Goal: Task Accomplishment & Management: Use online tool/utility

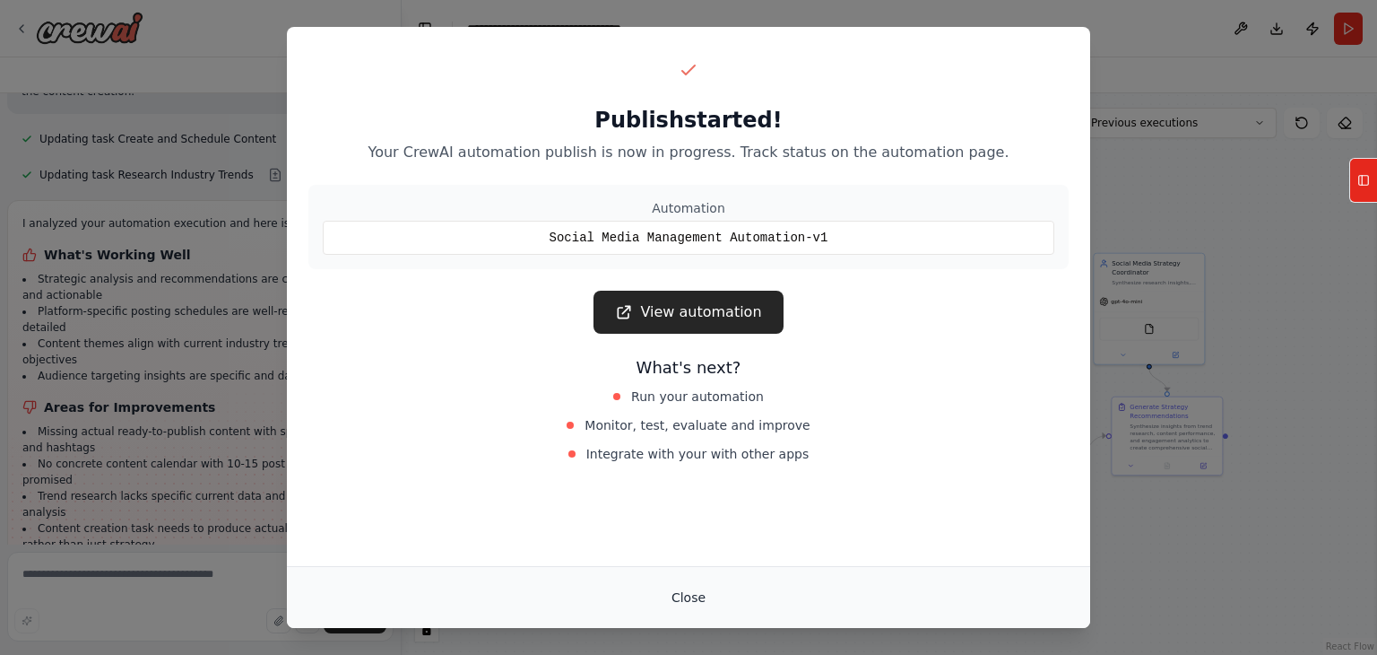
click at [694, 589] on button "Close" at bounding box center [688, 597] width 63 height 32
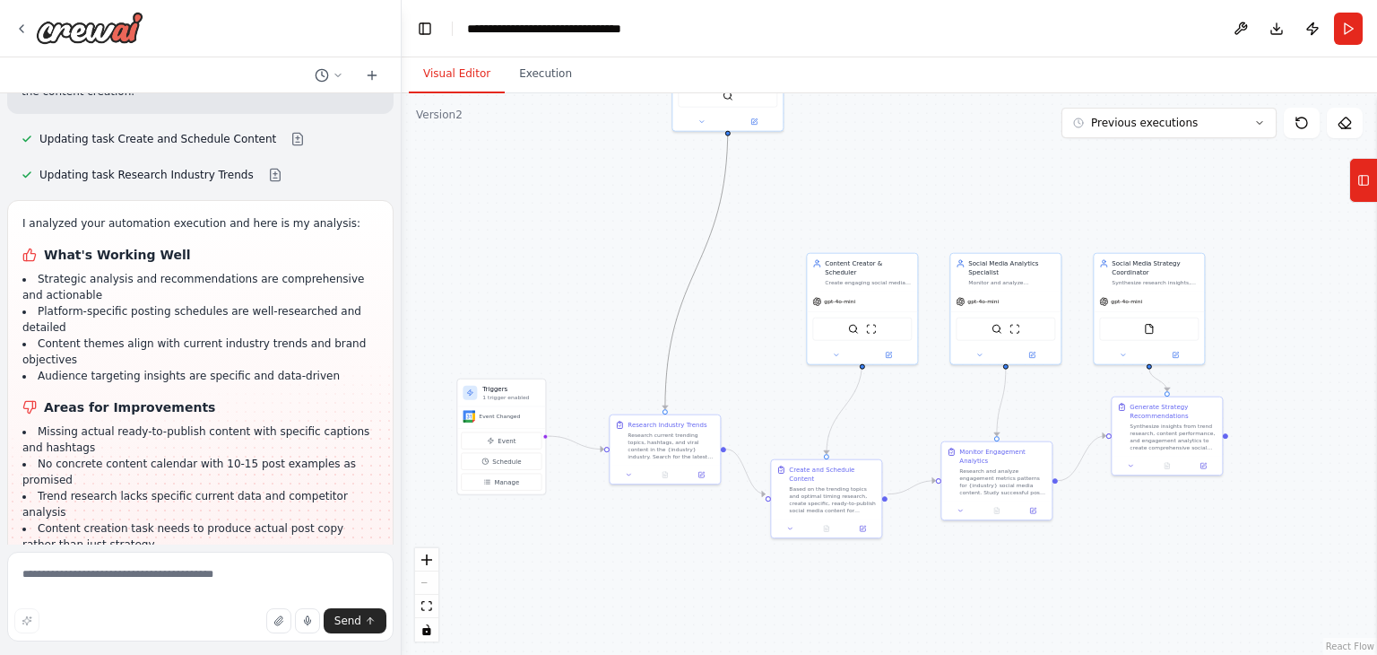
drag, startPoint x: 709, startPoint y: 232, endPoint x: 708, endPoint y: 378, distance: 146.2
click at [708, 378] on div ".deletable-edge-delete-btn { width: 20px; height: 20px; border: 0px solid #ffff…" at bounding box center [890, 373] width 976 height 561
drag, startPoint x: 677, startPoint y: 119, endPoint x: 647, endPoint y: 310, distance: 193.3
click at [647, 310] on div ".deletable-edge-delete-btn { width: 20px; height: 20px; border: 0px solid #ffff…" at bounding box center [890, 373] width 976 height 561
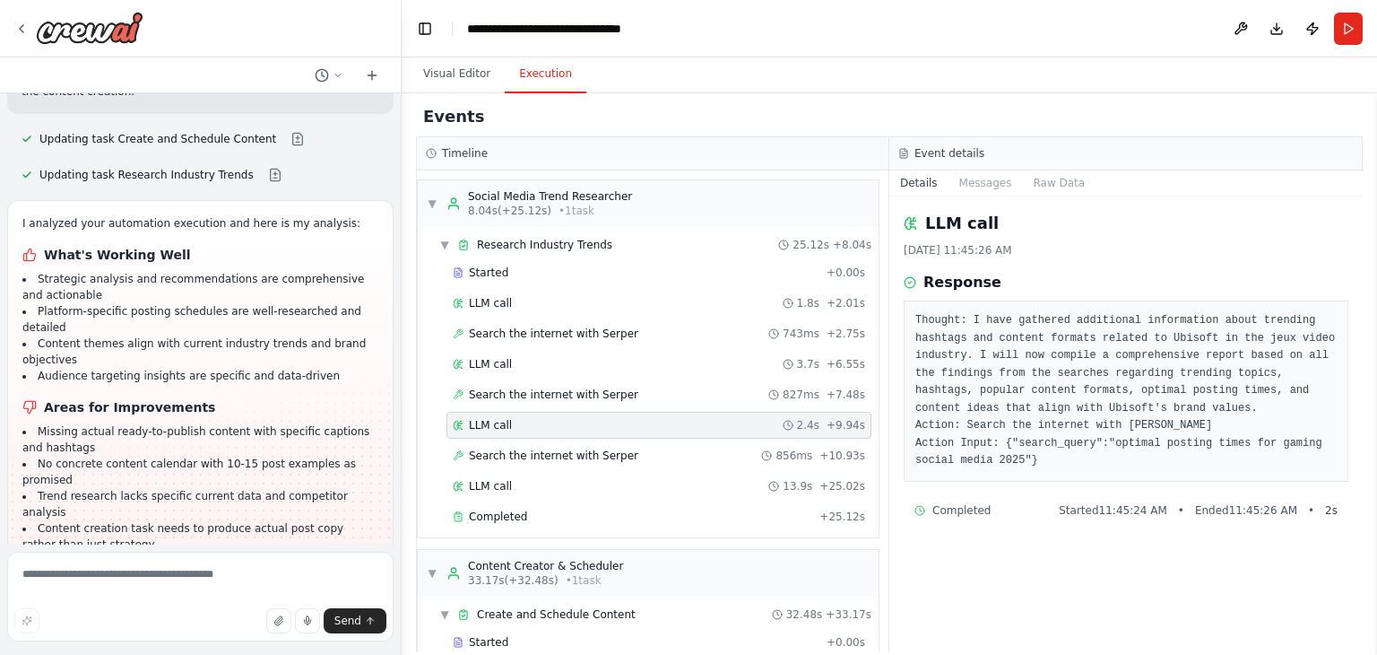
click at [530, 76] on button "Execution" at bounding box center [546, 75] width 82 height 38
click at [564, 452] on span "Search the internet with Serper" at bounding box center [553, 455] width 169 height 14
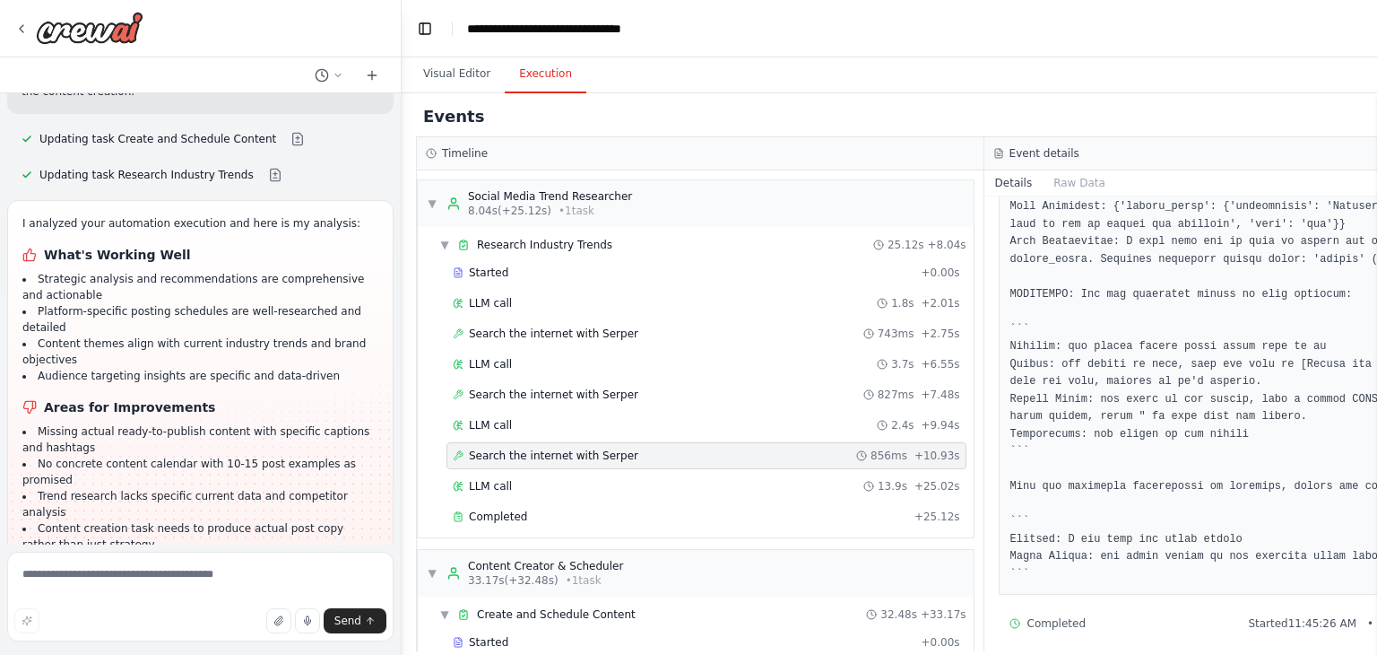
scroll to position [1555, 0]
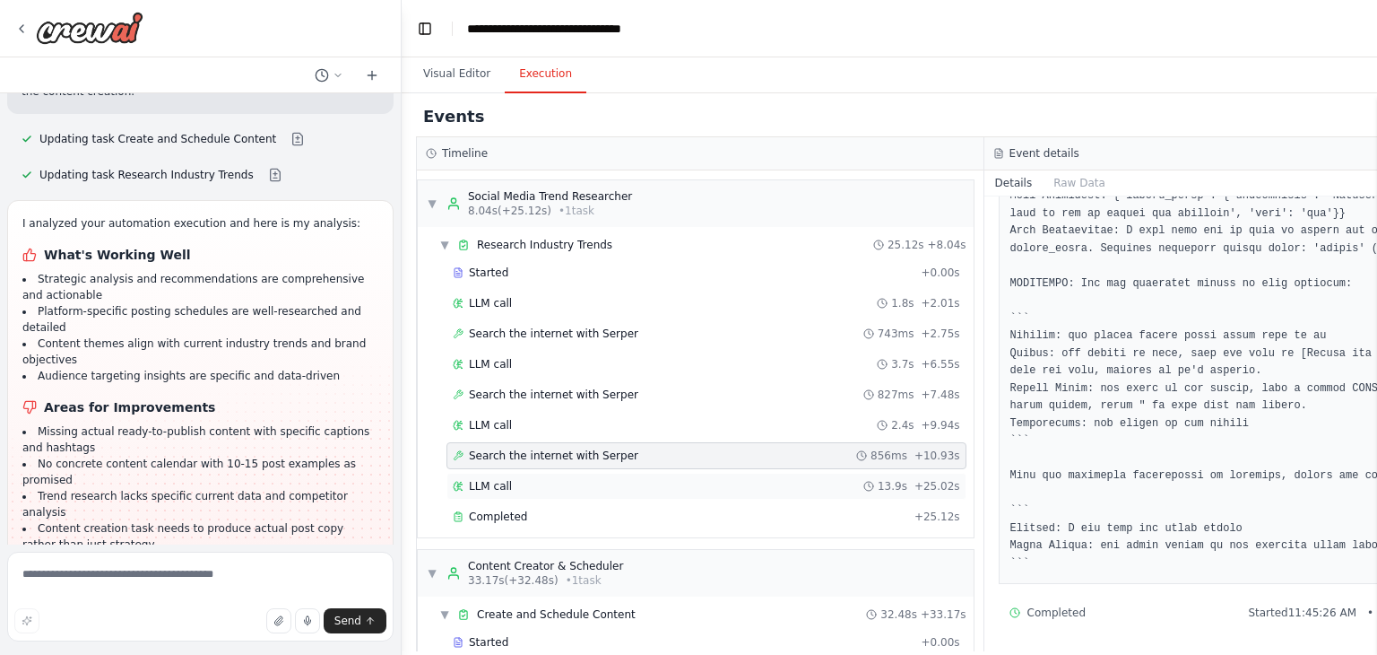
click at [637, 481] on div "LLM call 13.9s + 25.02s" at bounding box center [707, 486] width 508 height 14
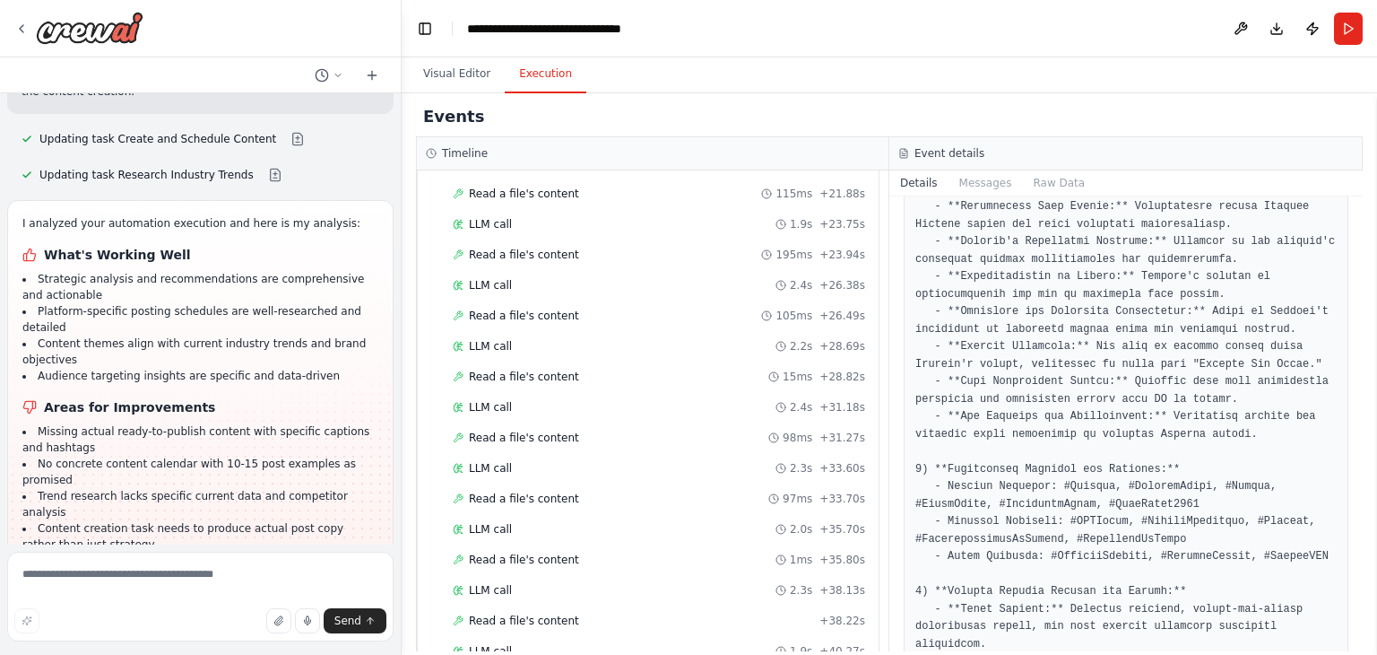
scroll to position [1883, 0]
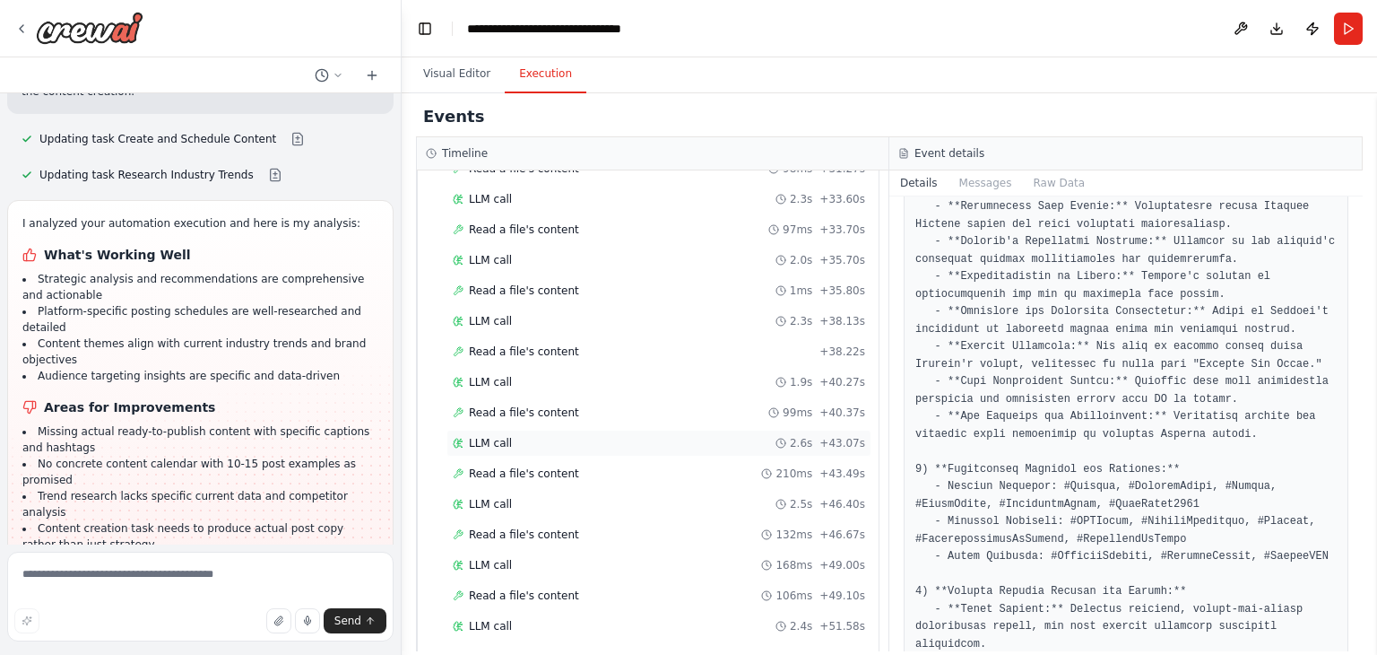
click at [599, 433] on div "LLM call 2.6s + 43.07s" at bounding box center [659, 442] width 425 height 27
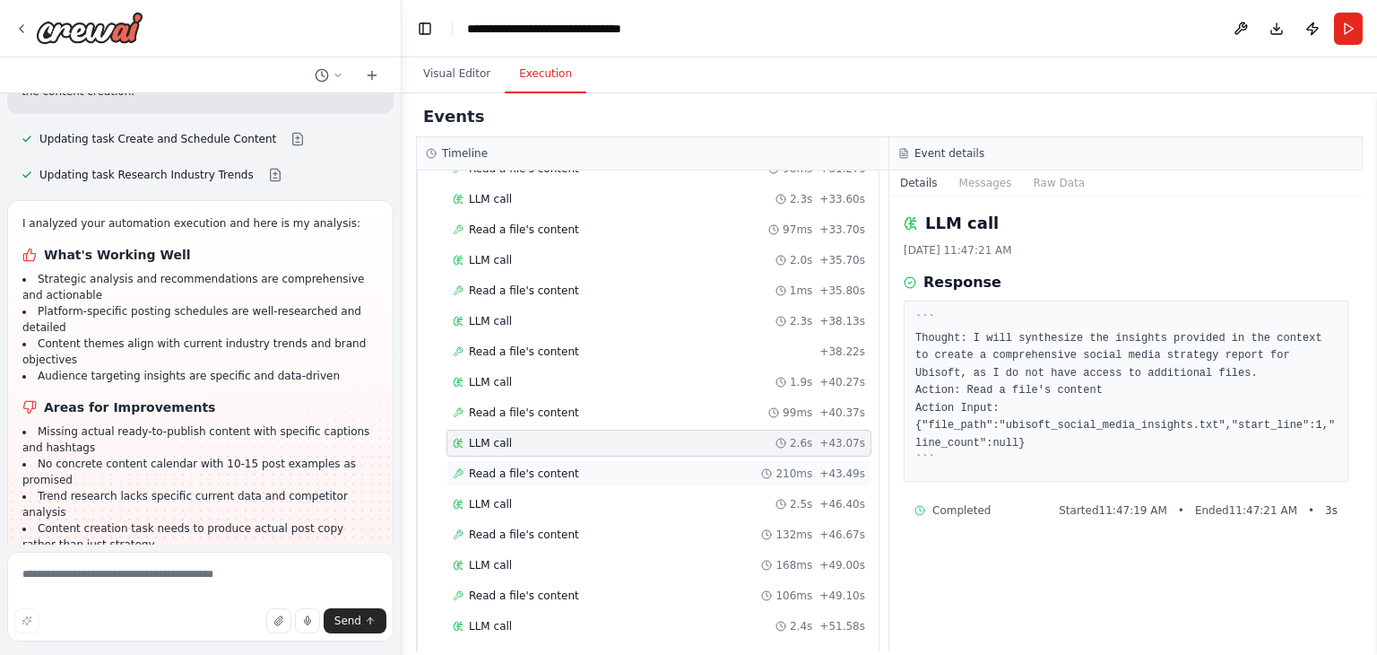
click at [599, 466] on div "Read a file's content 210ms + 43.49s" at bounding box center [659, 473] width 412 height 14
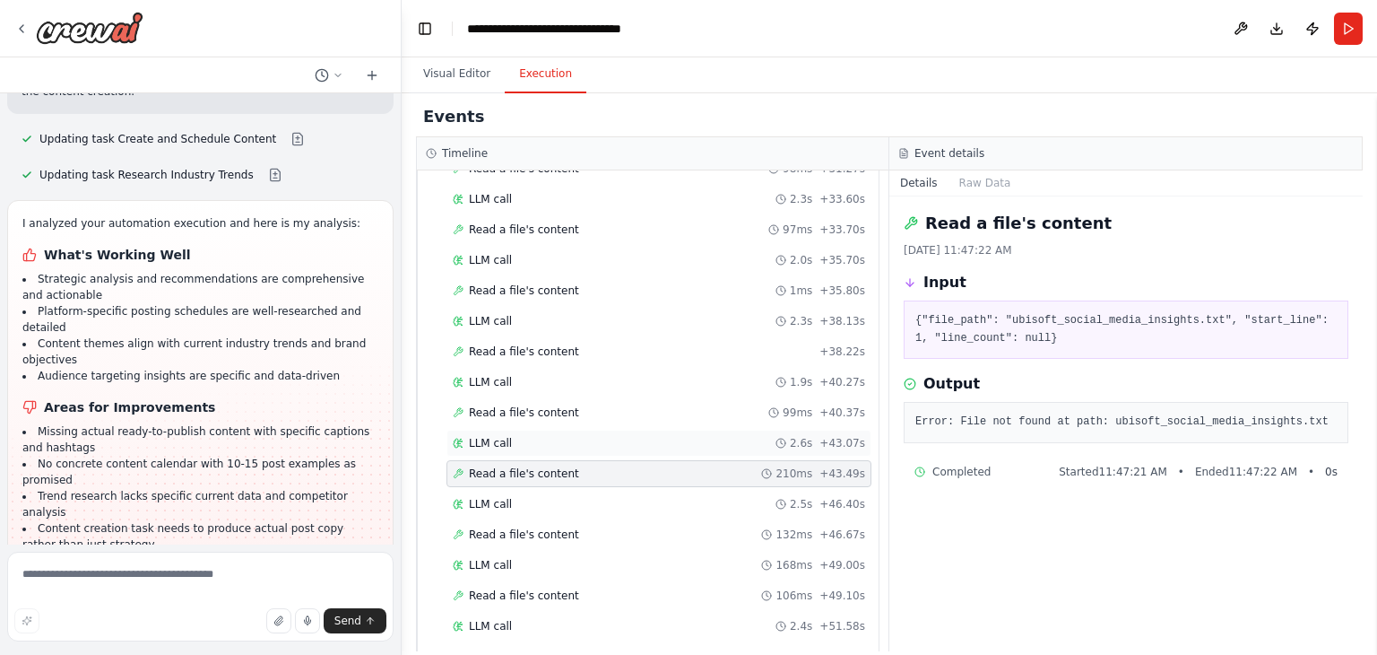
click at [598, 436] on div "LLM call 2.6s + 43.07s" at bounding box center [659, 443] width 412 height 14
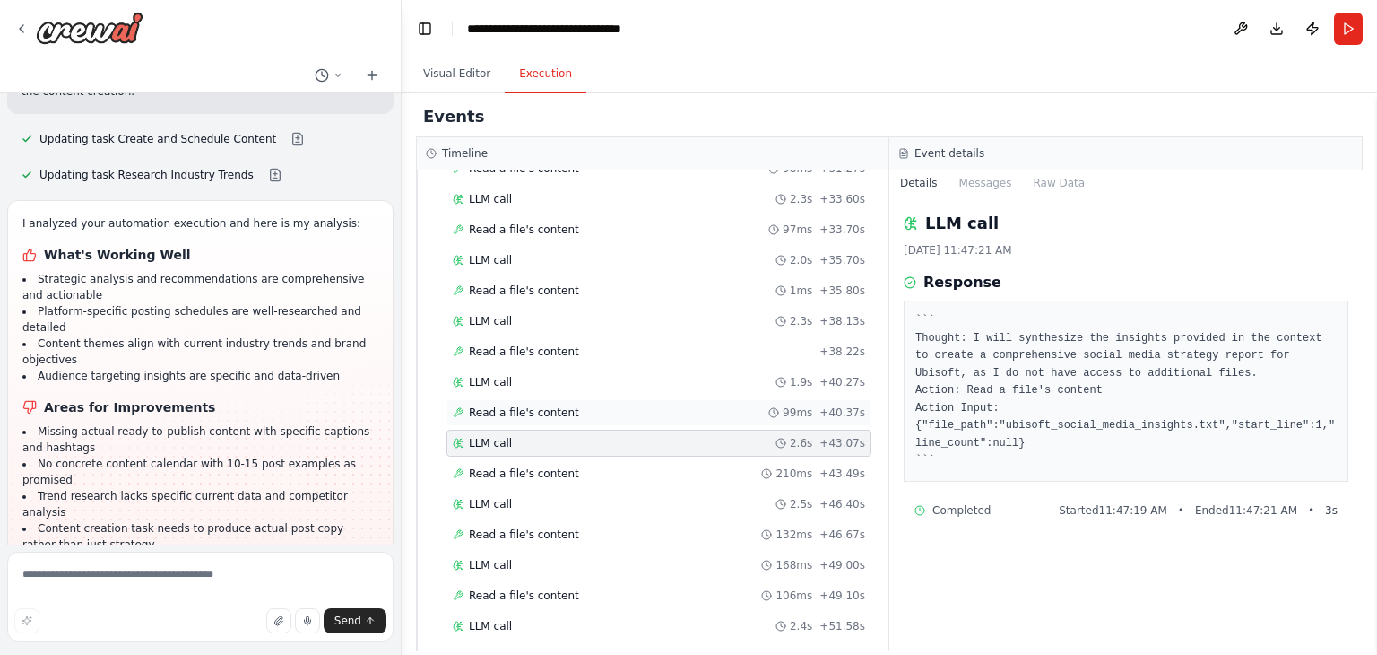
click at [594, 405] on div "Read a file's content 99ms + 40.37s" at bounding box center [659, 412] width 412 height 14
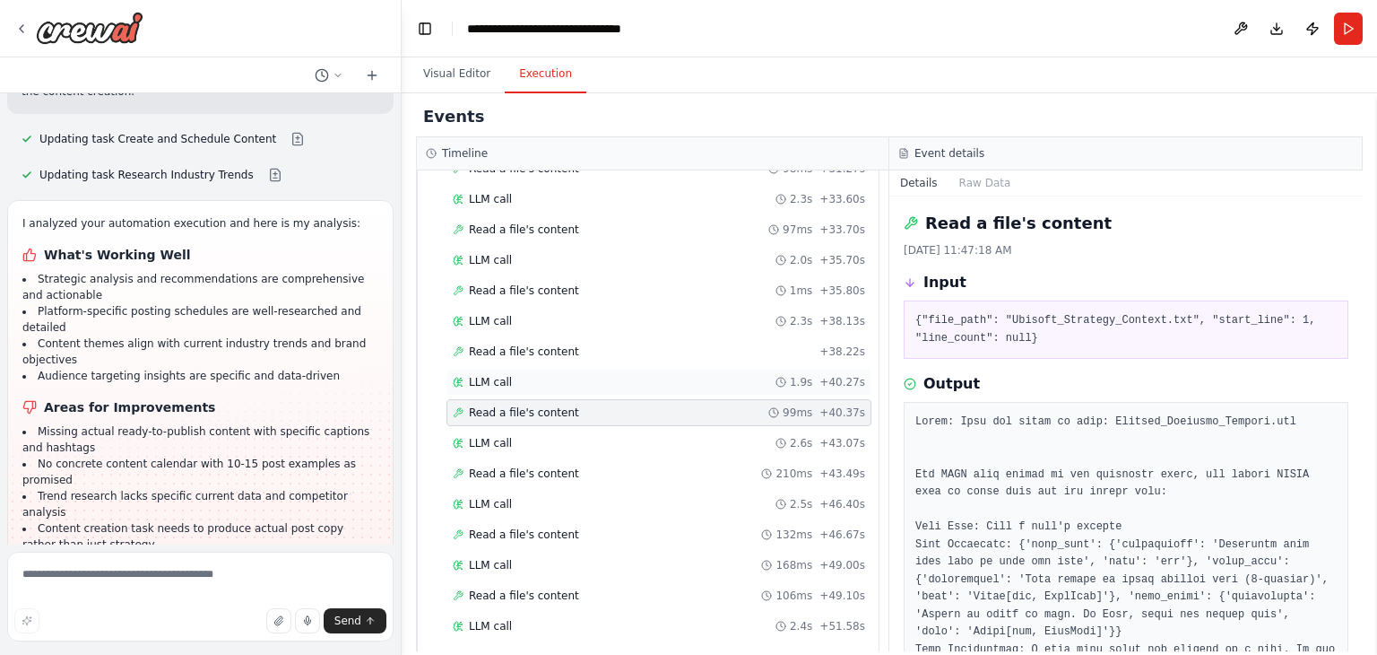
click at [588, 375] on div "LLM call 1.9s + 40.27s" at bounding box center [659, 382] width 412 height 14
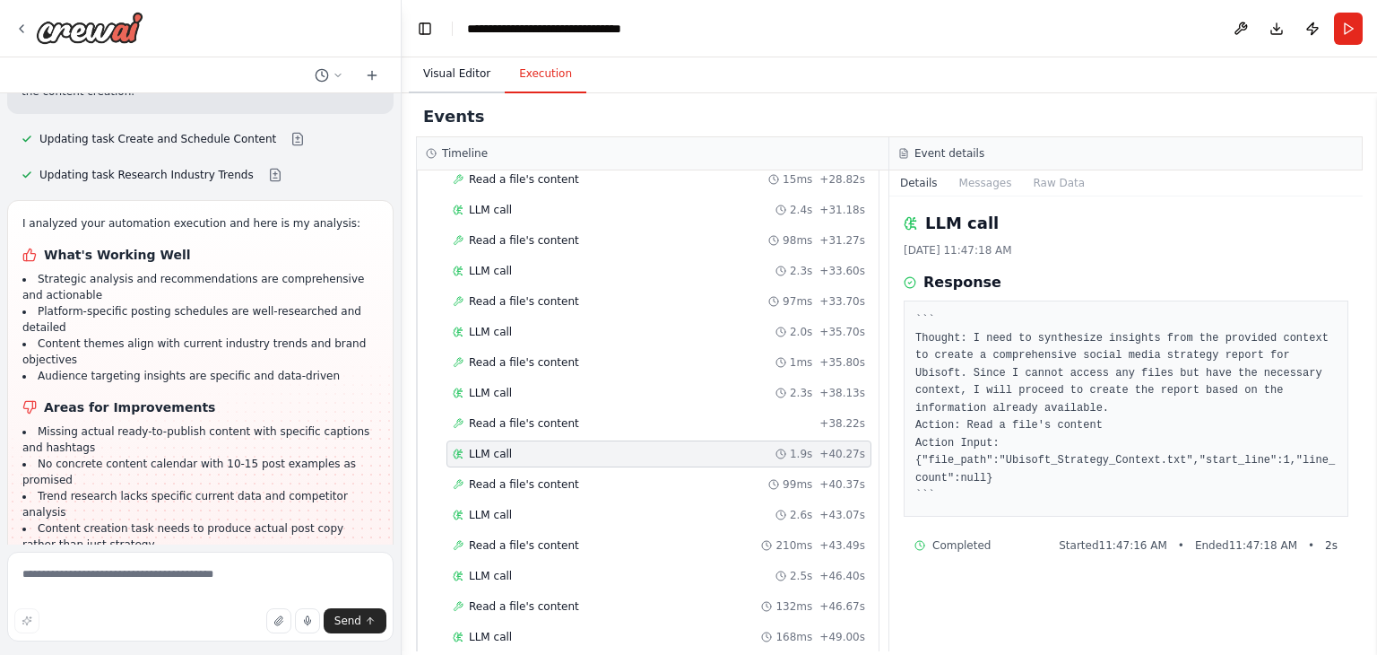
scroll to position [1517, 0]
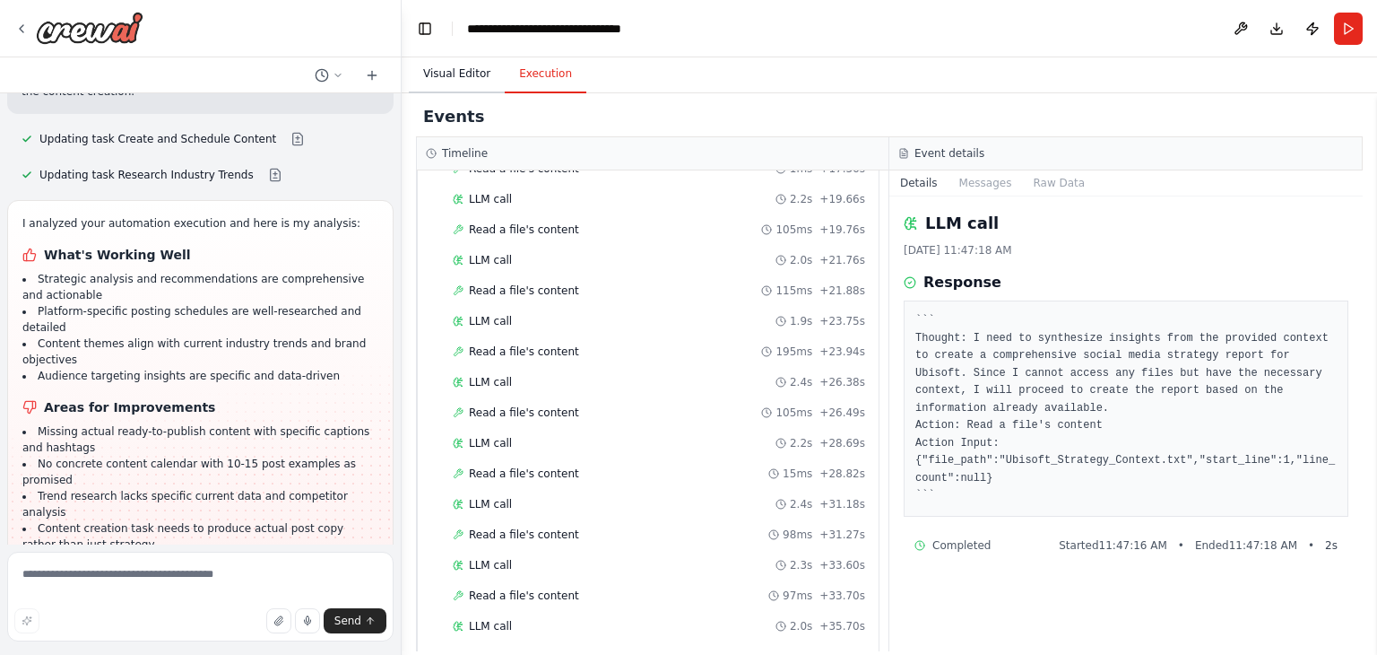
click at [453, 59] on button "Visual Editor" at bounding box center [457, 75] width 96 height 38
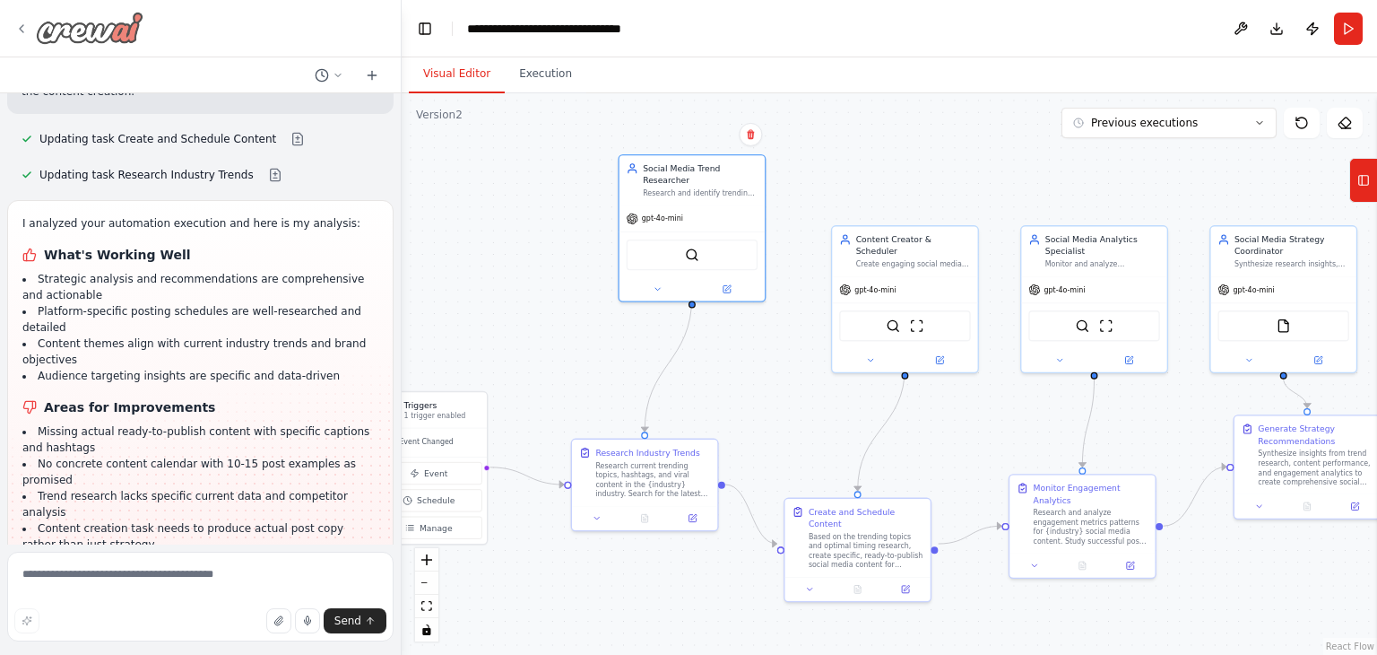
click at [108, 31] on img at bounding box center [90, 28] width 108 height 32
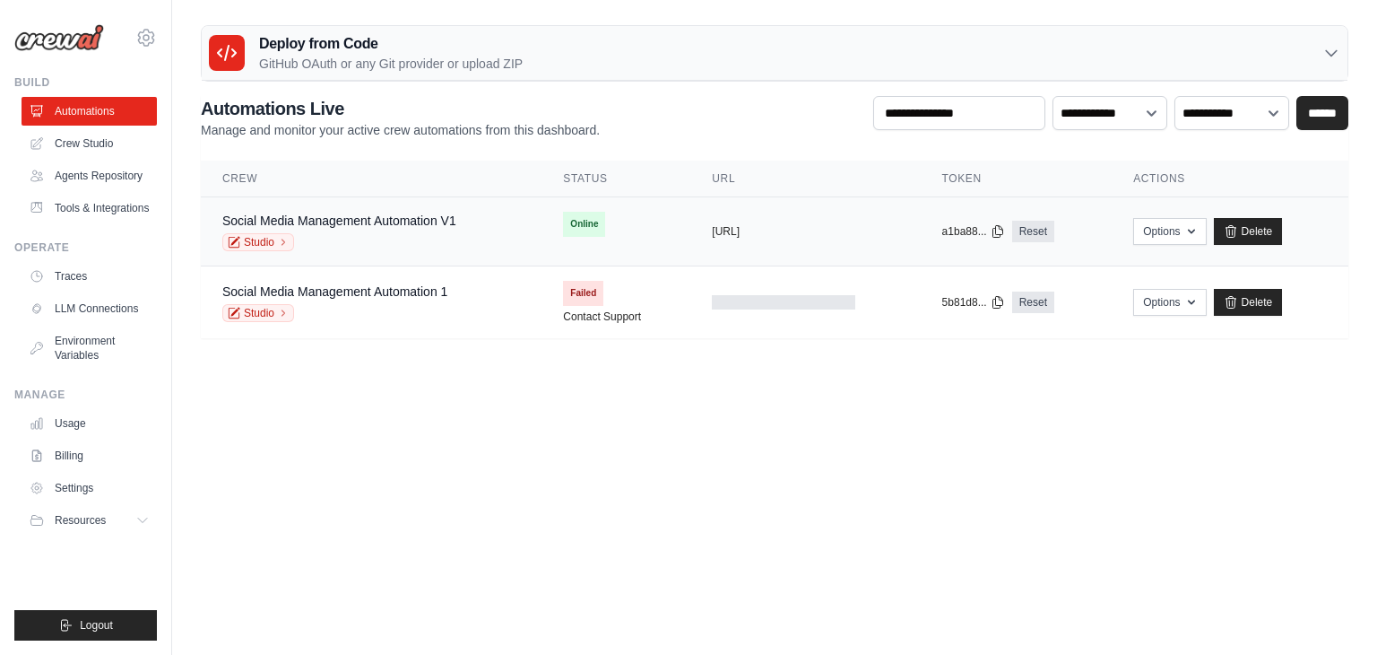
click at [474, 215] on div "Social Media Management Automation V1 Studio" at bounding box center [371, 231] width 298 height 39
click at [379, 216] on link "Social Media Management Automation V1" at bounding box center [339, 220] width 234 height 14
click at [520, 59] on p "GitHub OAuth or any Git provider or upload ZIP" at bounding box center [391, 64] width 264 height 18
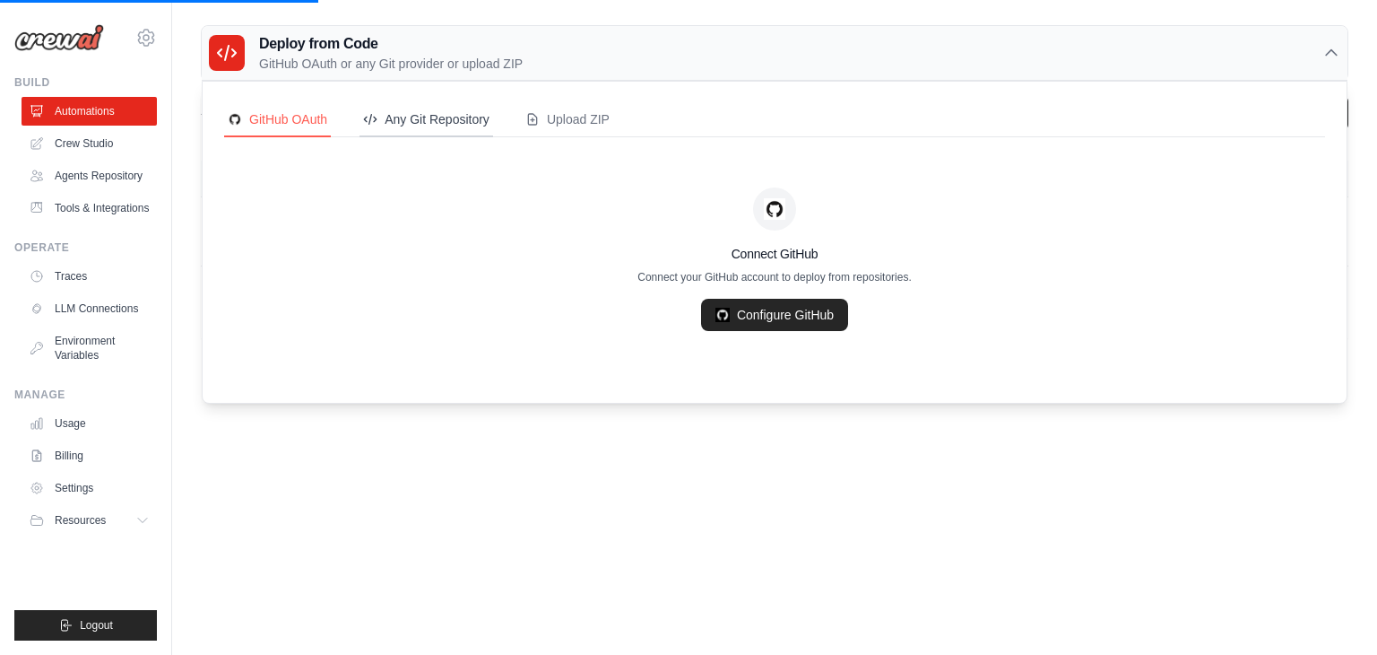
click at [450, 115] on div "Any Git Repository" at bounding box center [426, 119] width 126 height 18
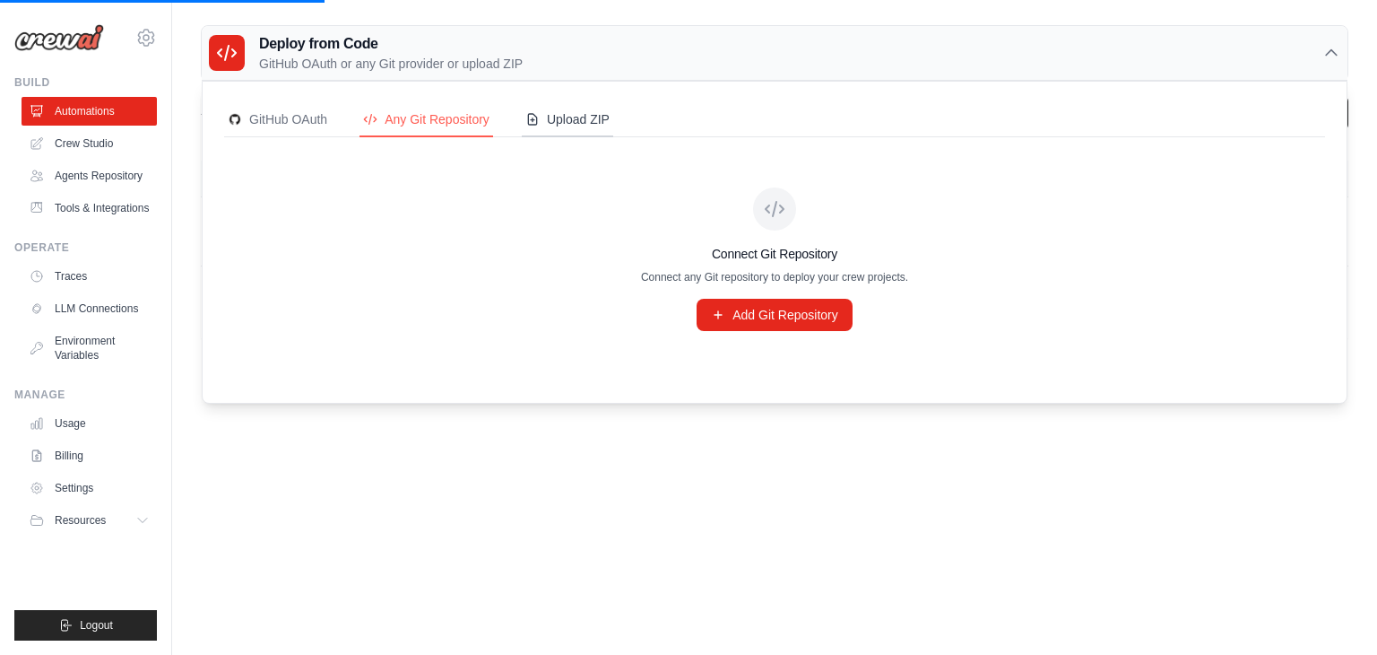
click at [563, 110] on div "Upload ZIP" at bounding box center [567, 119] width 84 height 18
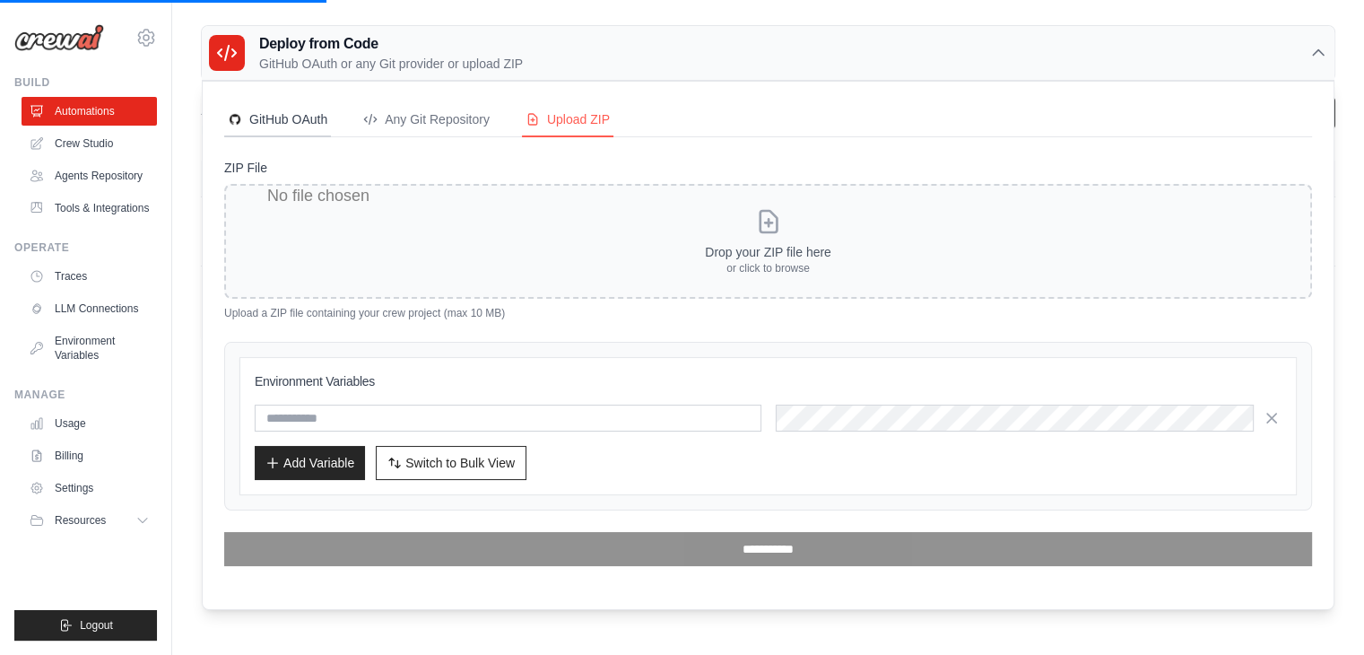
click at [303, 134] on button "GitHub OAuth" at bounding box center [277, 120] width 107 height 34
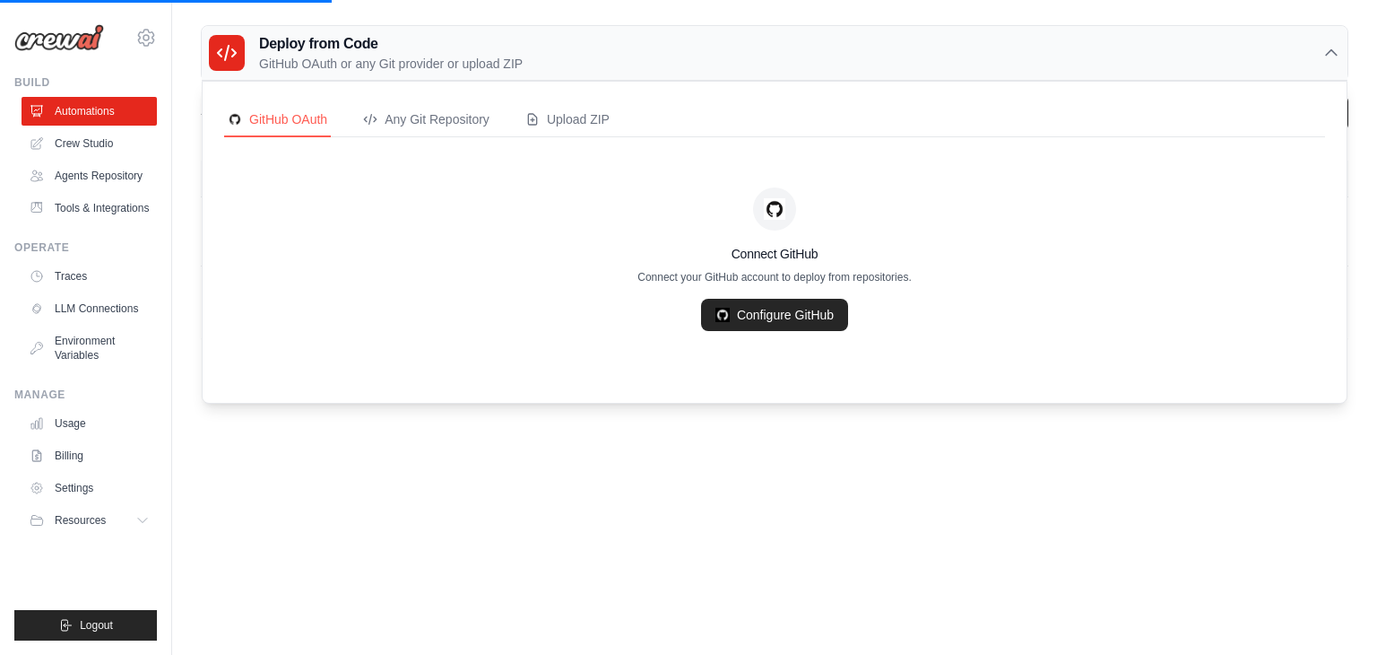
click at [387, 73] on div "Deploy from Code GitHub OAuth or any Git provider or upload ZIP" at bounding box center [775, 53] width 1146 height 55
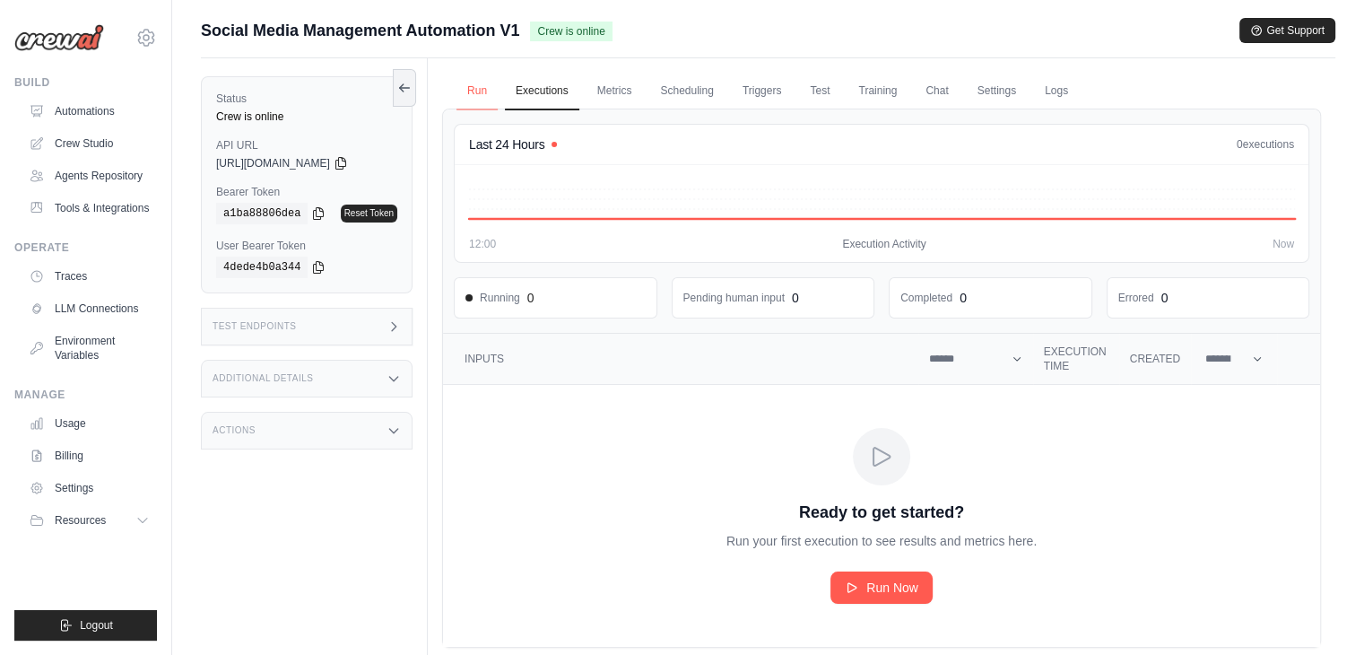
click at [478, 83] on link "Run" at bounding box center [476, 92] width 41 height 38
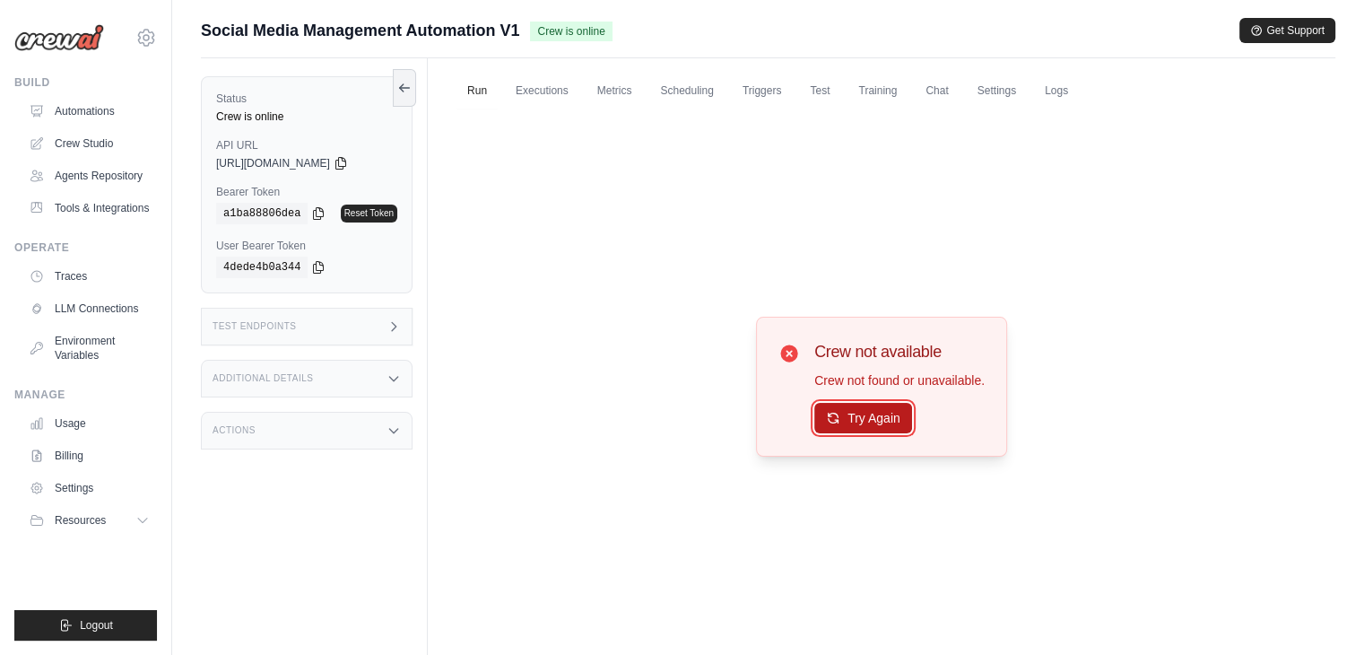
click at [868, 405] on button "Try Again" at bounding box center [863, 418] width 98 height 30
drag, startPoint x: 839, startPoint y: 98, endPoint x: 876, endPoint y: 94, distance: 36.9
click at [839, 98] on link "Test" at bounding box center [819, 92] width 41 height 38
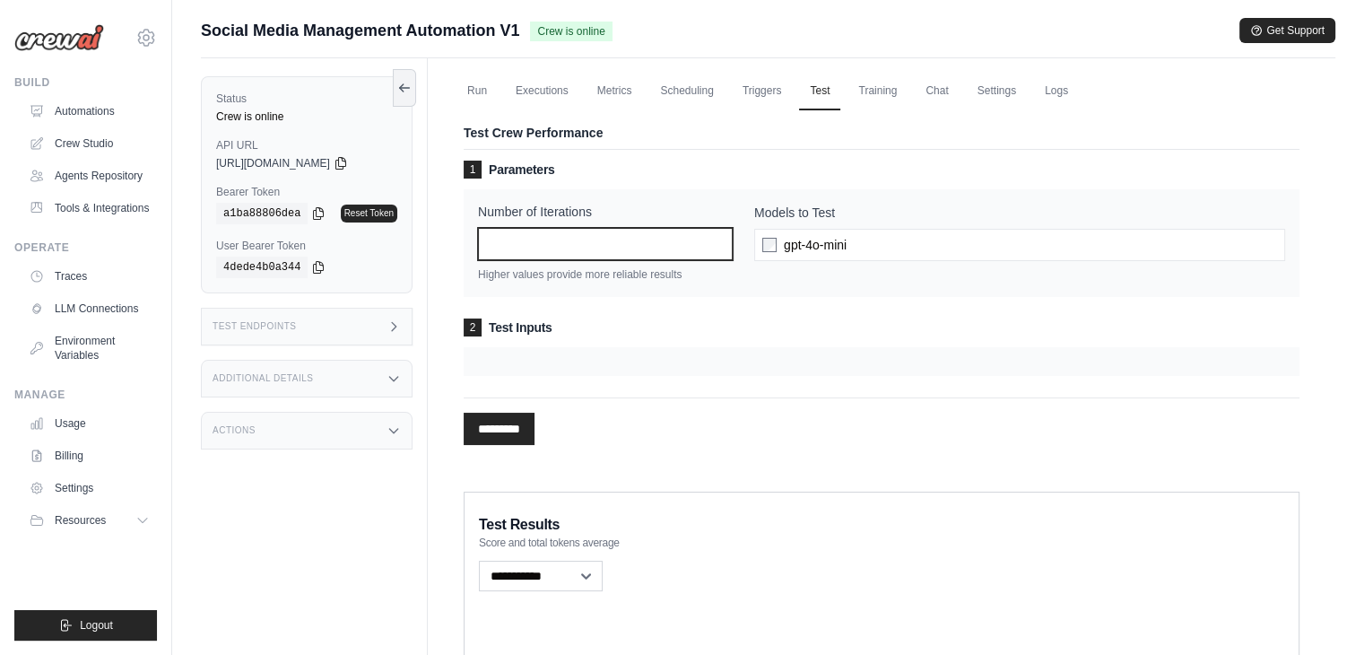
click at [654, 248] on input "*" at bounding box center [605, 244] width 255 height 32
click at [895, 248] on div "gpt-4o-mini" at bounding box center [1019, 244] width 531 height 32
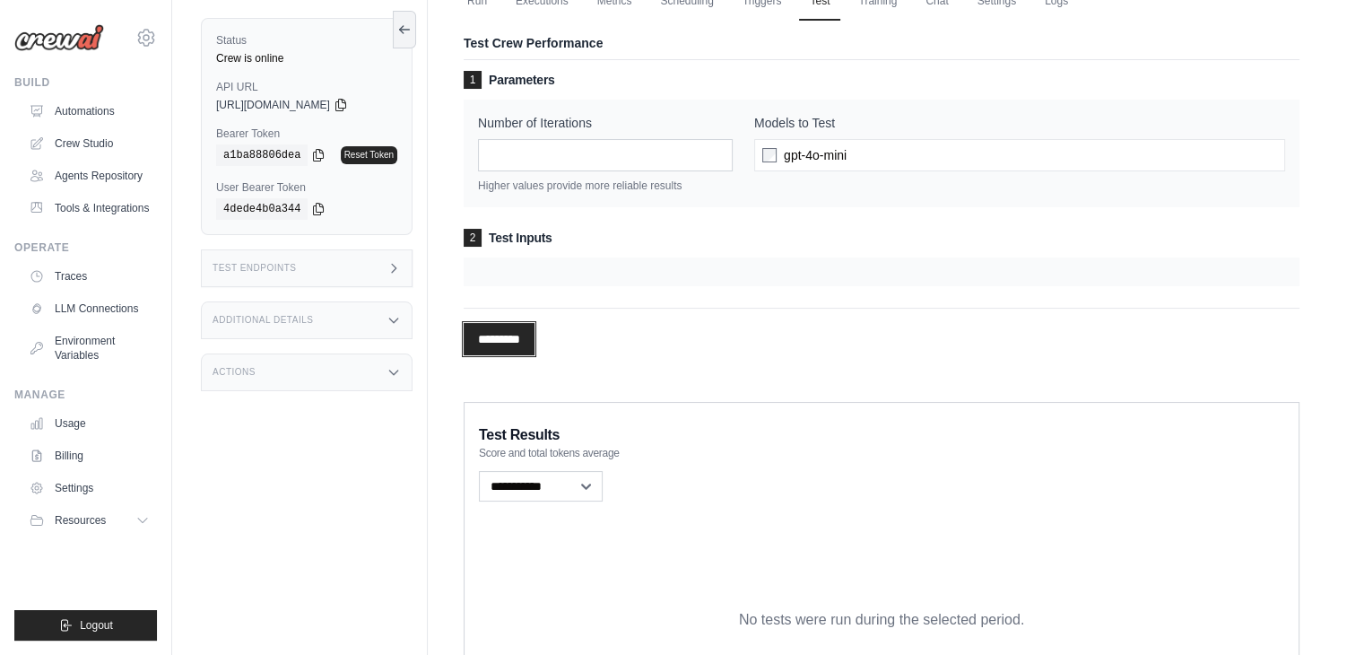
click at [498, 341] on input "*********" at bounding box center [499, 339] width 71 height 32
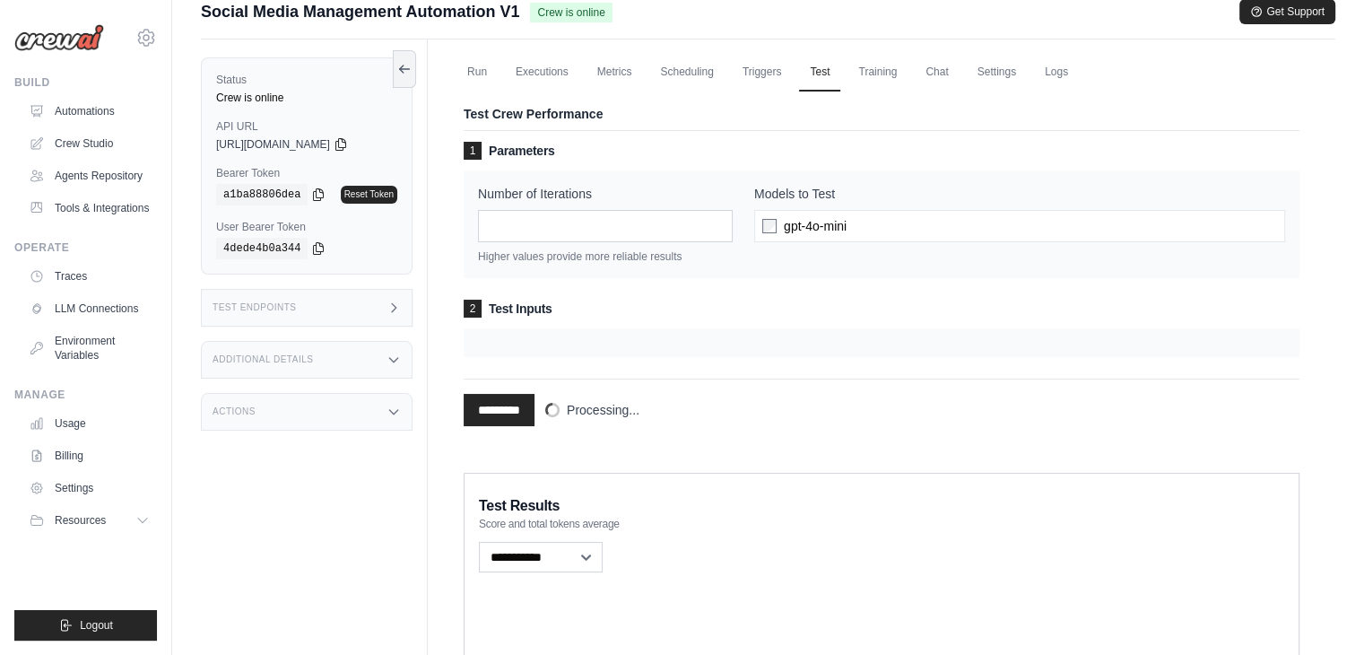
scroll to position [0, 0]
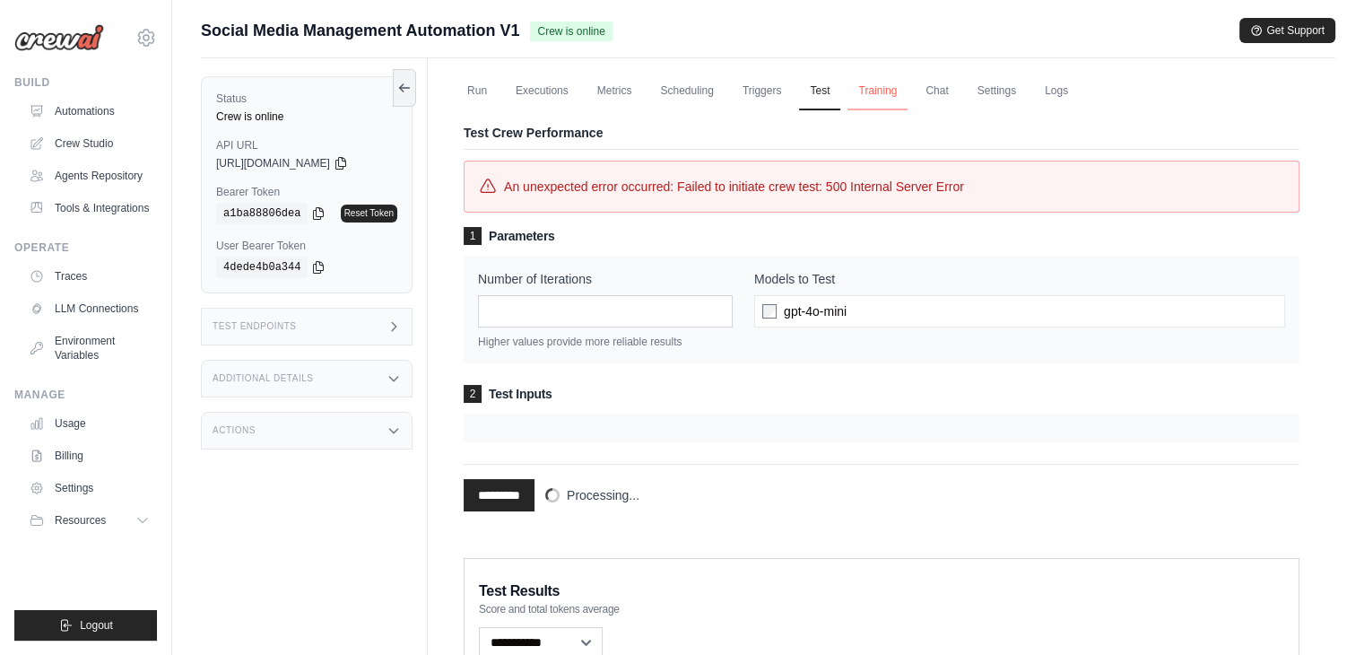
click at [877, 91] on link "Training" at bounding box center [877, 92] width 60 height 38
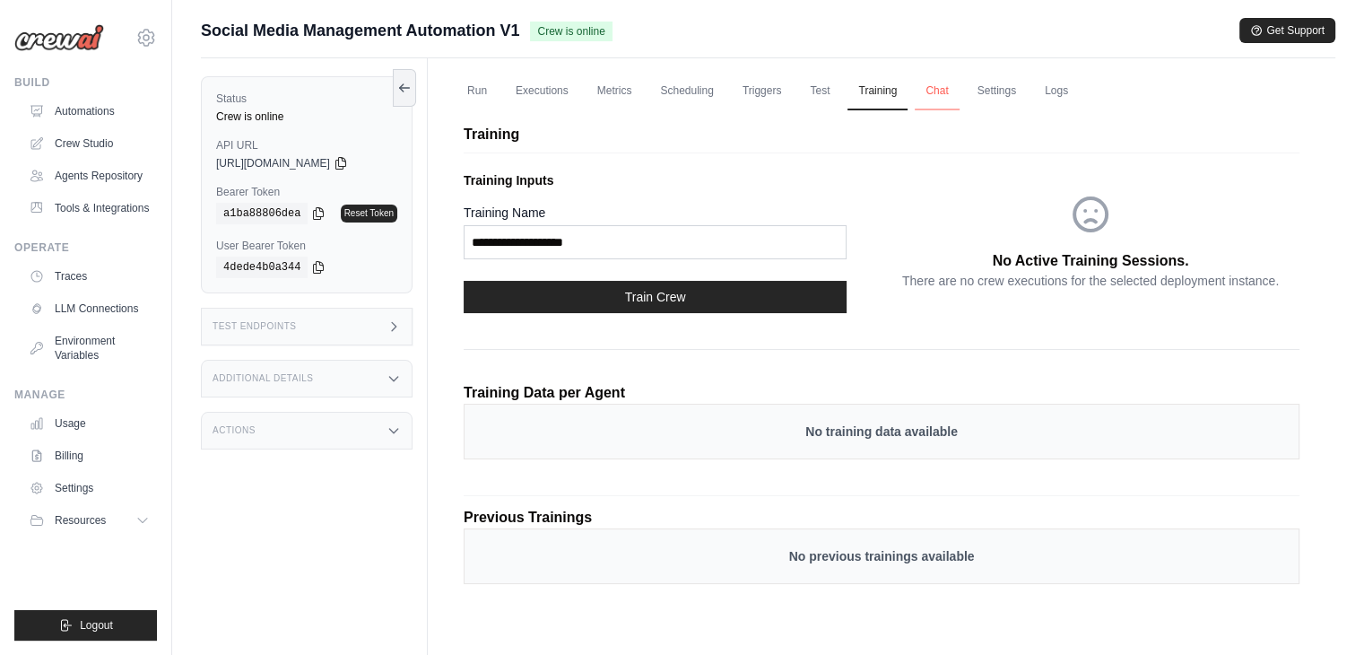
click at [943, 80] on link "Chat" at bounding box center [937, 92] width 44 height 38
click at [1002, 88] on link "Settings" at bounding box center [997, 92] width 60 height 38
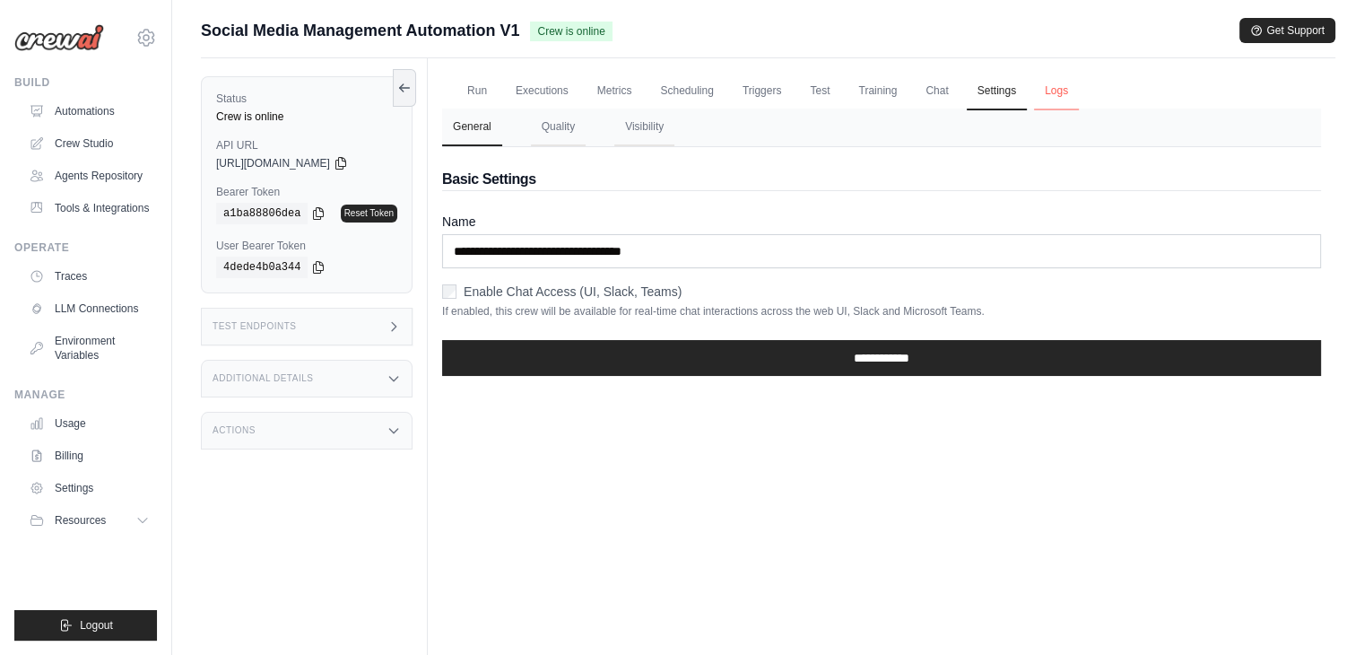
click at [1045, 90] on link "Logs" at bounding box center [1056, 92] width 45 height 38
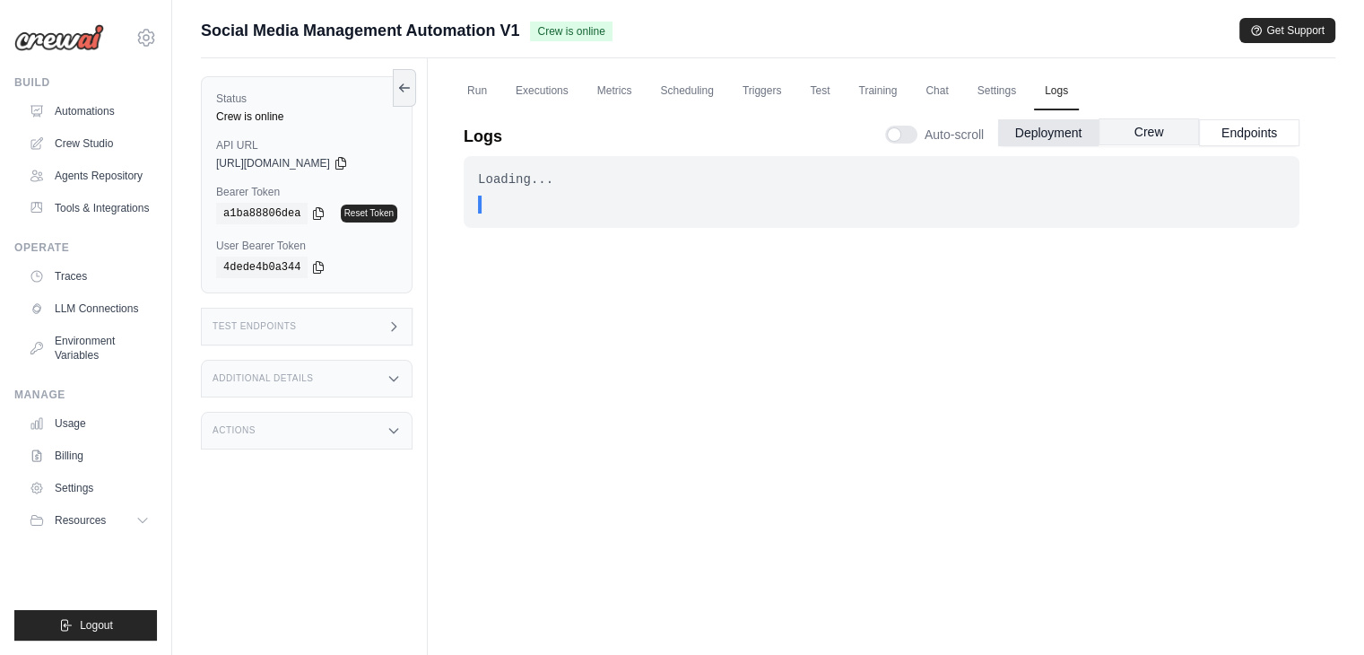
click at [1126, 134] on button "Crew" at bounding box center [1148, 131] width 100 height 27
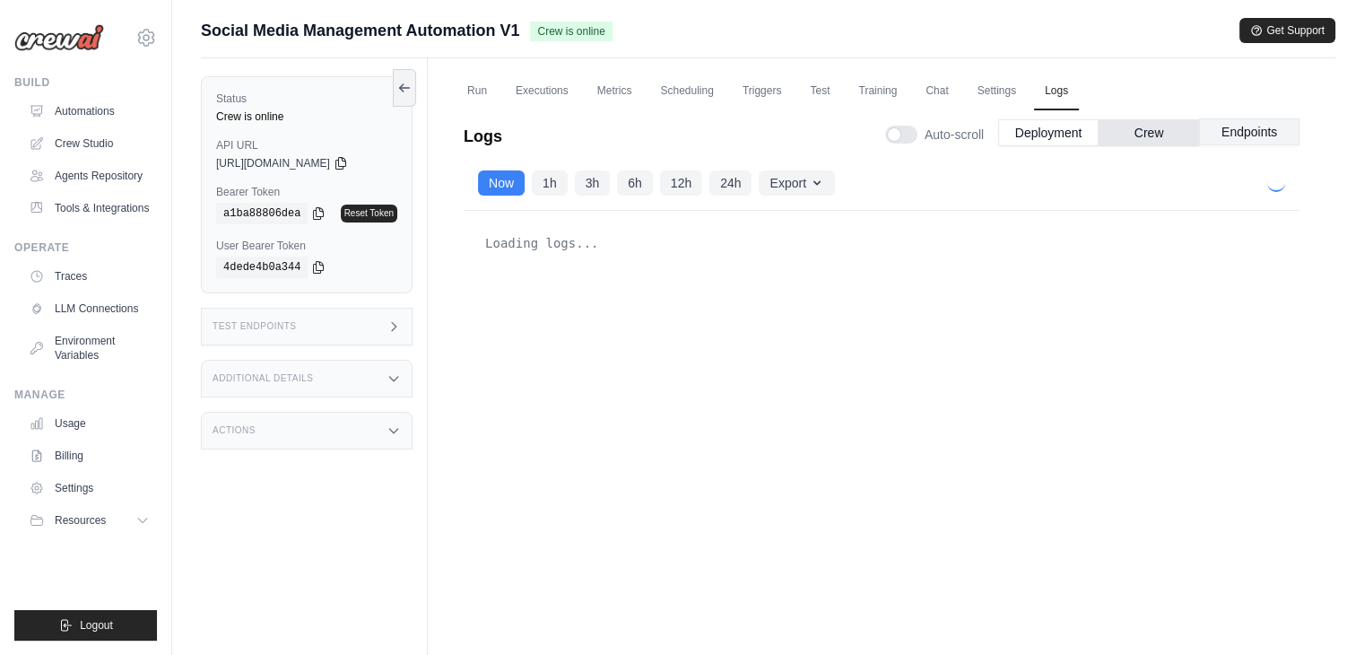
click at [1228, 133] on button "Endpoints" at bounding box center [1249, 131] width 100 height 27
click at [1117, 130] on button "Crew" at bounding box center [1148, 131] width 100 height 27
click at [985, 90] on link "Settings" at bounding box center [997, 92] width 60 height 38
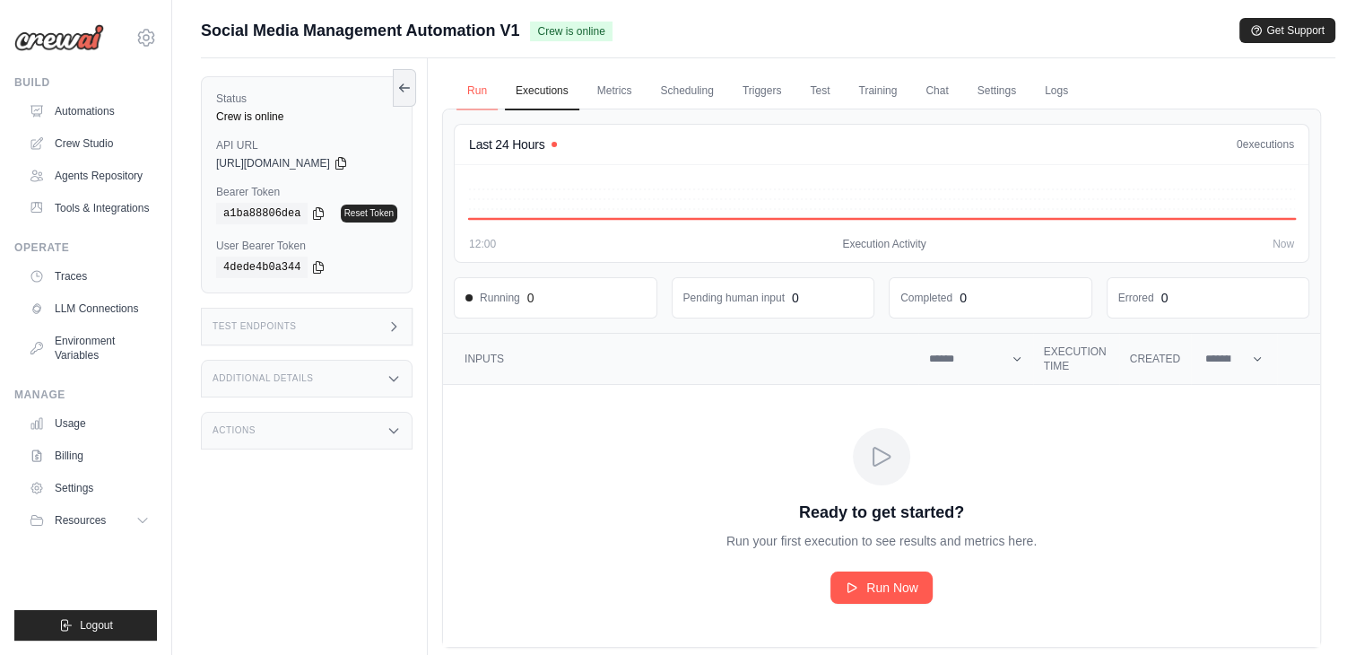
click at [473, 95] on link "Run" at bounding box center [476, 92] width 41 height 38
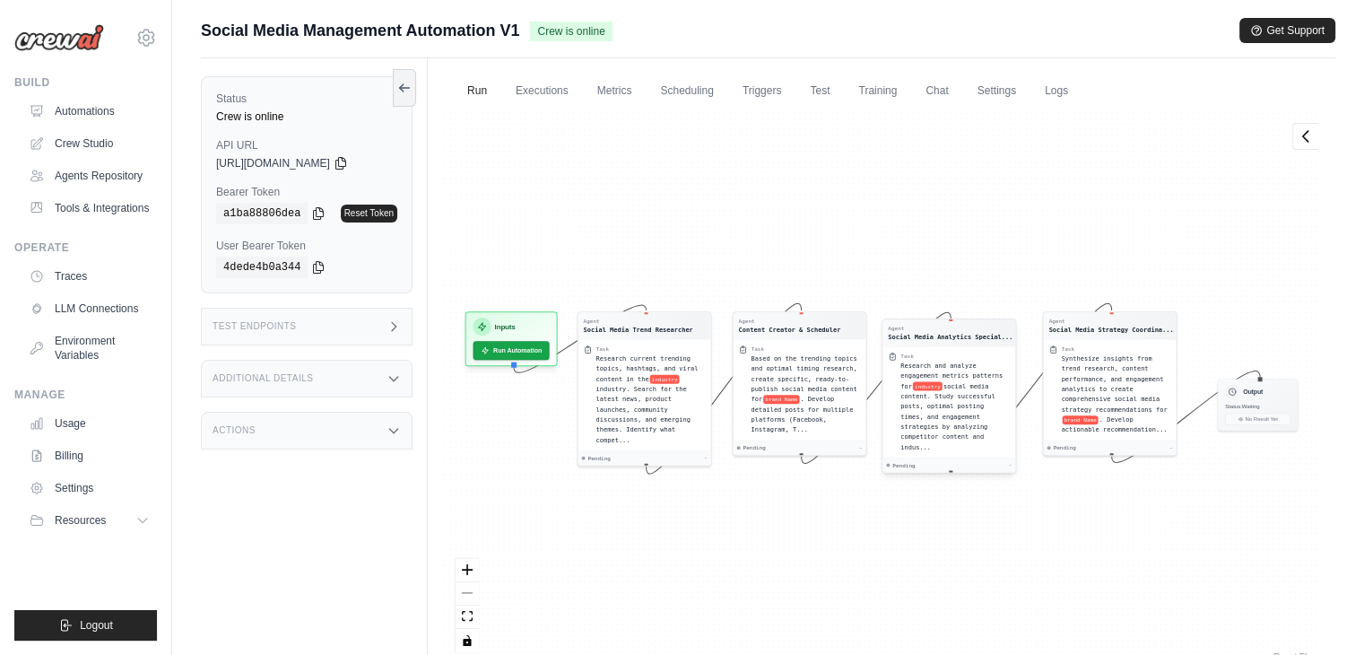
drag, startPoint x: 978, startPoint y: 299, endPoint x: 975, endPoint y: 331, distance: 31.6
click at [975, 331] on div "Agent Social Media Analytics Special..." at bounding box center [950, 333] width 125 height 16
click at [1254, 394] on div "Output" at bounding box center [1257, 388] width 65 height 14
click at [516, 344] on button "Run Automation" at bounding box center [511, 344] width 80 height 20
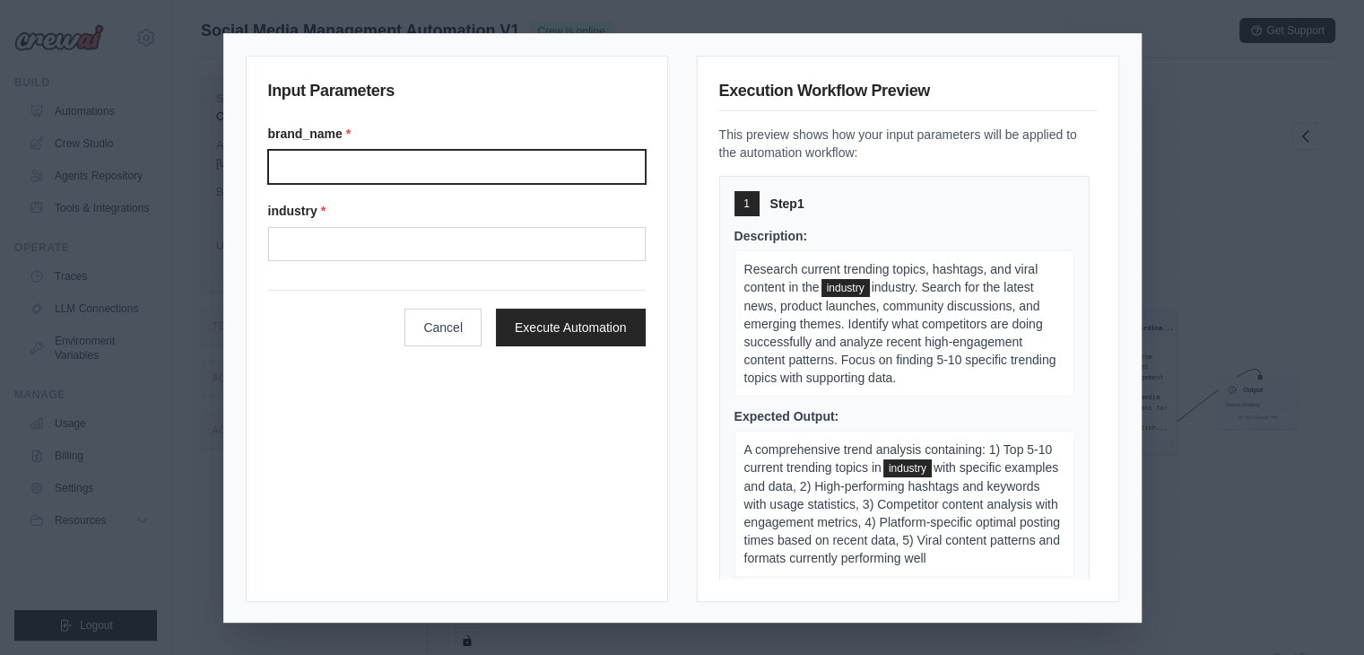
click at [404, 156] on input "Brand name" at bounding box center [456, 167] width 377 height 34
type input "********"
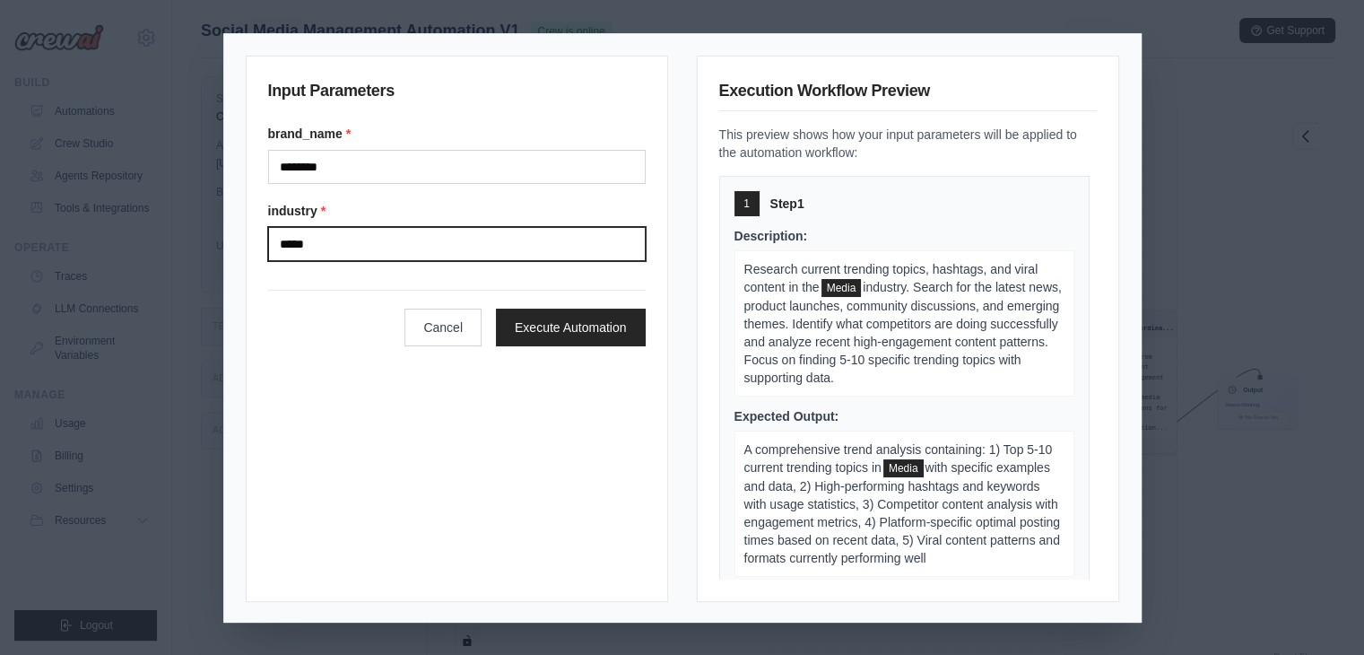
type input "*****"
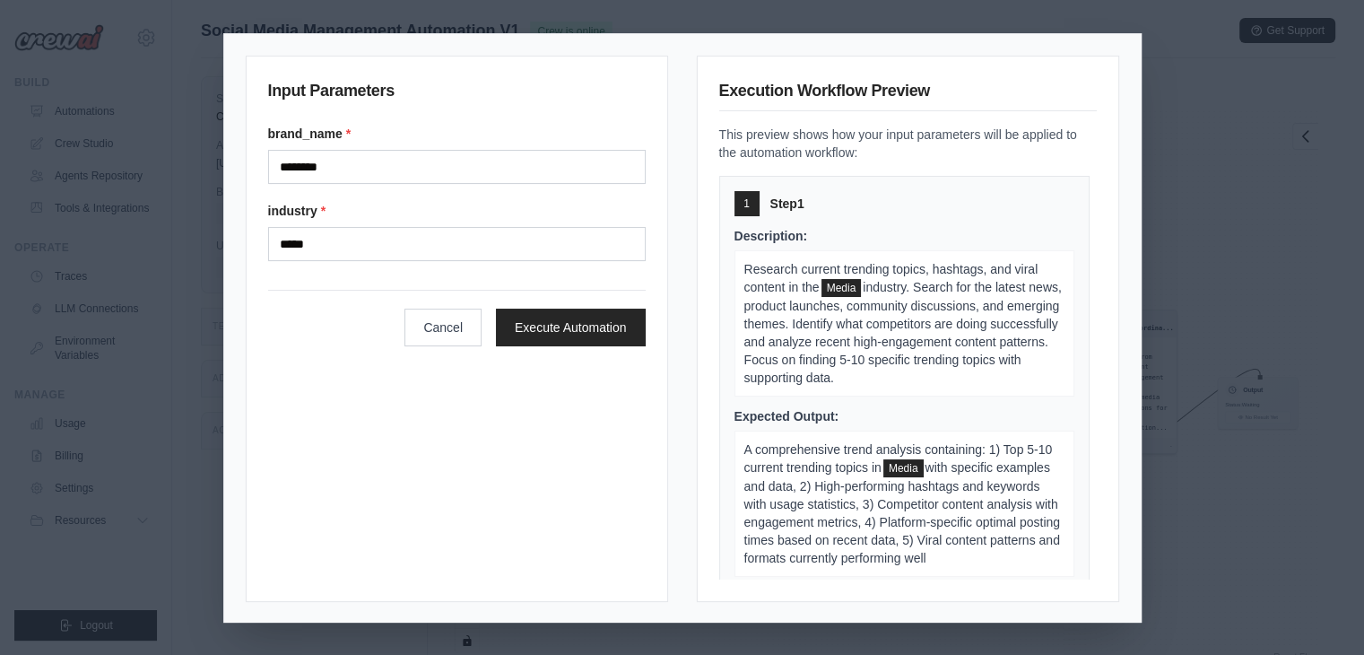
click at [599, 404] on div "Input Parameters brand_name * ******** industry * ***** Cancel Execute Automati…" at bounding box center [457, 329] width 422 height 546
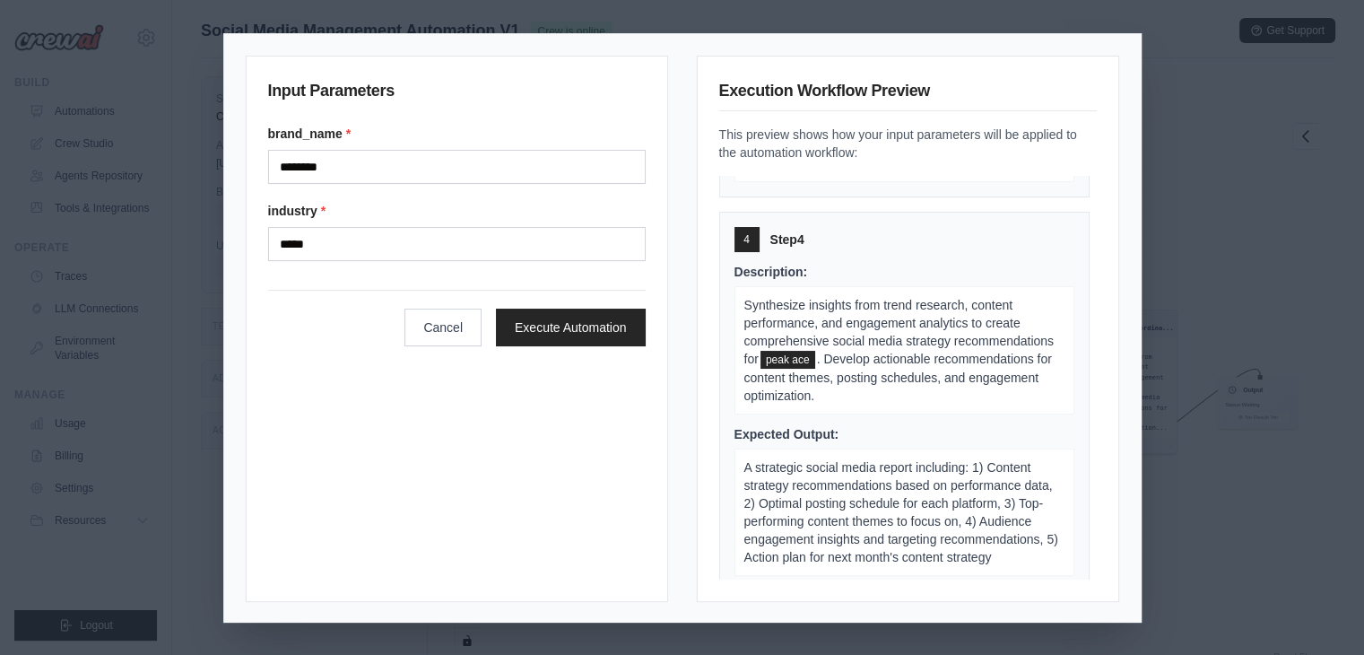
scroll to position [1260, 0]
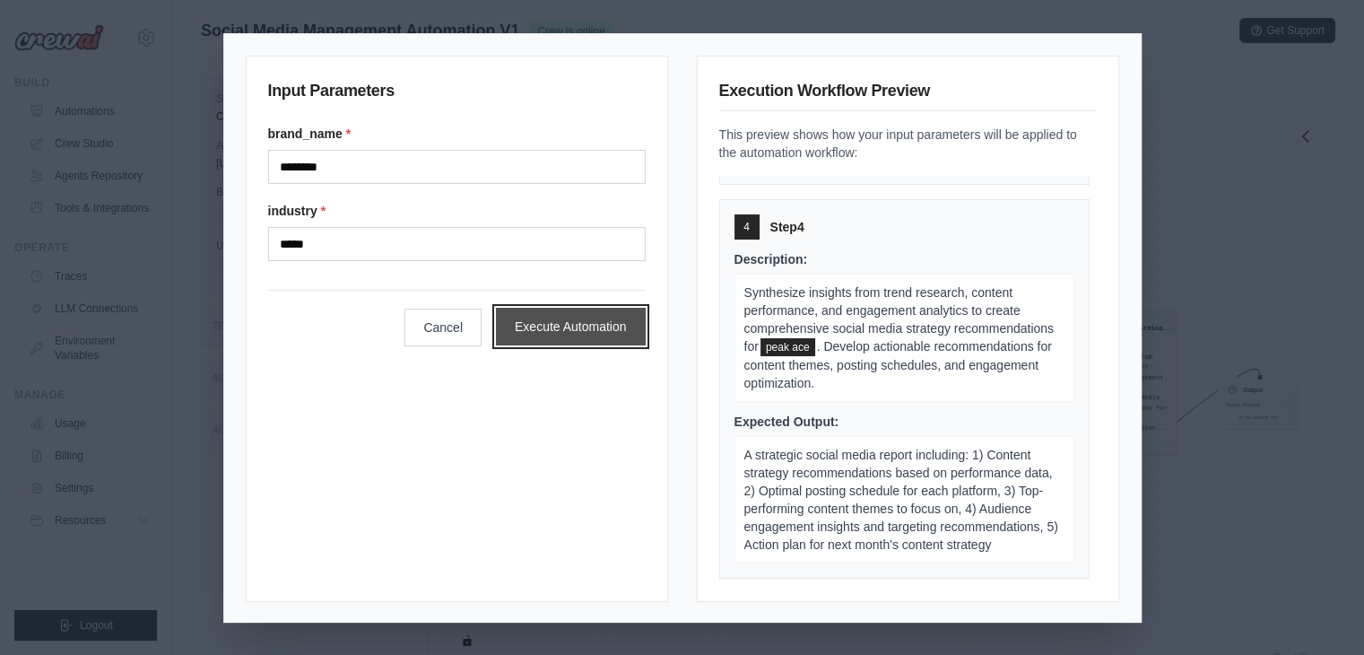
click at [593, 326] on button "Execute Automation" at bounding box center [571, 327] width 150 height 38
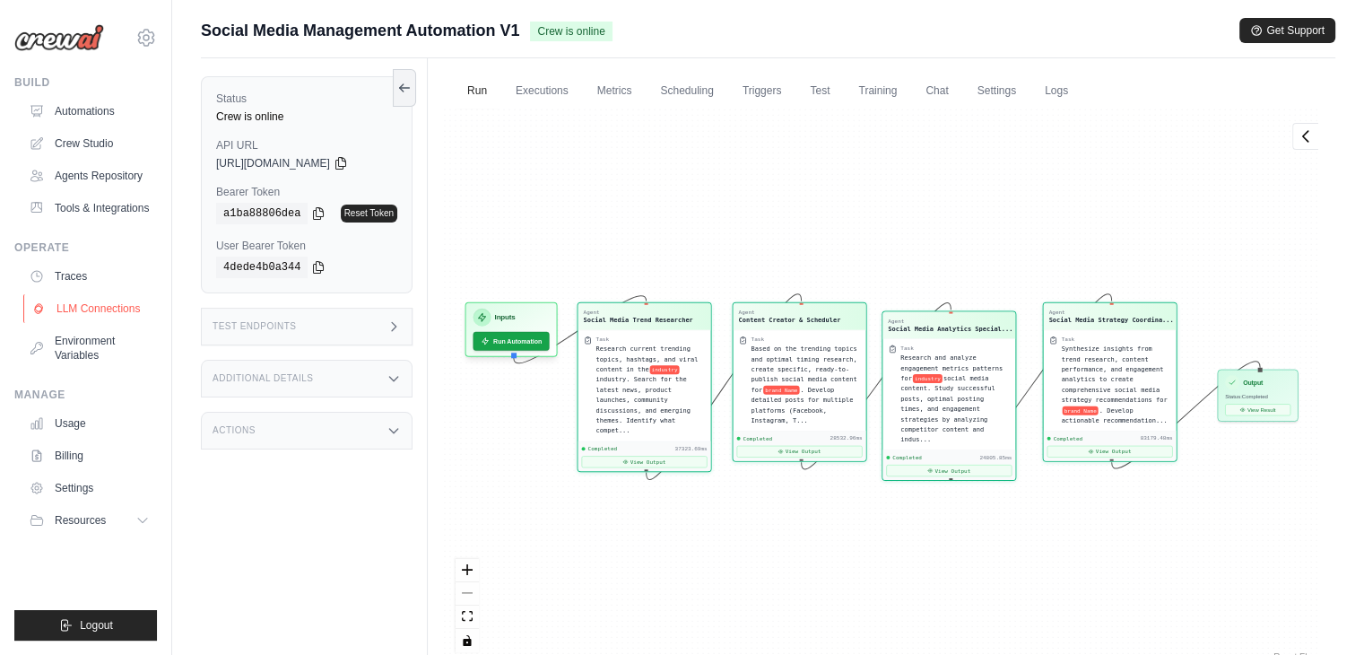
scroll to position [7257, 0]
click at [1264, 381] on div "Output" at bounding box center [1257, 380] width 65 height 14
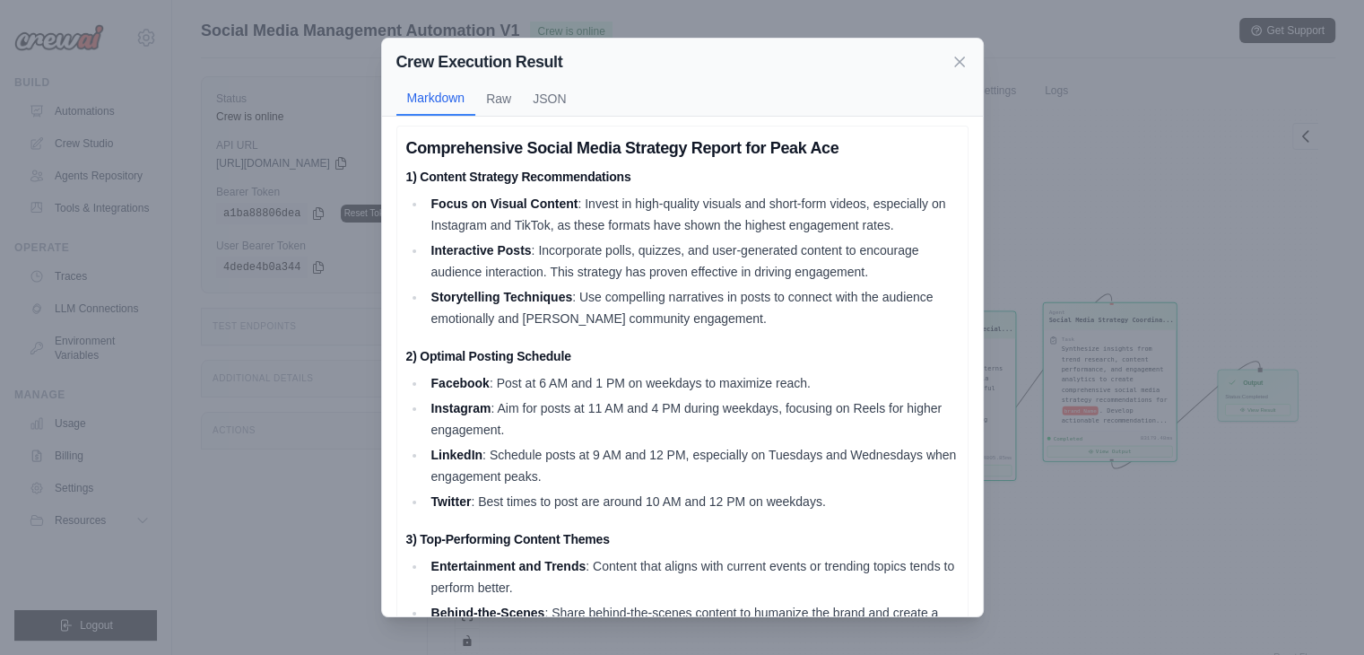
scroll to position [0, 0]
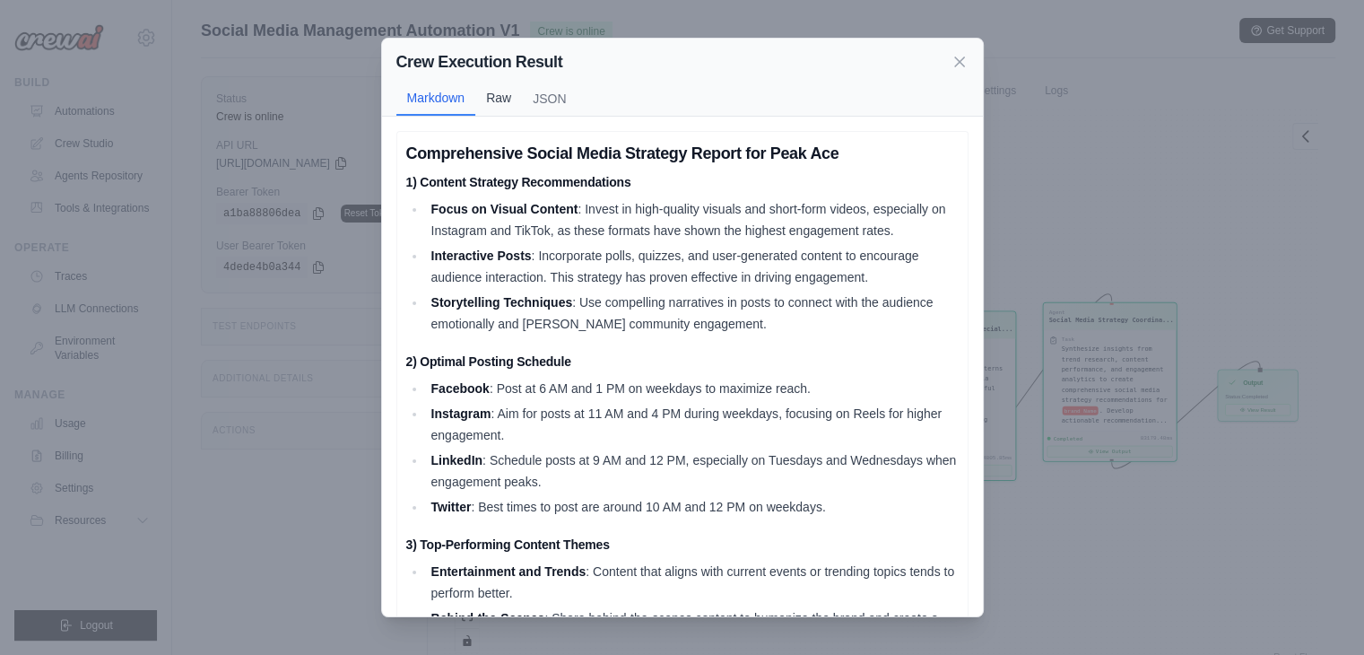
click at [489, 90] on button "Raw" at bounding box center [498, 98] width 47 height 34
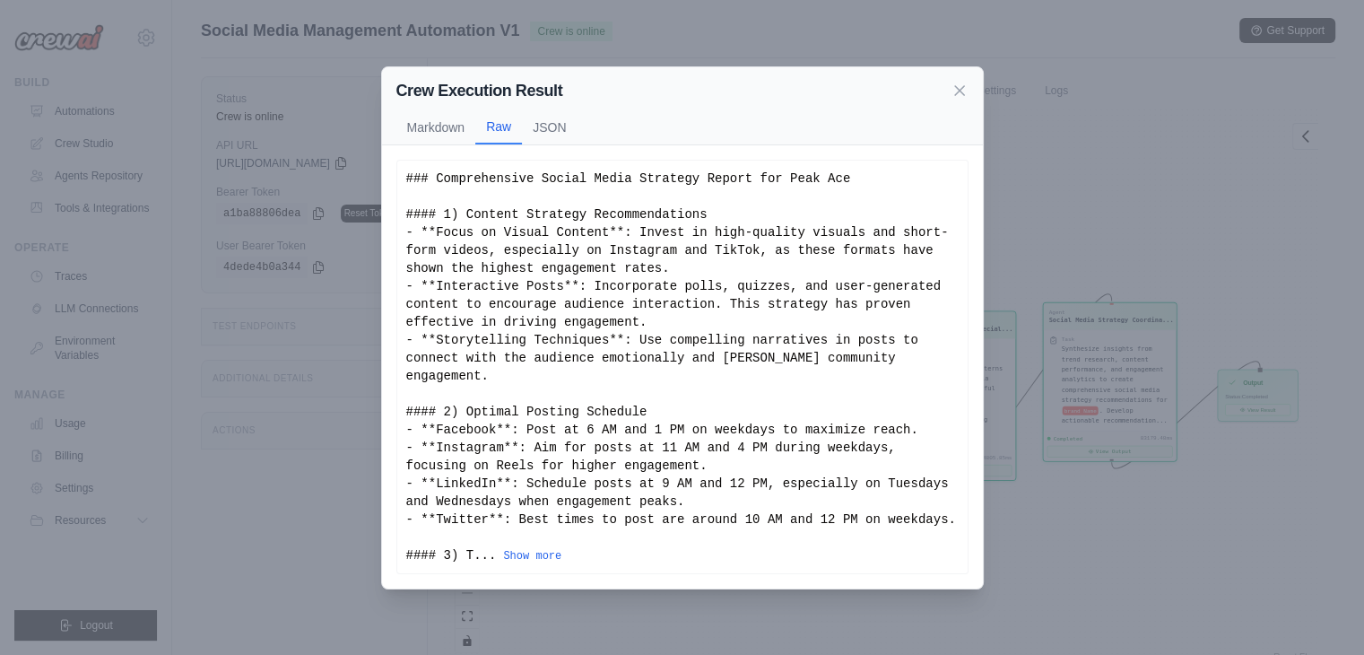
click at [542, 88] on h2 "Crew Execution Result" at bounding box center [479, 90] width 167 height 25
click at [549, 133] on button "JSON" at bounding box center [549, 126] width 55 height 34
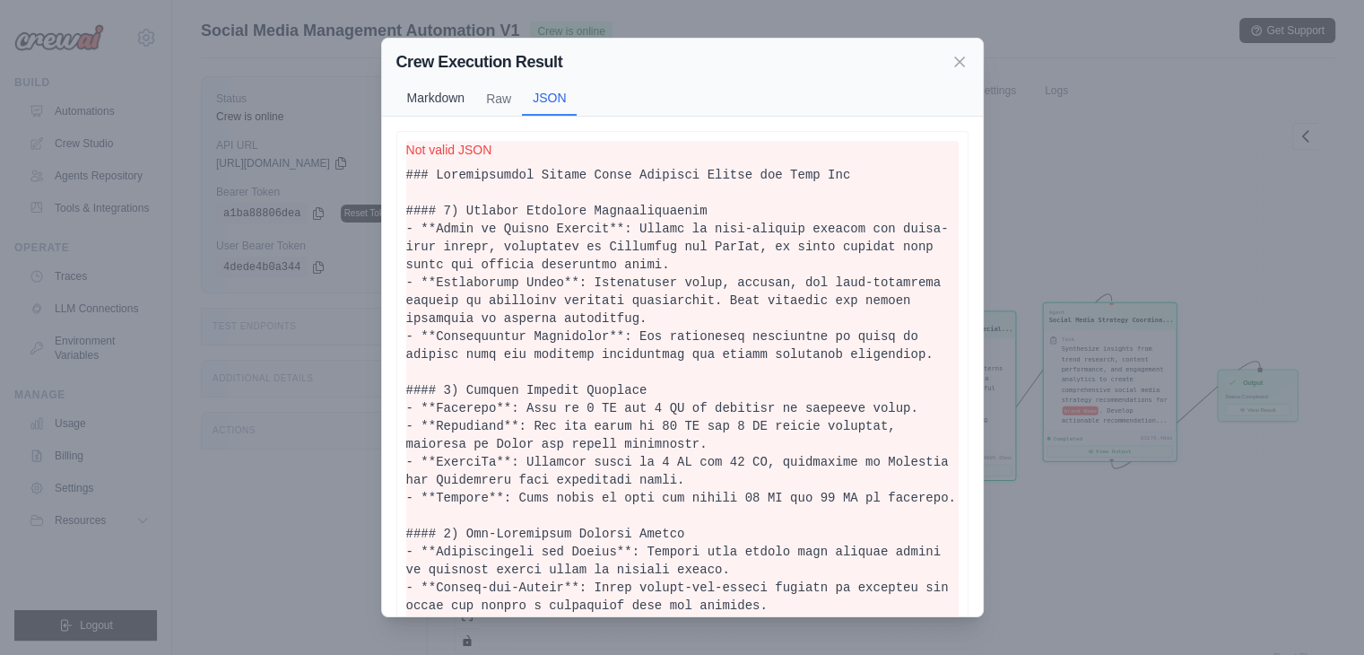
click at [439, 100] on button "Markdown" at bounding box center [436, 98] width 80 height 34
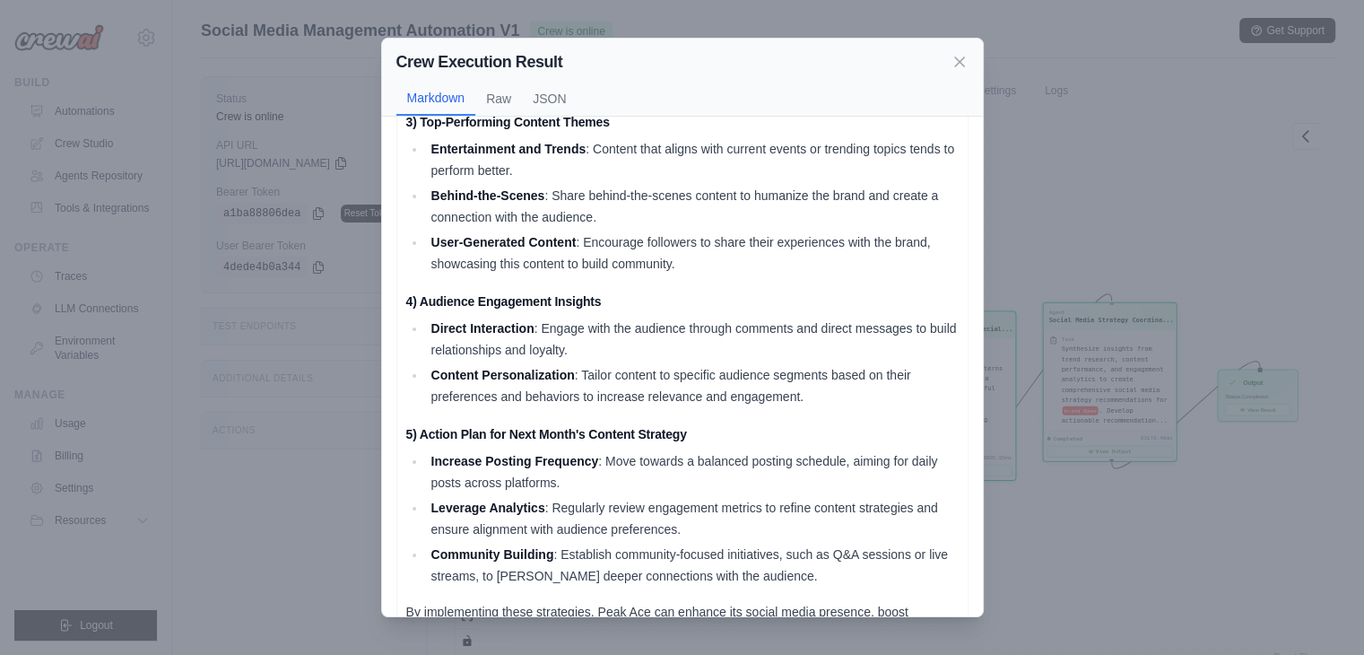
scroll to position [473, 0]
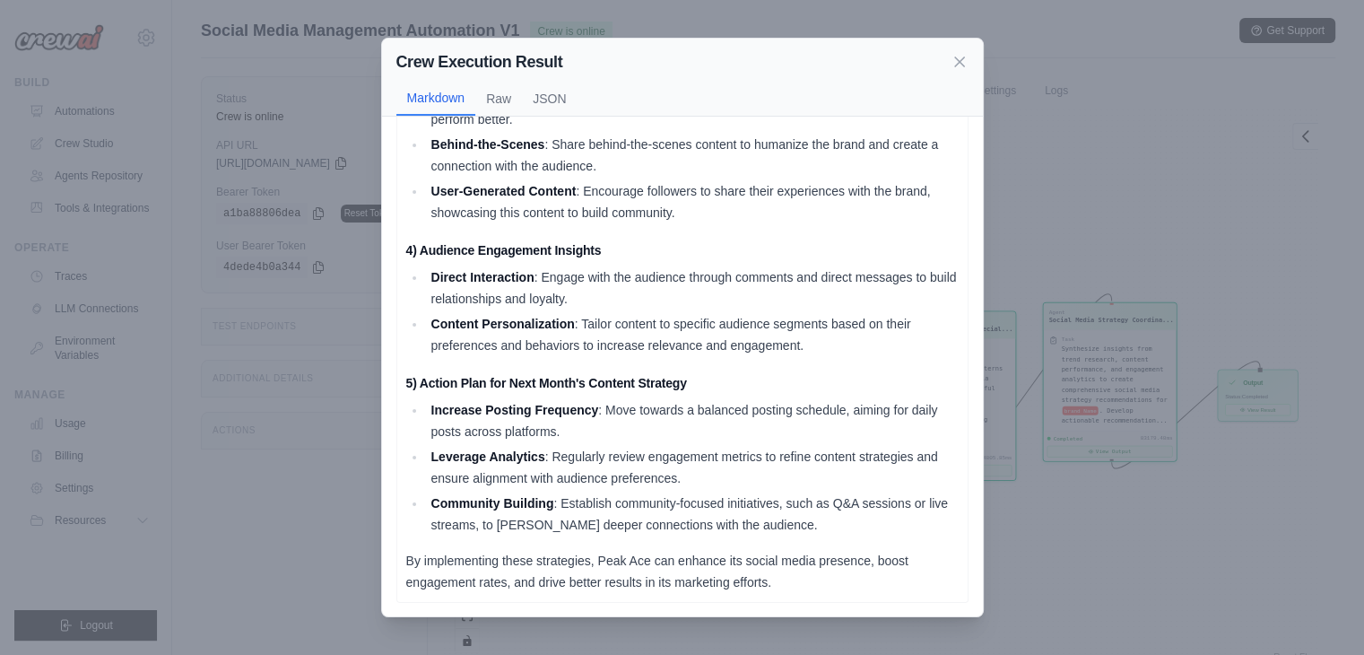
click at [1071, 269] on div "Crew Execution Result Markdown Raw JSON Comprehensive Social Media Strategy Rep…" at bounding box center [682, 327] width 1364 height 655
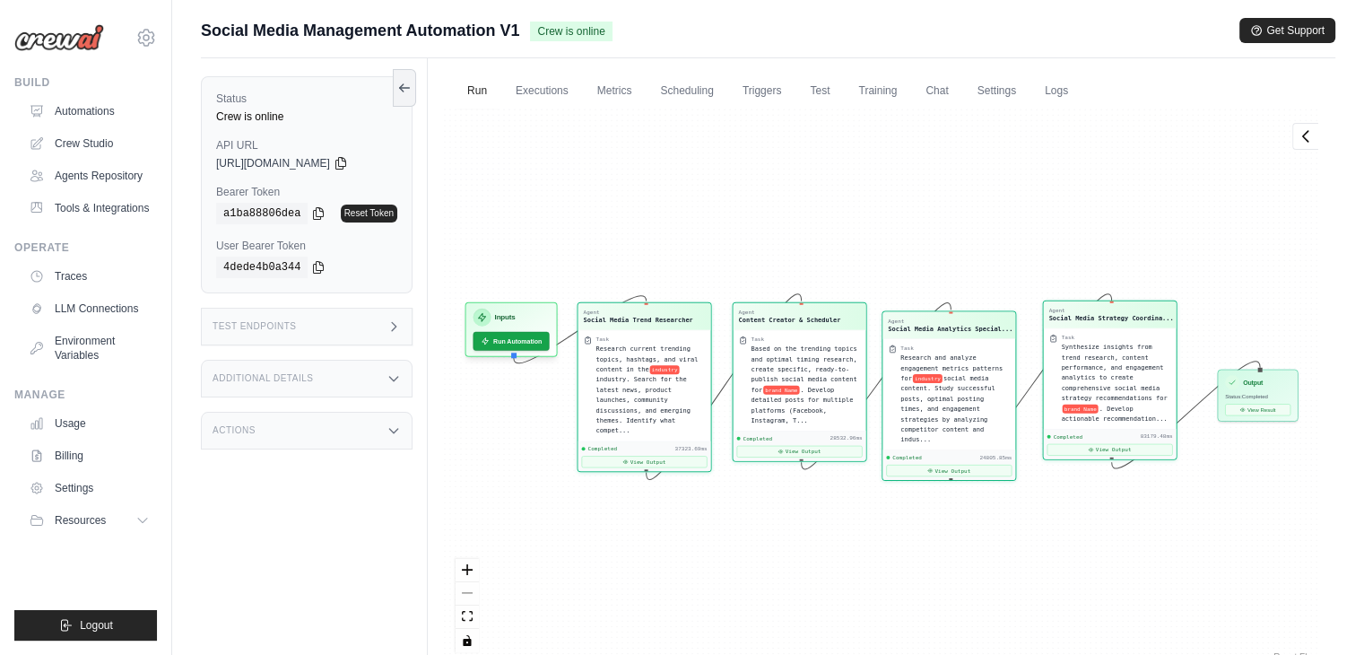
click at [1114, 348] on span "Synthesize insights from trend research, content performance, and engagement an…" at bounding box center [1115, 372] width 106 height 58
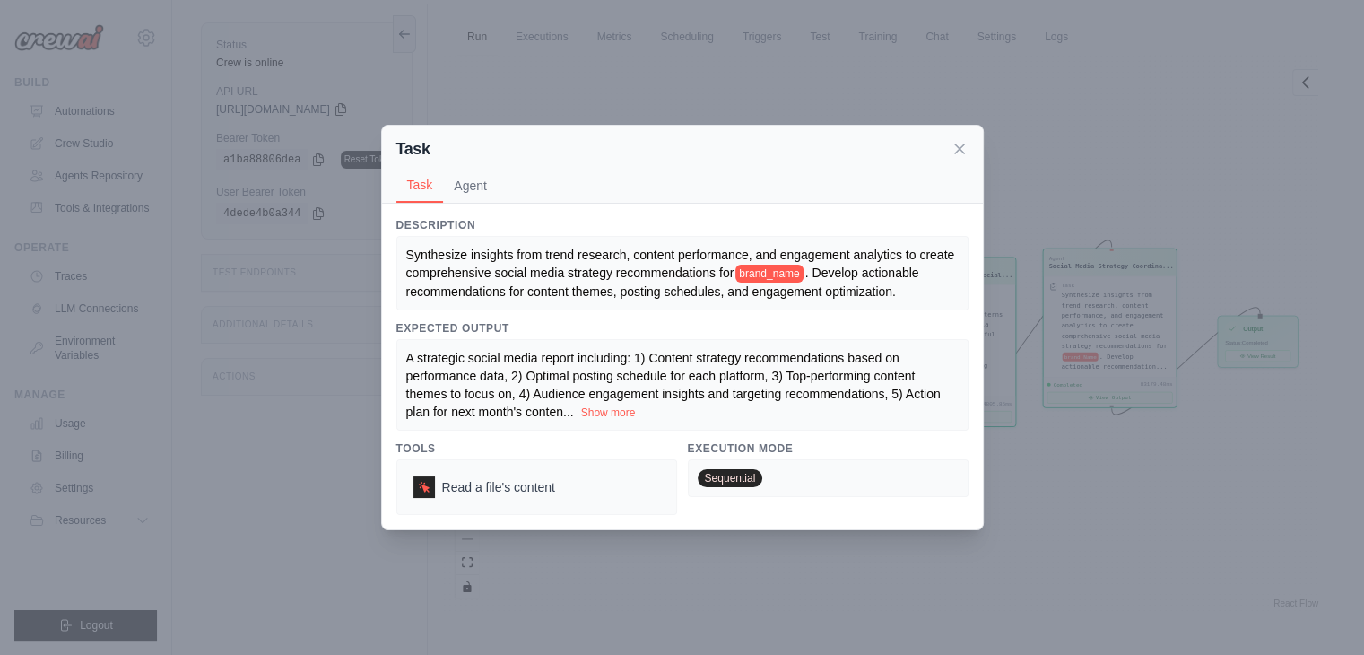
scroll to position [75, 0]
click at [465, 188] on button "Agent" at bounding box center [470, 185] width 55 height 34
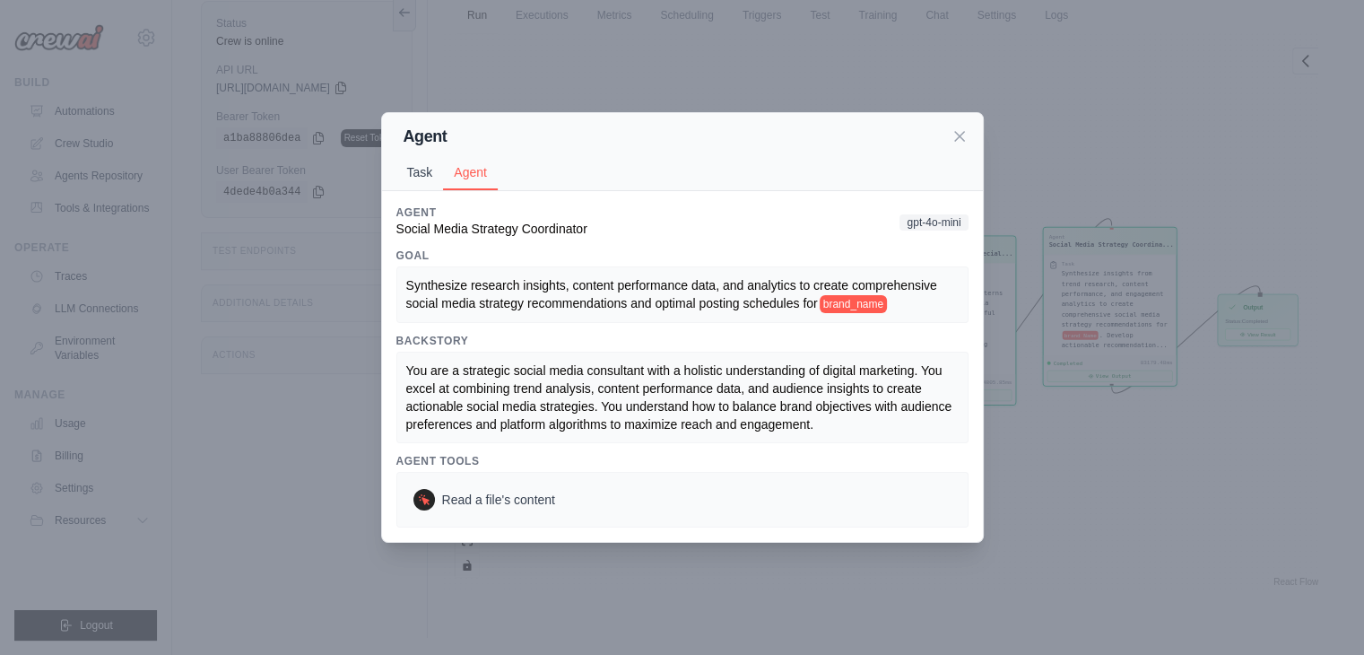
click at [403, 176] on button "Task" at bounding box center [420, 172] width 48 height 34
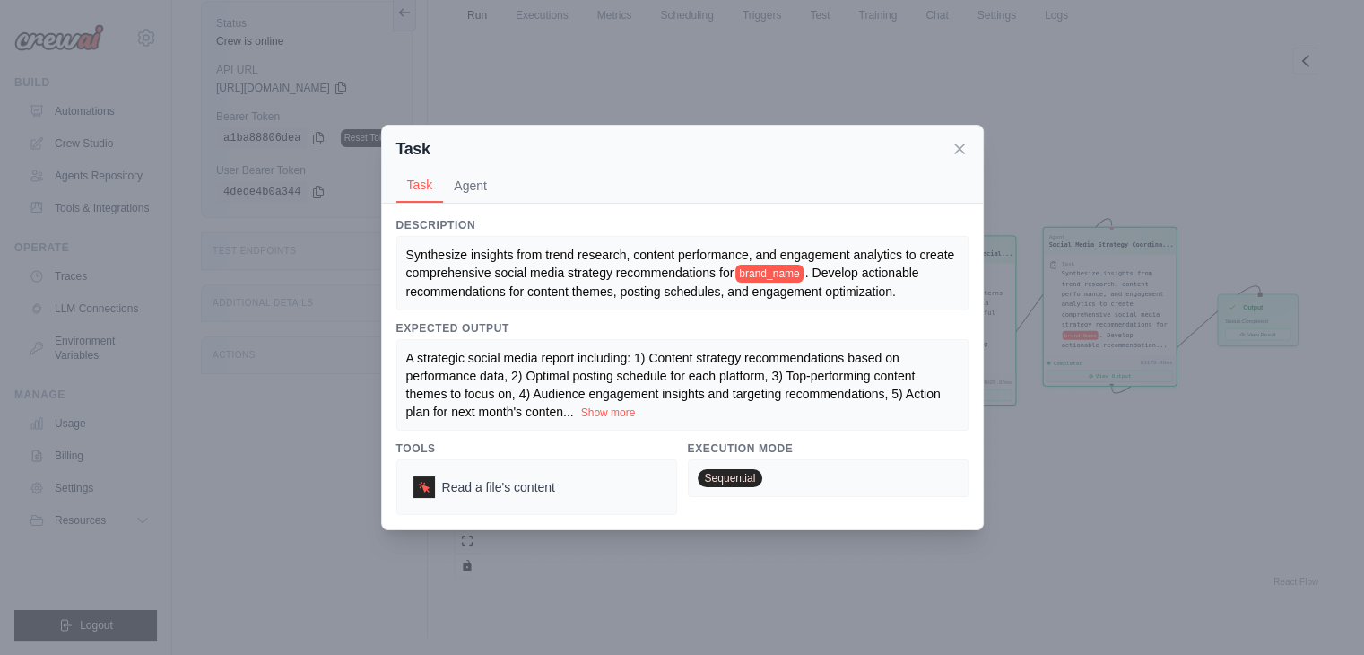
click at [1105, 287] on div "Task Task Agent Description Synthesize insights from trend research, content pe…" at bounding box center [682, 327] width 1364 height 655
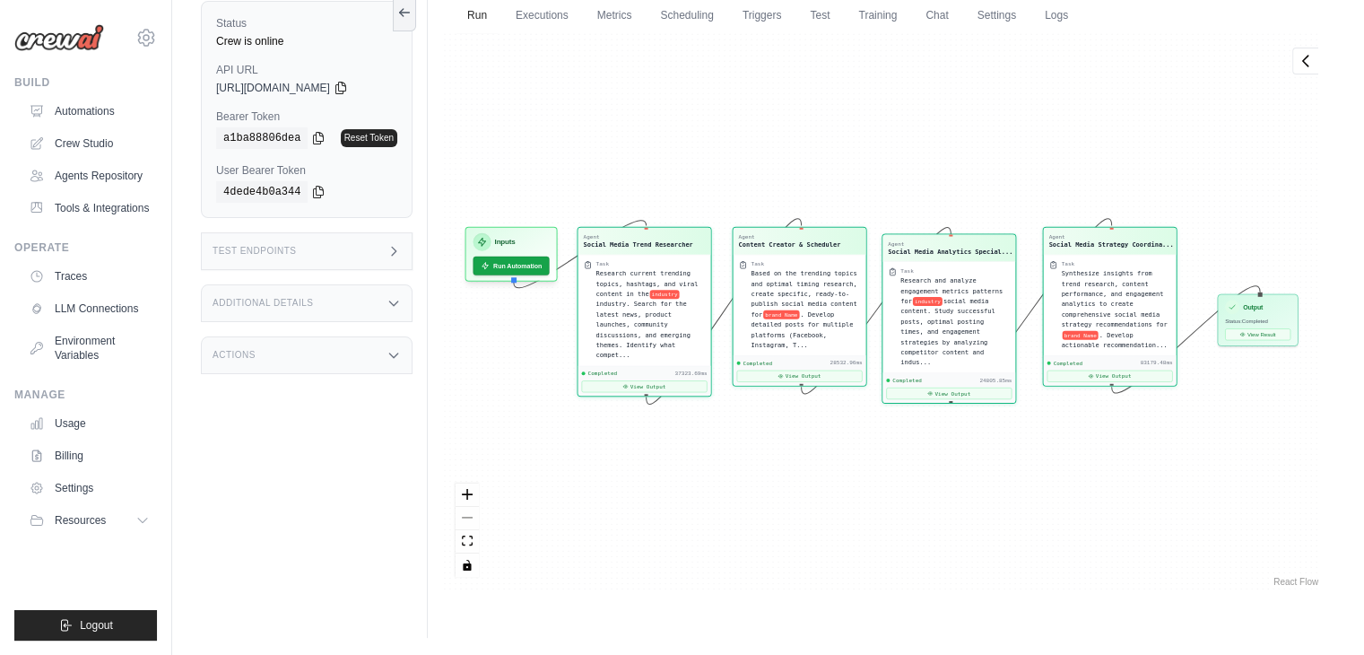
click at [988, 297] on span "social media content. Study successful posts, optimal posting times, and engage…" at bounding box center [947, 331] width 94 height 68
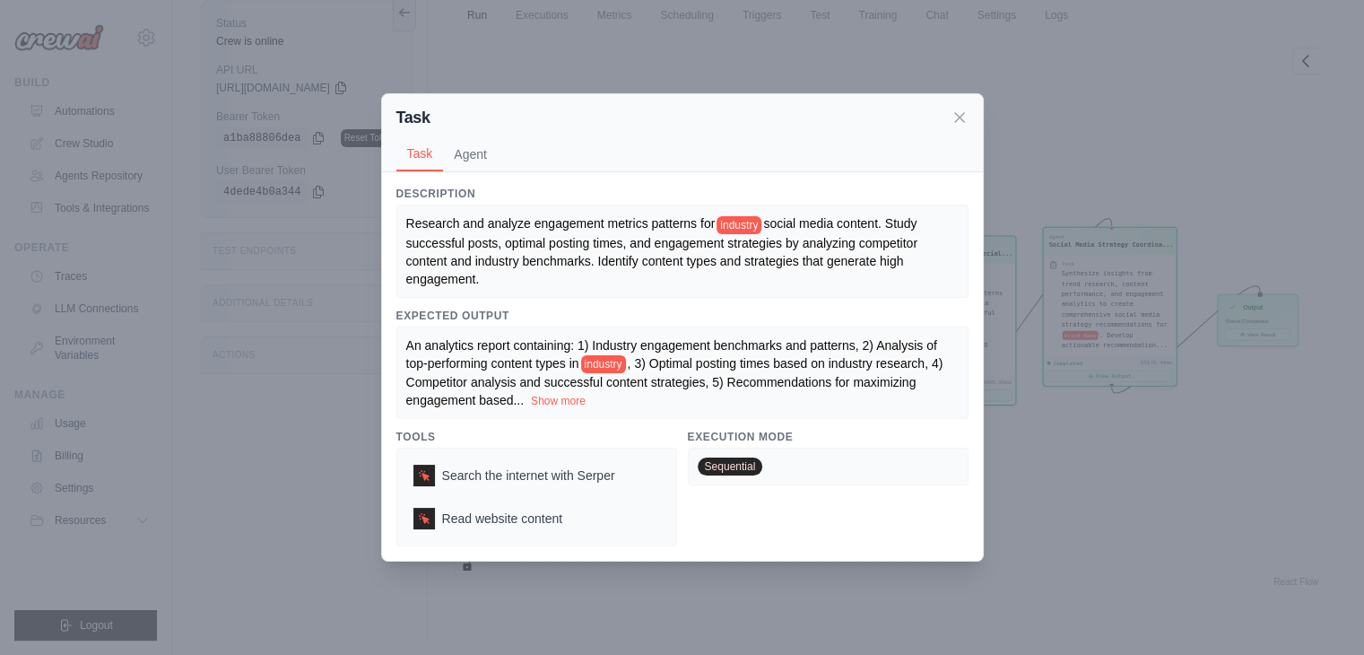
click at [1123, 256] on div "Task Task Agent Description Research and analyze engagement metrics patterns fo…" at bounding box center [682, 327] width 1364 height 655
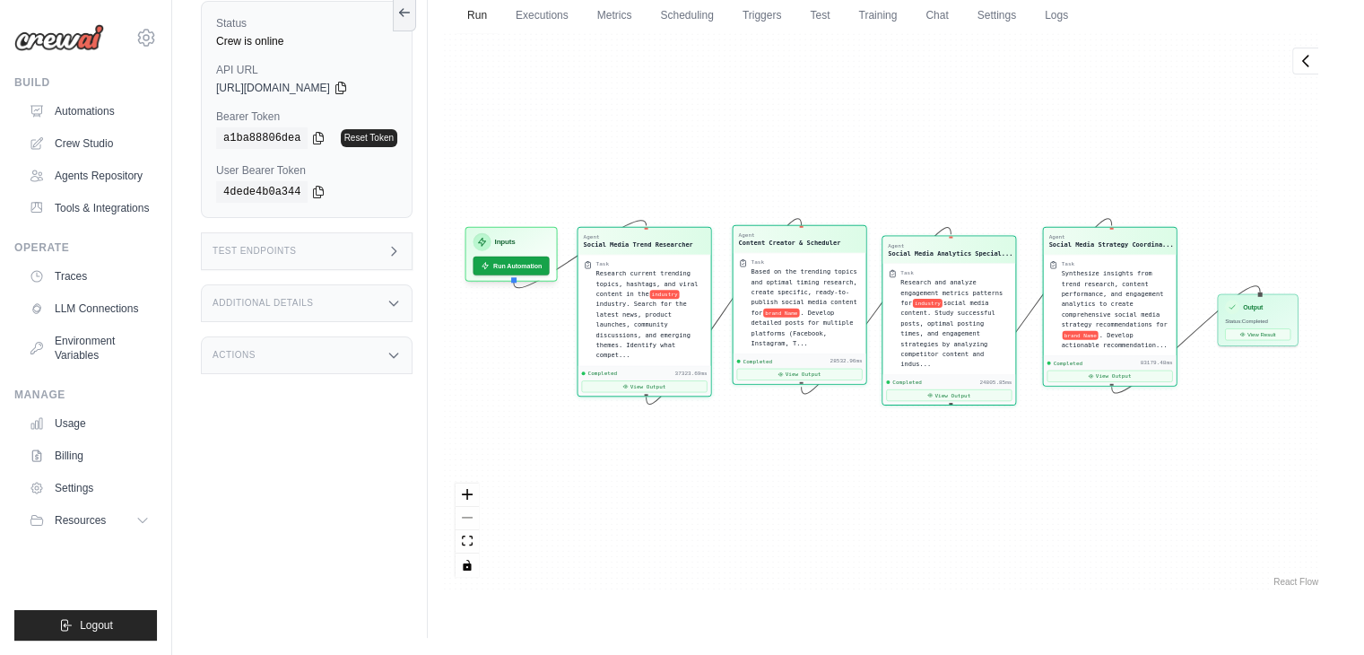
click at [769, 311] on span "brand Name" at bounding box center [781, 312] width 36 height 9
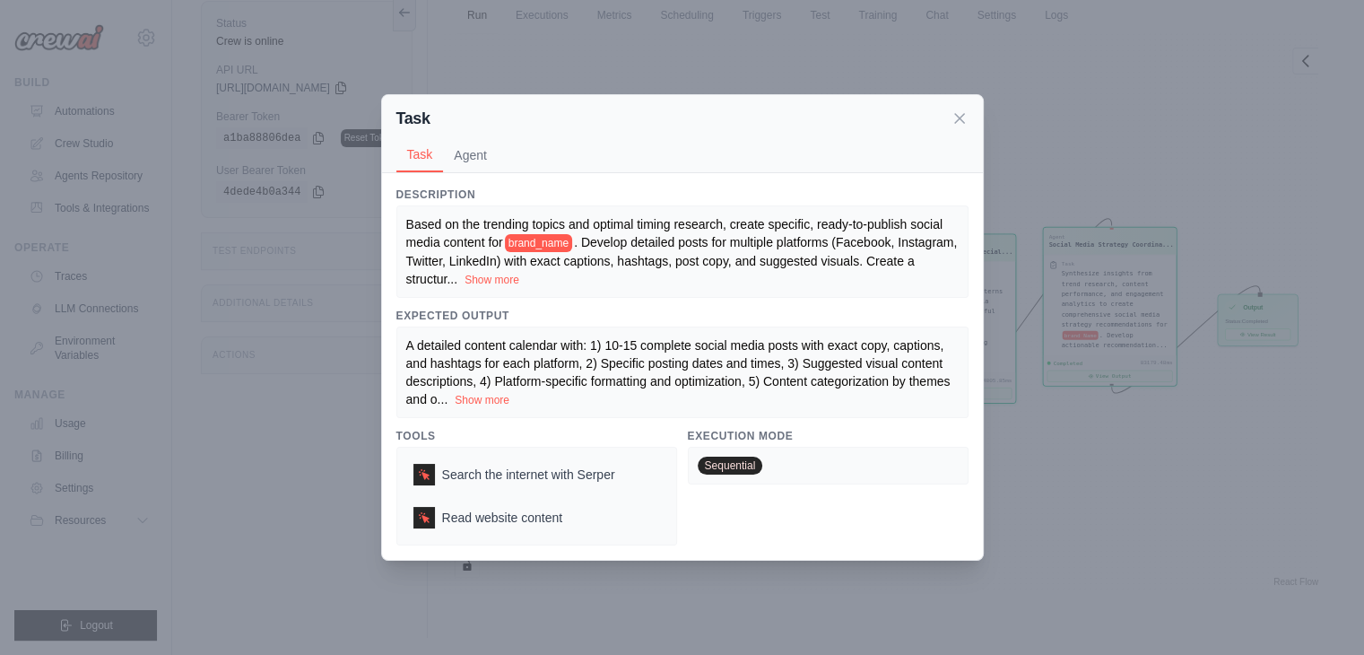
drag, startPoint x: 1165, startPoint y: 377, endPoint x: 1006, endPoint y: 360, distance: 159.7
click at [1161, 377] on div "Task Task Agent Description Based on the trending topics and optimal timing res…" at bounding box center [682, 327] width 1364 height 655
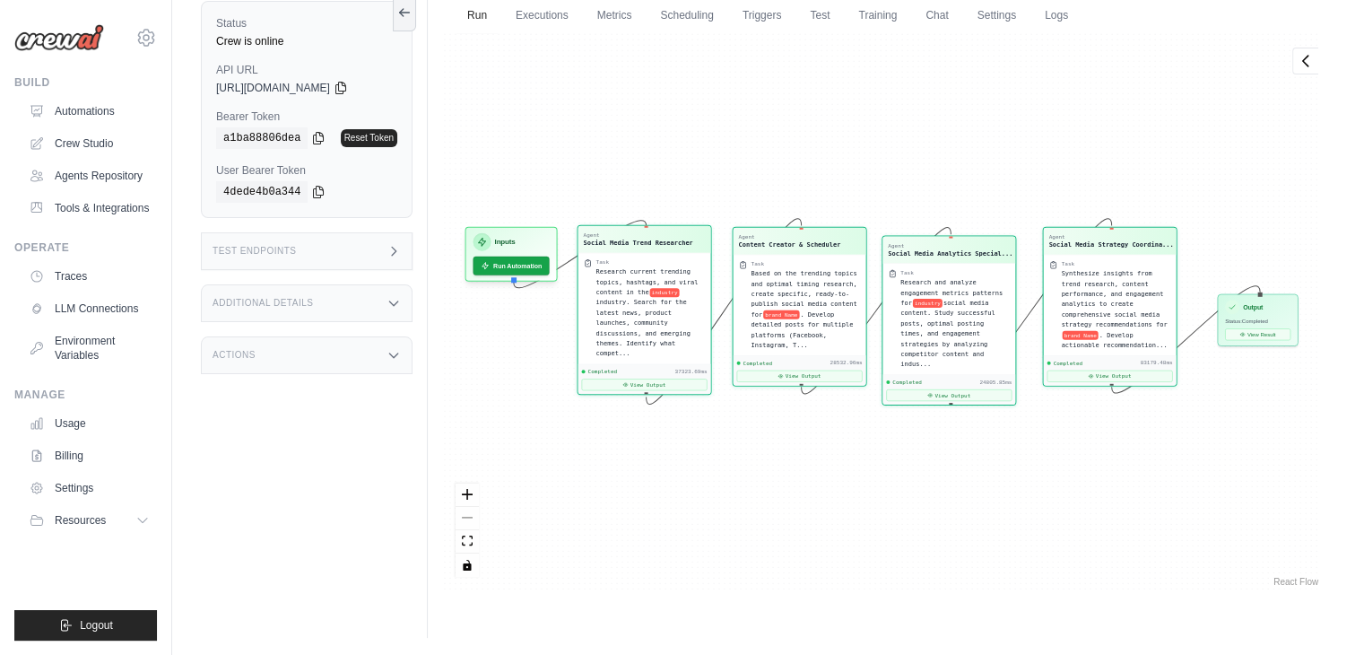
click at [594, 282] on div "Task Research current trending topics, hashtags, and viral content in the indus…" at bounding box center [645, 308] width 122 height 100
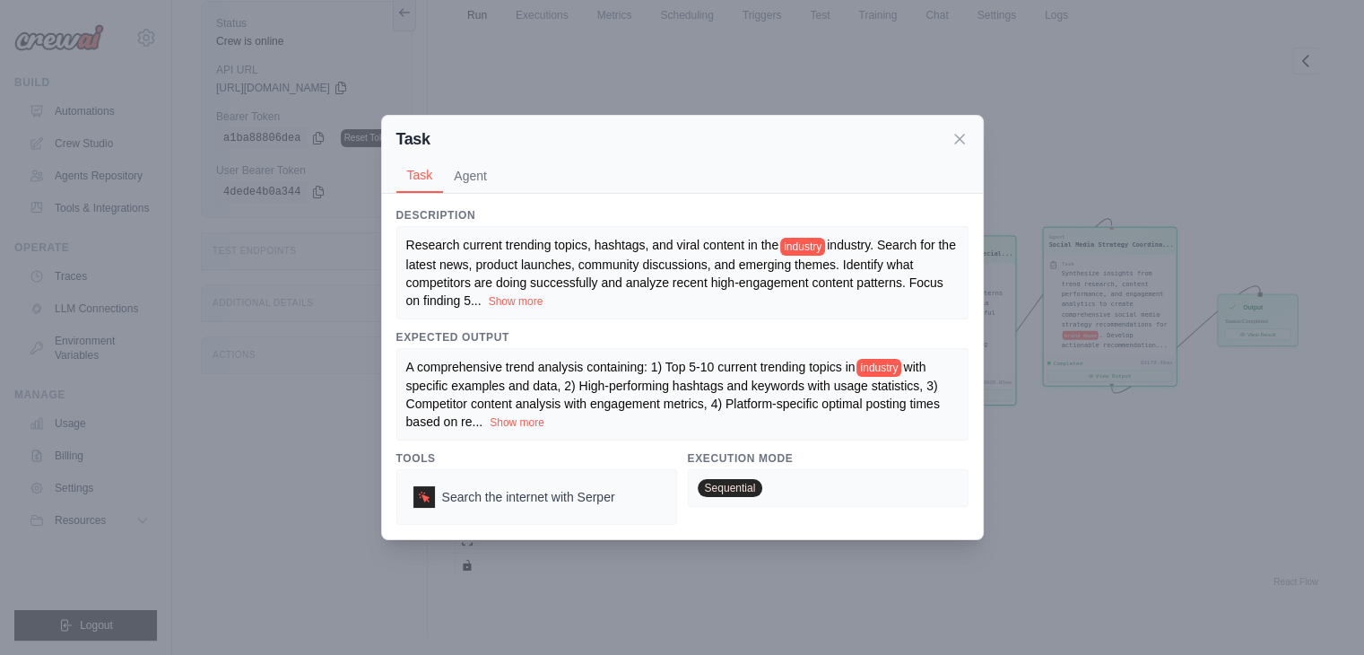
click at [1075, 312] on div "Task Task Agent Description Research current trending topics, hashtags, and vir…" at bounding box center [682, 327] width 1364 height 655
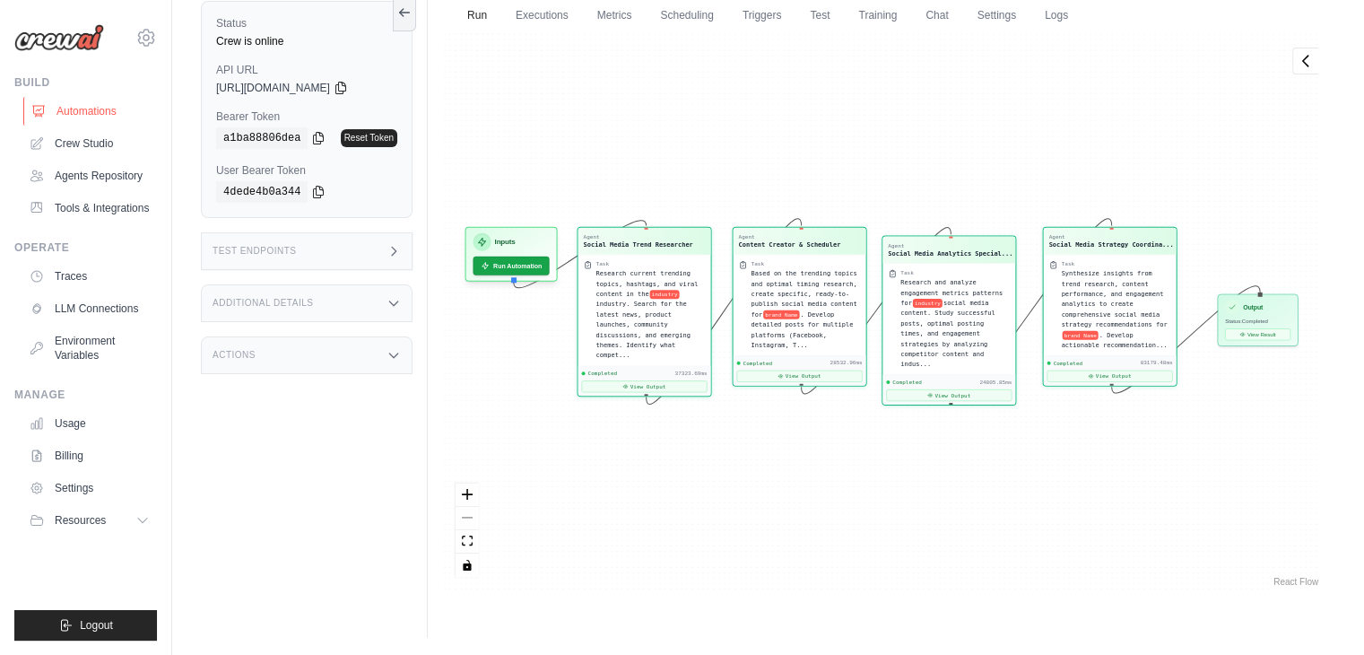
click at [86, 105] on link "Automations" at bounding box center [90, 111] width 135 height 29
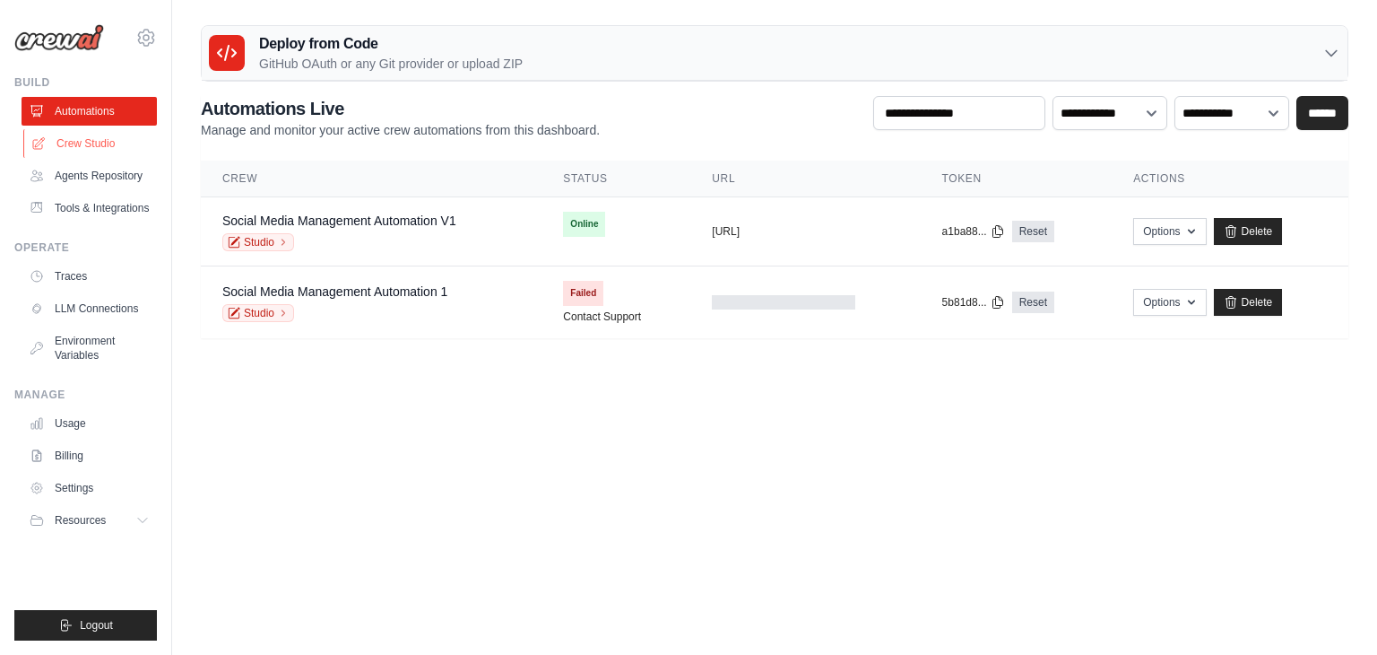
click at [79, 140] on link "Crew Studio" at bounding box center [90, 143] width 135 height 29
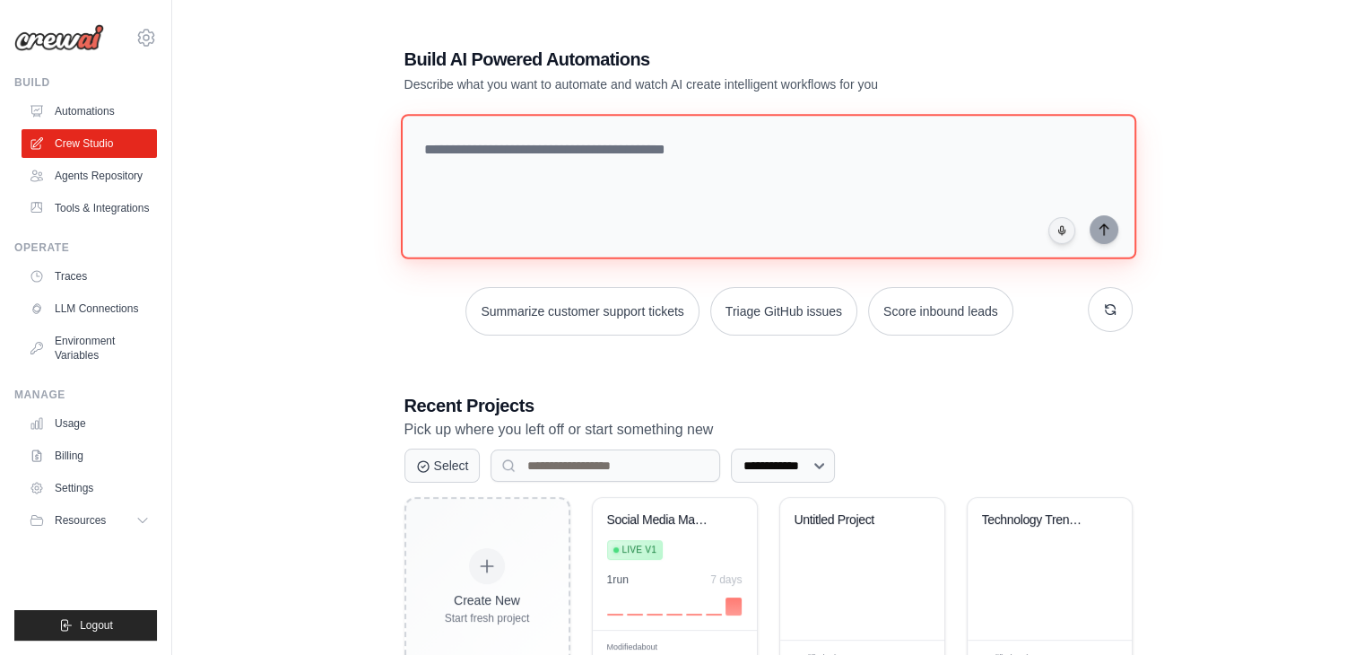
click at [615, 177] on textarea at bounding box center [767, 186] width 735 height 145
click at [527, 195] on textarea at bounding box center [767, 186] width 735 height 145
type textarea "******"
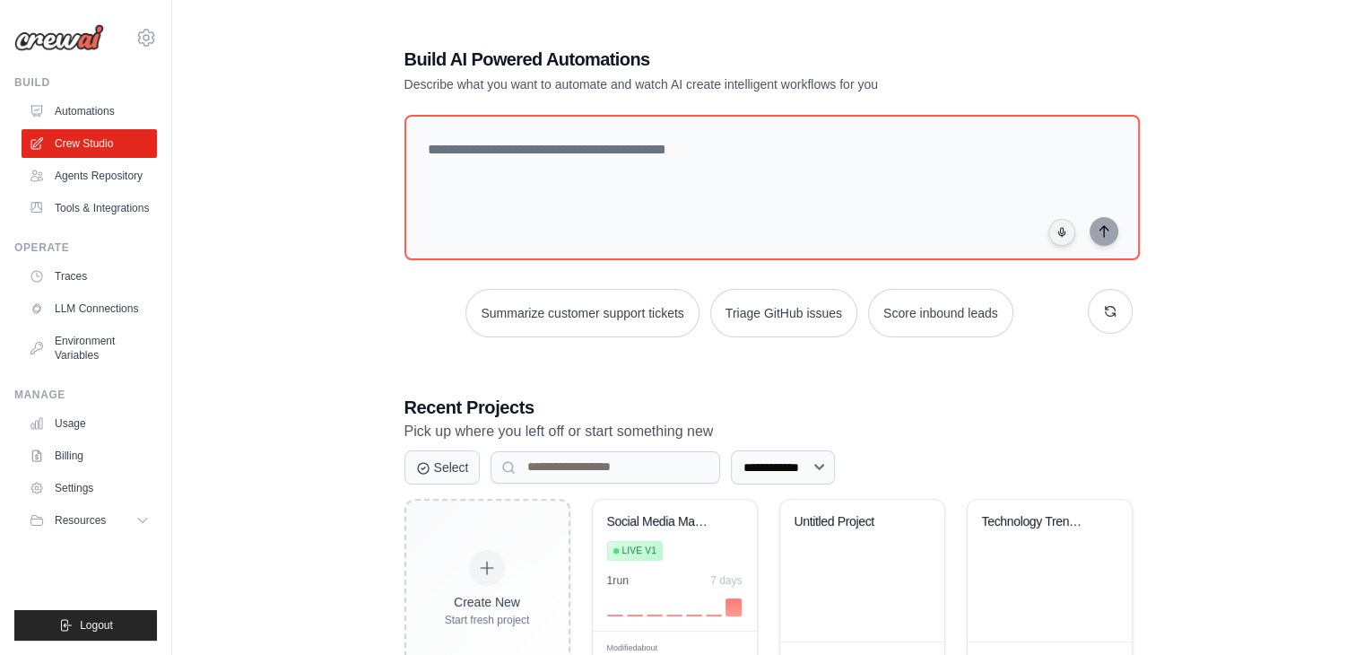
click at [321, 263] on div "**********" at bounding box center [768, 362] width 1134 height 689
click at [1034, 420] on p "Pick up where you left off or start something new" at bounding box center [768, 431] width 728 height 23
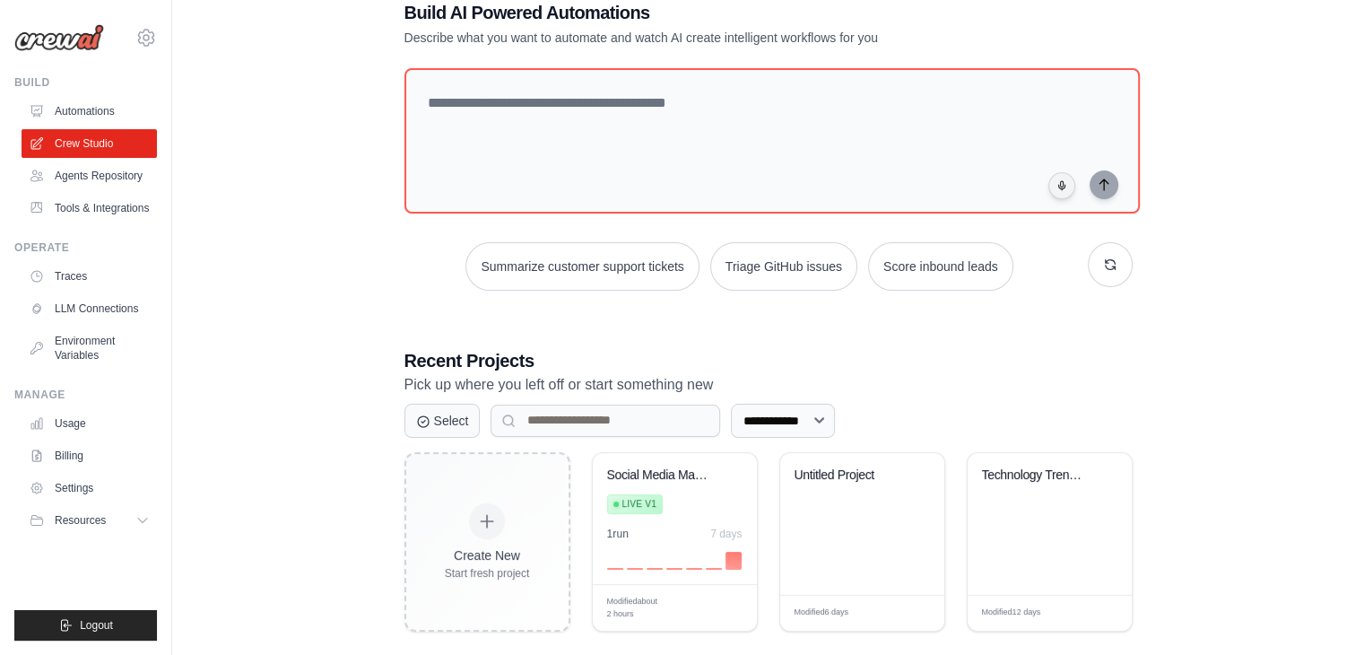
scroll to position [67, 0]
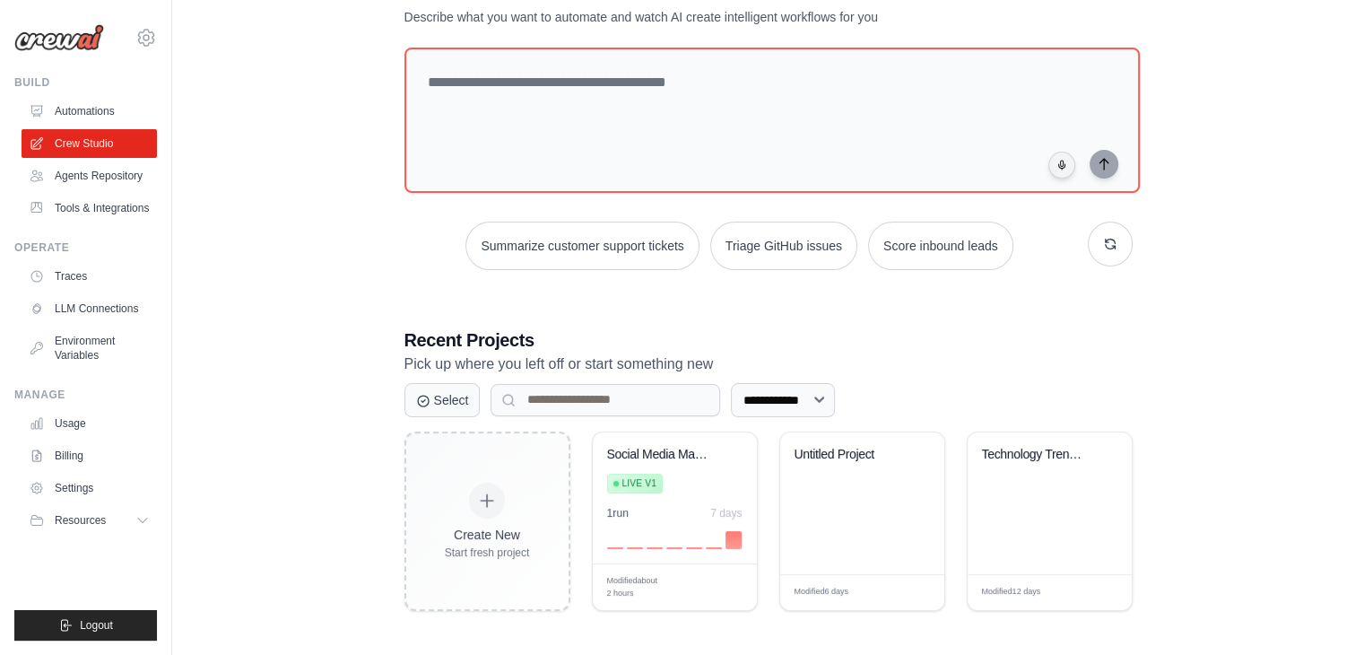
click at [954, 327] on h3 "Recent Projects" at bounding box center [768, 339] width 728 height 25
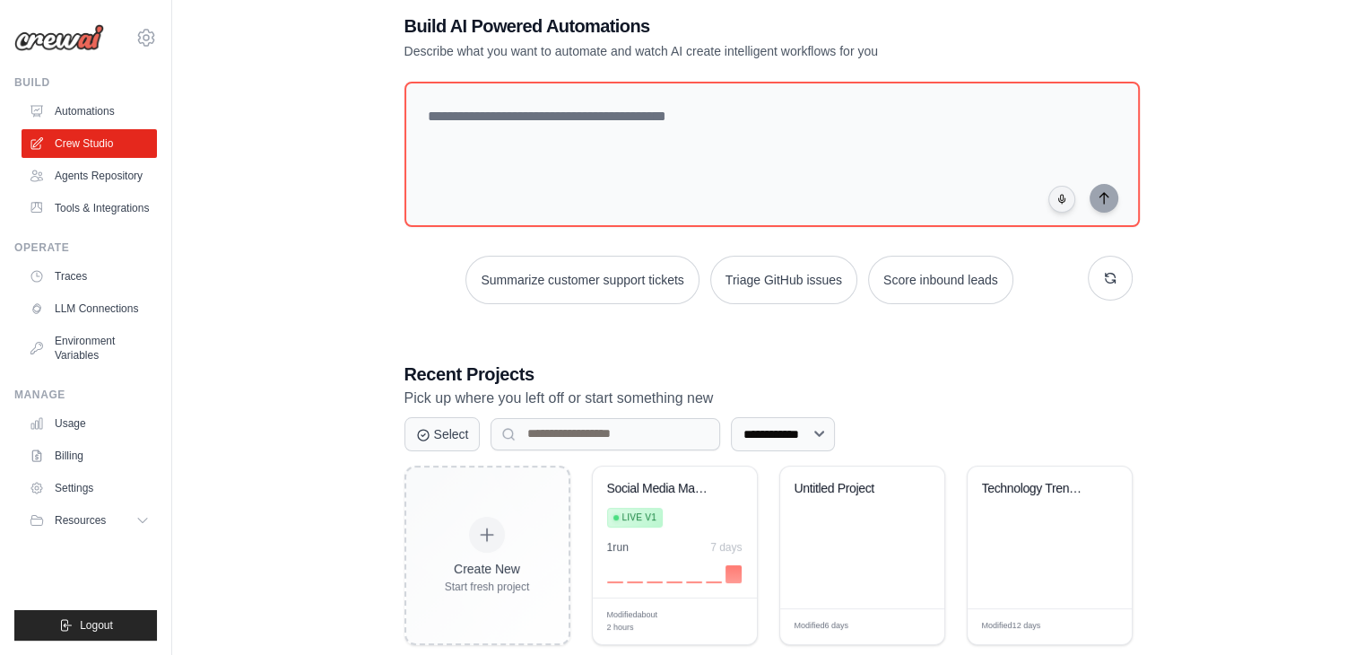
scroll to position [0, 0]
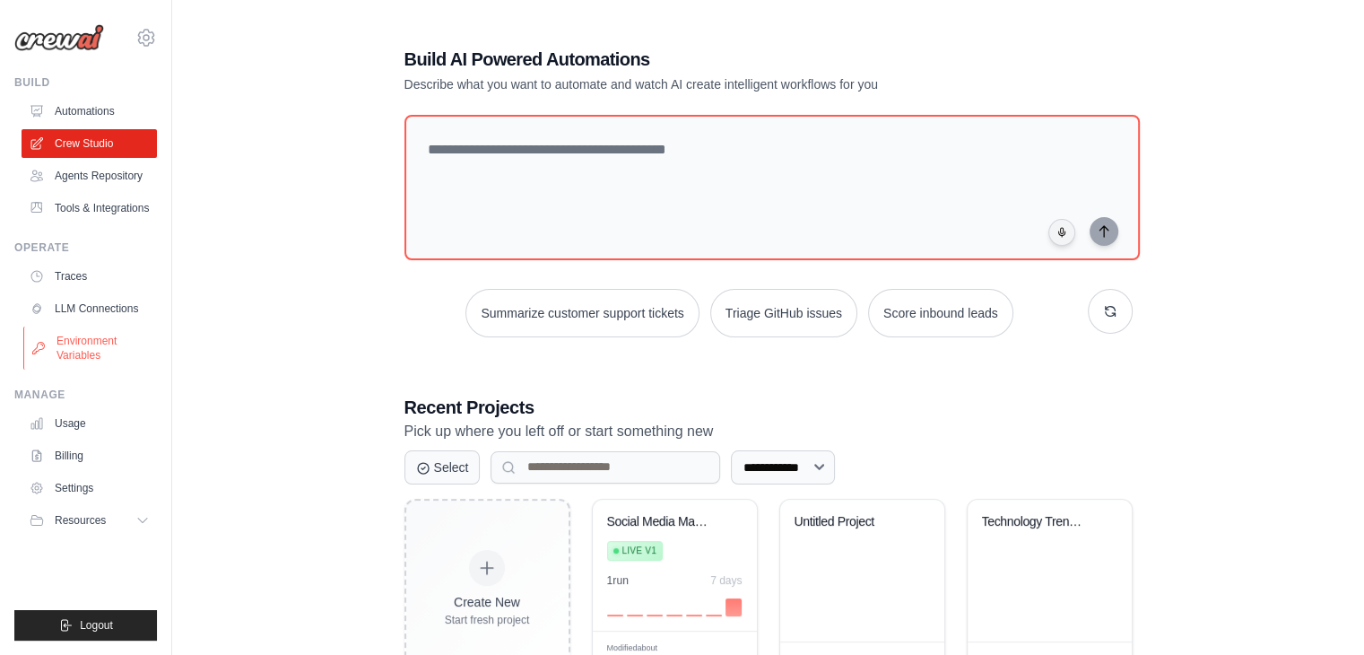
click at [126, 341] on link "Environment Variables" at bounding box center [90, 347] width 135 height 43
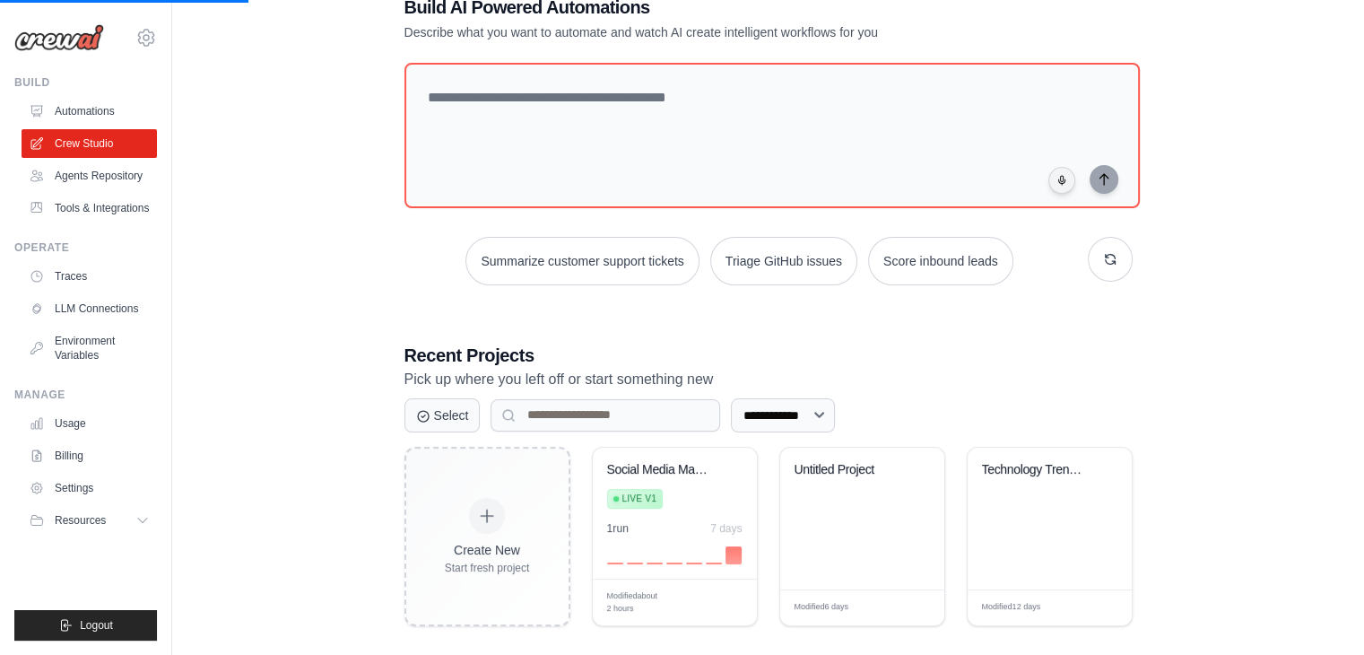
scroll to position [67, 0]
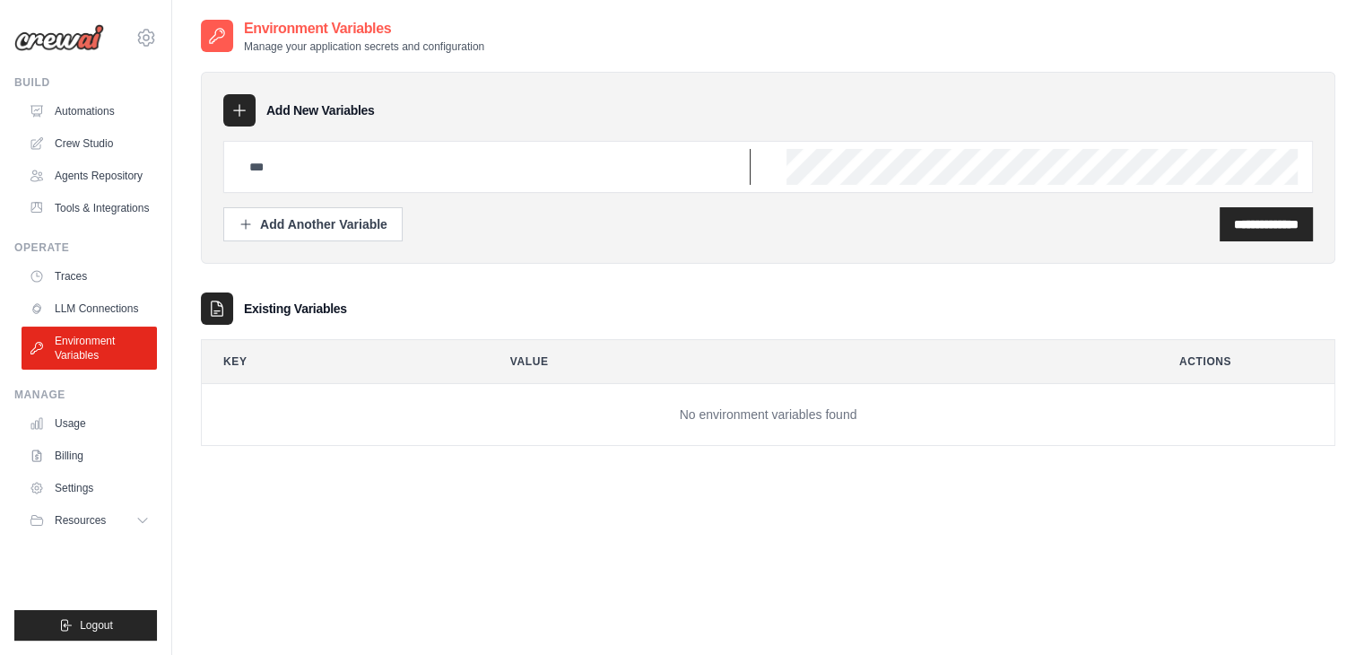
click at [303, 166] on input "text" at bounding box center [495, 167] width 512 height 36
click at [567, 330] on environment-variables\a "Existing Variables Key Value Actions No environment variables found" at bounding box center [768, 368] width 1134 height 153
click at [79, 309] on link "LLM Connections" at bounding box center [90, 308] width 135 height 29
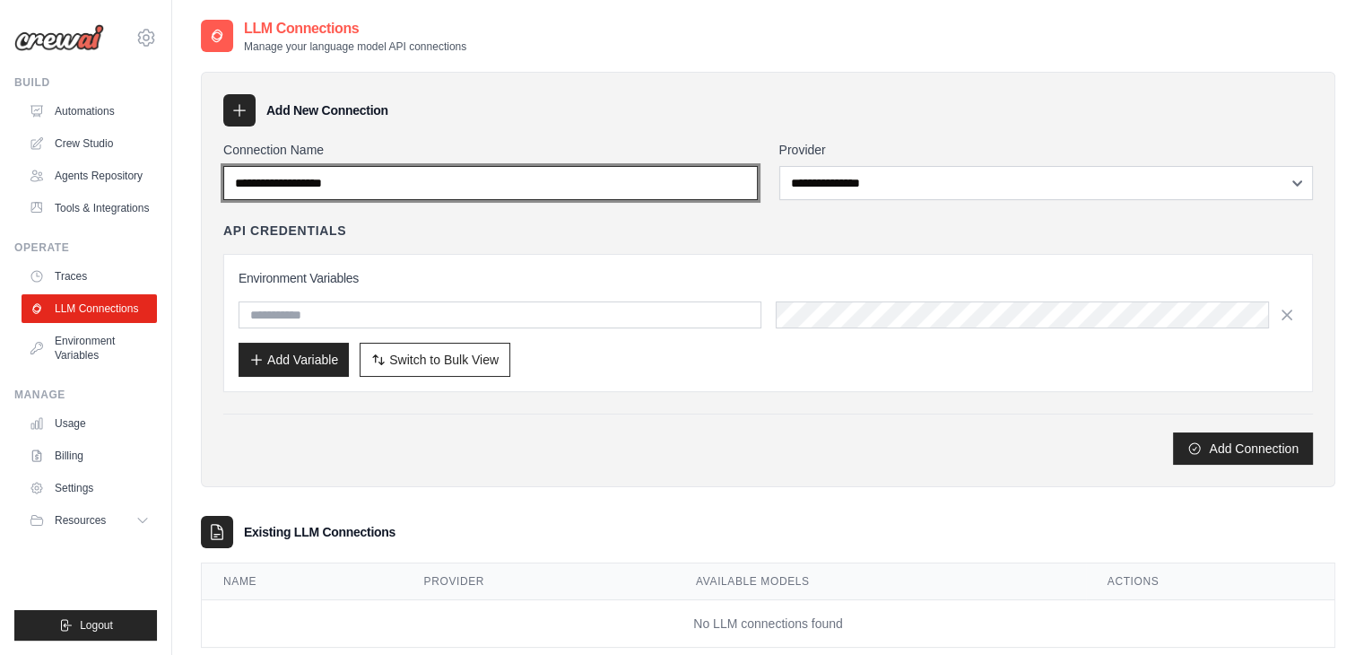
click at [330, 178] on input "Connection Name" at bounding box center [490, 183] width 534 height 34
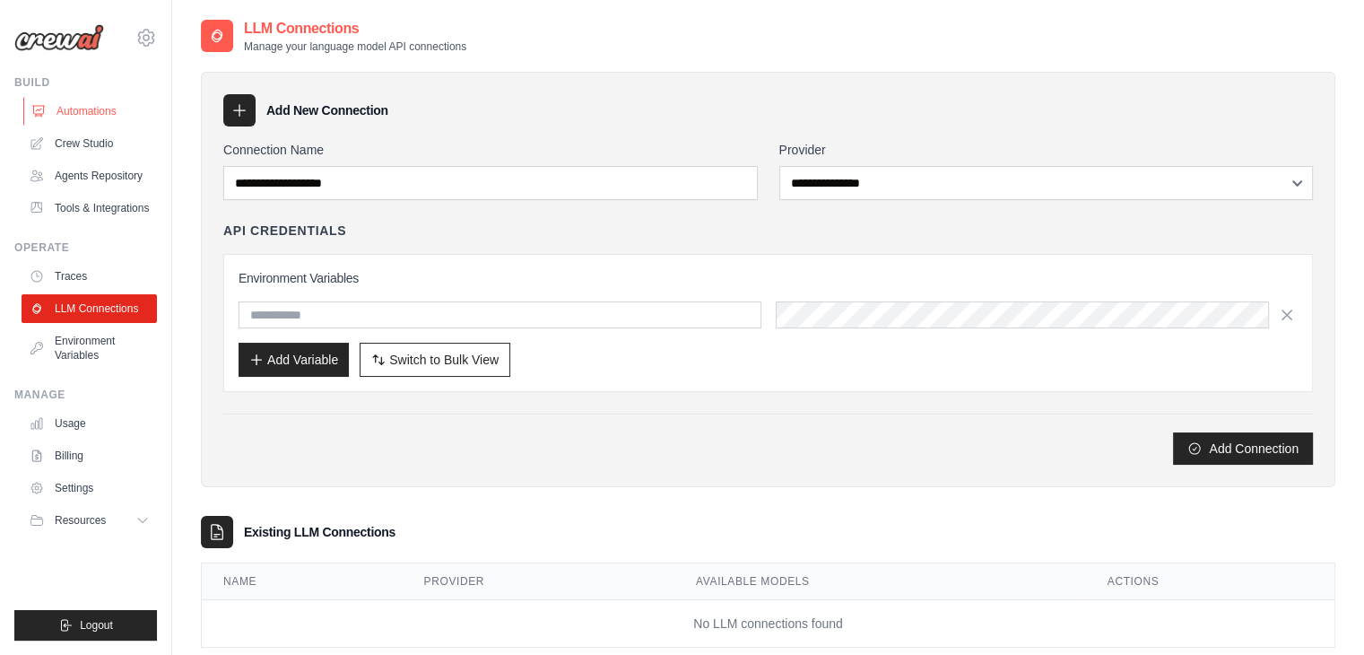
click at [97, 111] on link "Automations" at bounding box center [90, 111] width 135 height 29
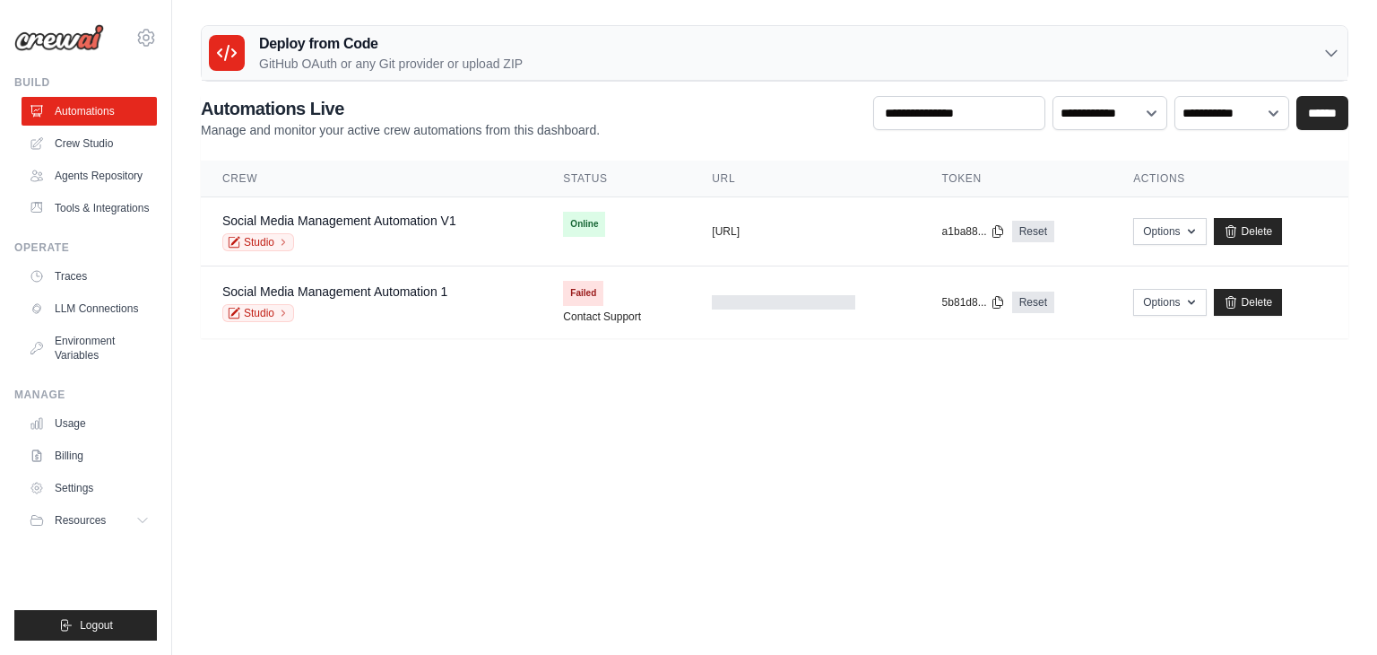
click at [559, 356] on main "Deploy from Code GitHub OAuth or any Git provider or upload ZIP GitHub OAuth An…" at bounding box center [774, 188] width 1205 height 377
click at [88, 177] on link "Agents Repository" at bounding box center [90, 175] width 135 height 29
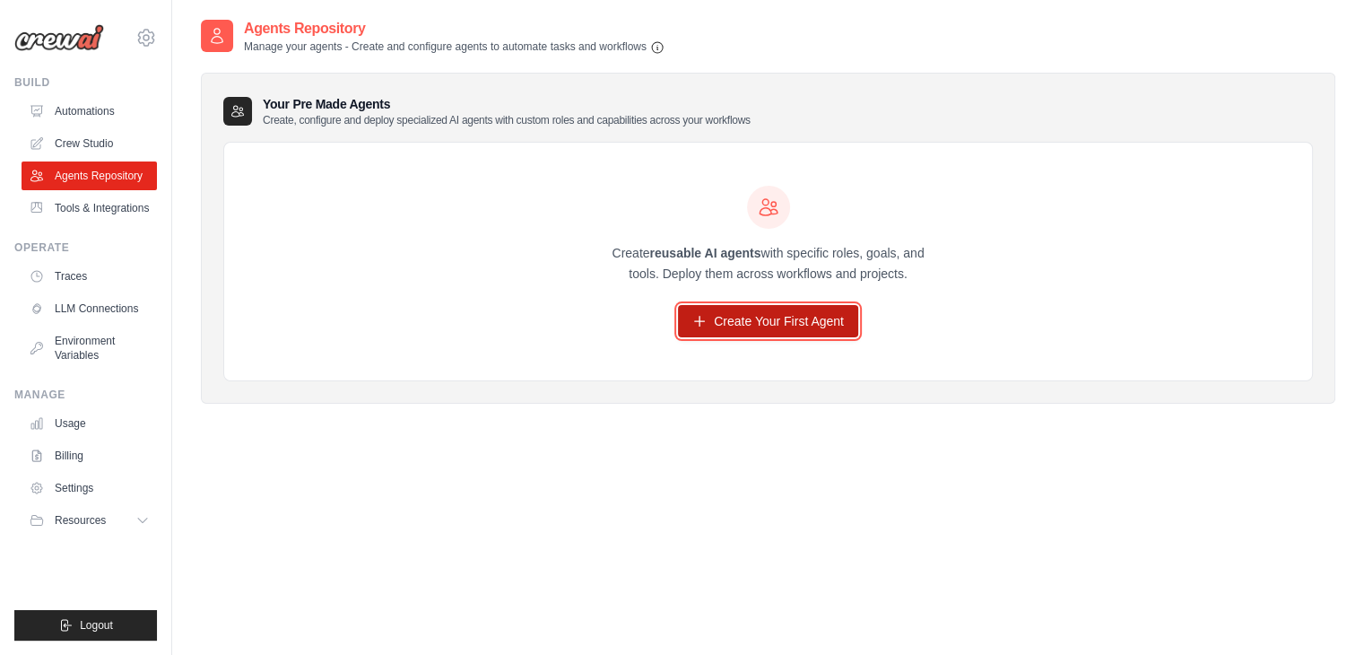
click at [722, 317] on link "Create Your First Agent" at bounding box center [768, 321] width 180 height 32
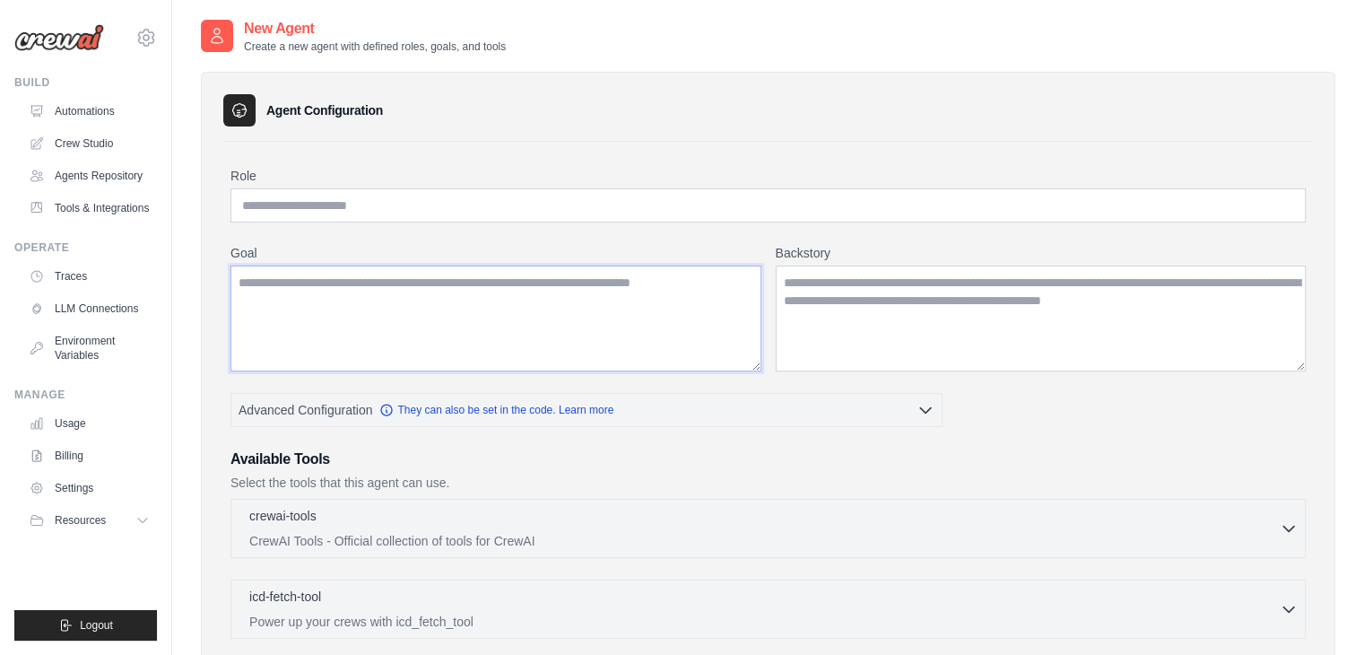
click at [594, 318] on textarea "Goal" at bounding box center [495, 318] width 531 height 106
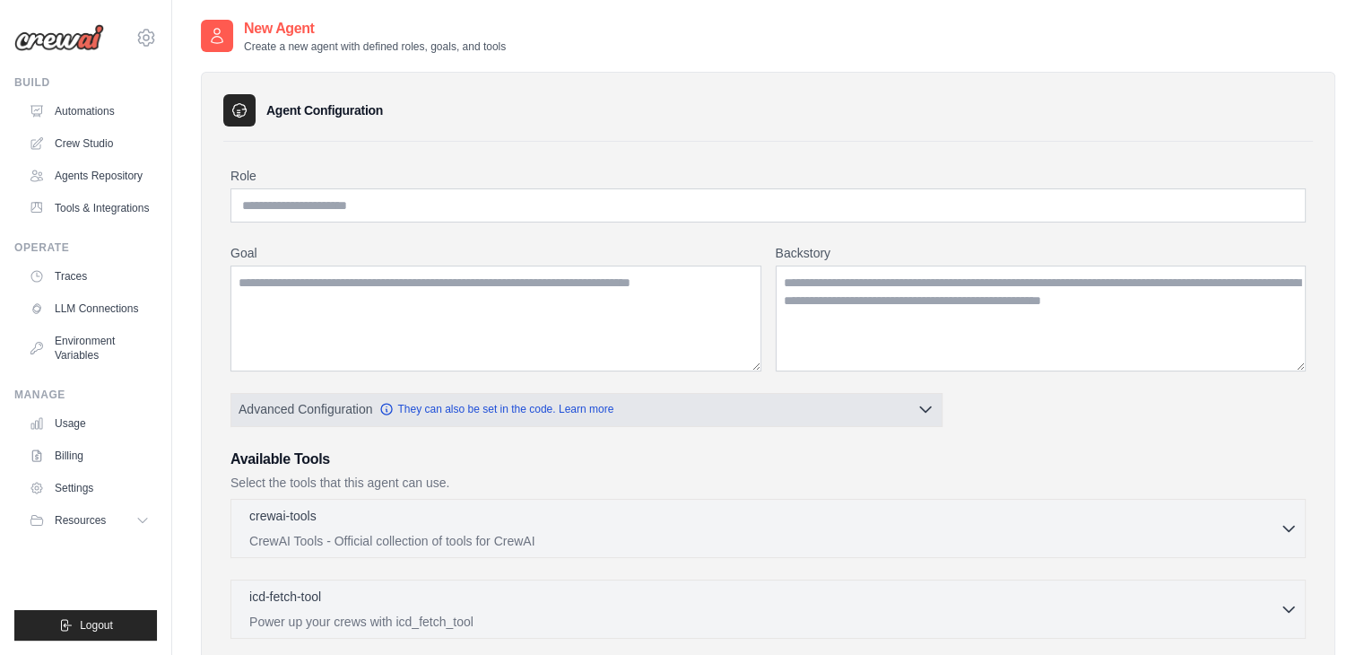
click at [703, 395] on button "Advanced Configuration They can also be set in the code. Learn more" at bounding box center [586, 409] width 710 height 32
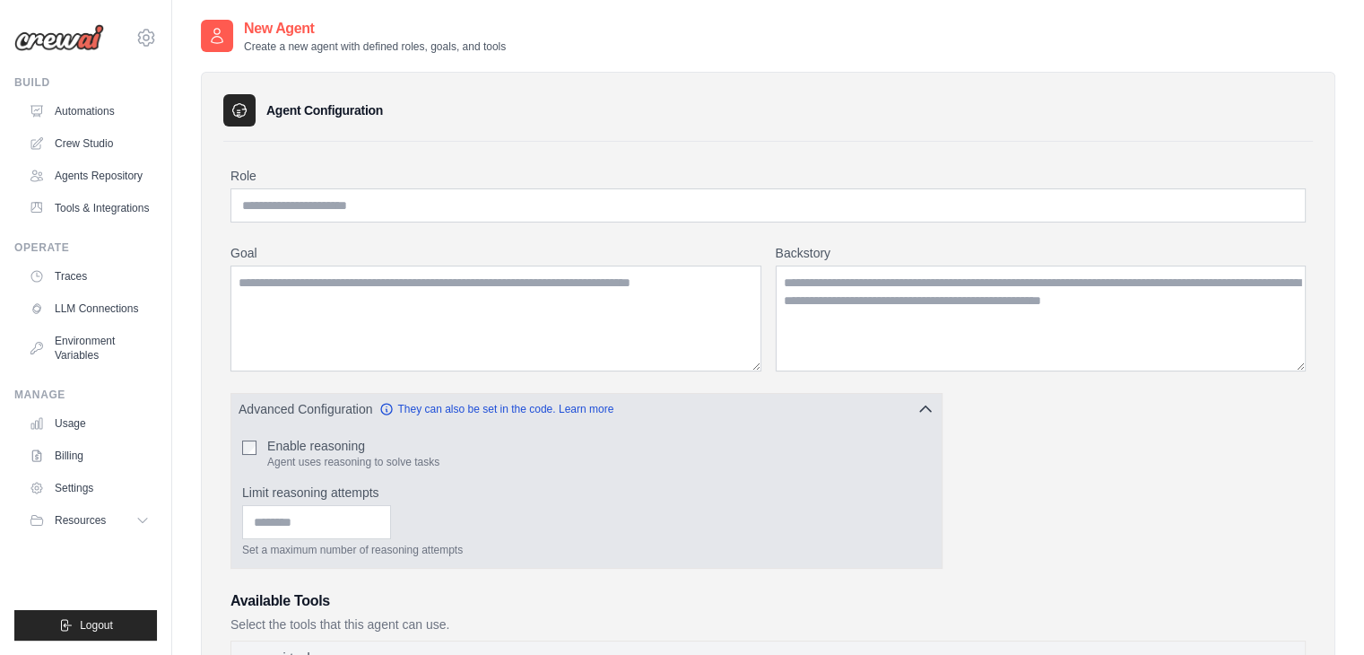
click at [725, 413] on button "Advanced Configuration They can also be set in the code. Learn more" at bounding box center [586, 409] width 710 height 32
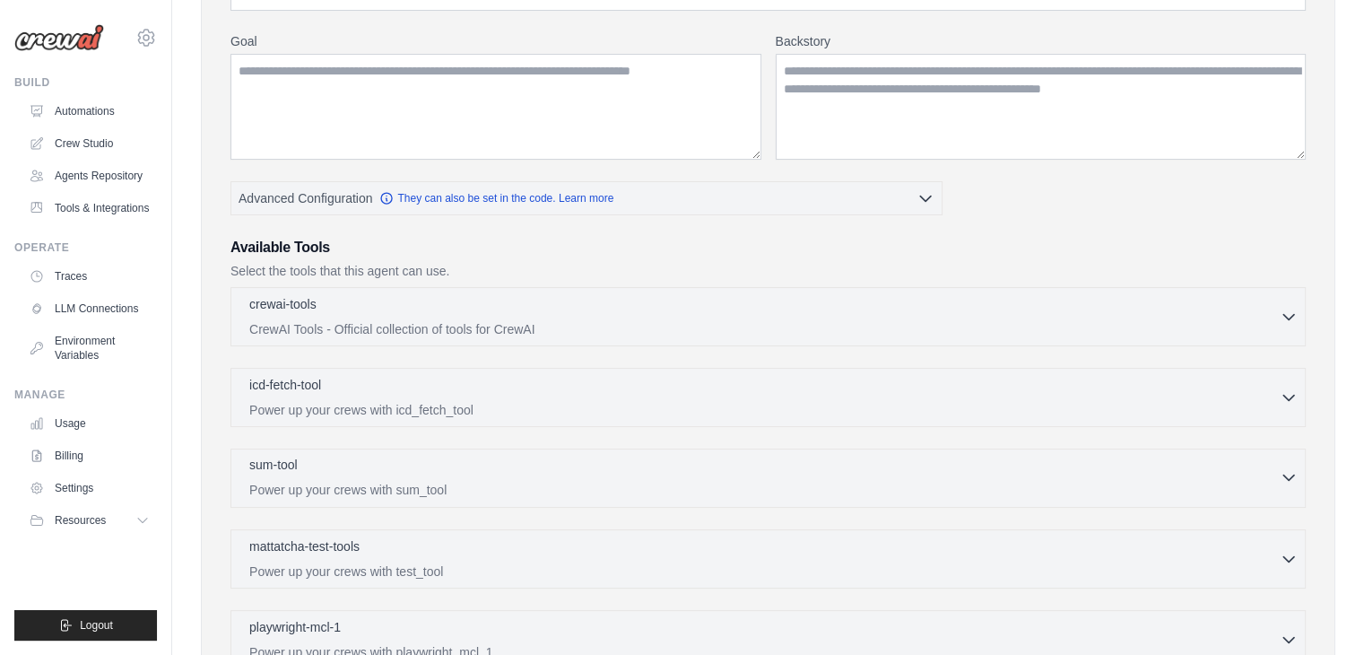
scroll to position [269, 0]
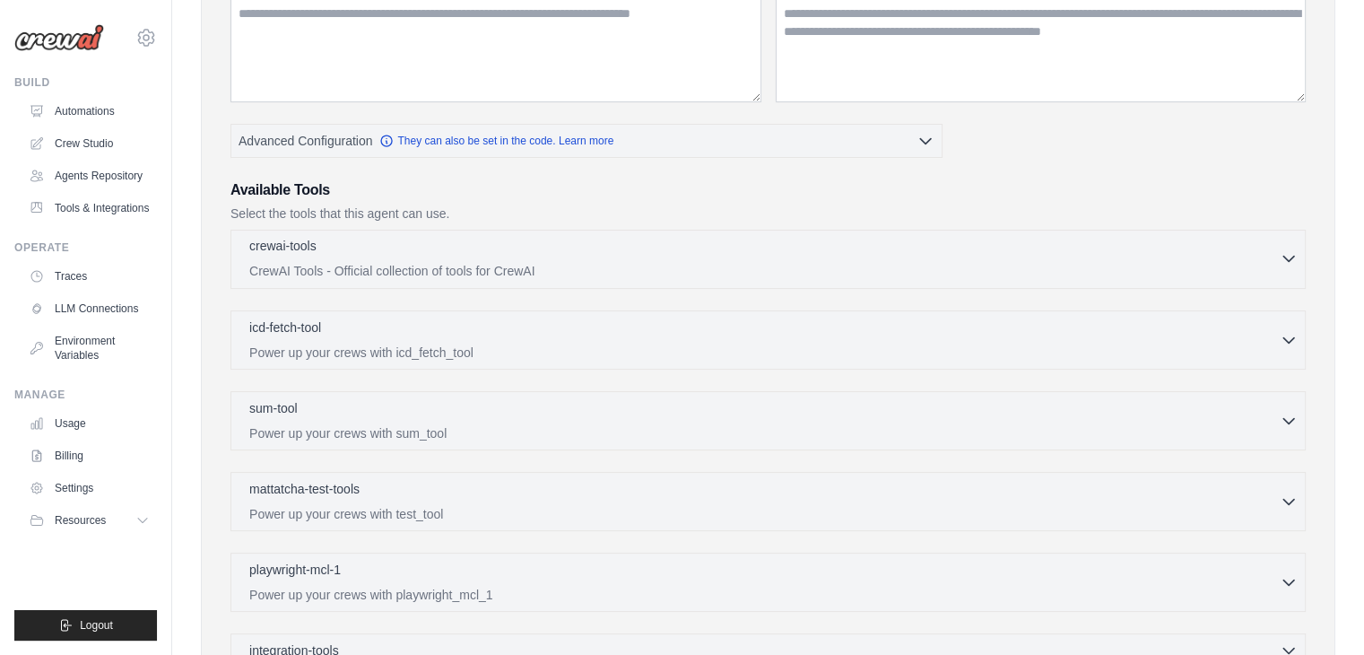
click at [502, 262] on p "CrewAI Tools - Official collection of tools for CrewAI" at bounding box center [764, 271] width 1030 height 18
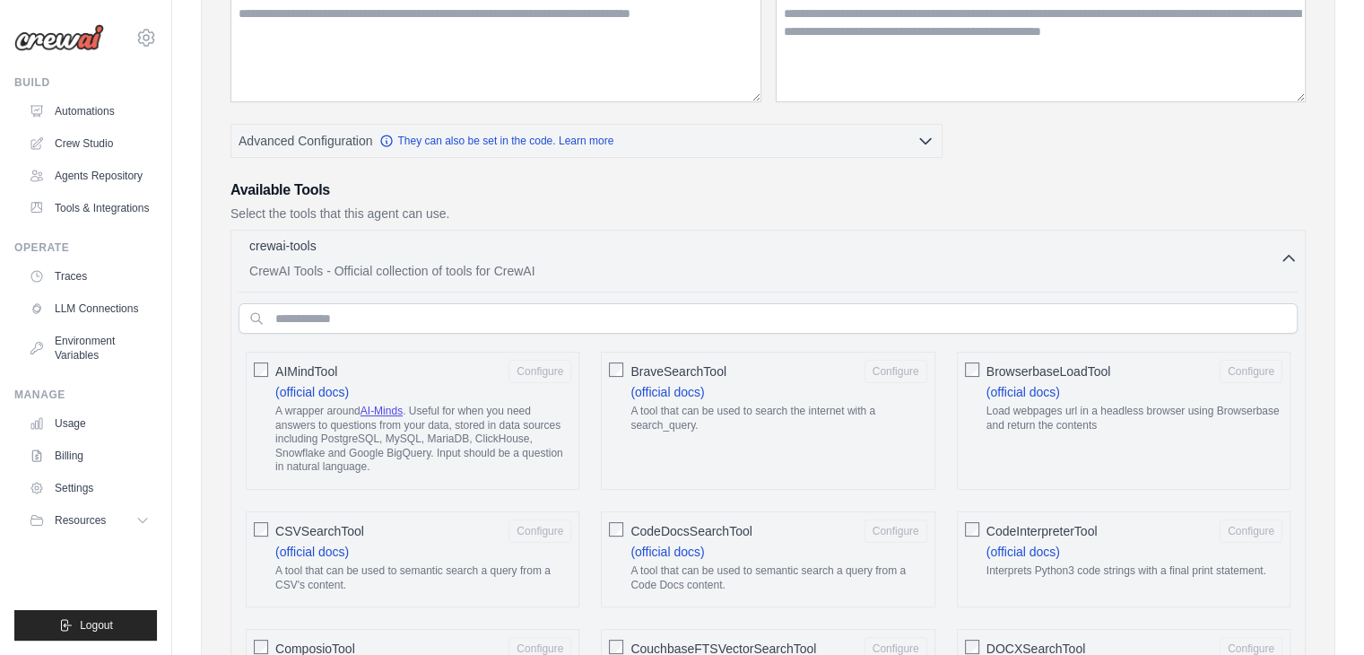
click at [502, 262] on p "CrewAI Tools - Official collection of tools for CrewAI" at bounding box center [764, 271] width 1030 height 18
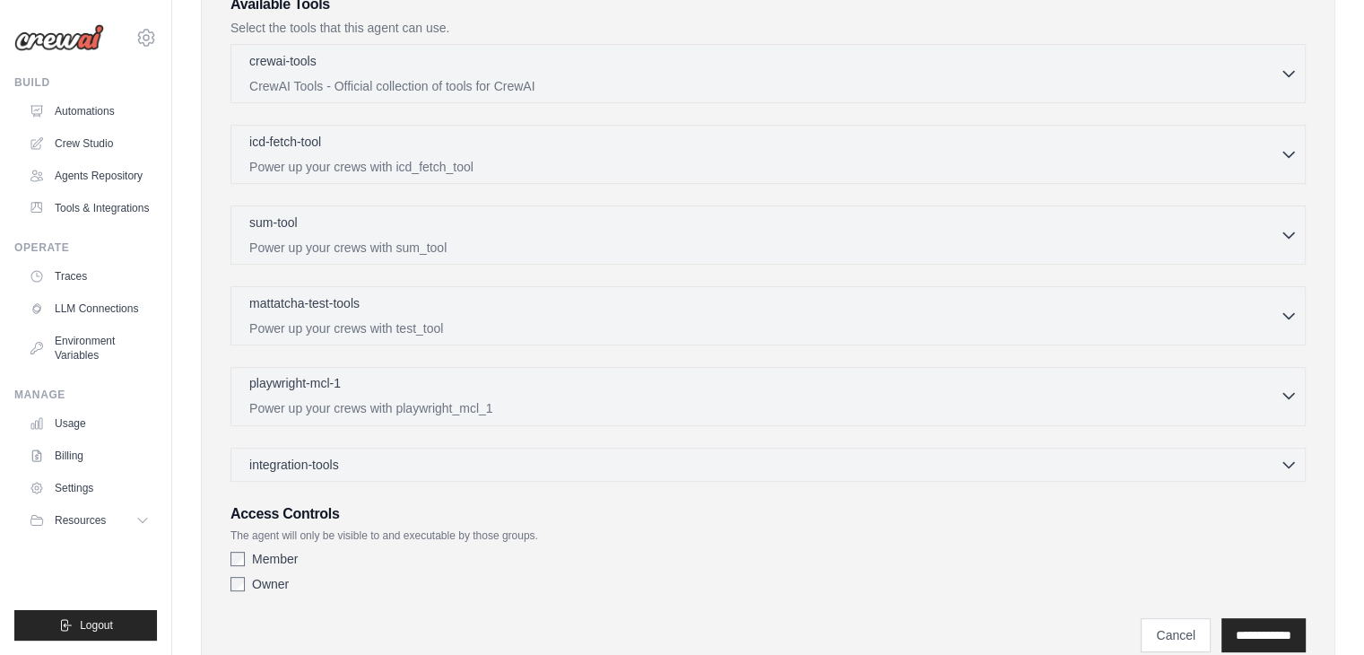
scroll to position [520, 0]
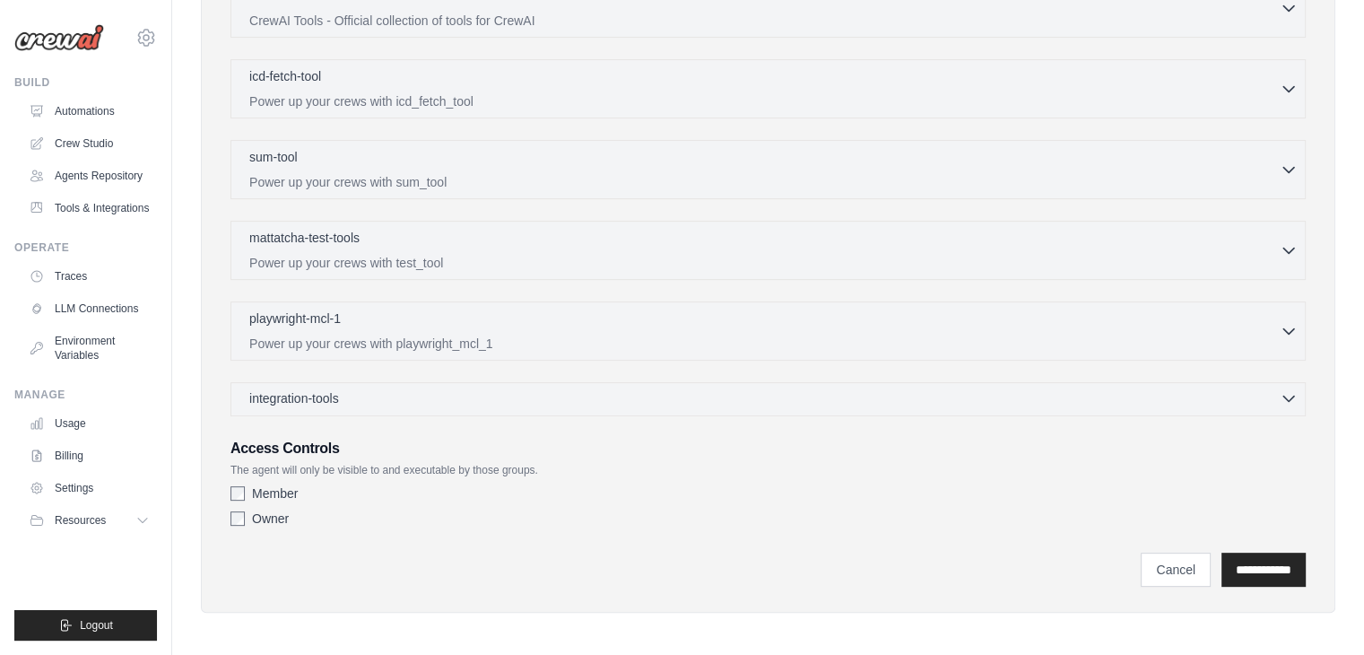
click at [623, 393] on div "integration-tools 0 selected" at bounding box center [773, 398] width 1048 height 18
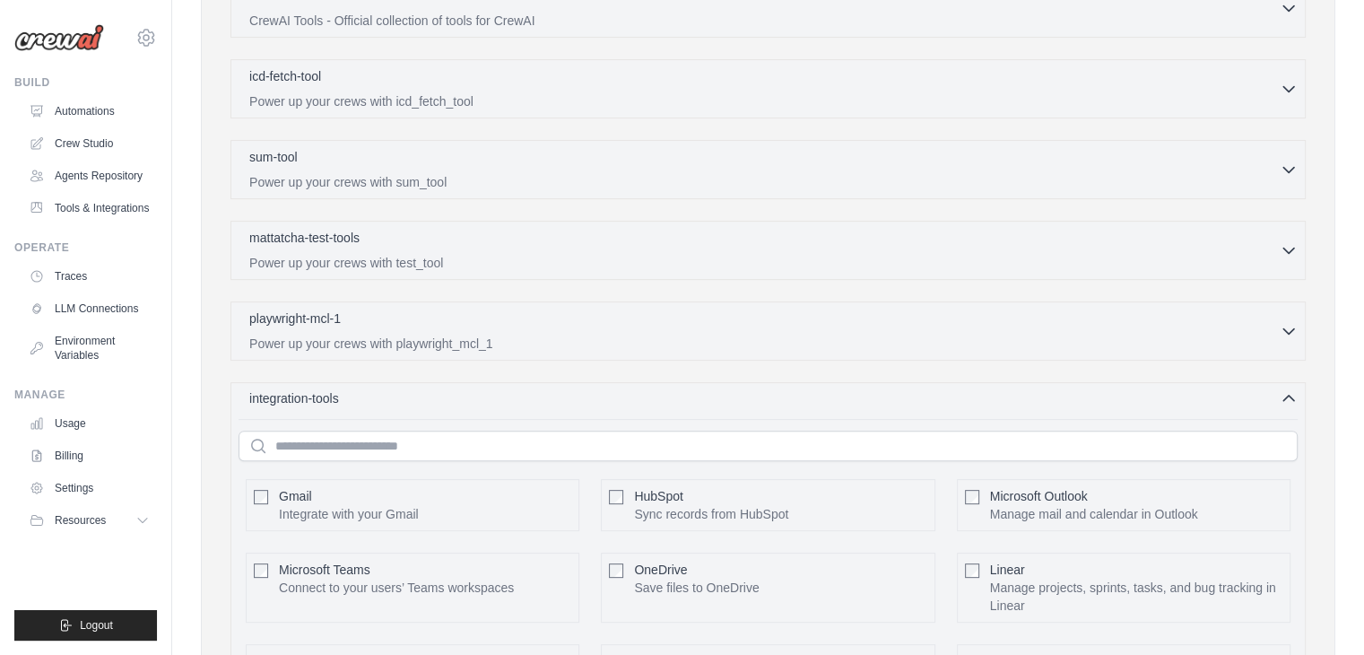
click at [623, 396] on div "integration-tools 0 selected" at bounding box center [773, 398] width 1048 height 18
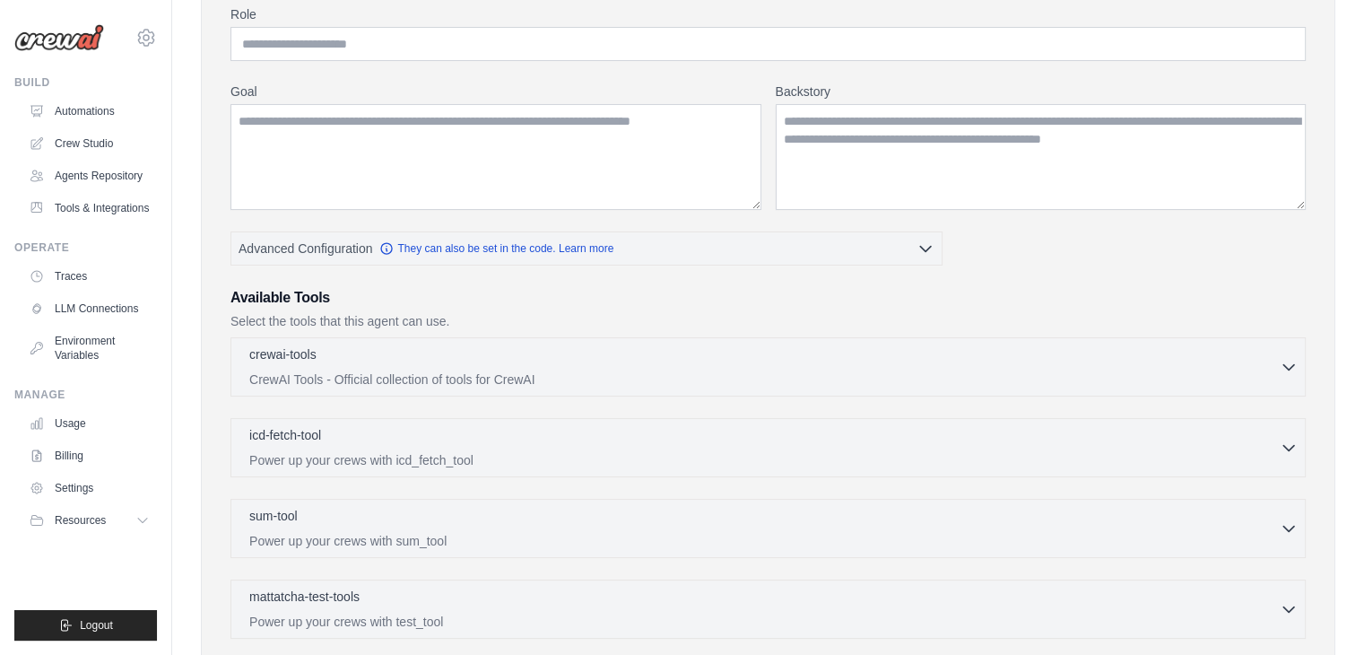
scroll to position [0, 0]
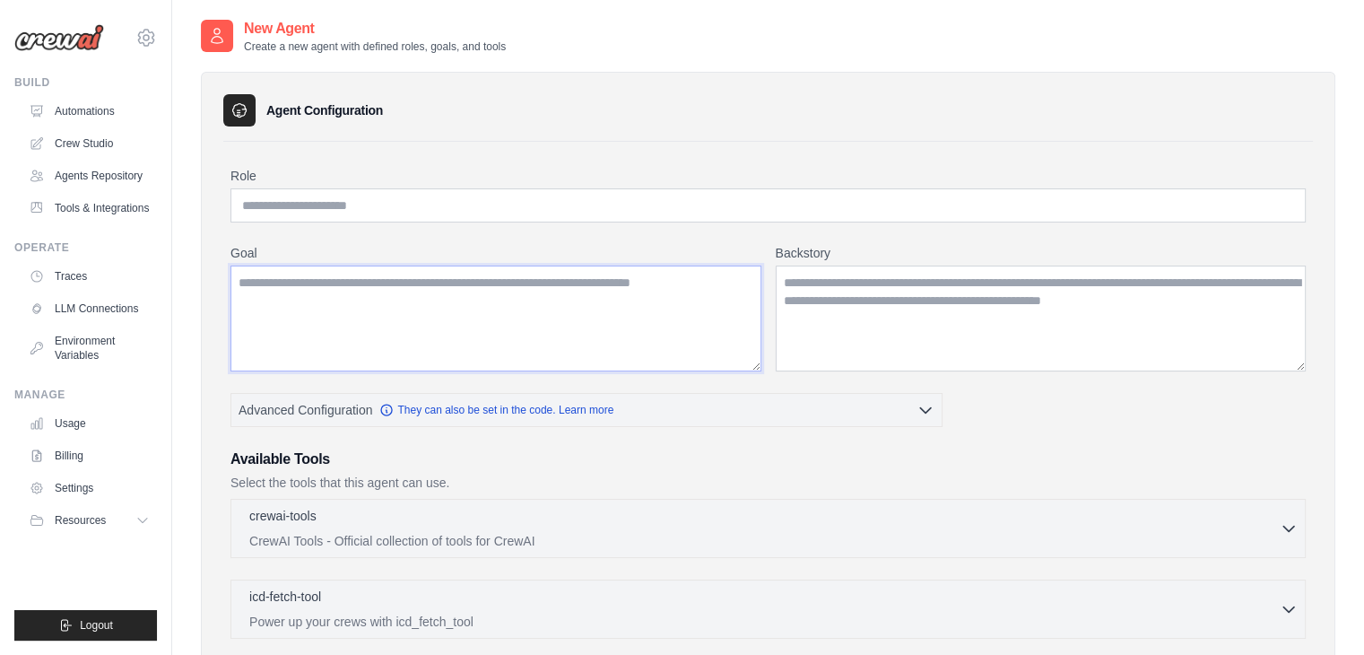
click at [491, 298] on textarea "Goal" at bounding box center [495, 318] width 531 height 106
click at [664, 208] on input "Role" at bounding box center [767, 205] width 1075 height 34
click at [829, 299] on textarea "Backstory" at bounding box center [1041, 318] width 531 height 106
click at [727, 327] on textarea "Goal" at bounding box center [495, 318] width 531 height 106
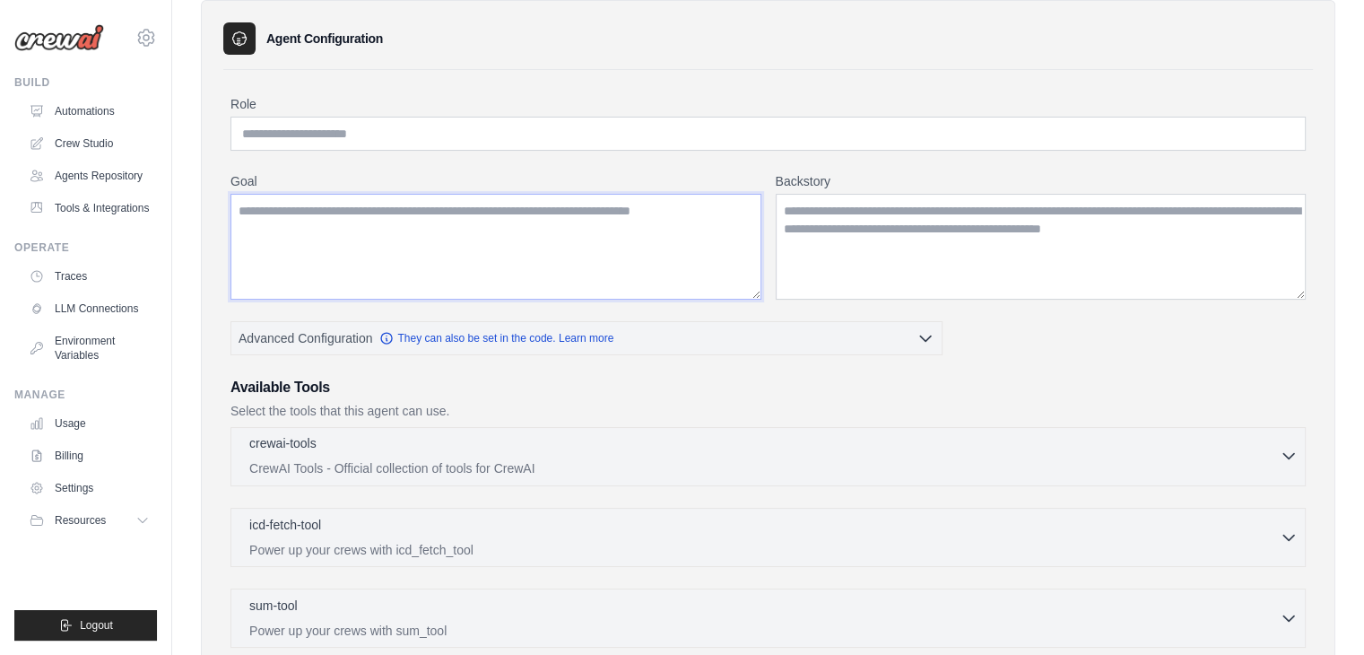
scroll to position [179, 0]
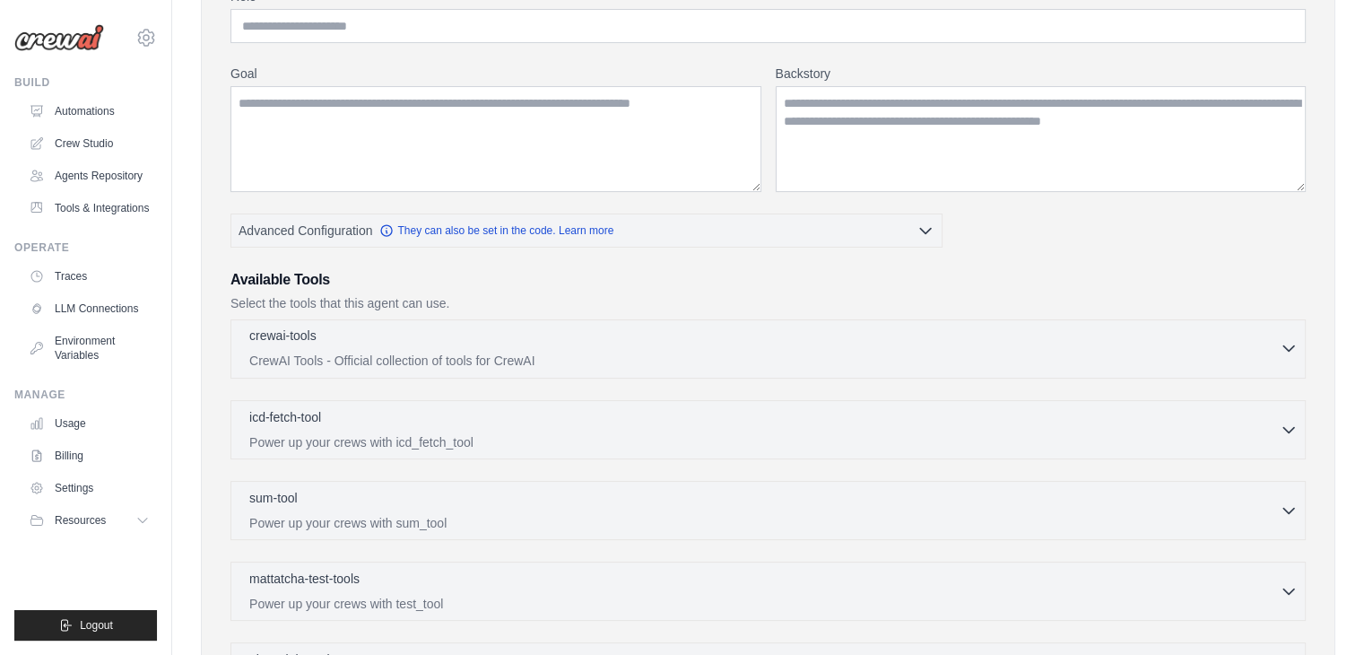
click at [580, 327] on div "crewai-tools 0 selected" at bounding box center [764, 337] width 1030 height 22
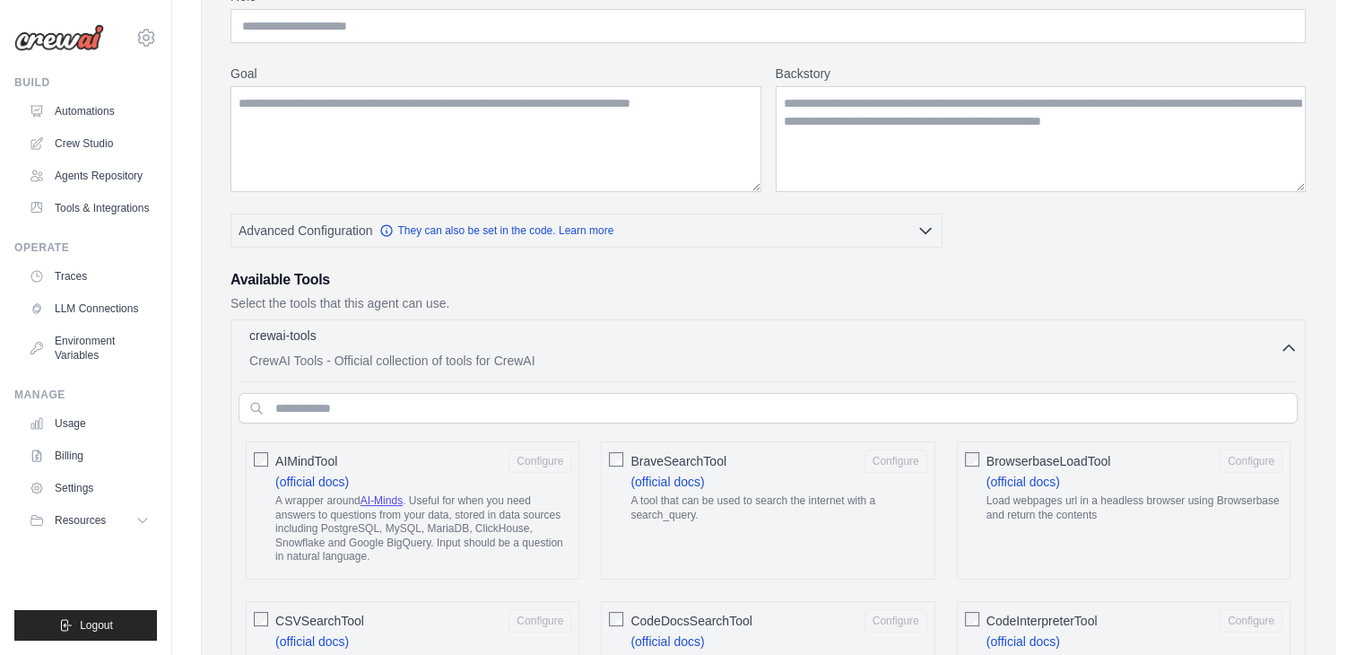
click at [618, 341] on div "crewai-tools 0 selected" at bounding box center [764, 337] width 1030 height 22
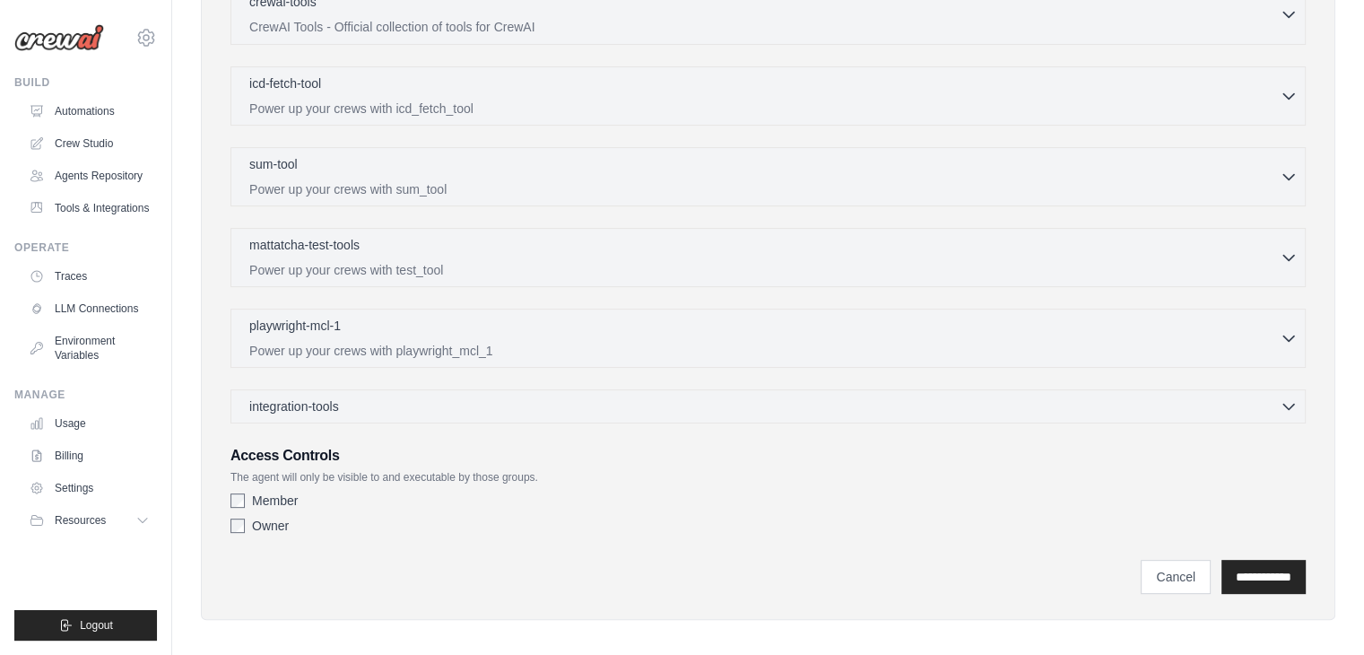
scroll to position [520, 0]
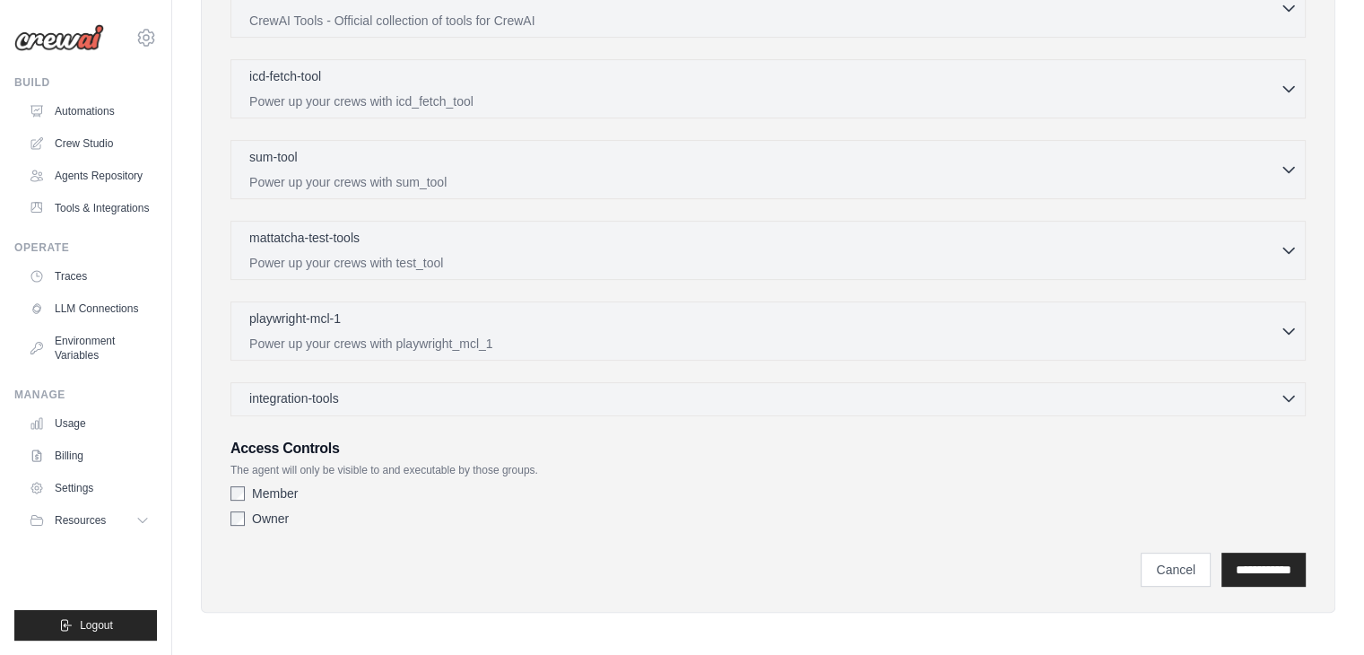
click at [642, 390] on div "integration-tools 0 selected" at bounding box center [773, 398] width 1048 height 18
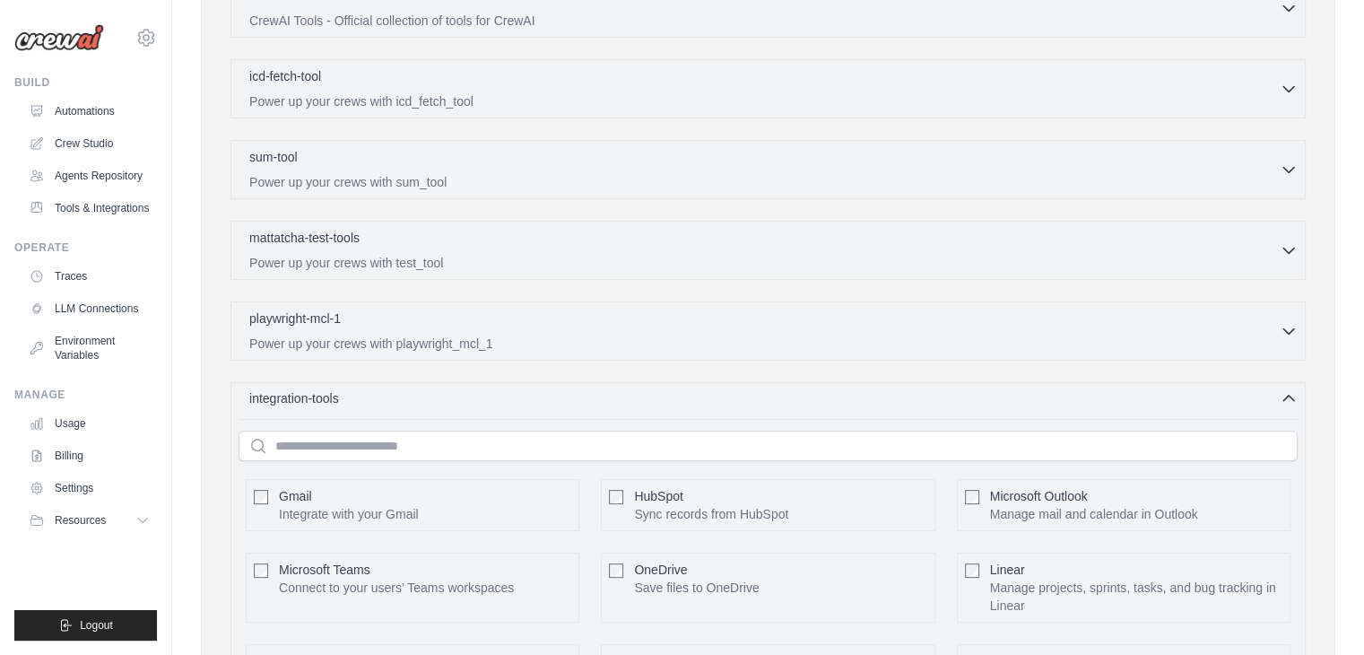
click at [669, 394] on div "integration-tools 0 selected" at bounding box center [773, 398] width 1048 height 18
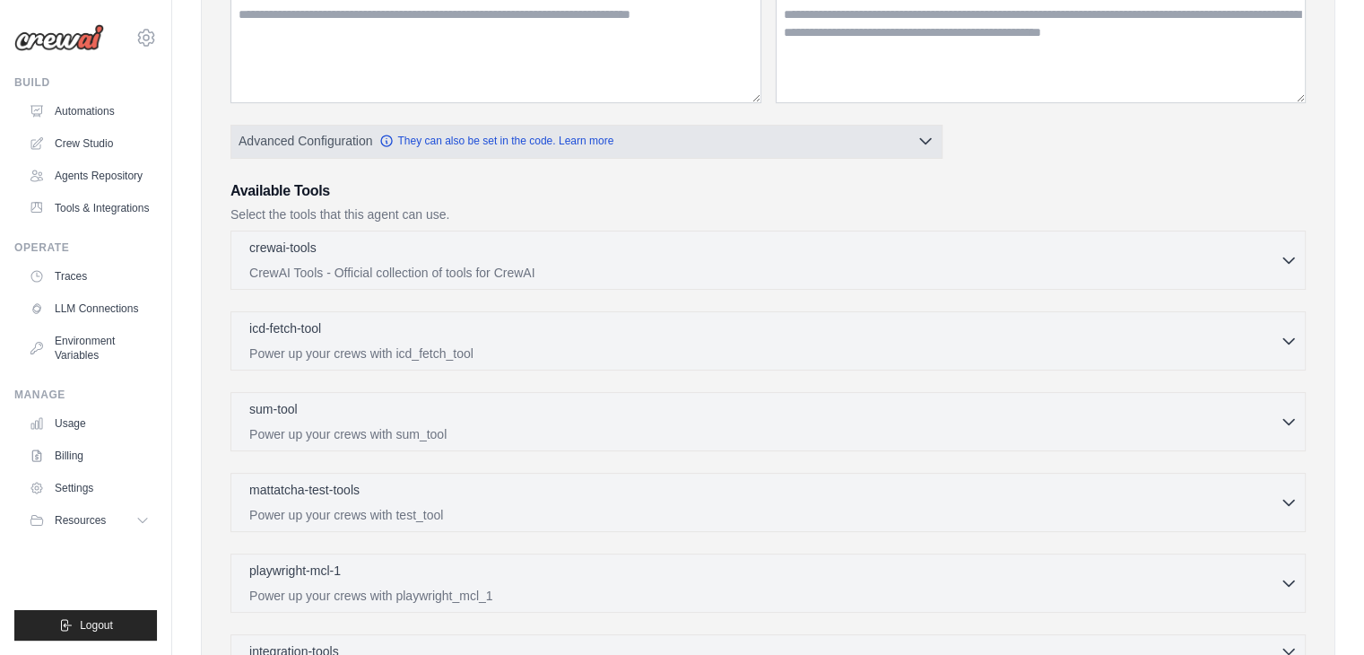
scroll to position [269, 0]
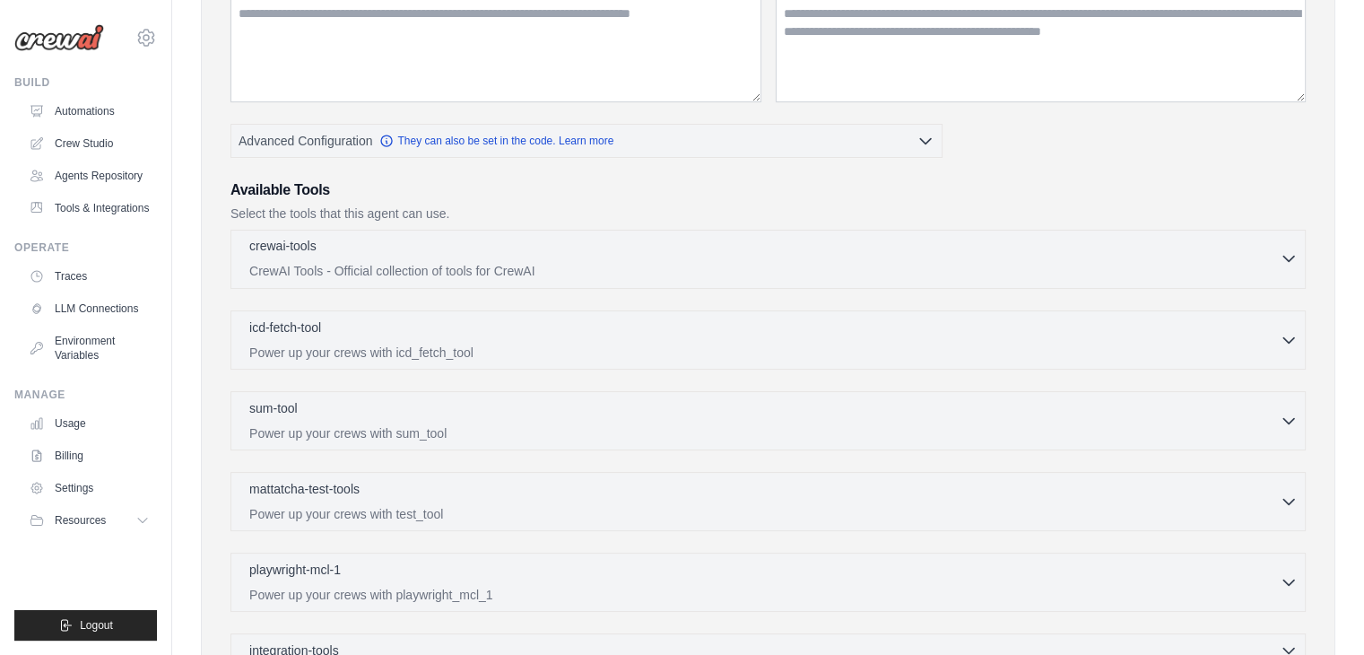
click at [386, 262] on p "CrewAI Tools - Official collection of tools for CrewAI" at bounding box center [764, 271] width 1030 height 18
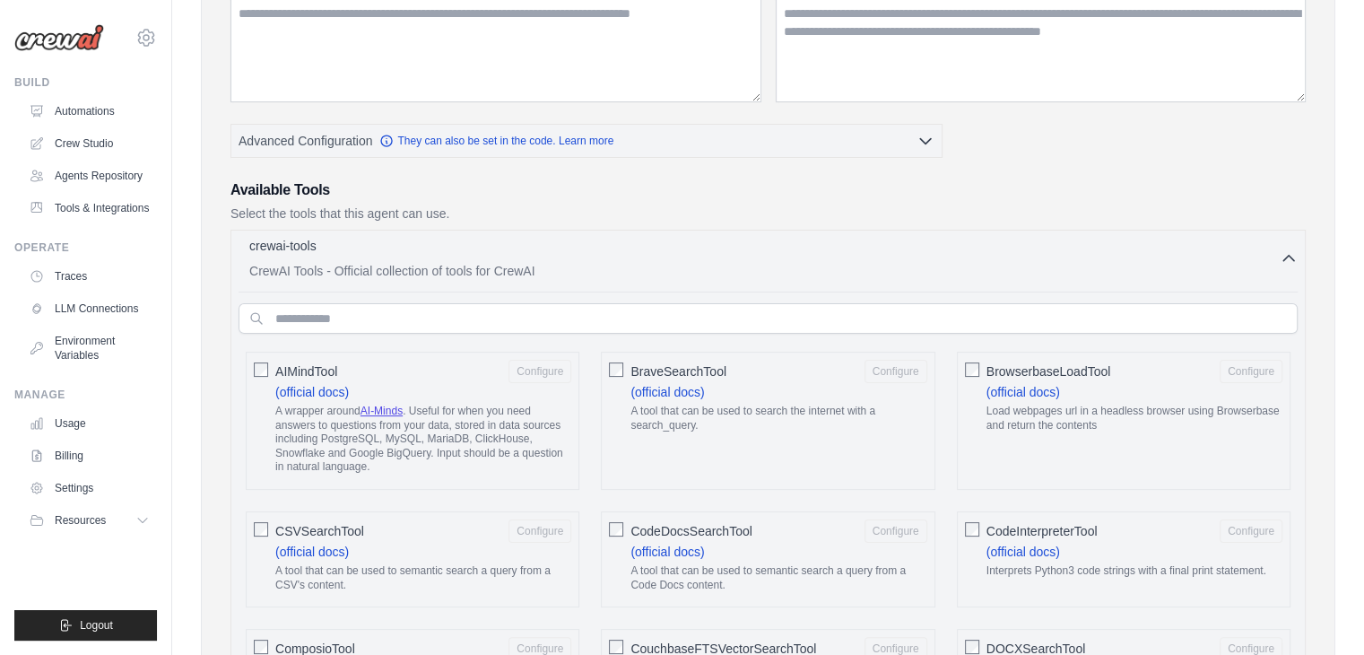
click at [394, 263] on p "CrewAI Tools - Official collection of tools for CrewAI" at bounding box center [764, 271] width 1030 height 18
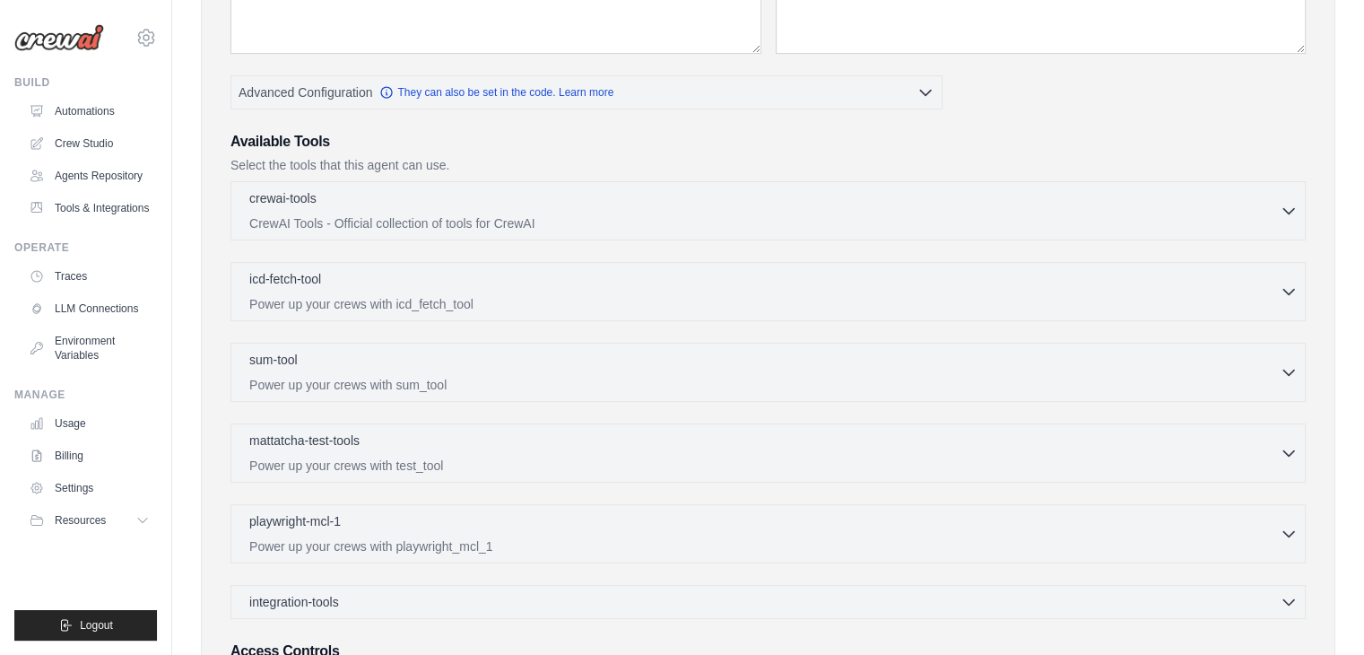
scroll to position [359, 0]
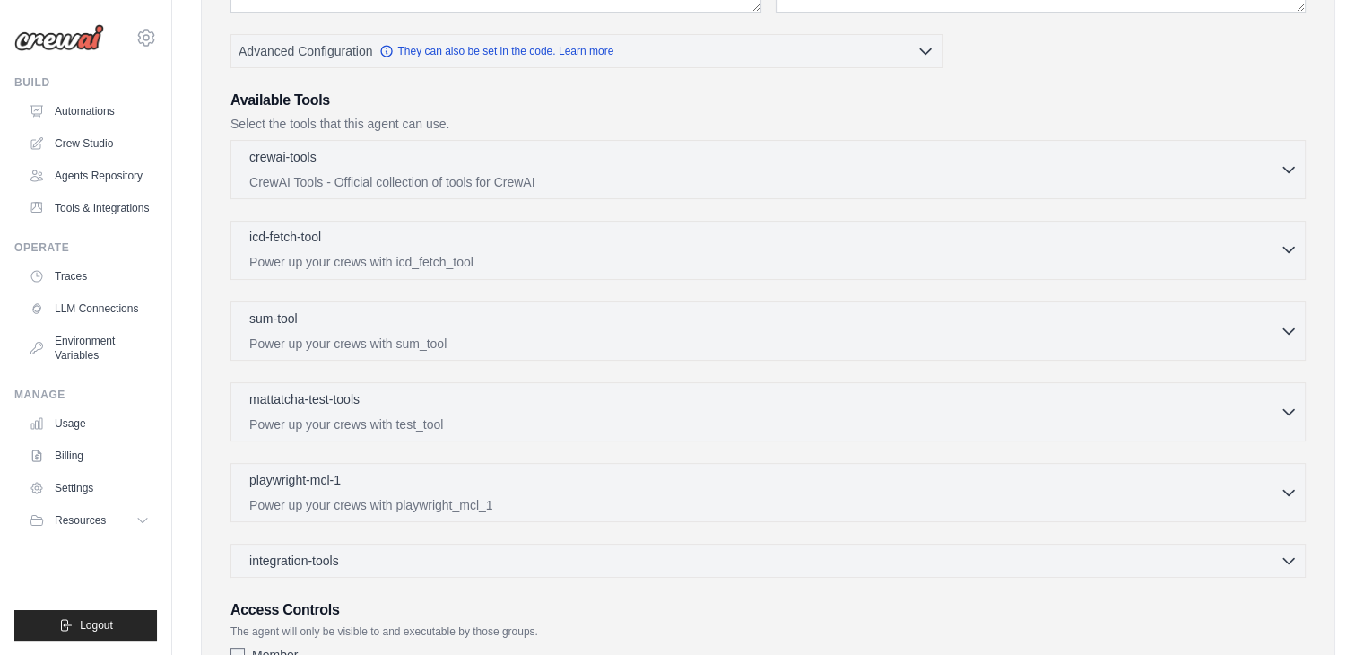
click at [364, 254] on p "Power up your crews with icd_fetch_tool" at bounding box center [764, 262] width 1030 height 18
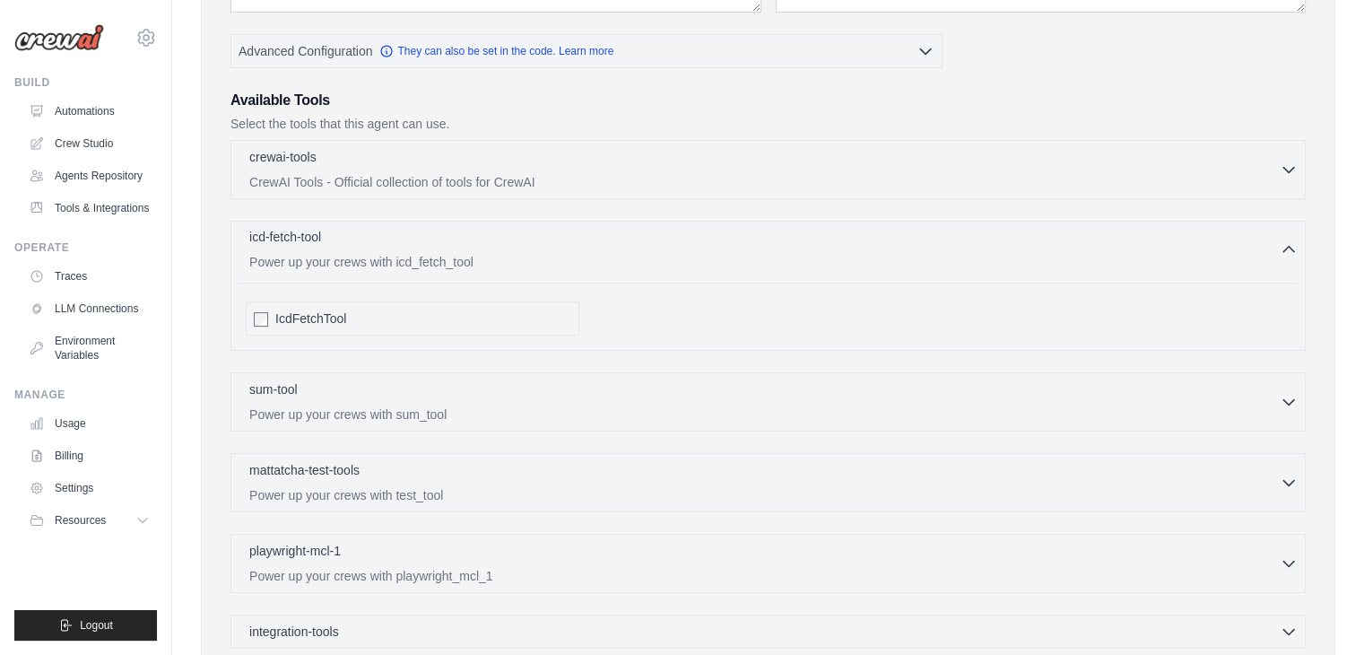
click at [364, 254] on p "Power up your crews with icd_fetch_tool" at bounding box center [764, 262] width 1030 height 18
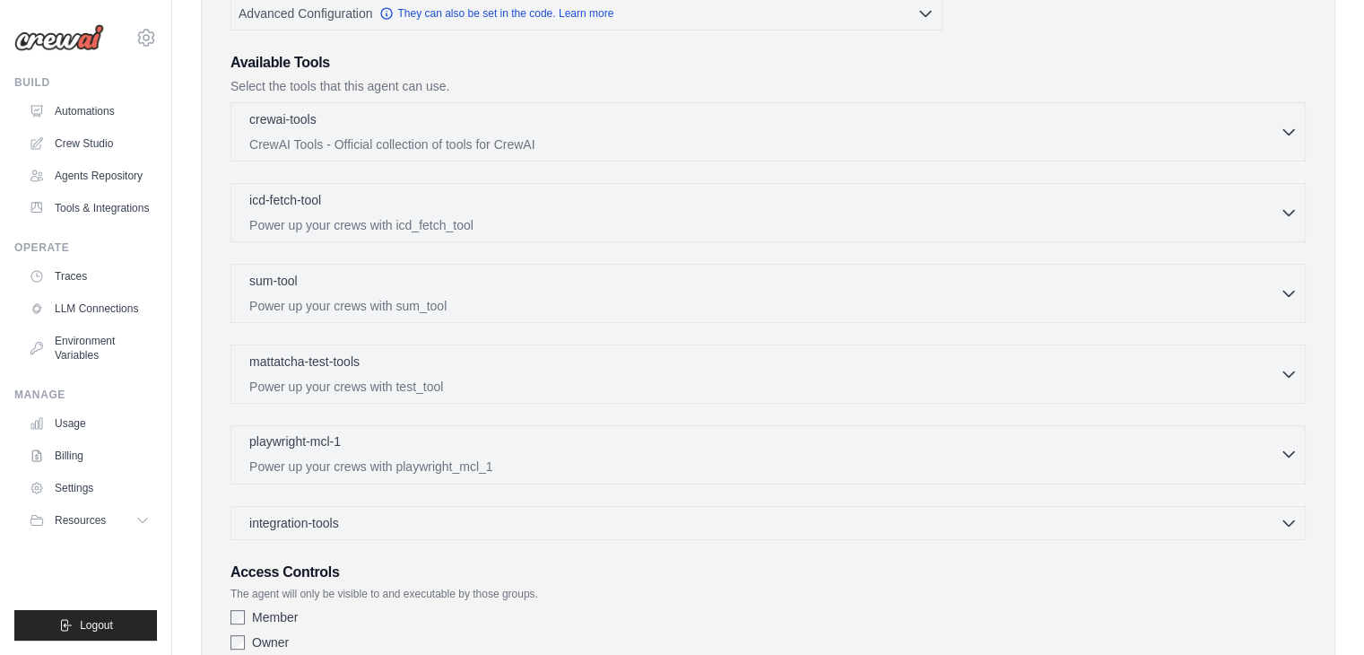
scroll to position [520, 0]
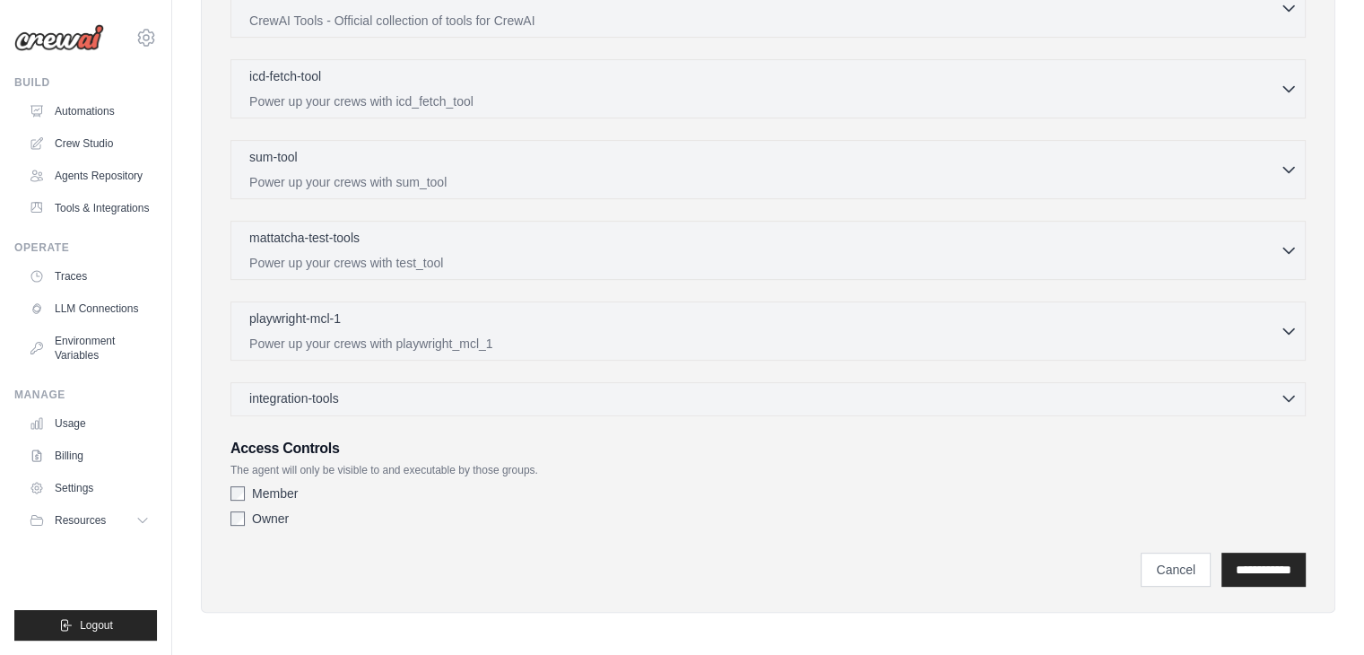
click at [326, 389] on span "integration-tools" at bounding box center [294, 398] width 90 height 18
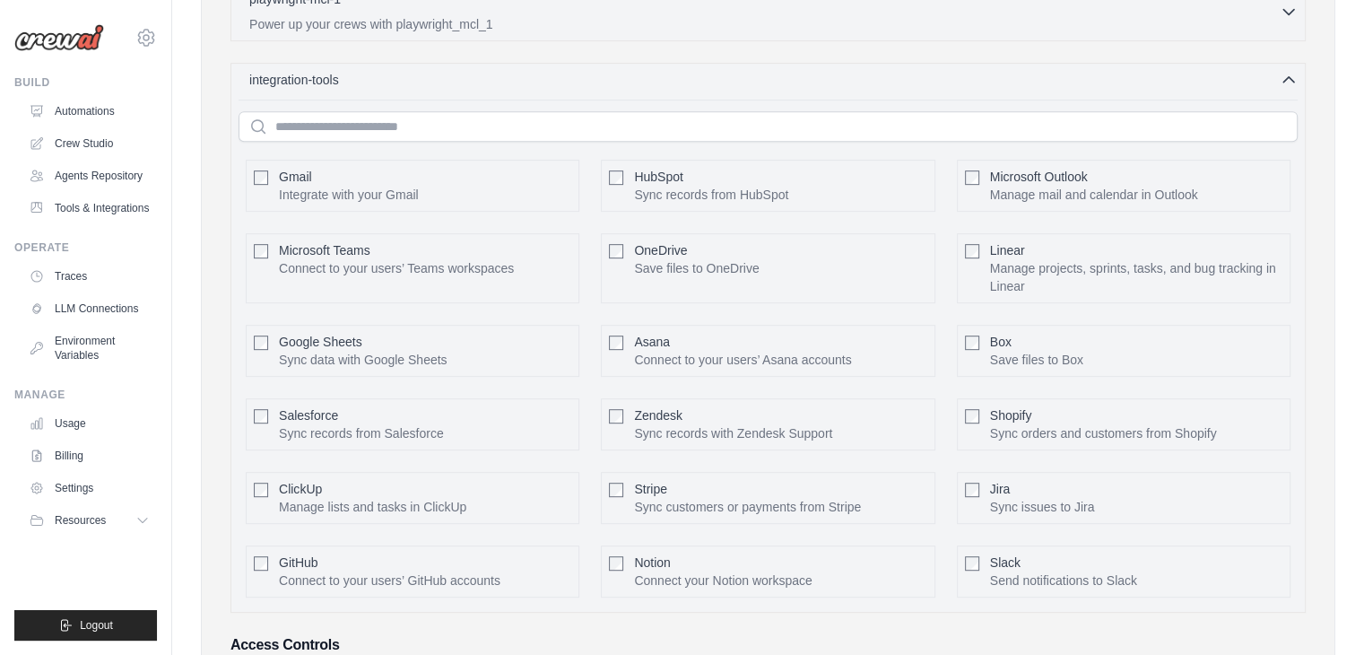
scroll to position [674, 0]
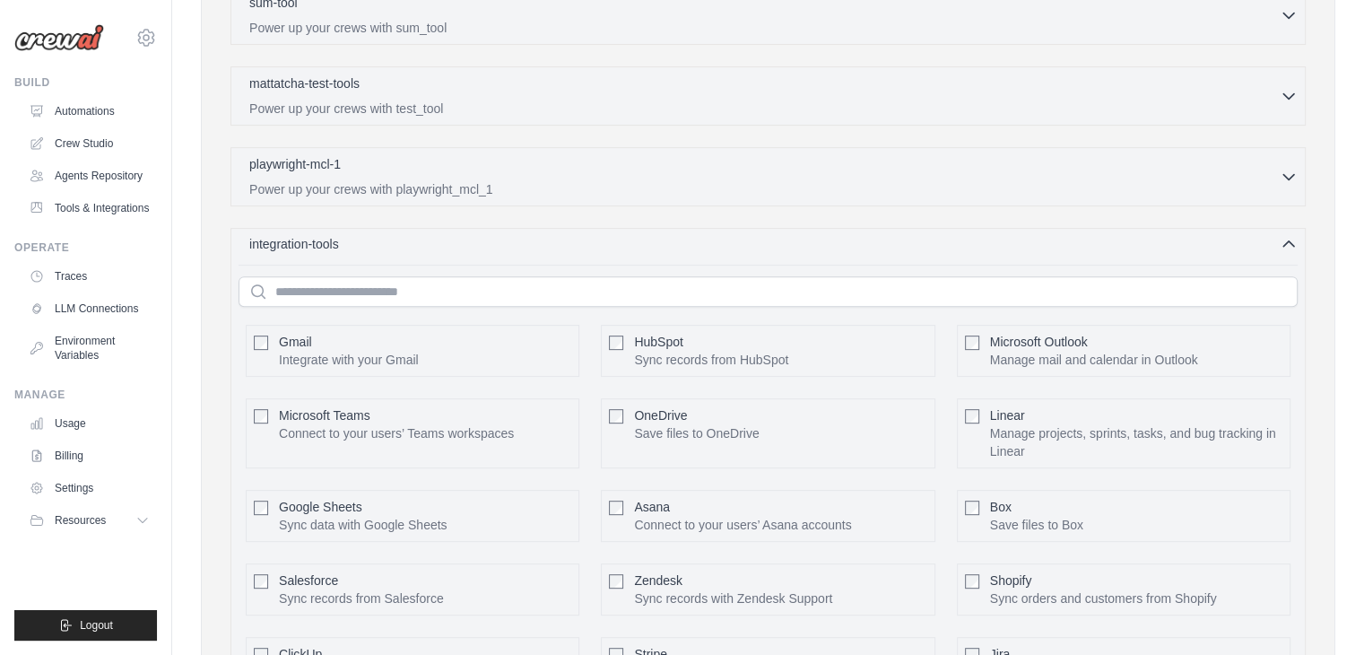
click at [308, 241] on span "integration-tools" at bounding box center [294, 244] width 90 height 18
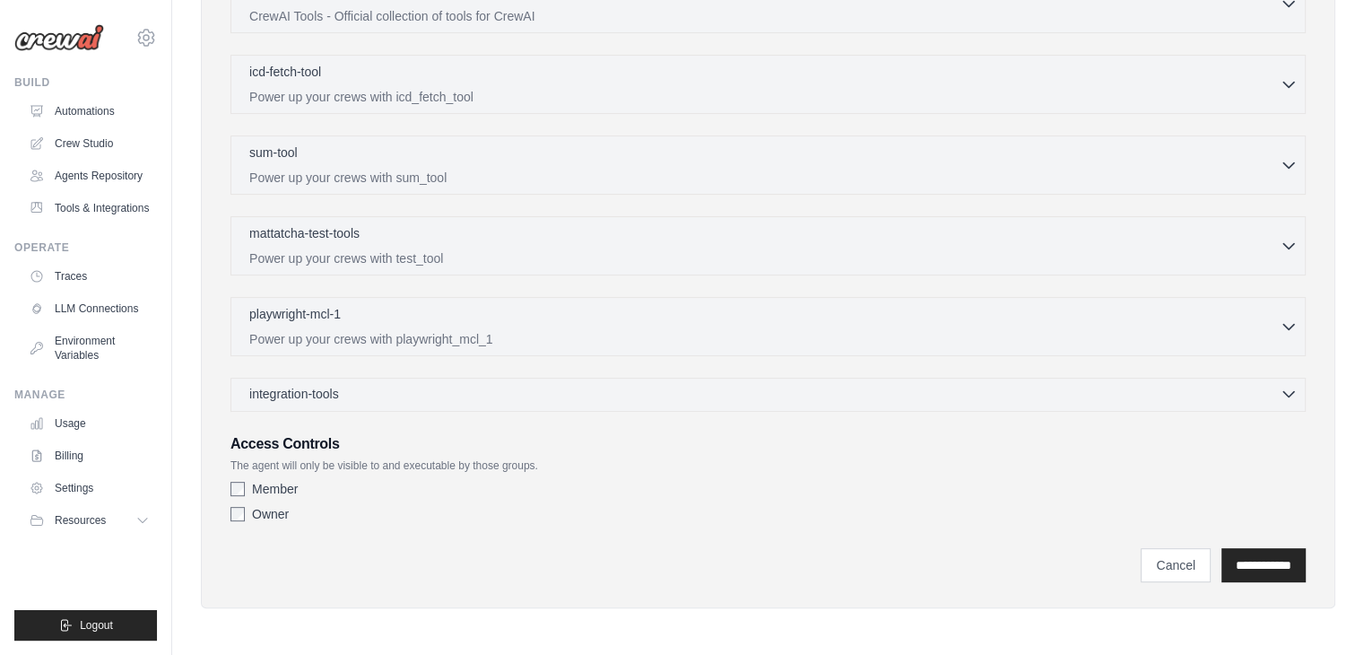
scroll to position [520, 0]
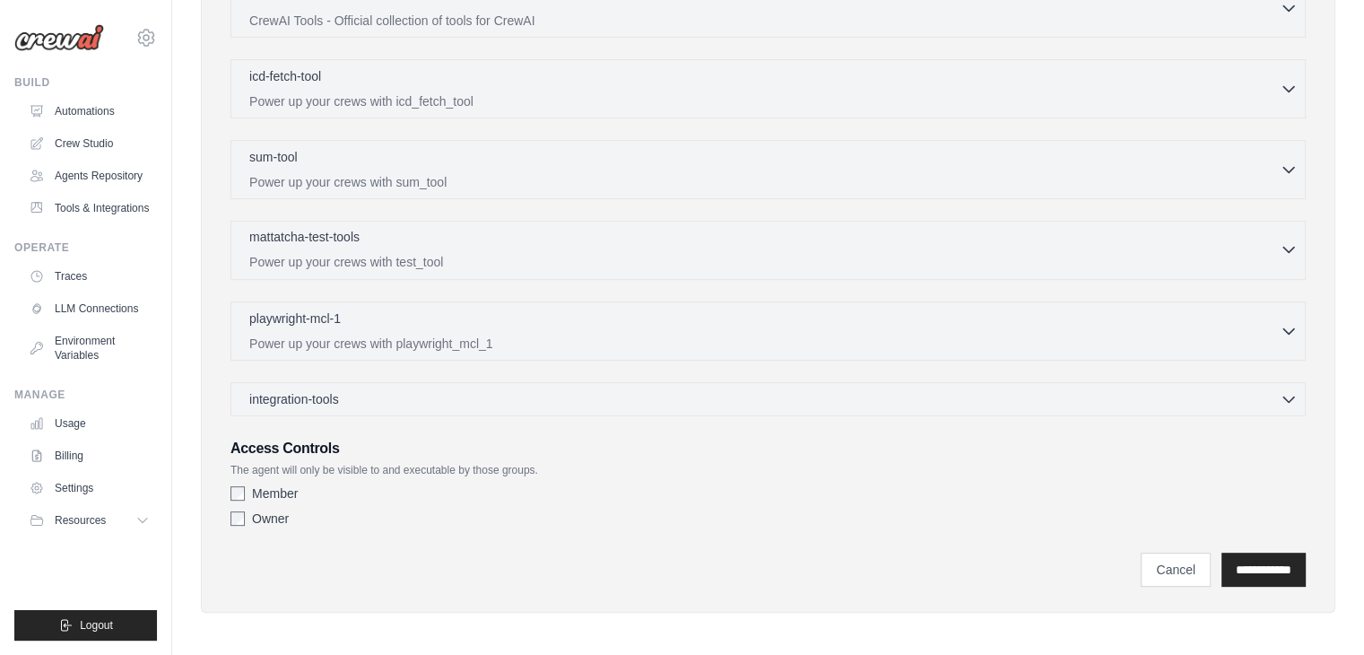
click at [316, 253] on p "Power up your crews with test_tool" at bounding box center [764, 262] width 1030 height 18
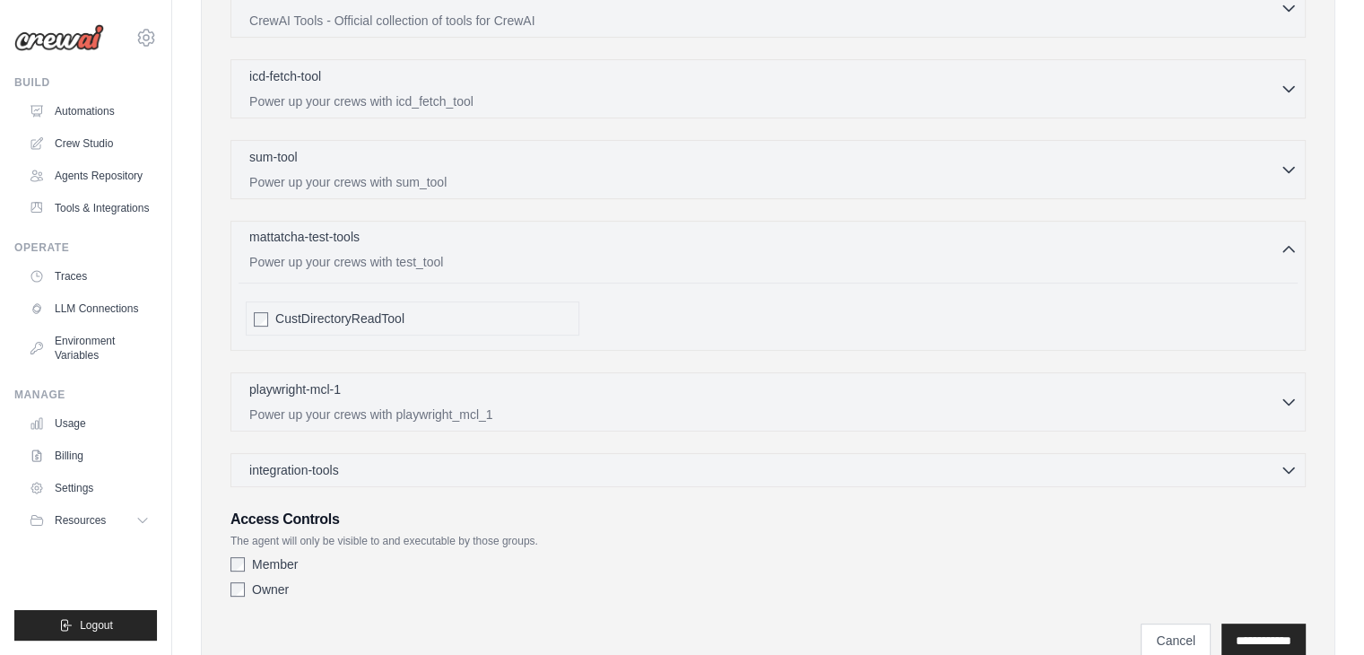
click at [319, 244] on div "mattatcha-test-tools 0 selected" at bounding box center [764, 239] width 1030 height 22
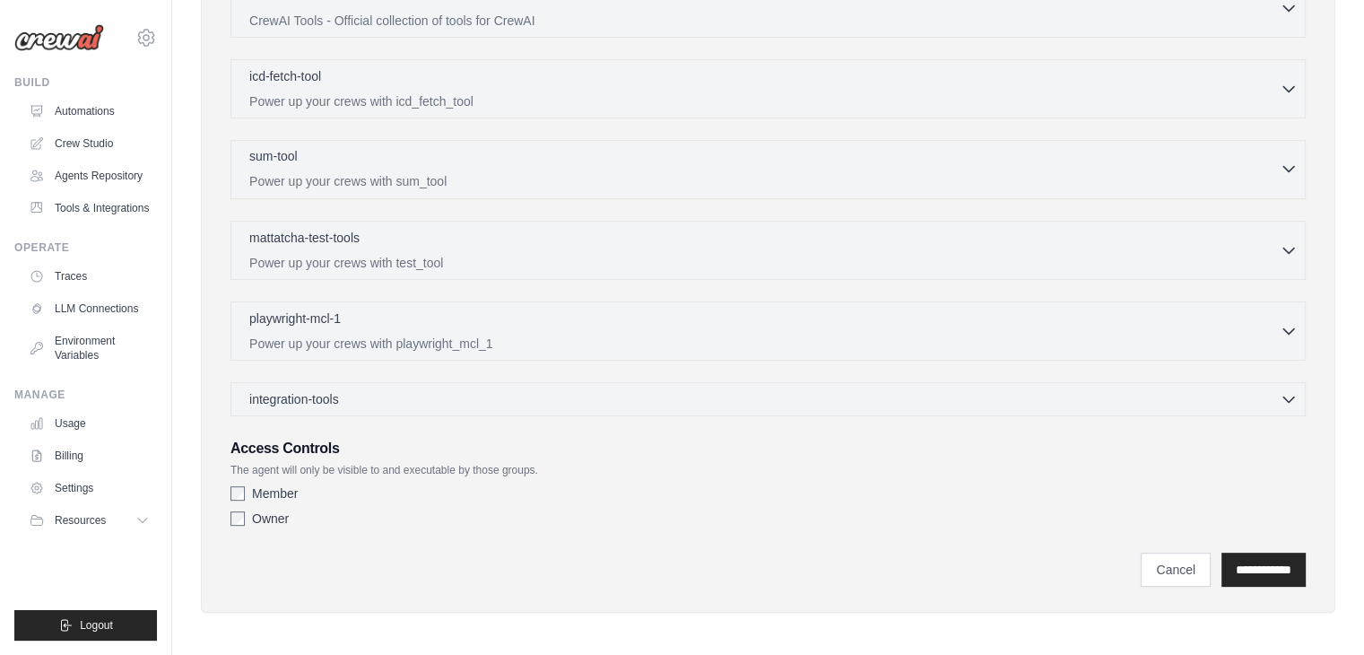
click at [316, 176] on p "Power up your crews with sum_tool" at bounding box center [764, 181] width 1030 height 18
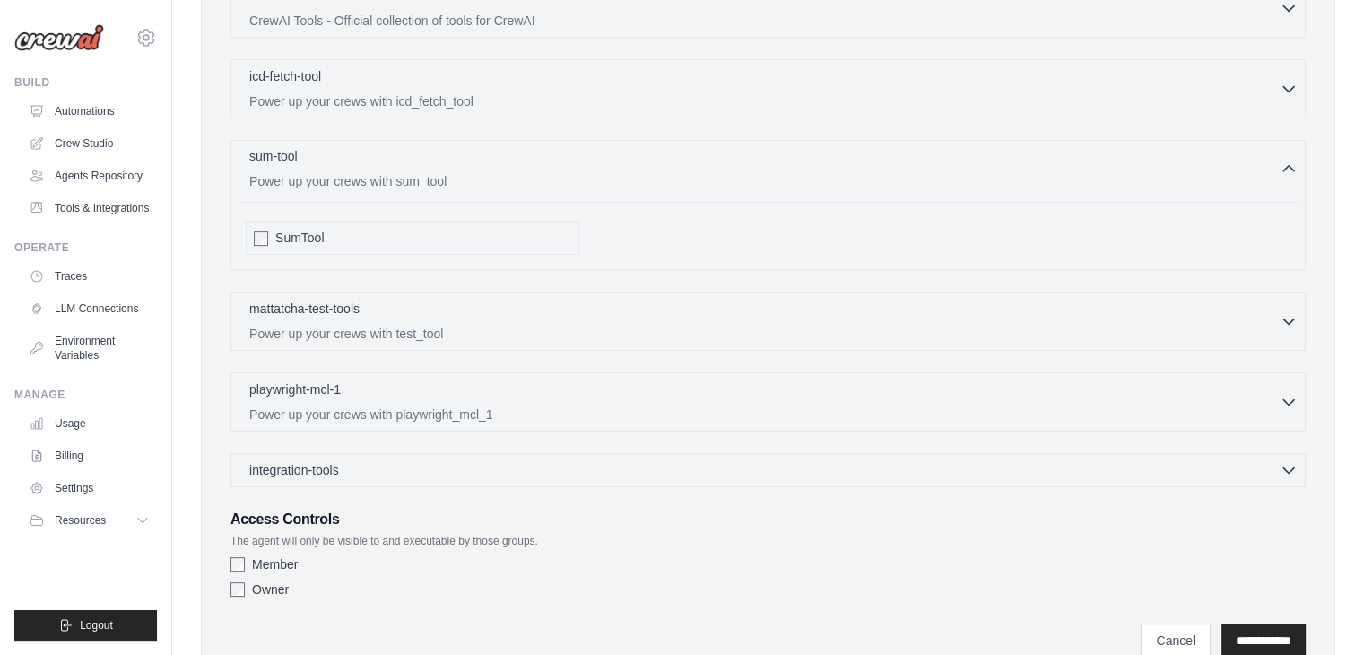
click at [317, 172] on p "Power up your crews with sum_tool" at bounding box center [764, 181] width 1030 height 18
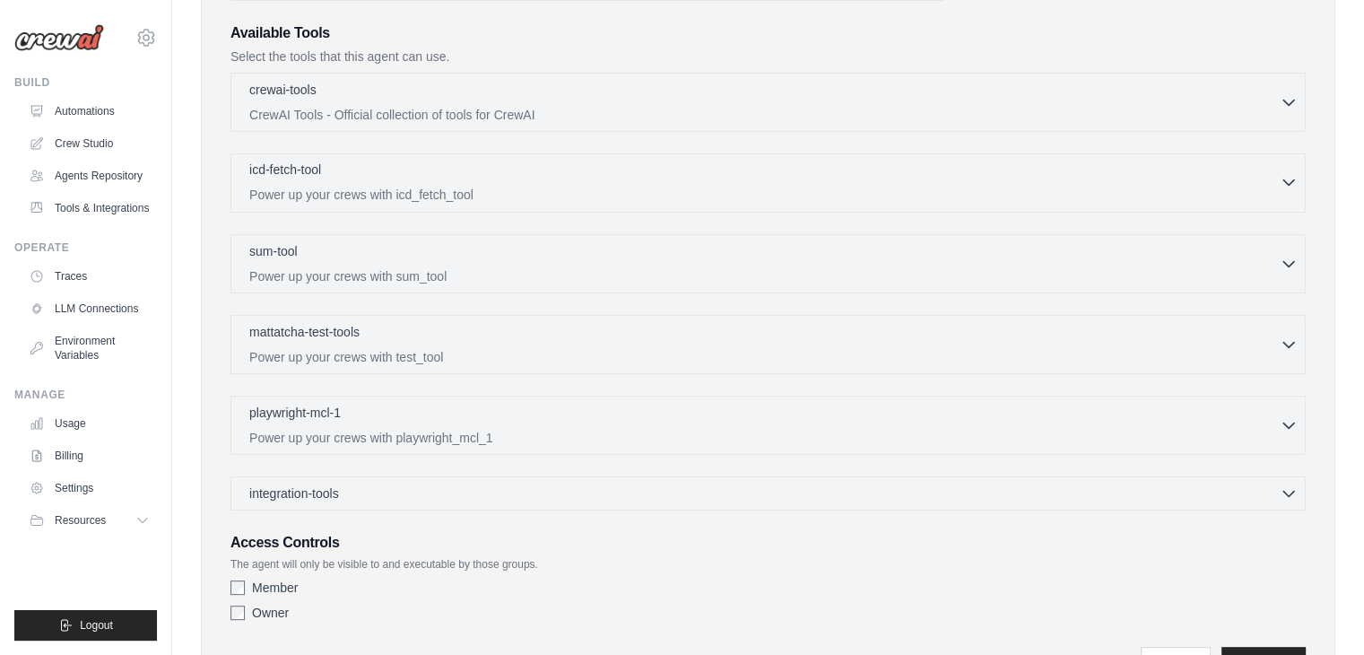
scroll to position [341, 0]
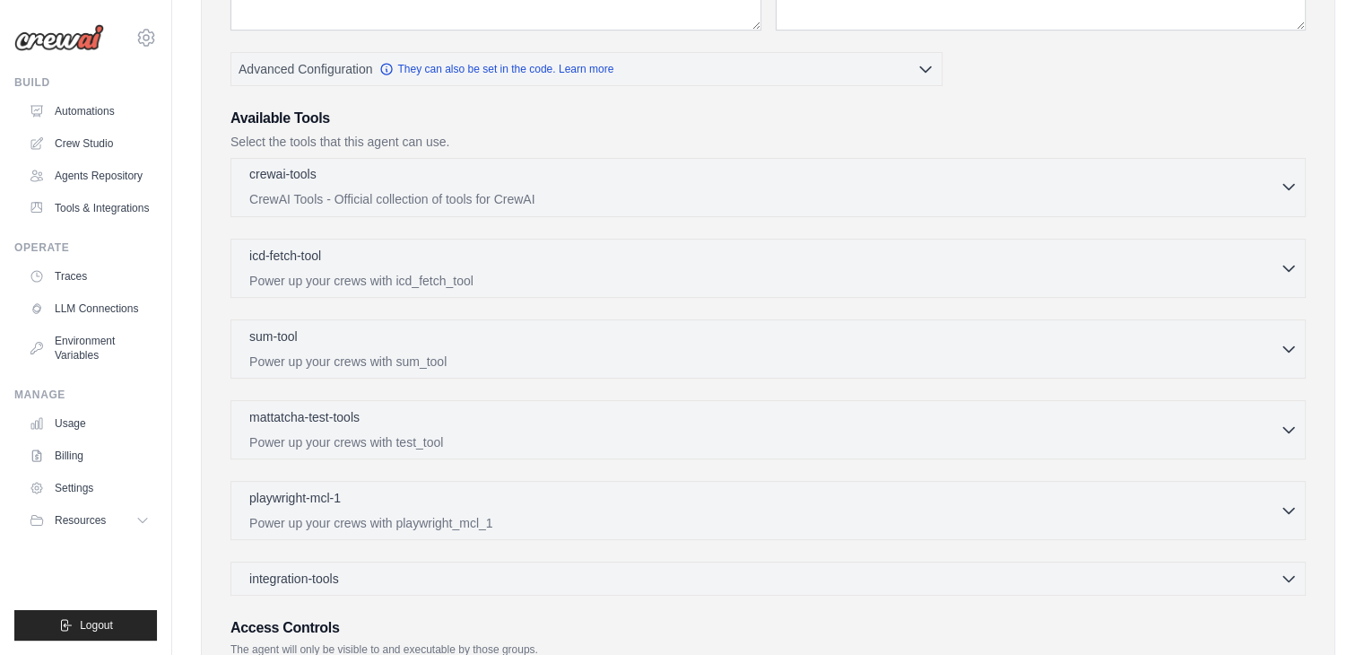
click at [351, 184] on div "crewai-tools 0 selected" at bounding box center [764, 176] width 1030 height 22
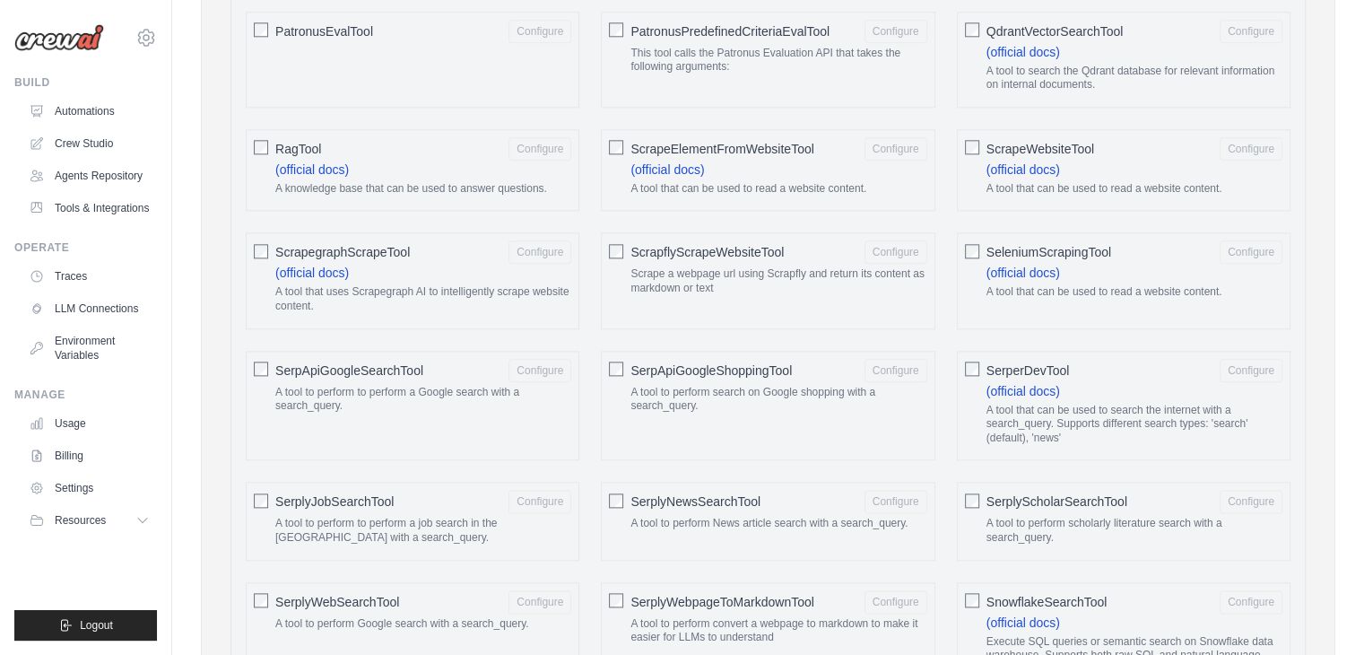
scroll to position [1955, 0]
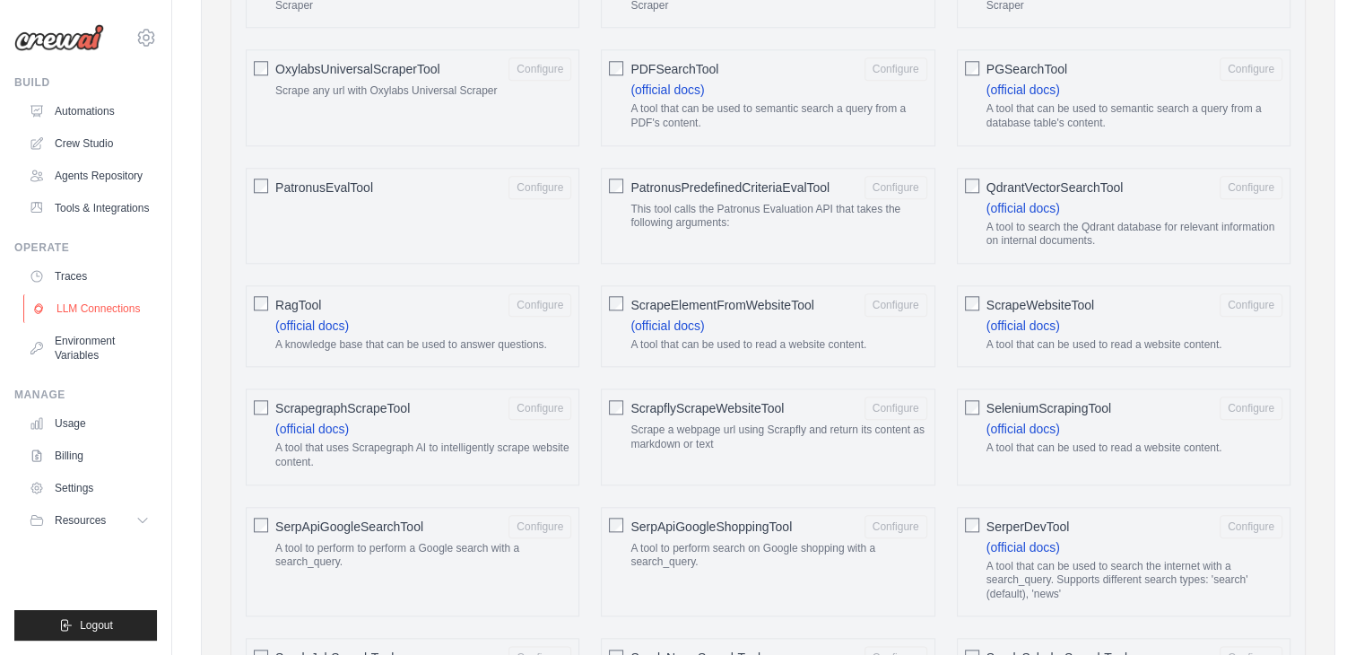
click at [69, 300] on link "LLM Connections" at bounding box center [90, 308] width 135 height 29
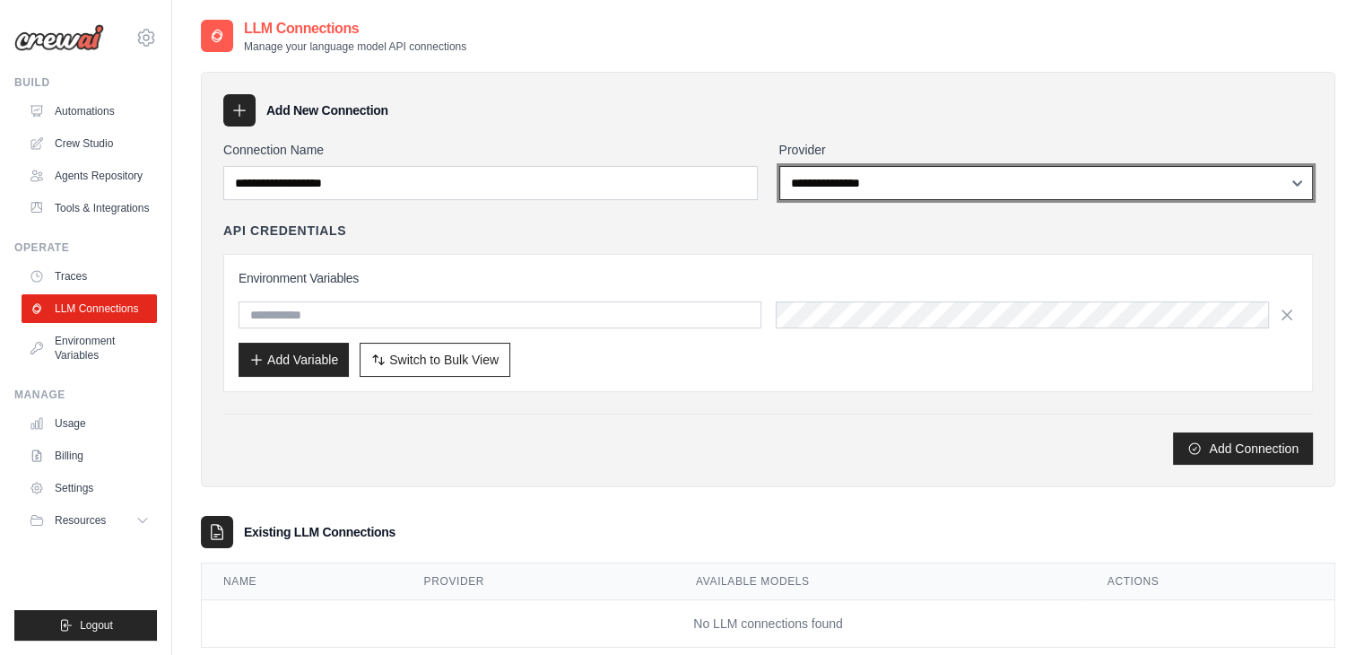
click at [842, 177] on select "**********" at bounding box center [1046, 183] width 534 height 34
click at [779, 166] on select "**********" at bounding box center [1046, 183] width 534 height 34
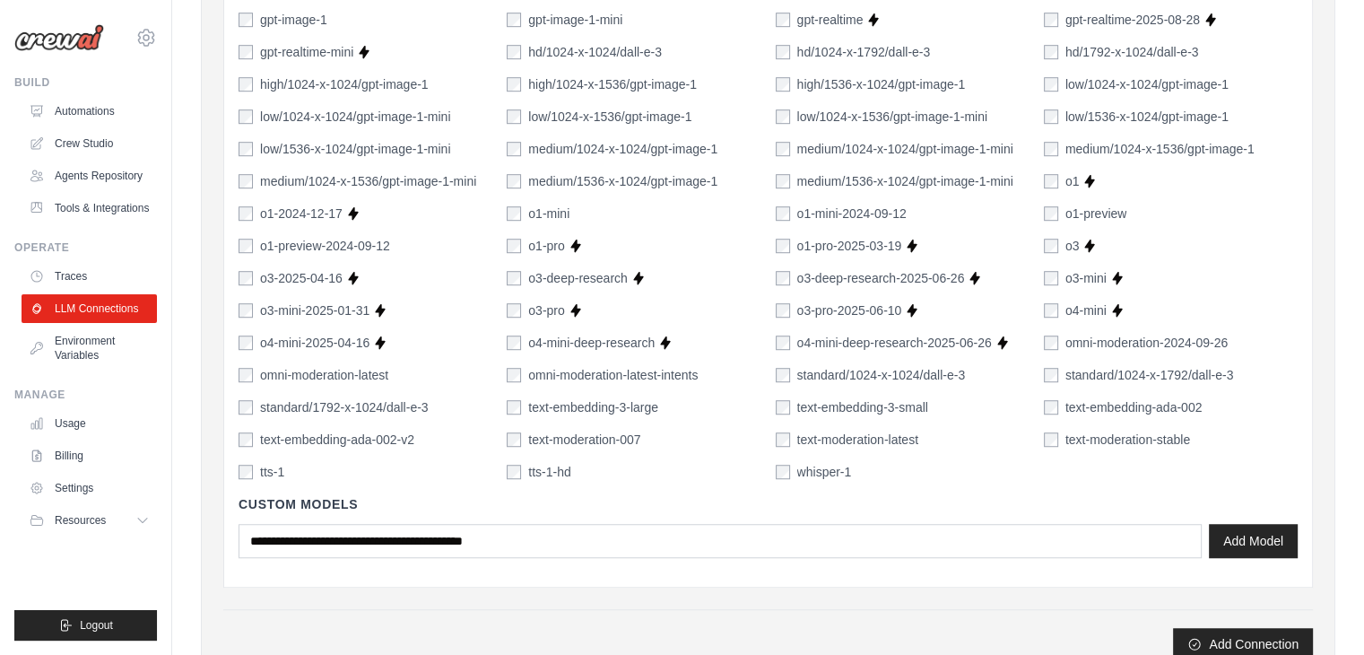
scroll to position [1166, 0]
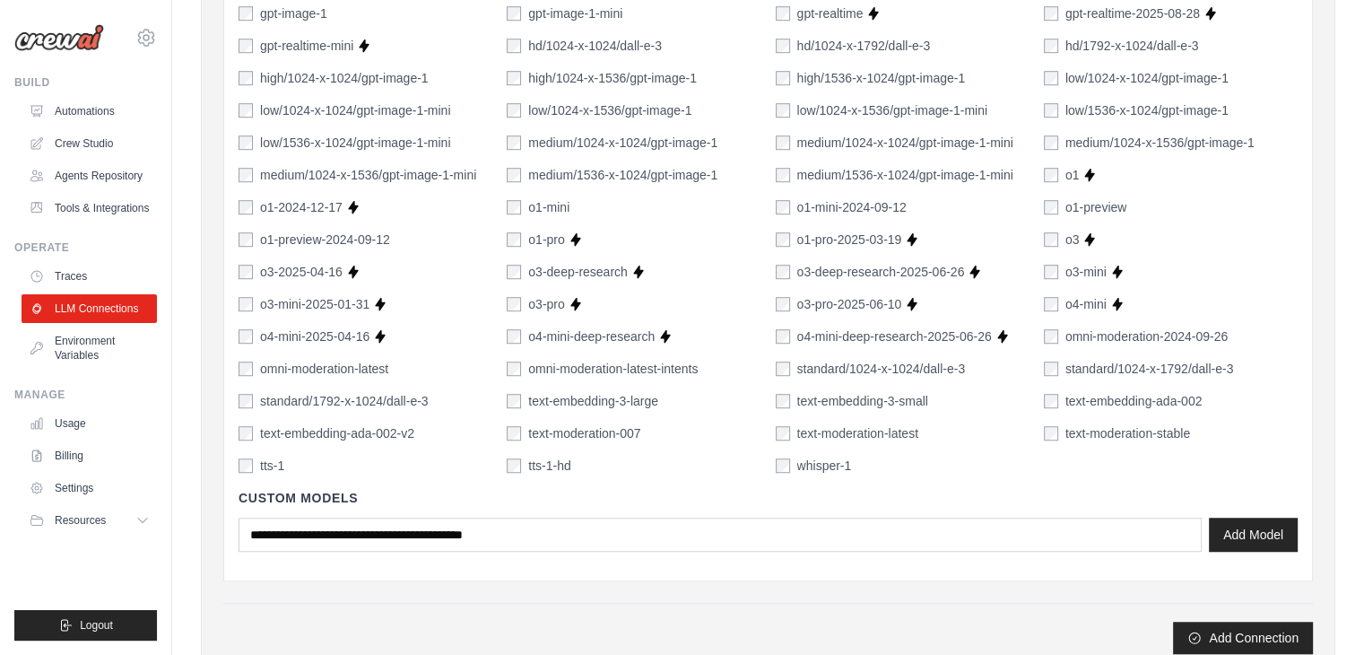
click at [595, 328] on label "o4-mini-deep-research" at bounding box center [591, 336] width 126 height 18
drag, startPoint x: 574, startPoint y: 334, endPoint x: 600, endPoint y: 334, distance: 26.0
click at [600, 334] on label "o4-mini-deep-research" at bounding box center [591, 336] width 126 height 18
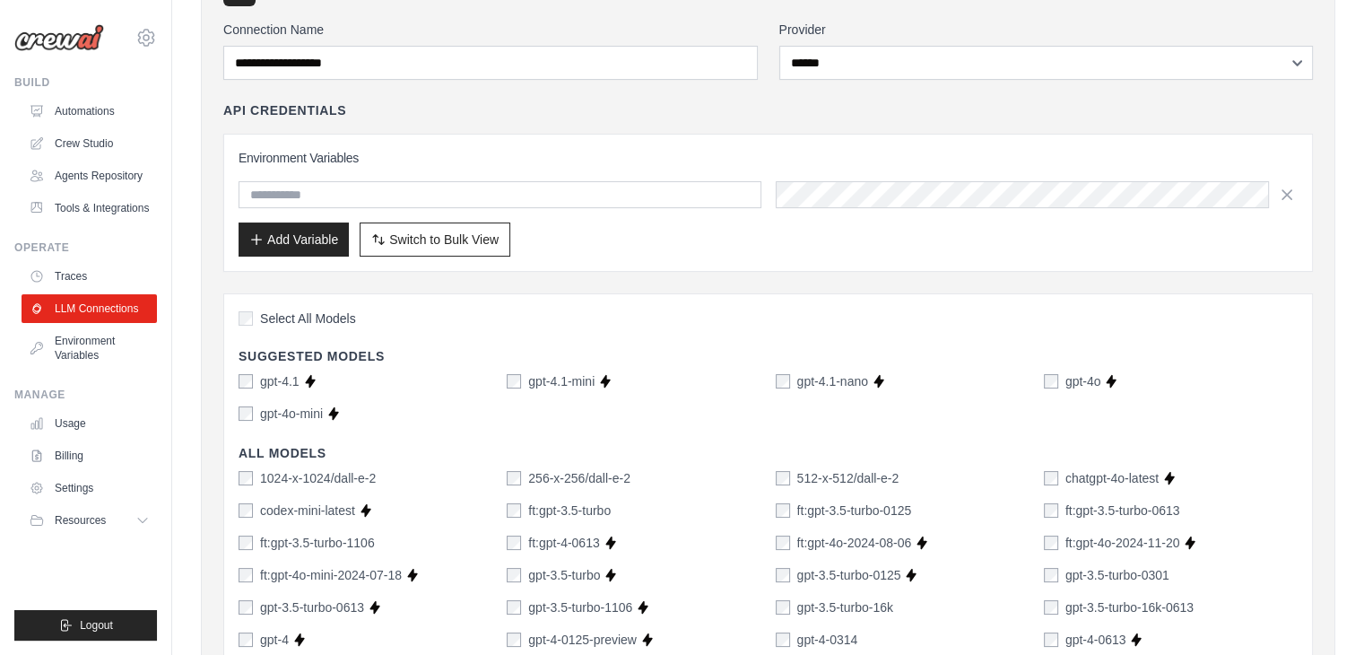
scroll to position [90, 0]
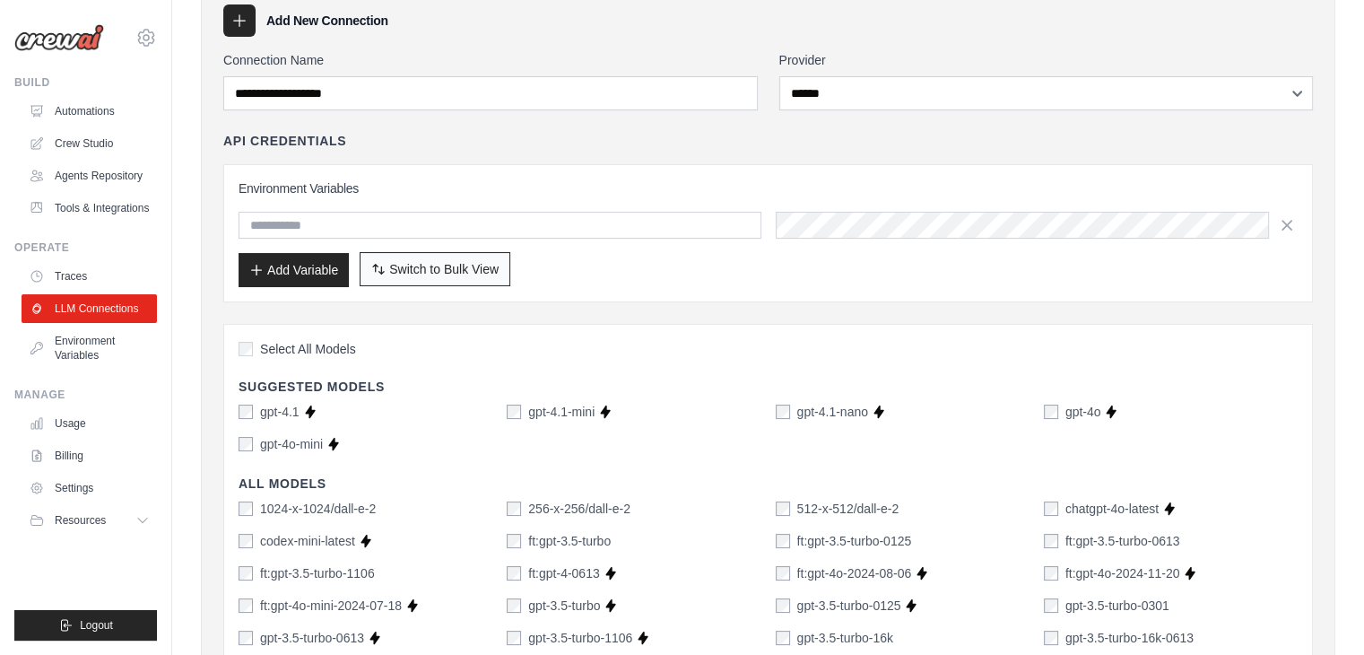
click at [484, 270] on span "Switch to Bulk View" at bounding box center [443, 269] width 109 height 18
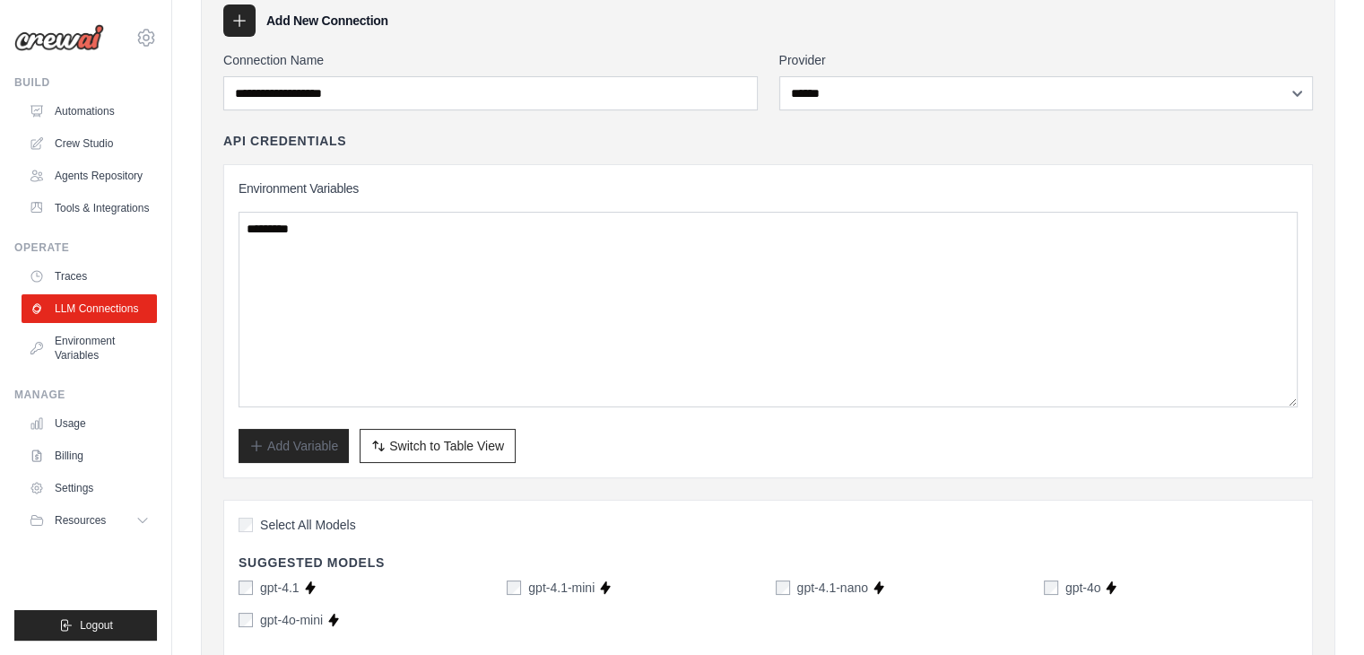
click at [461, 444] on span "Switch to Table View" at bounding box center [446, 446] width 115 height 18
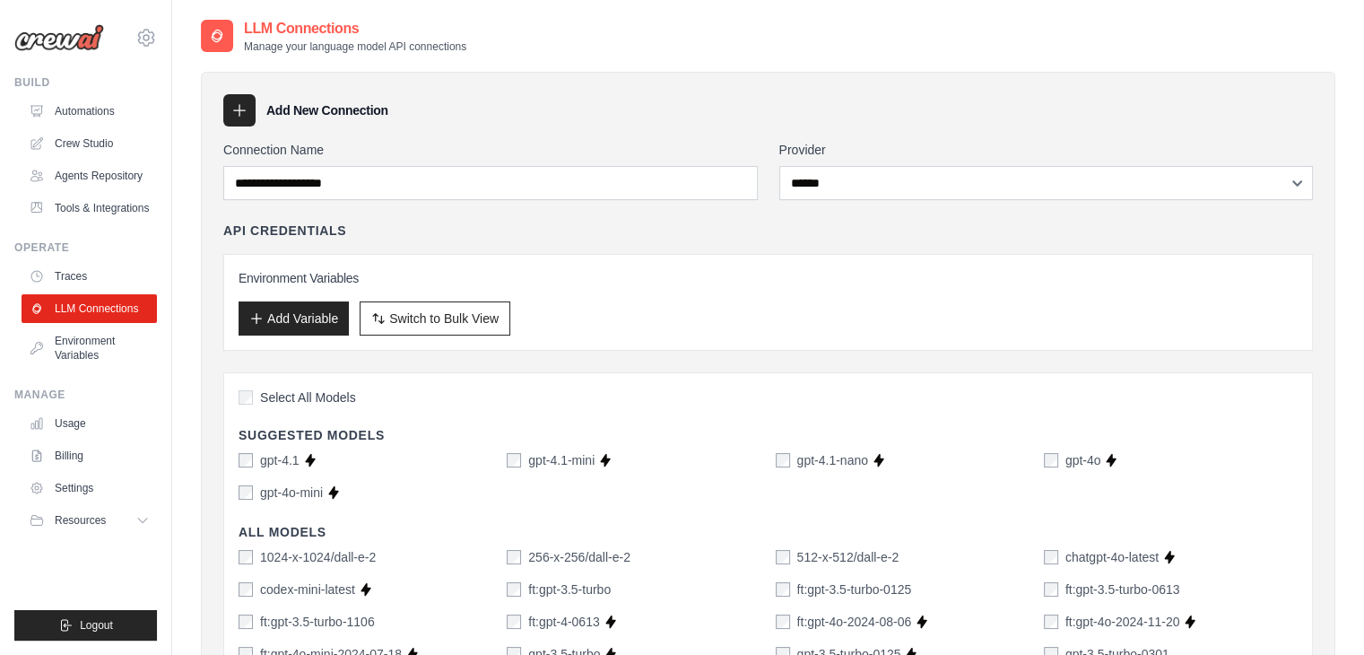
scroll to position [0, 0]
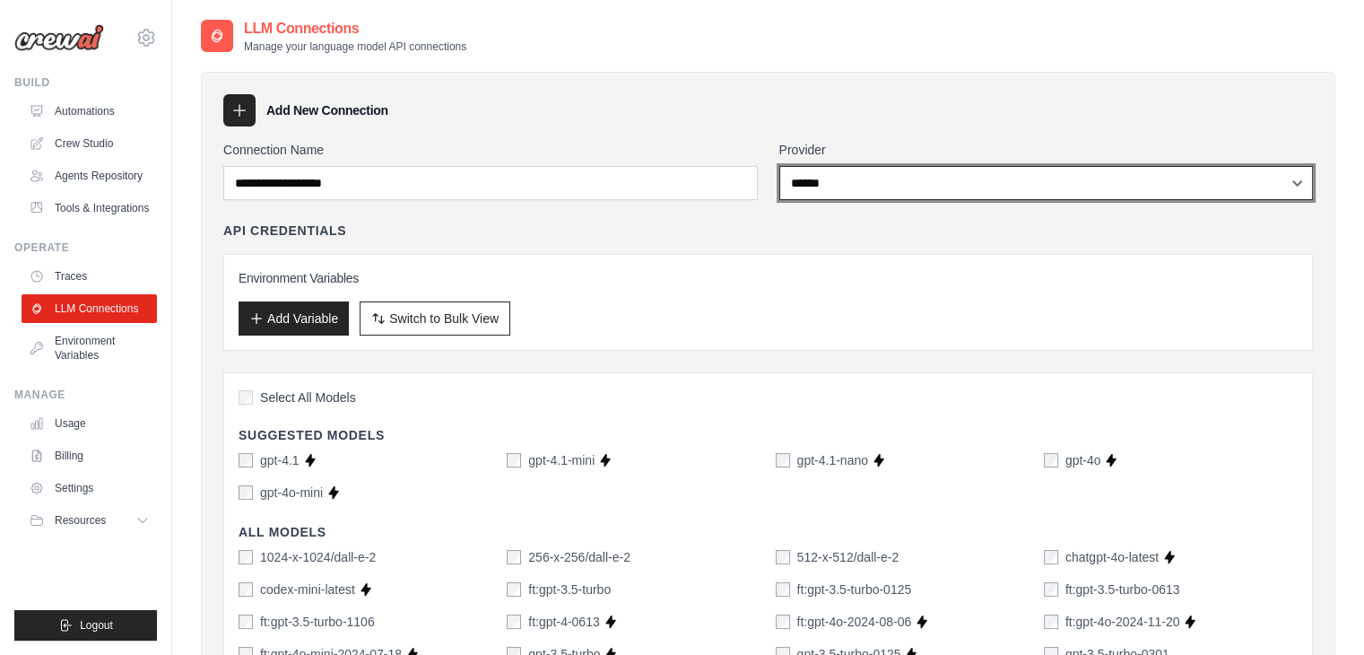
click at [920, 182] on select "**********" at bounding box center [1046, 183] width 534 height 34
click at [779, 166] on select "**********" at bounding box center [1046, 183] width 534 height 34
click at [839, 187] on select "**********" at bounding box center [1046, 183] width 534 height 34
click at [779, 166] on select "**********" at bounding box center [1046, 183] width 534 height 34
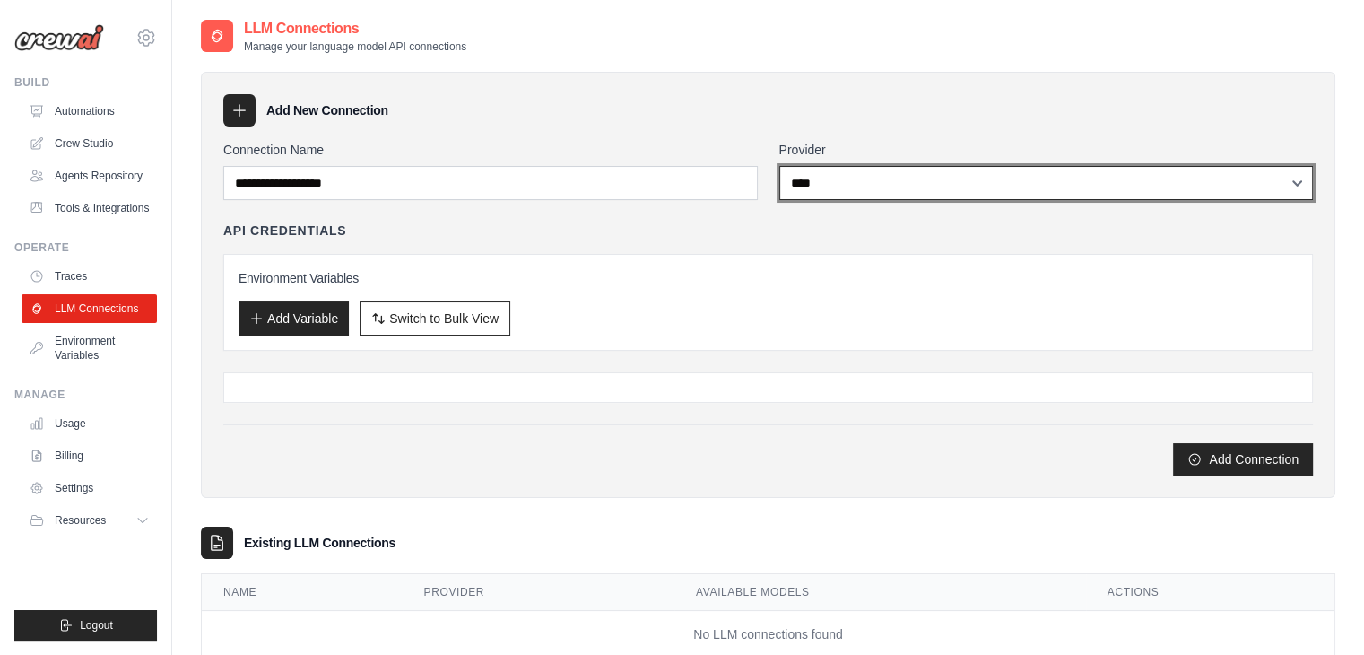
click at [839, 189] on select "**********" at bounding box center [1046, 183] width 534 height 34
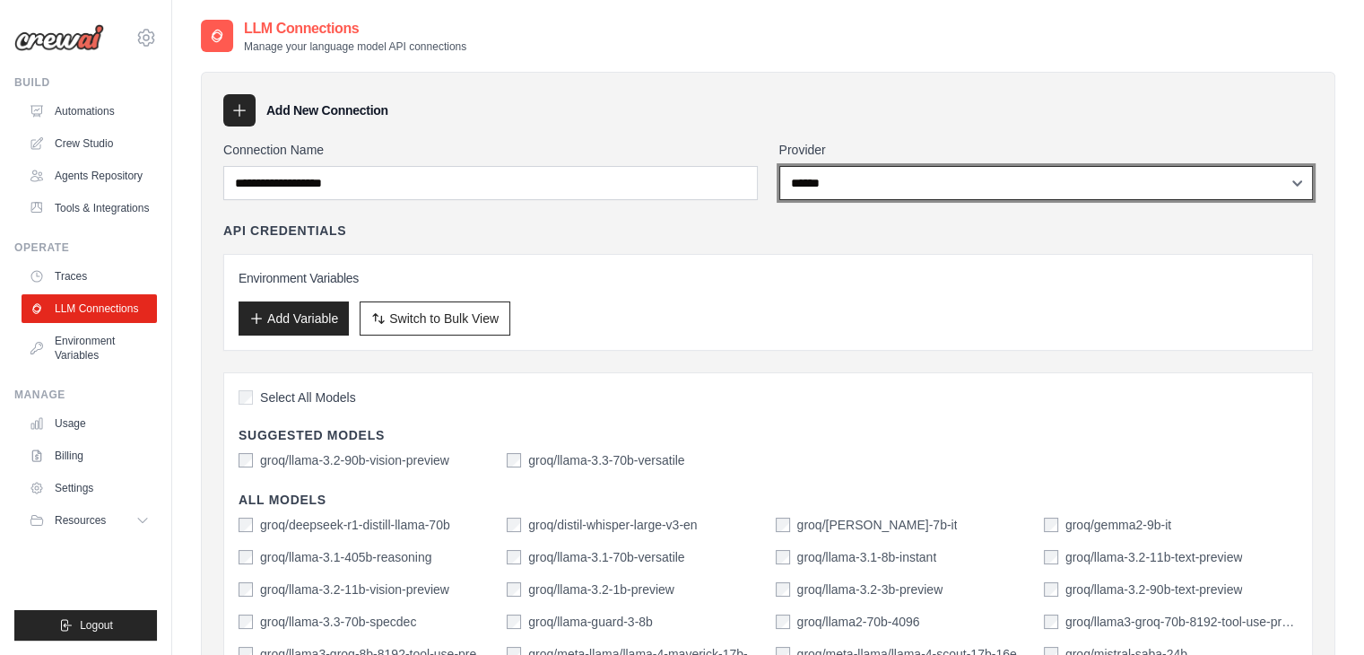
click at [779, 166] on select "**********" at bounding box center [1046, 183] width 534 height 34
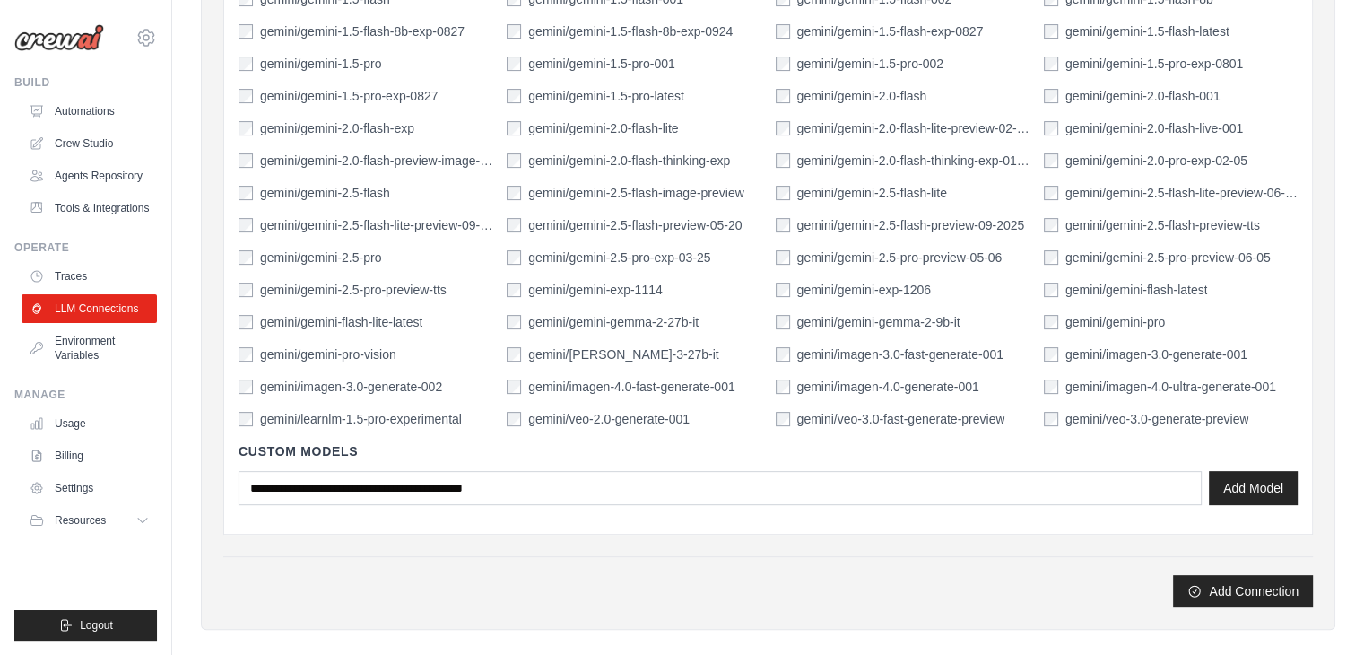
scroll to position [77, 0]
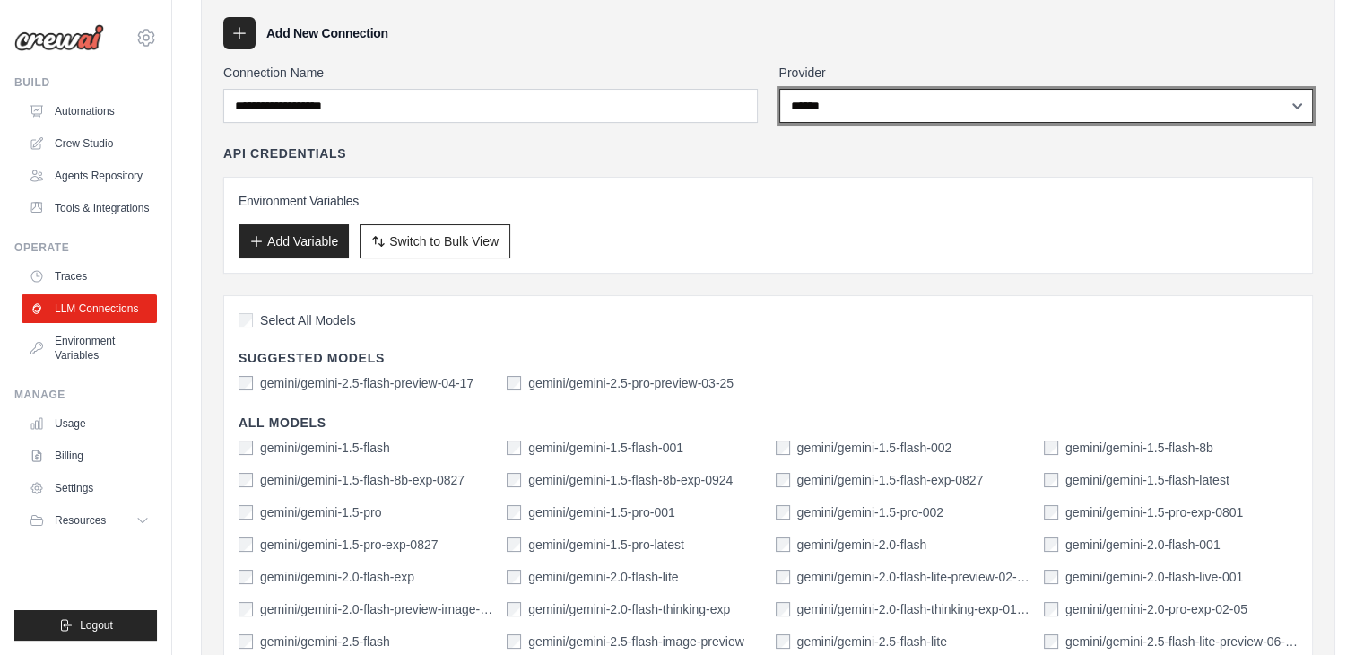
click at [862, 108] on select "**********" at bounding box center [1046, 106] width 534 height 34
click at [779, 89] on select "**********" at bounding box center [1046, 106] width 534 height 34
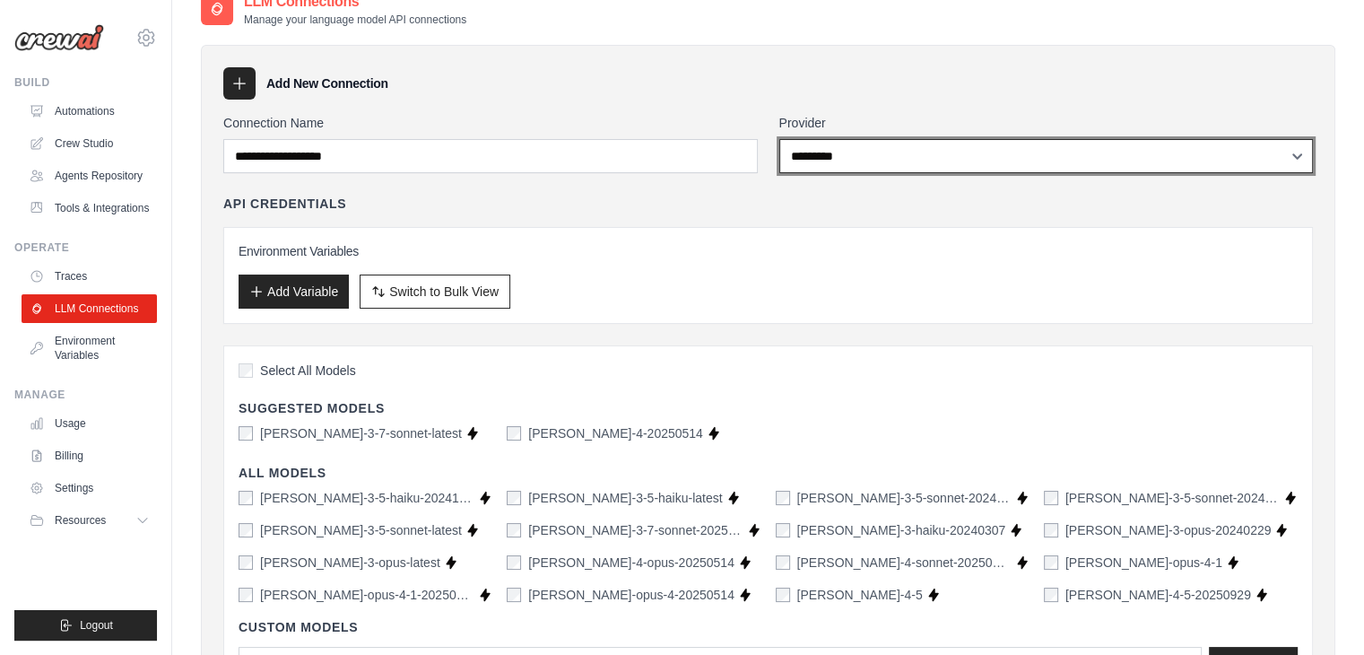
scroll to position [0, 0]
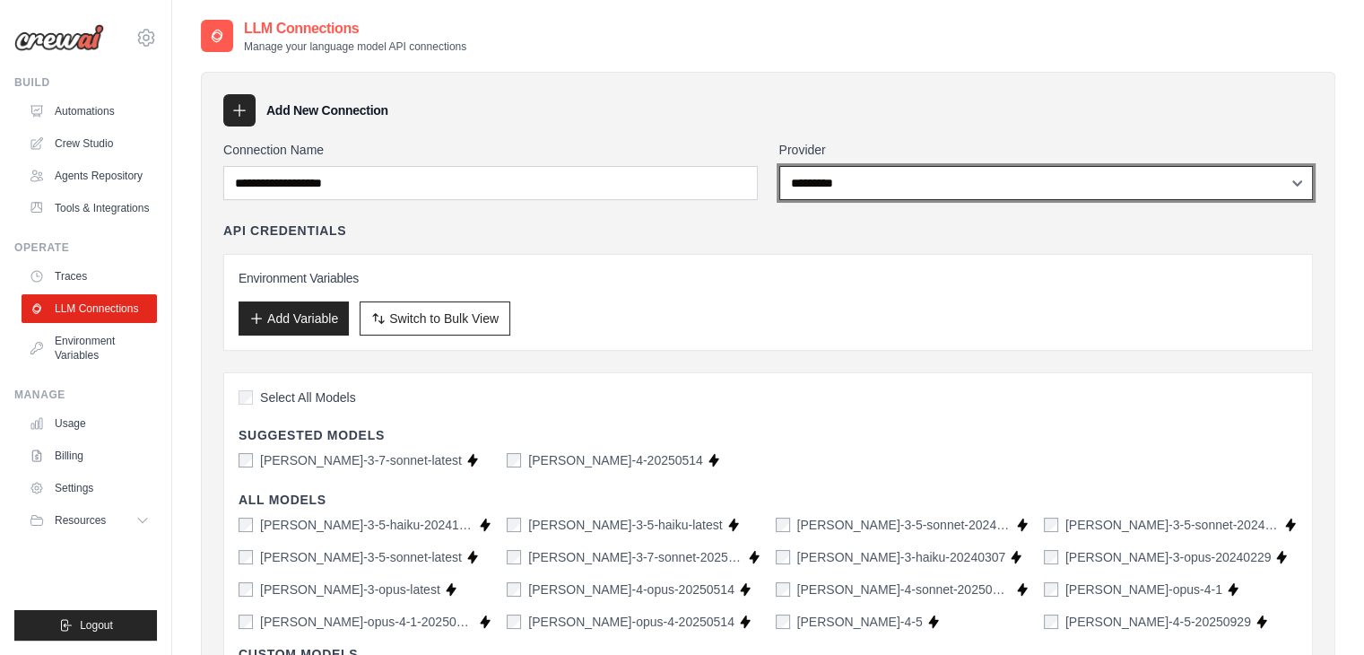
click at [848, 187] on select "**********" at bounding box center [1046, 183] width 534 height 34
click at [779, 166] on select "**********" at bounding box center [1046, 183] width 534 height 34
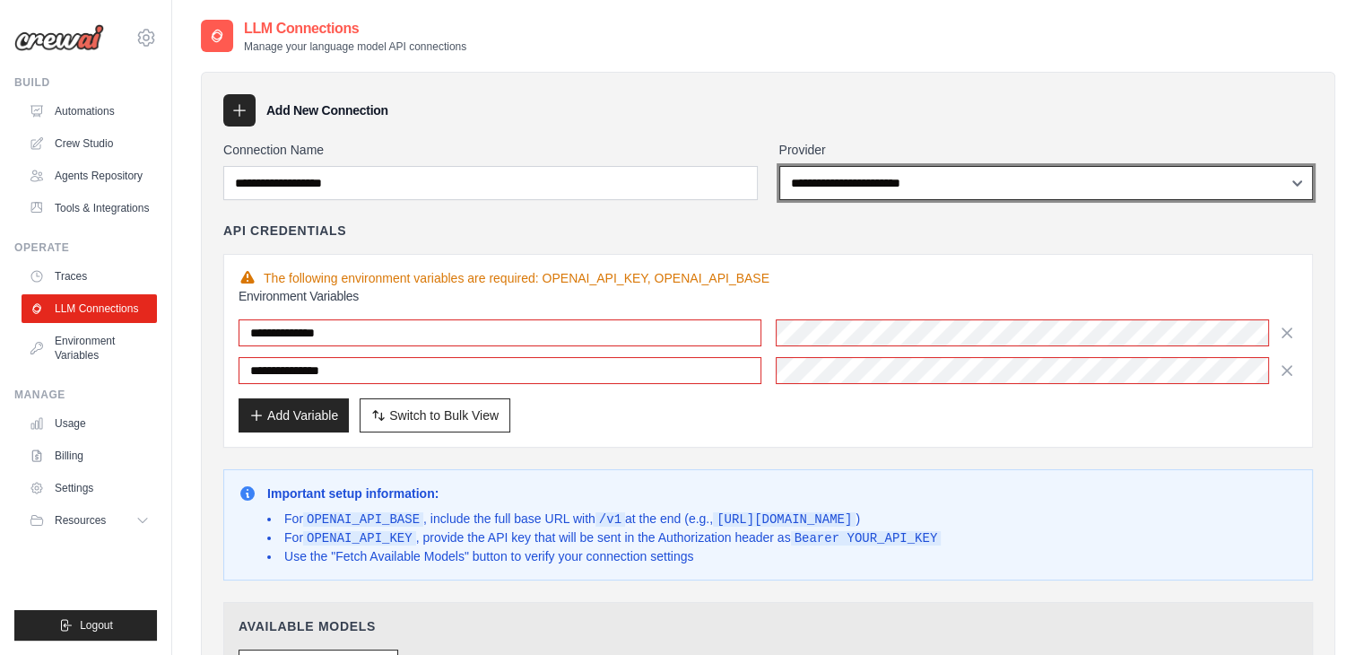
click at [841, 169] on select "**********" at bounding box center [1046, 183] width 534 height 34
click at [779, 166] on select "**********" at bounding box center [1046, 183] width 534 height 34
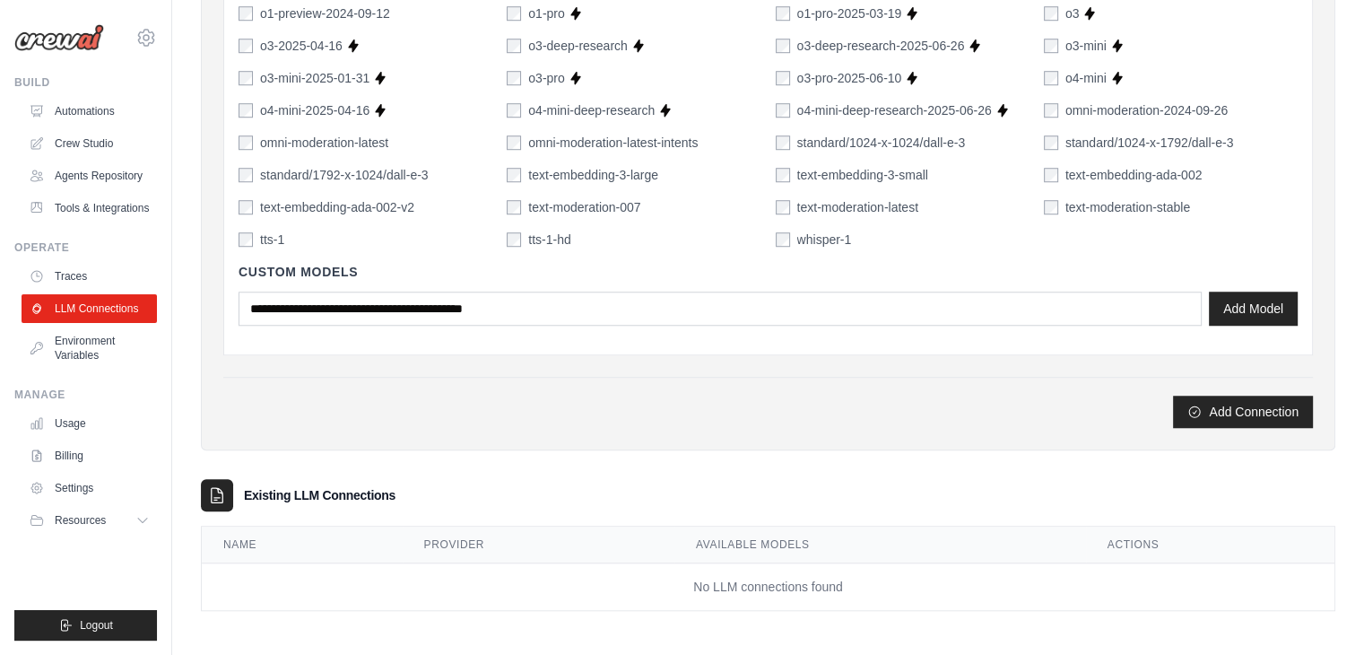
click at [1177, 399] on button "Add Connection" at bounding box center [1243, 411] width 140 height 32
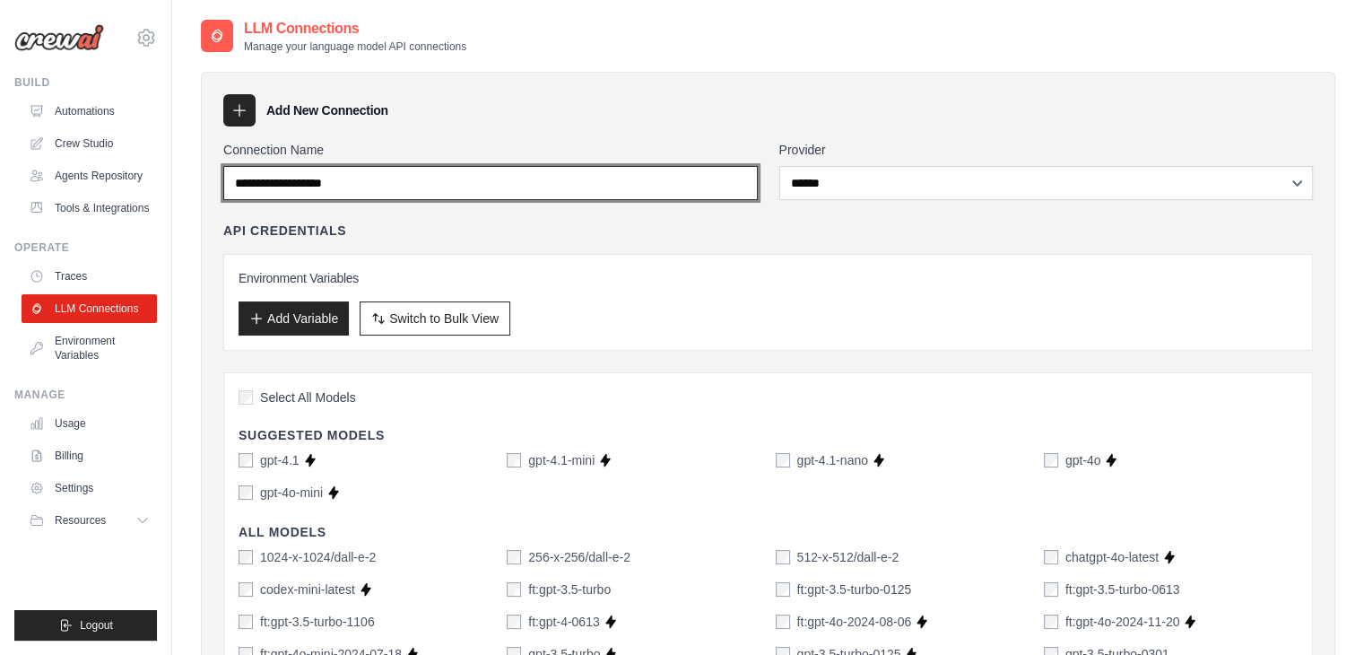
click at [470, 174] on input "Connection Name" at bounding box center [490, 183] width 534 height 34
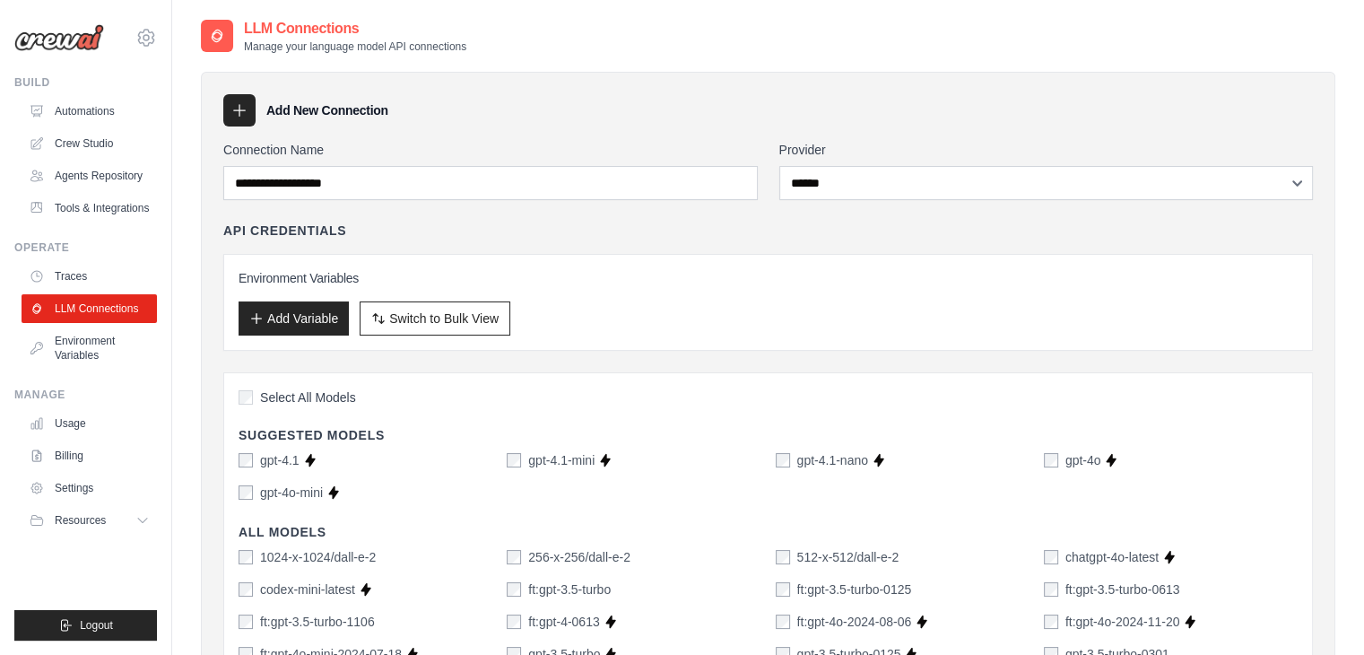
click at [811, 292] on div "Environment Variables Add Variable Switch to Bulk View Switch to Table View" at bounding box center [768, 302] width 1059 height 66
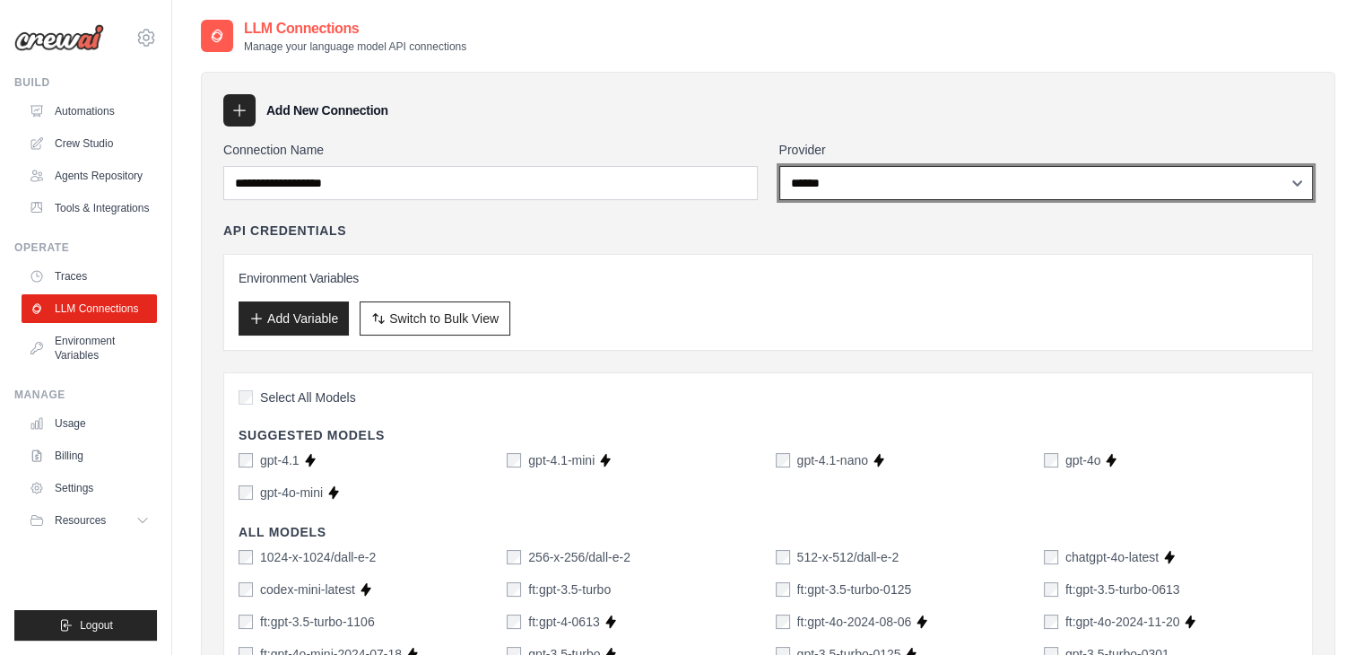
click at [810, 195] on select "**********" at bounding box center [1046, 183] width 534 height 34
select select "**********"
click at [779, 166] on select "**********" at bounding box center [1046, 183] width 534 height 34
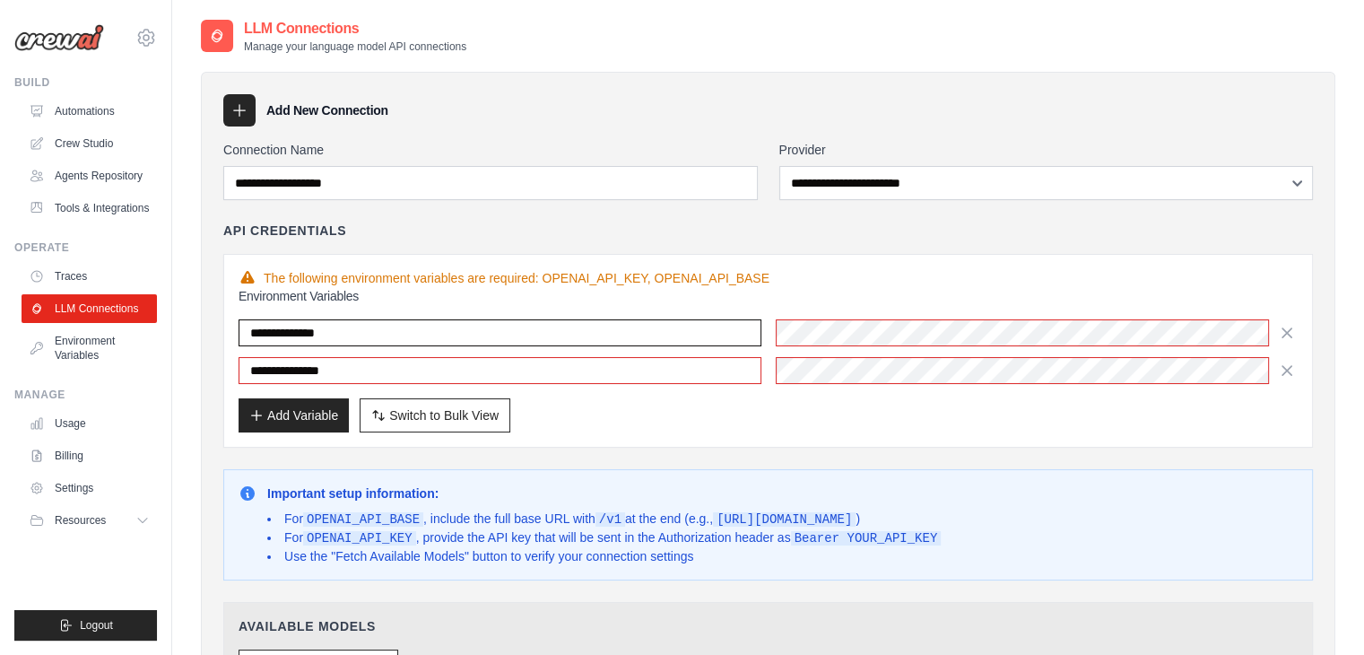
click at [416, 327] on input "**********" at bounding box center [500, 332] width 523 height 27
click at [756, 381] on input "**********" at bounding box center [500, 370] width 523 height 27
click at [666, 370] on input "**********" at bounding box center [500, 370] width 523 height 27
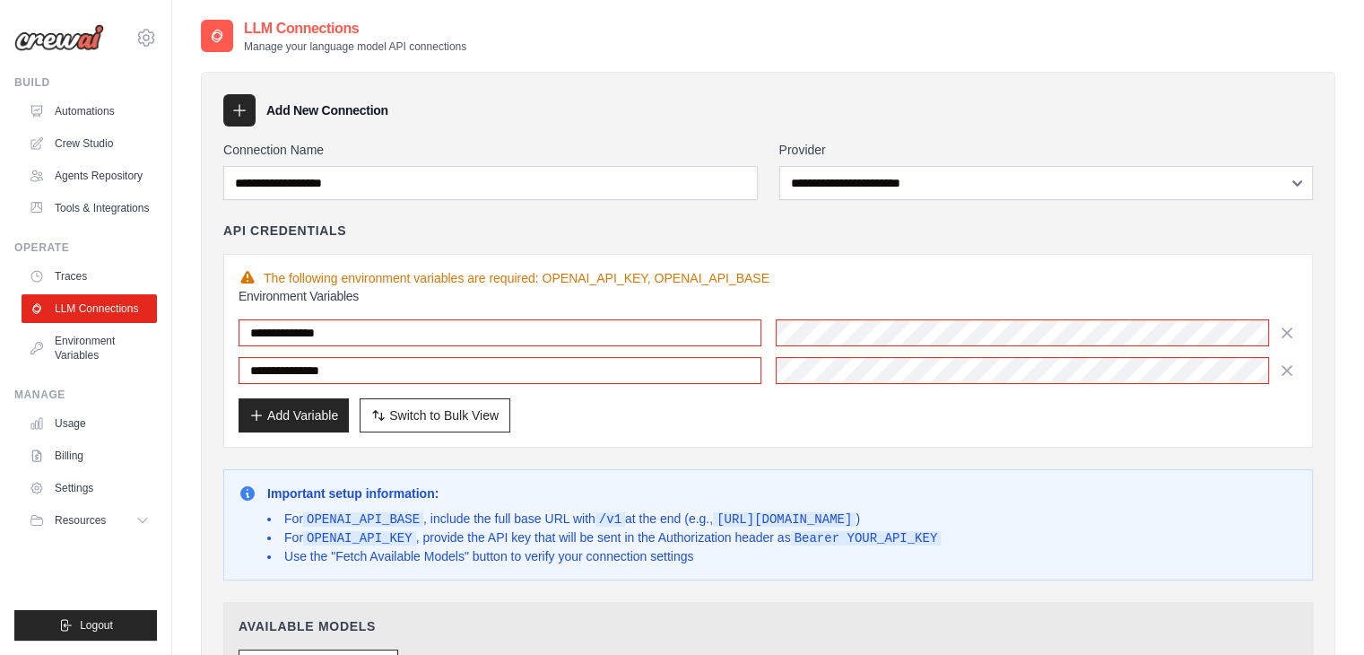
drag, startPoint x: 706, startPoint y: 422, endPoint x: 710, endPoint y: 412, distance: 11.7
click at [707, 421] on div "Add Variable Switch to Bulk View Switch to Table View" at bounding box center [768, 415] width 1059 height 34
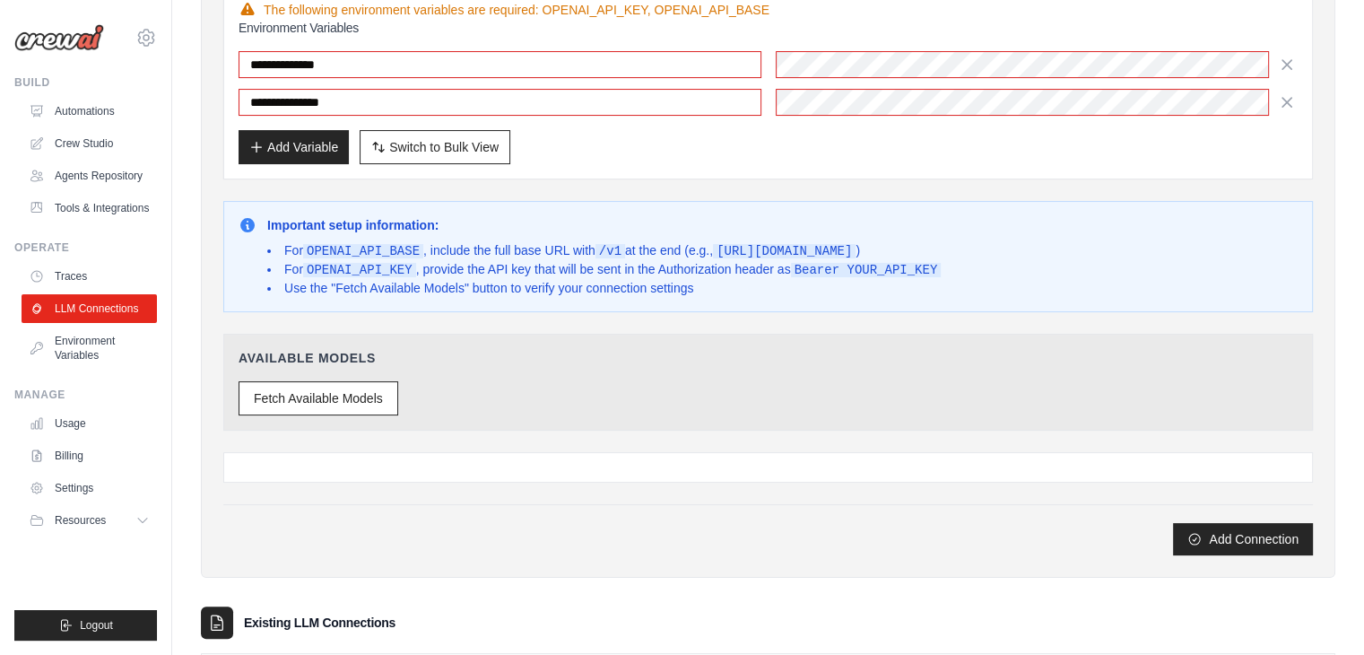
scroll to position [269, 0]
click at [60, 343] on link "Environment Variables" at bounding box center [90, 347] width 135 height 43
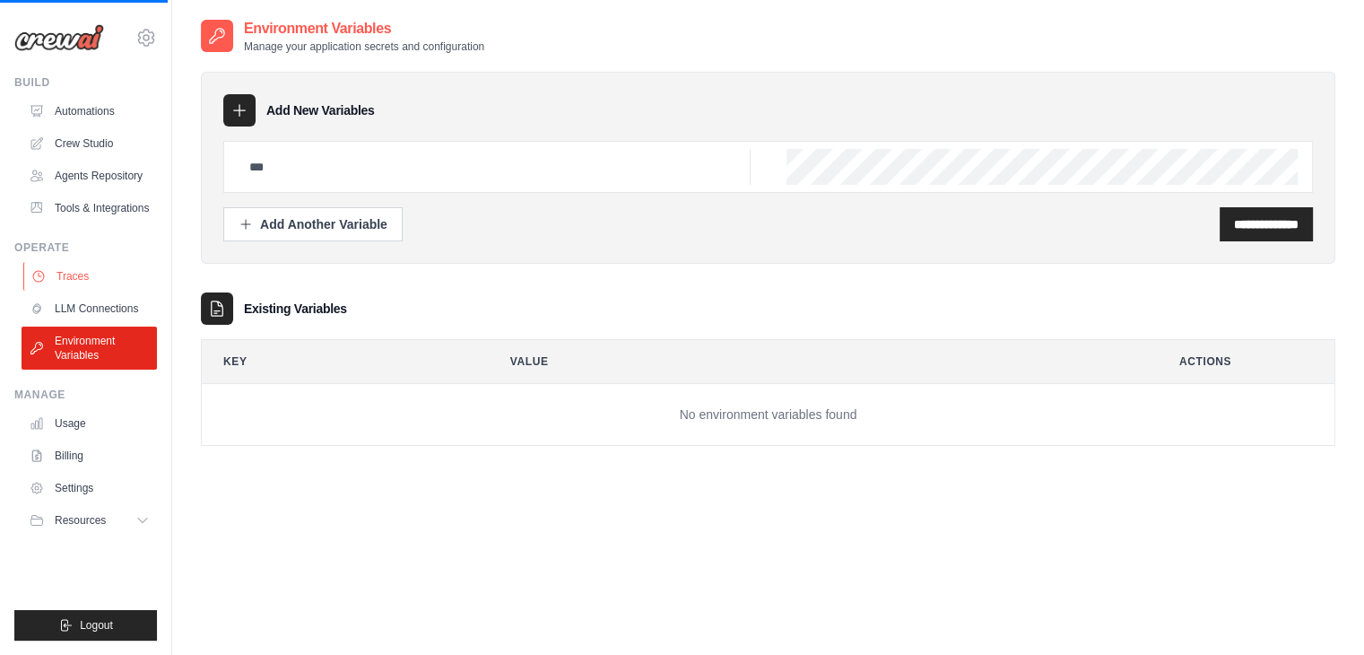
click at [83, 270] on link "Traces" at bounding box center [90, 276] width 135 height 29
click at [82, 305] on link "LLM Connections" at bounding box center [90, 308] width 135 height 29
select select "**********"
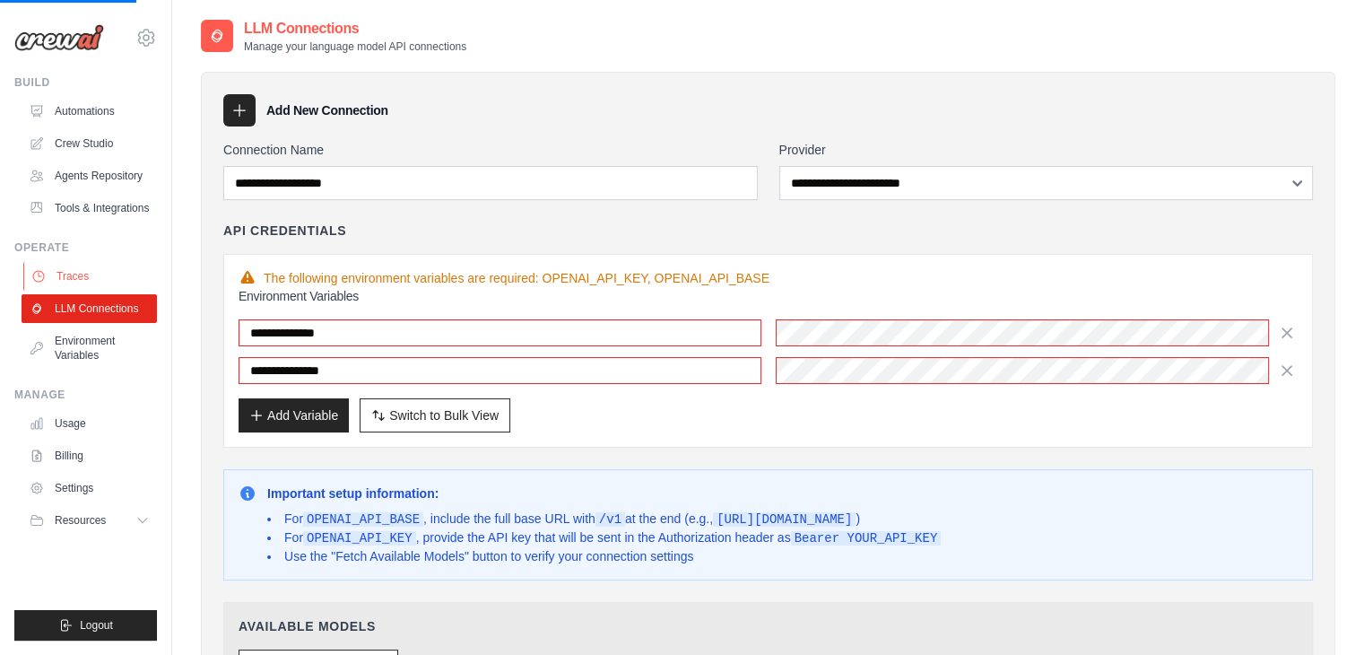
click at [82, 273] on link "Traces" at bounding box center [90, 276] width 135 height 29
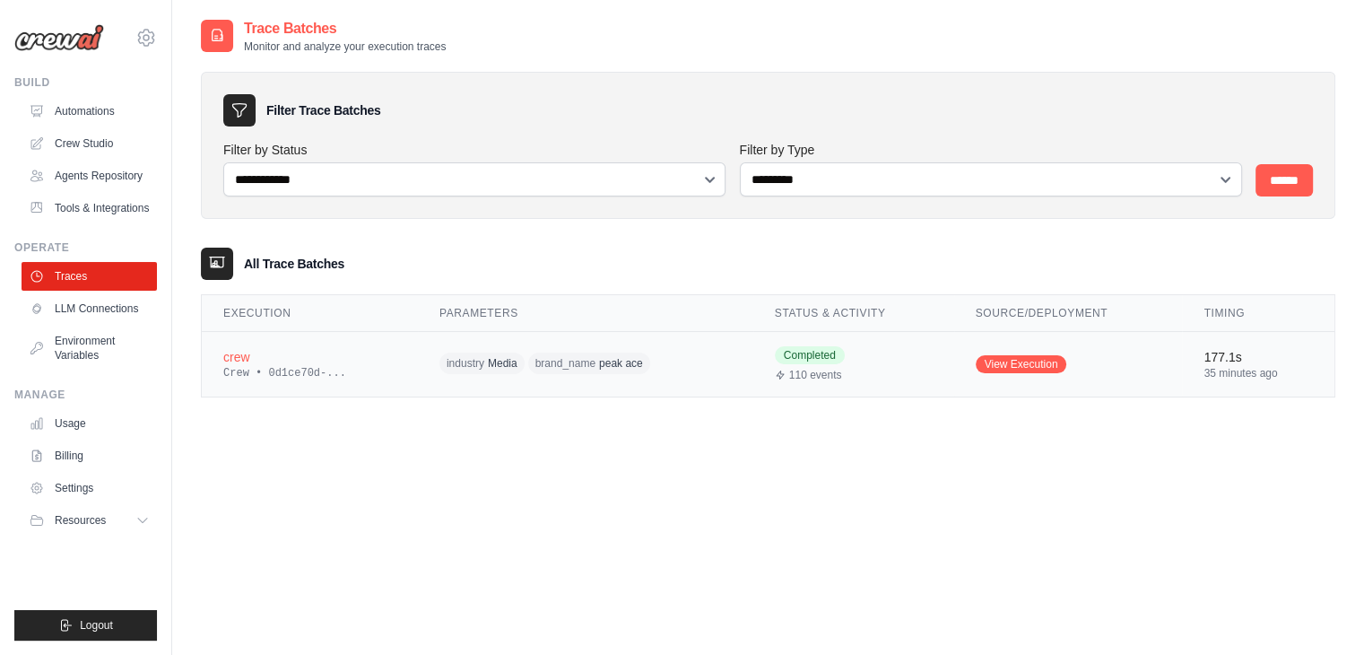
click at [399, 355] on td "crew Crew • 0d1ce70d-..." at bounding box center [310, 363] width 216 height 65
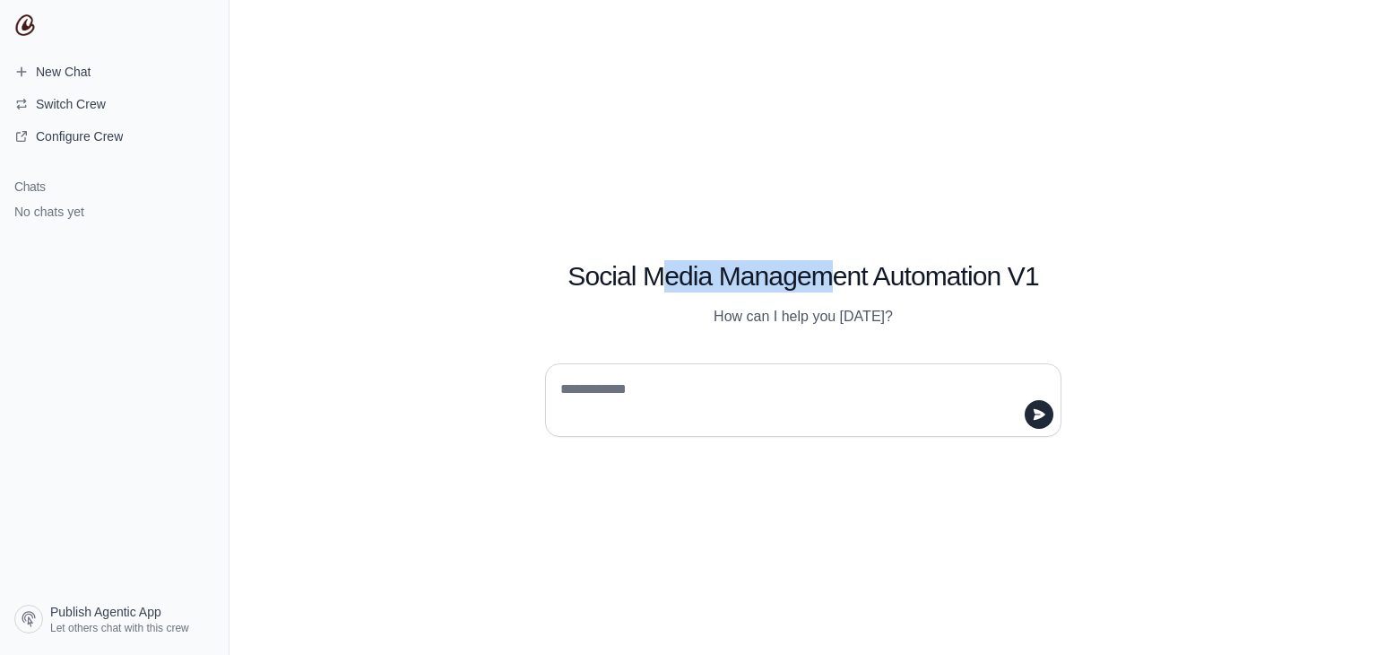
drag, startPoint x: 664, startPoint y: 288, endPoint x: 832, endPoint y: 282, distance: 168.7
click at [830, 282] on h1 "Social Media Management Automation V1" at bounding box center [803, 276] width 516 height 32
click at [855, 312] on p "How can I help you [DATE]?" at bounding box center [803, 317] width 516 height 22
click at [693, 399] on textarea at bounding box center [798, 400] width 482 height 50
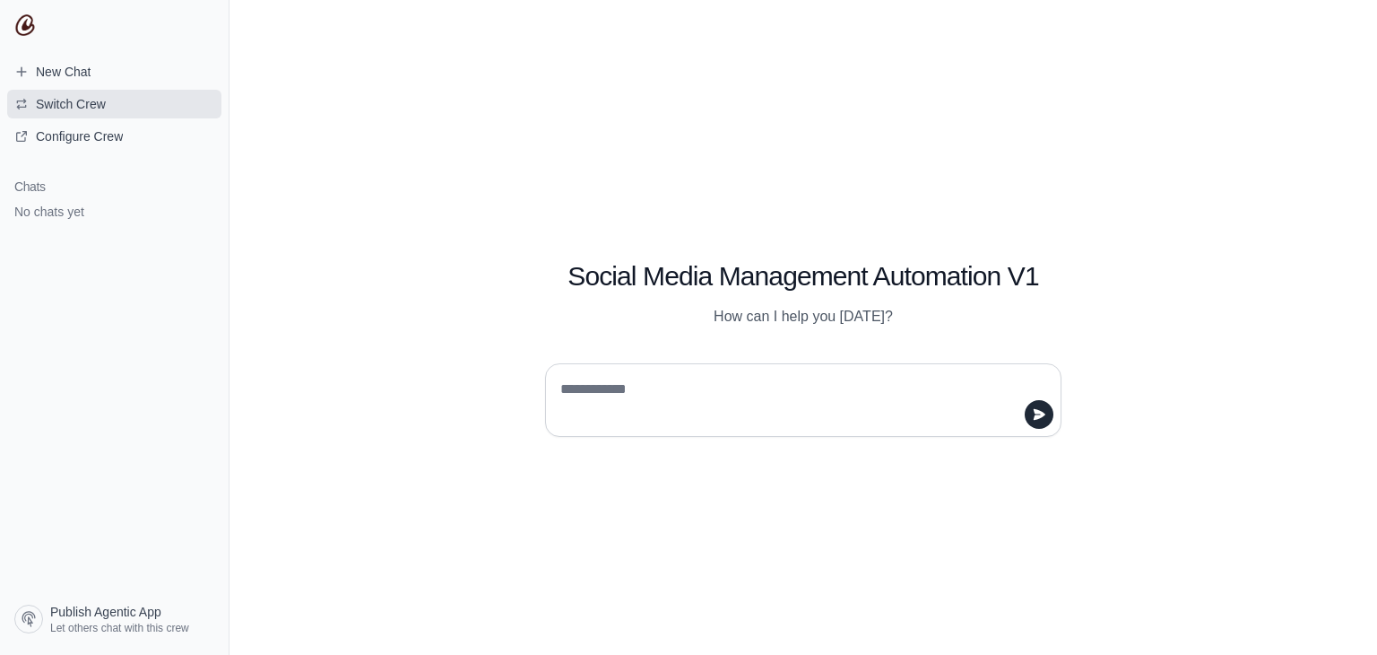
click at [72, 102] on span "Switch Crew" at bounding box center [71, 104] width 70 height 18
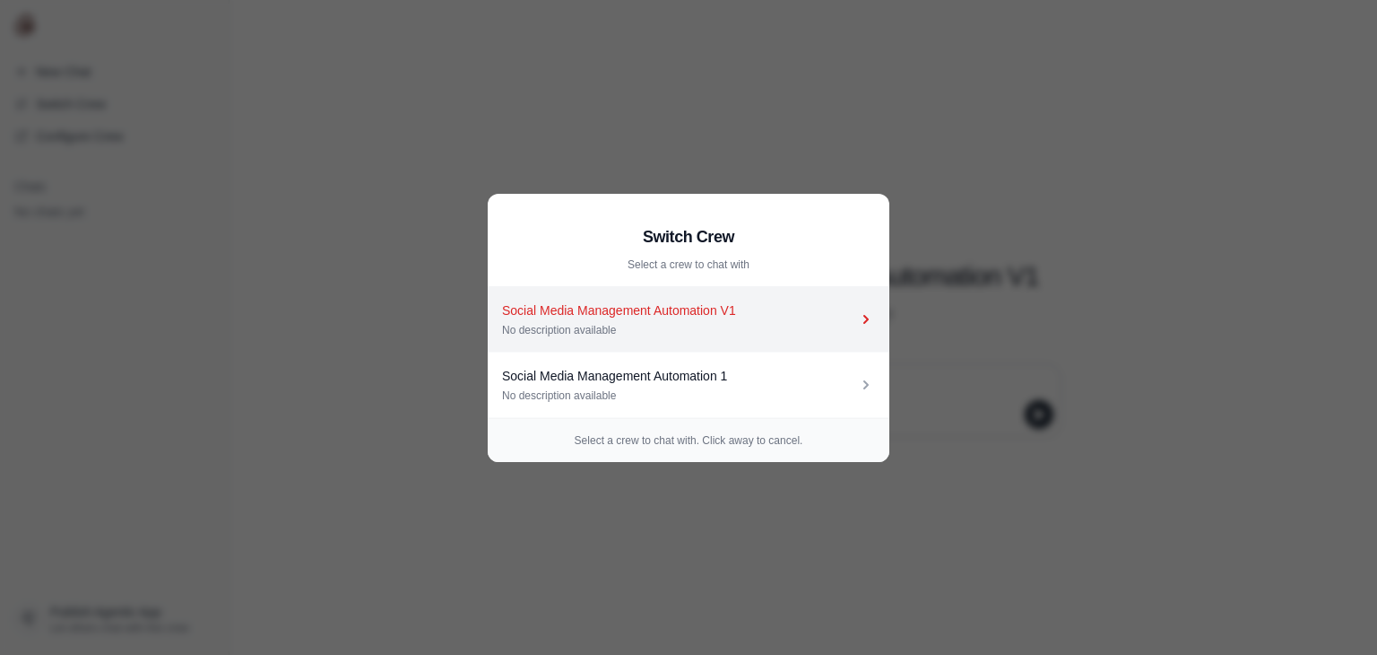
click at [577, 320] on div "Social Media Management Automation V1 No description available" at bounding box center [679, 319] width 355 height 36
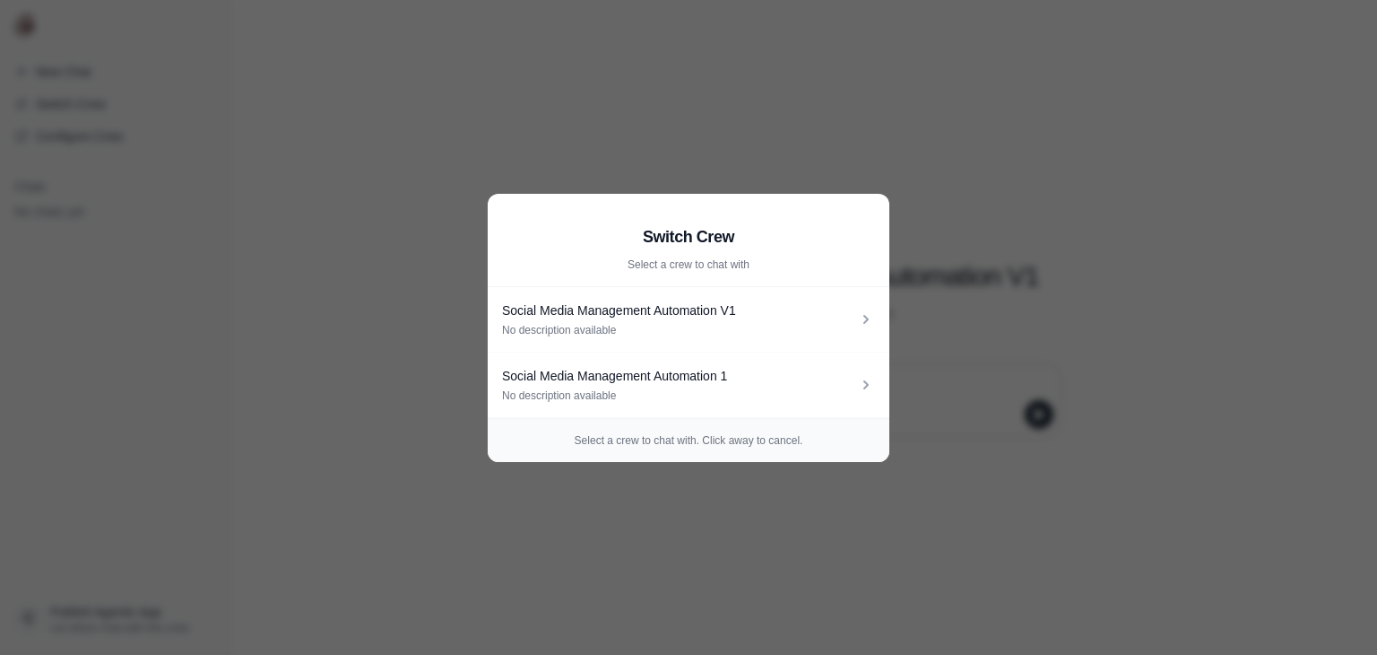
click at [380, 277] on aside "Switch Crew Select a crew to chat with Social Media Management Automation V1 No…" at bounding box center [688, 327] width 1377 height 655
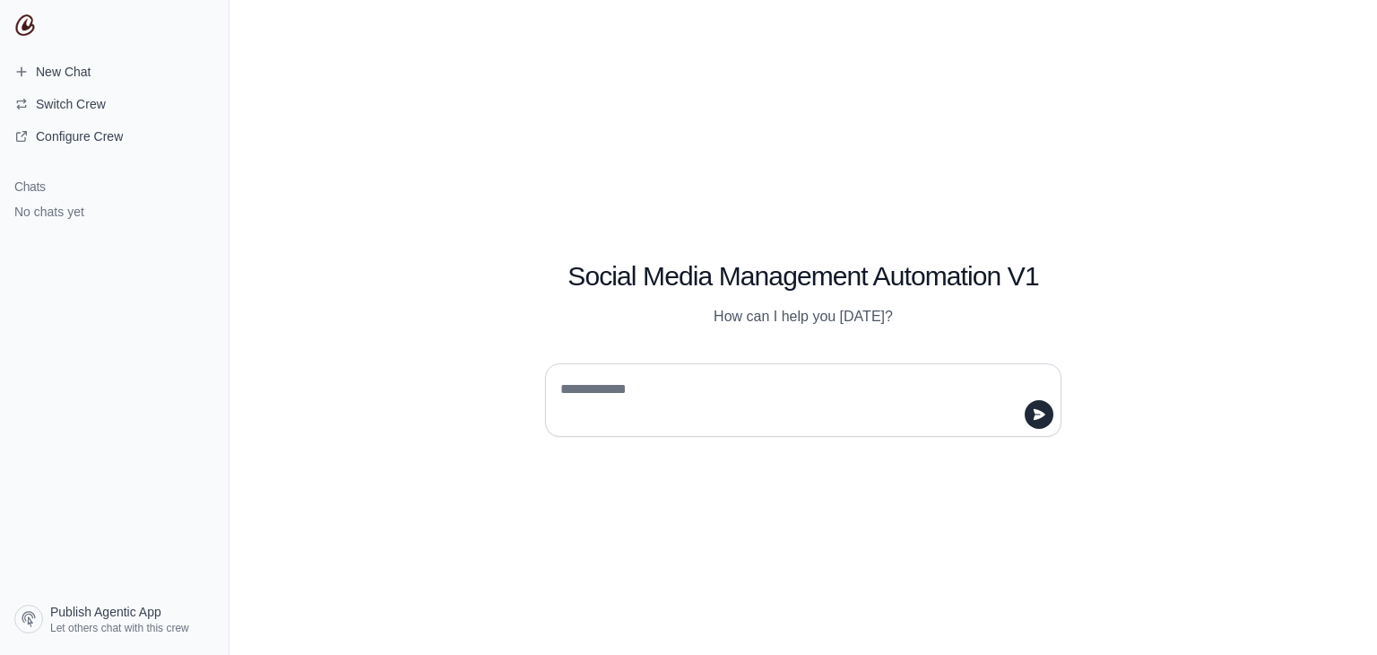
click at [739, 390] on textarea at bounding box center [798, 400] width 482 height 50
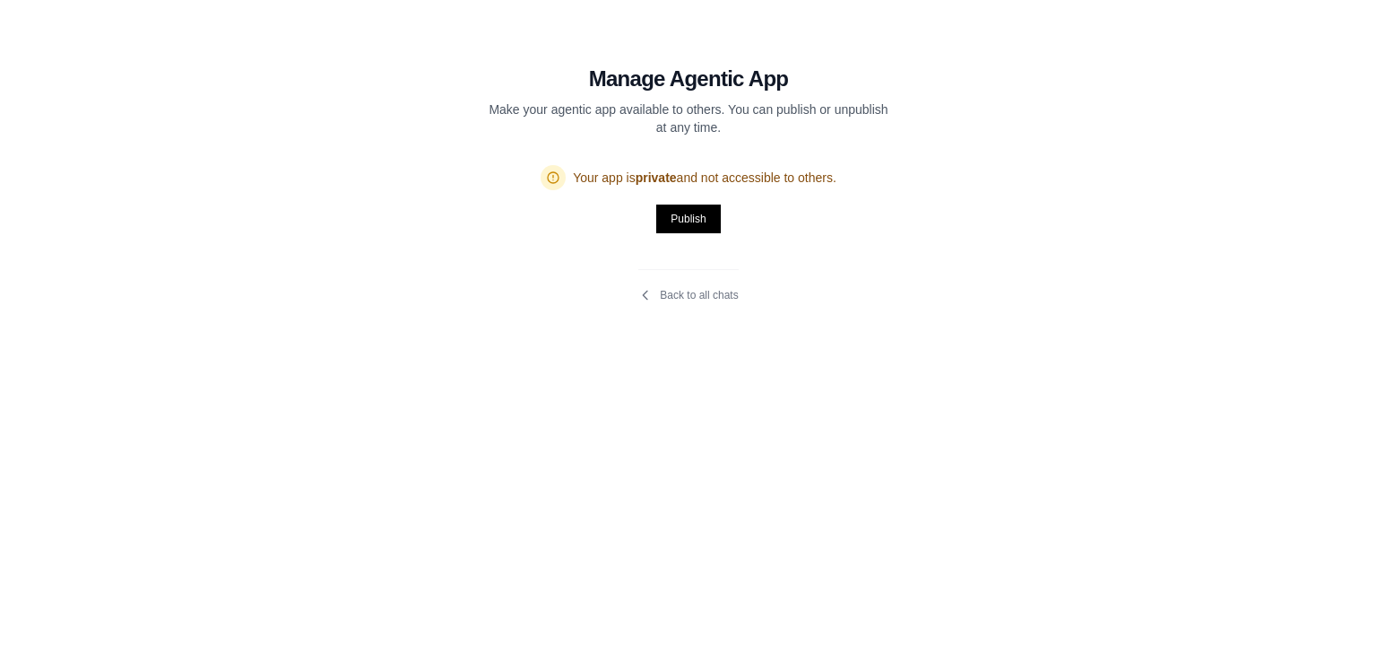
click at [703, 287] on div "Back to all chats" at bounding box center [688, 285] width 100 height 33
click at [702, 295] on link "Back to all chats" at bounding box center [688, 295] width 100 height 14
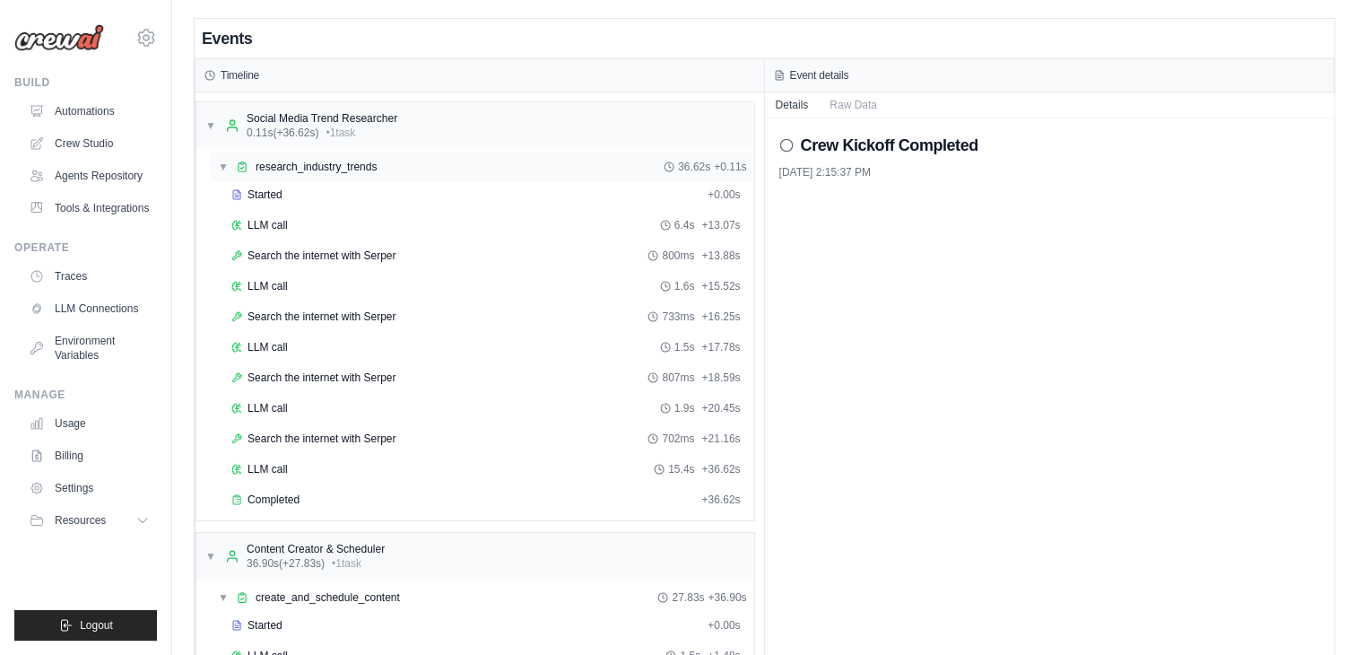
click at [222, 170] on span "▼" at bounding box center [223, 167] width 11 height 14
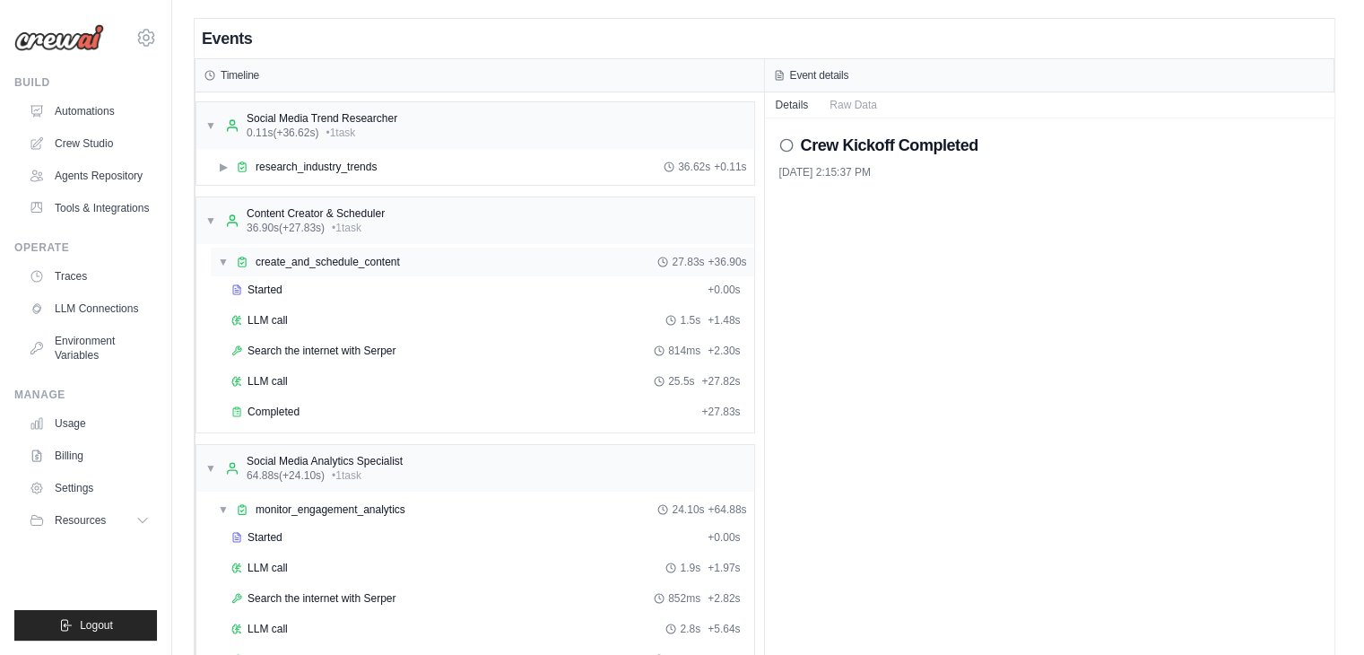
click at [217, 256] on div "▼ create_and_schedule_content 27.83s + 36.90s" at bounding box center [482, 261] width 543 height 29
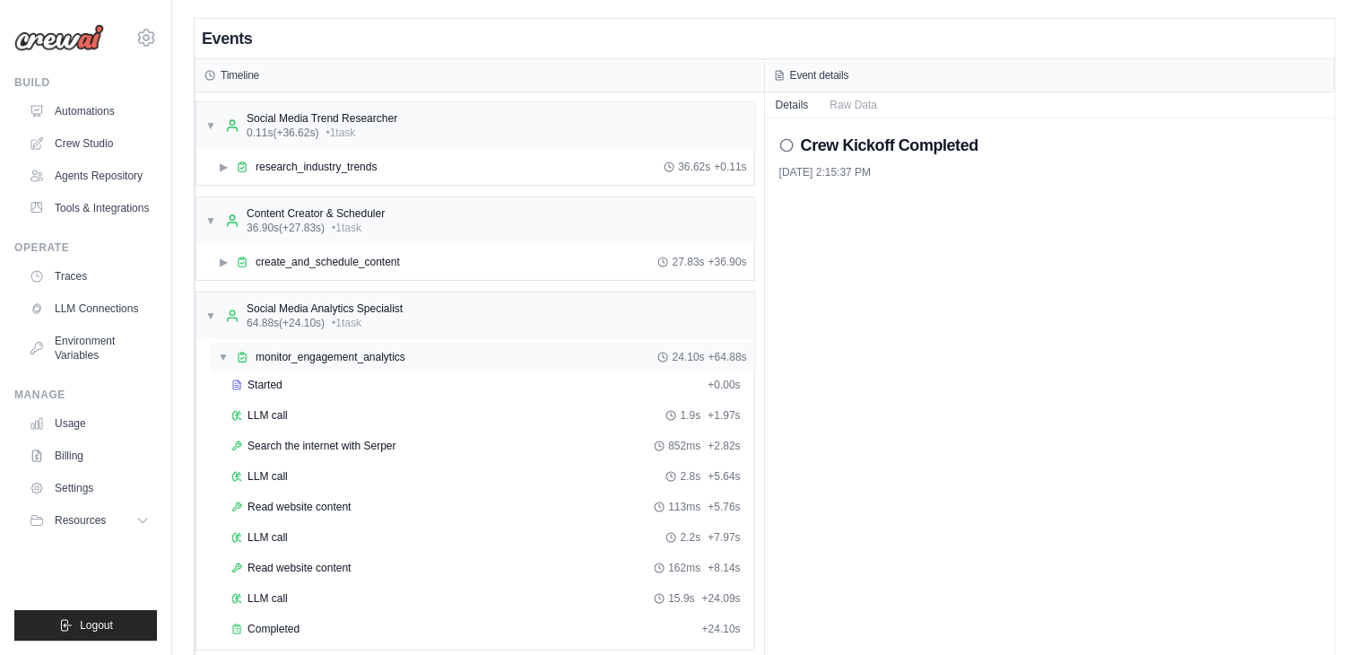
click at [219, 355] on span "▼" at bounding box center [223, 357] width 11 height 14
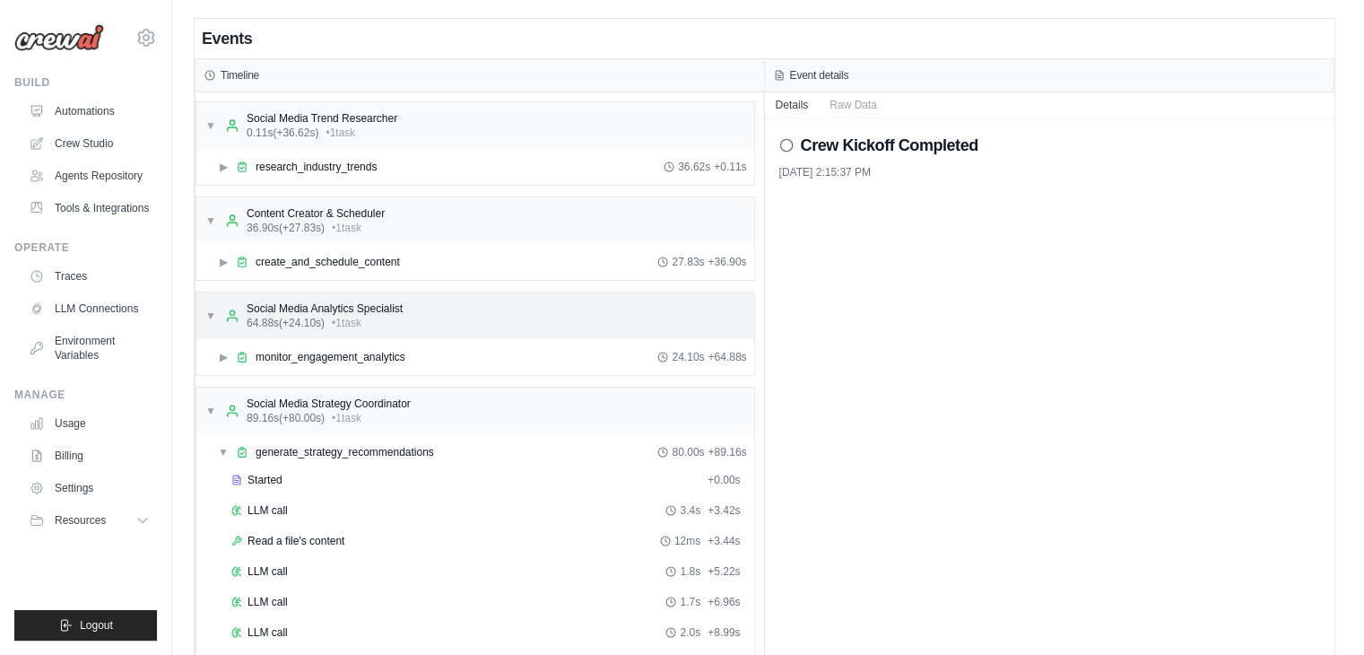
click at [204, 313] on div "▼ Social Media Analytics Specialist 64.88s (+24.10s) • 1 task" at bounding box center [475, 315] width 558 height 47
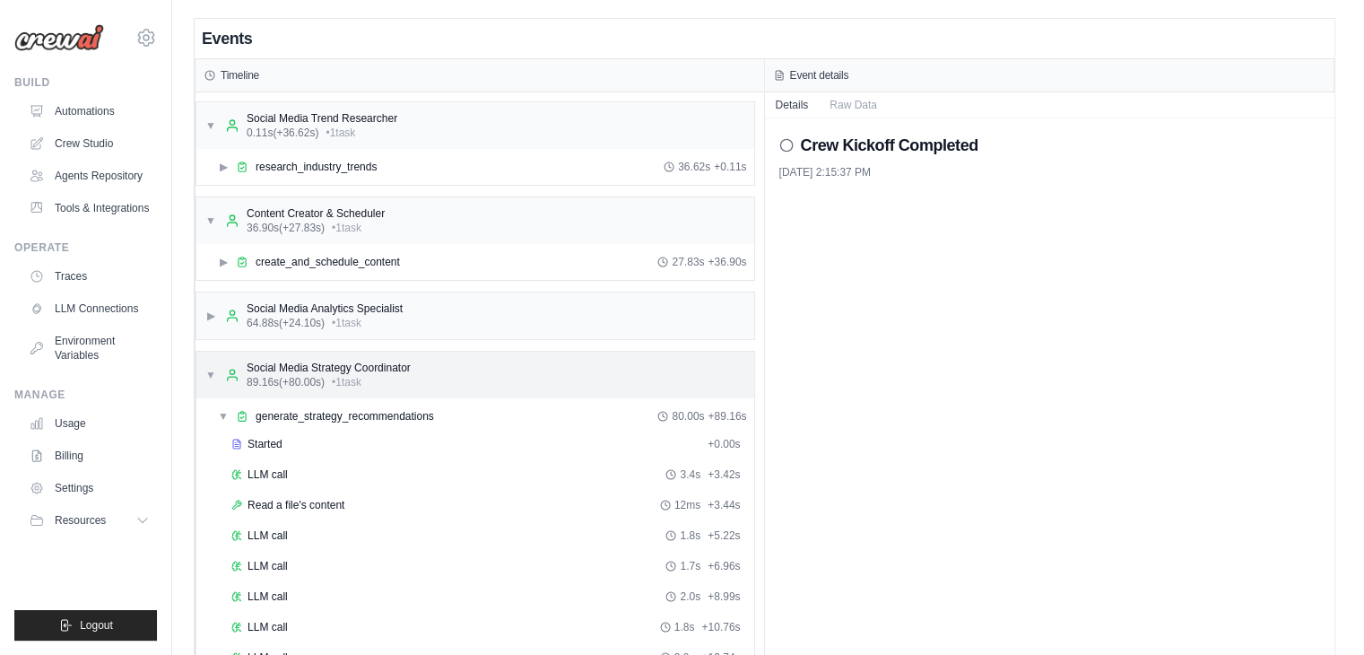
click at [205, 374] on span "▼" at bounding box center [210, 375] width 11 height 14
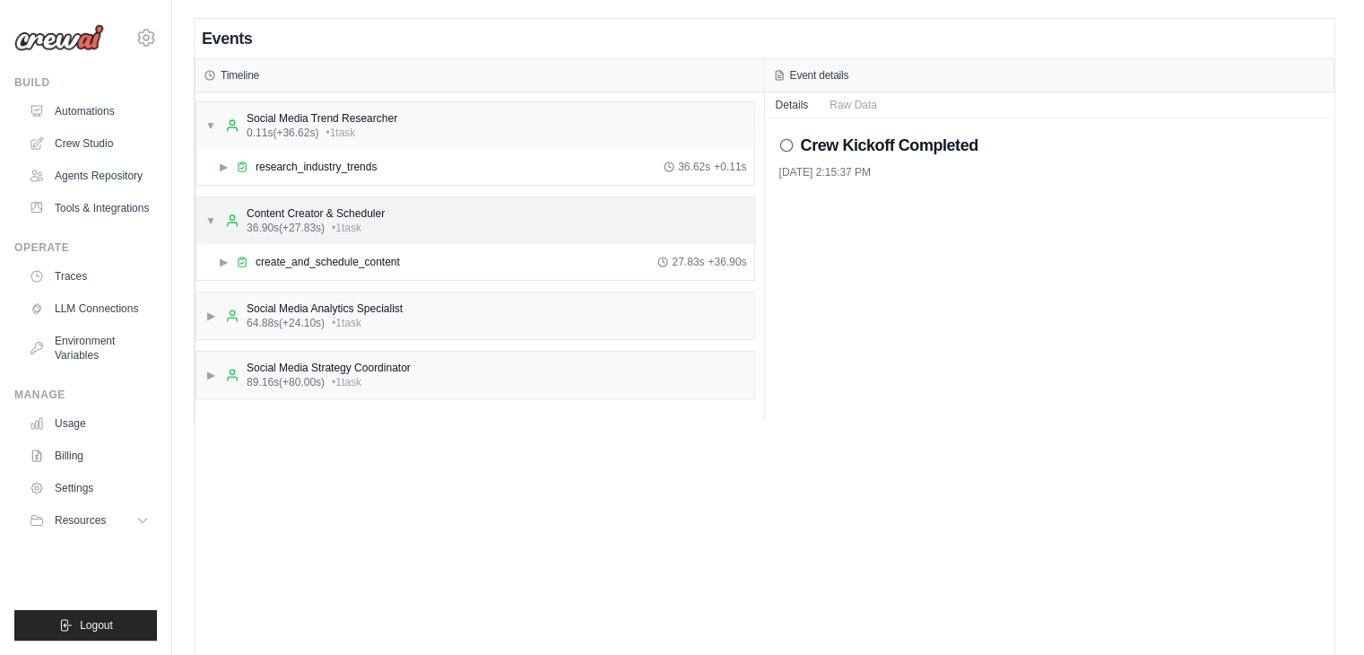
click at [208, 209] on div "▼ Content Creator & Scheduler 36.90s (+27.83s) • 1 task" at bounding box center [294, 220] width 179 height 29
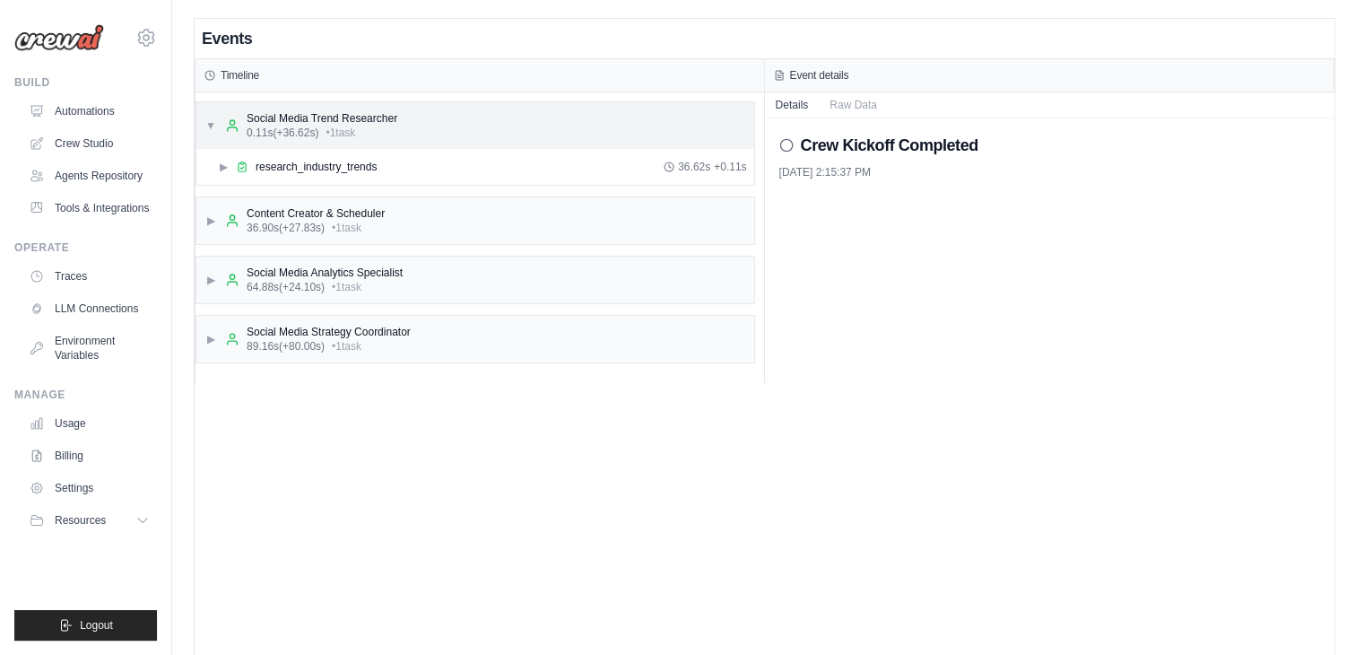
click at [212, 126] on span "▼" at bounding box center [210, 125] width 11 height 14
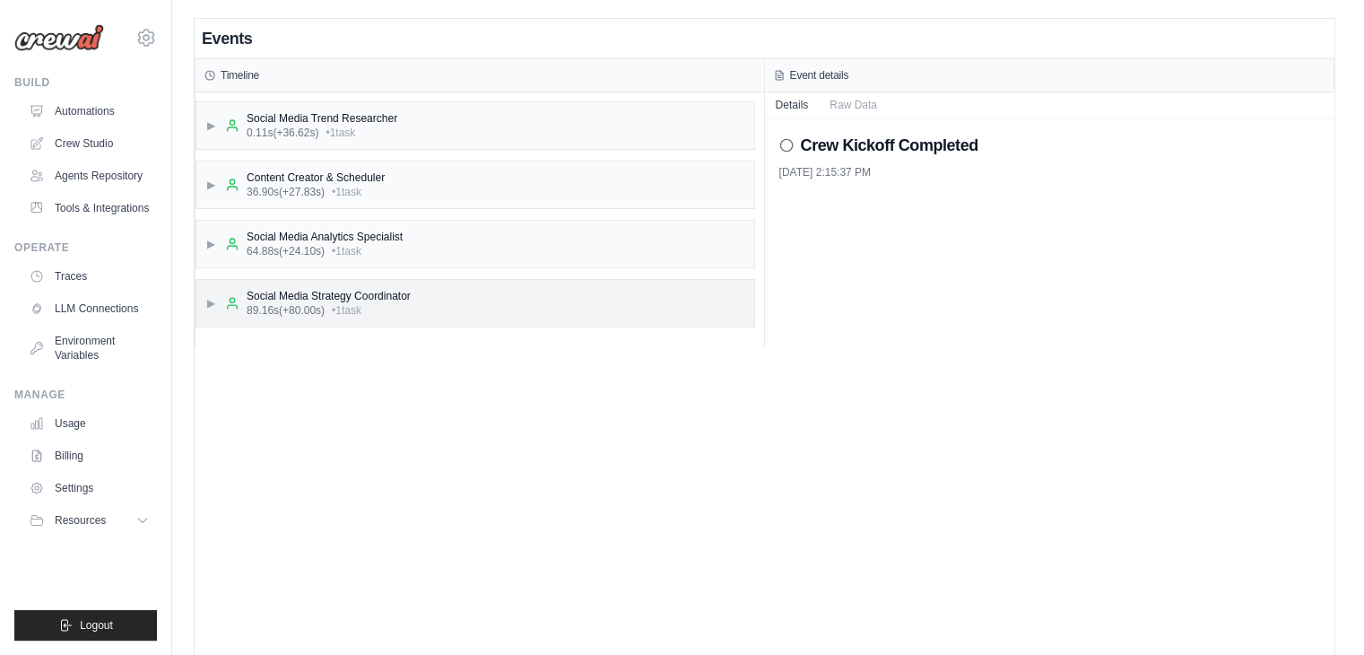
click at [212, 300] on span "▶" at bounding box center [210, 303] width 11 height 14
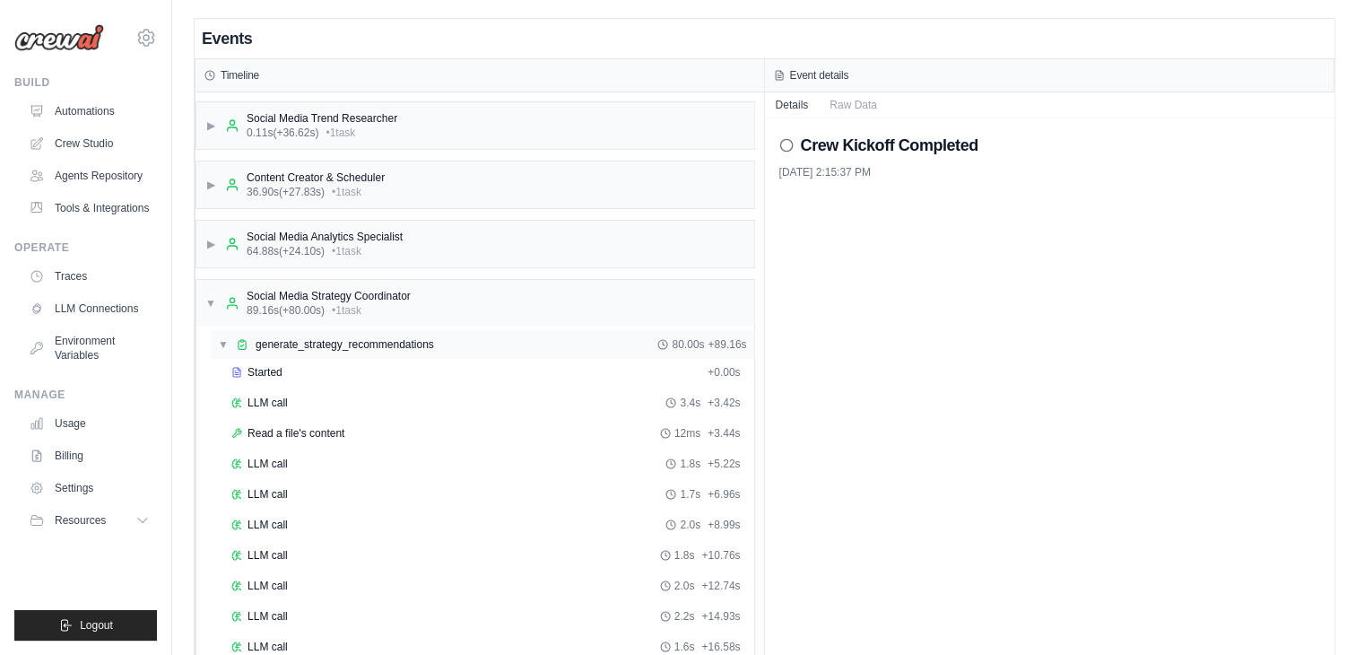
click at [369, 352] on div "▼ generate_strategy_recommendations 80.00s + 89.16s" at bounding box center [482, 344] width 543 height 29
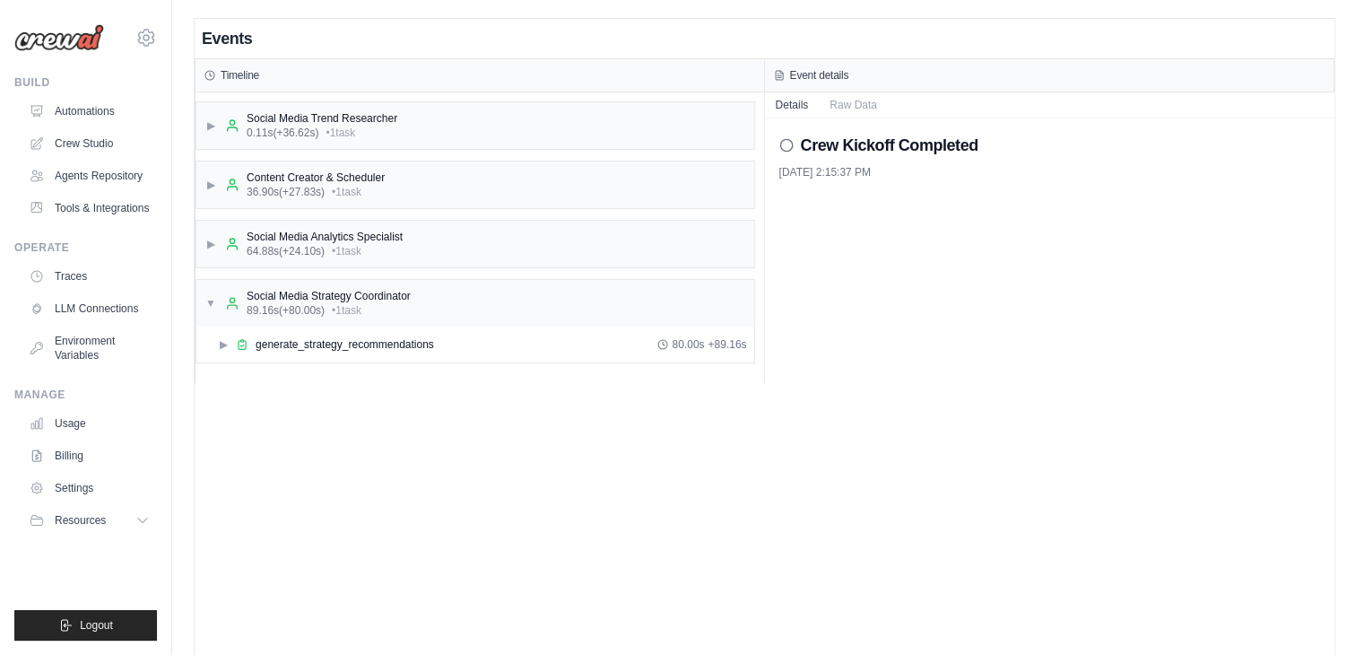
click at [415, 357] on div "▶ generate_strategy_recommendations 80.00s + 89.16s" at bounding box center [475, 344] width 558 height 36
click at [386, 326] on div "▶ generate_strategy_recommendations 80.00s + 89.16s" at bounding box center [475, 344] width 558 height 36
click at [378, 345] on span "generate_strategy_recommendations" at bounding box center [345, 344] width 178 height 14
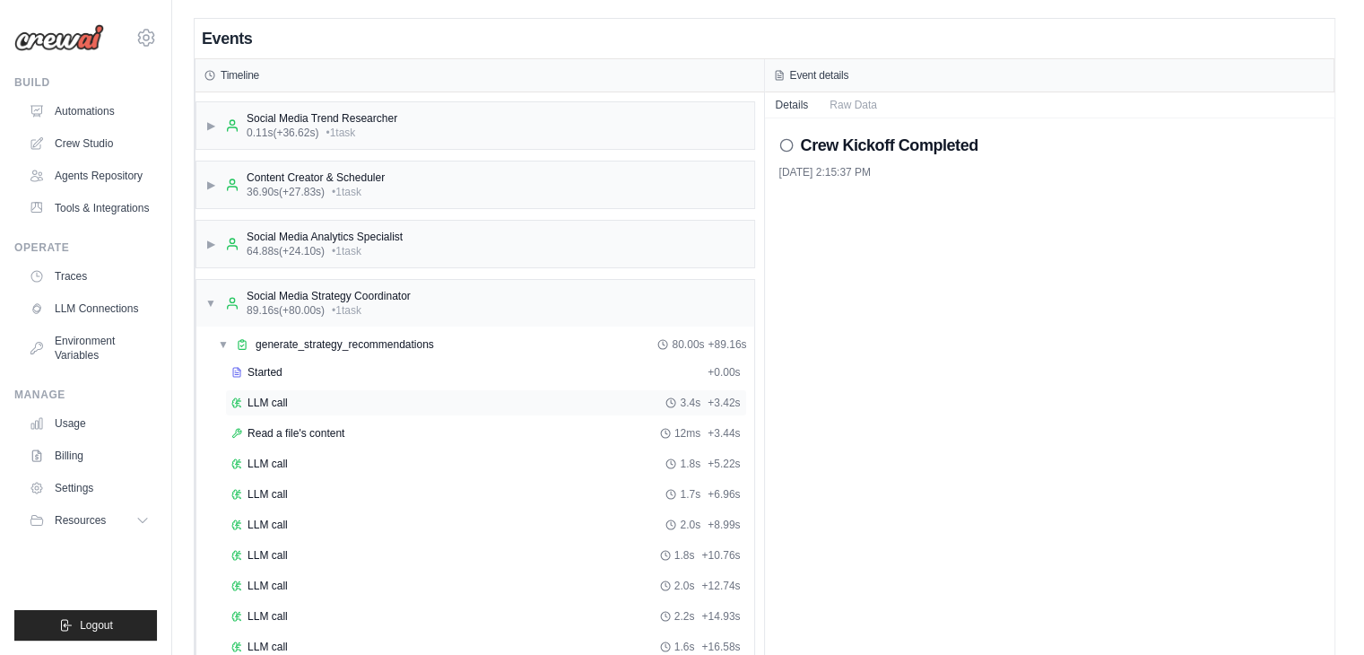
click at [366, 397] on div "LLM call 3.4s + 3.42s" at bounding box center [485, 402] width 509 height 14
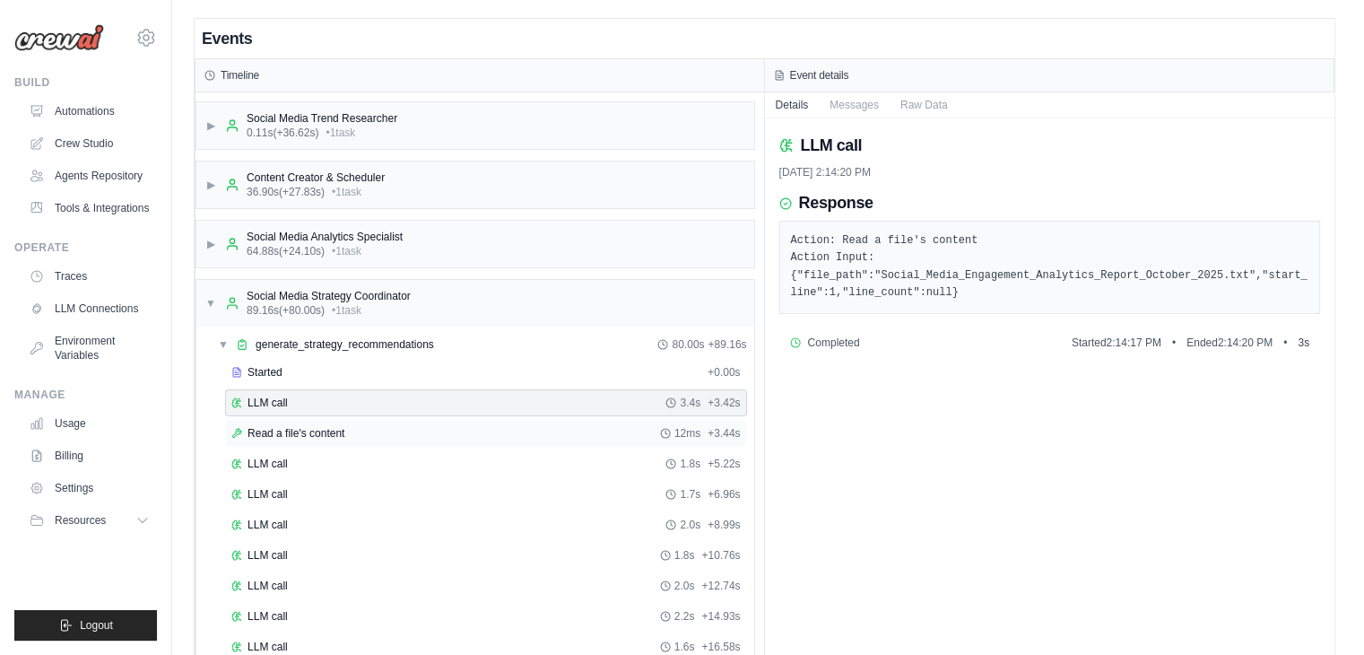
click at [438, 428] on div "Read a file's content 12ms + 3.44s" at bounding box center [485, 433] width 509 height 14
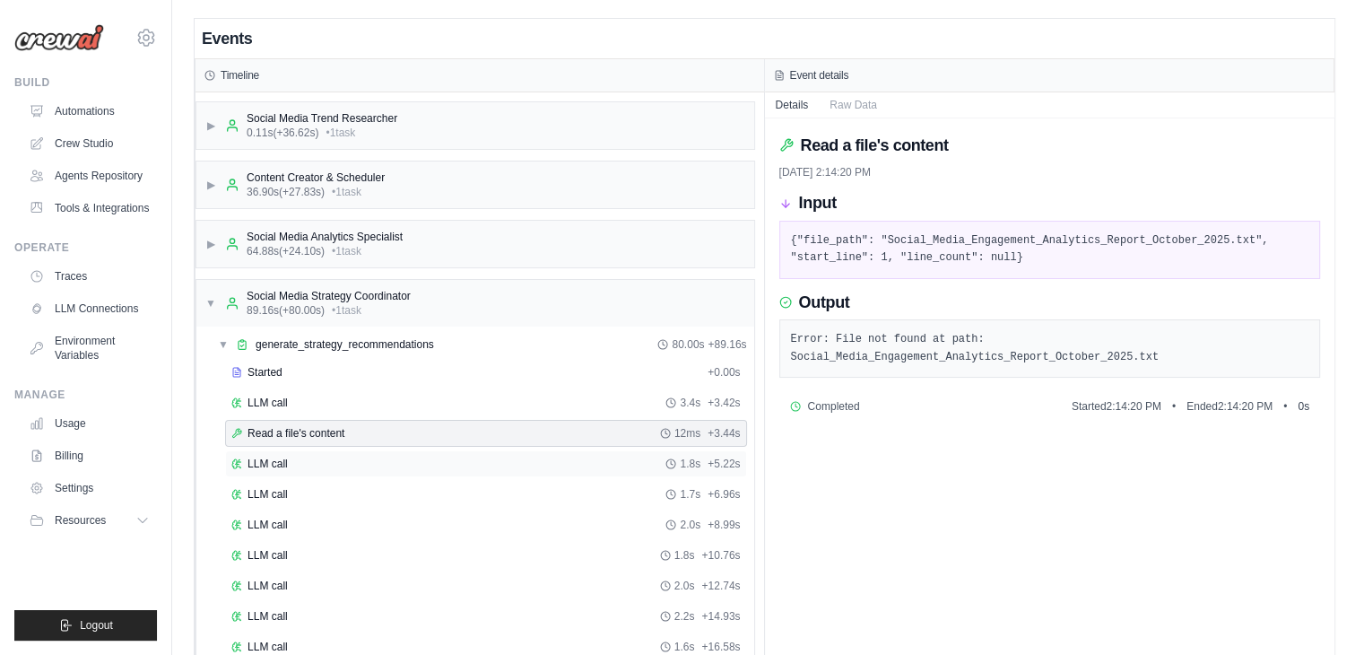
click at [492, 463] on div "LLM call 1.8s + 5.22s" at bounding box center [485, 463] width 509 height 14
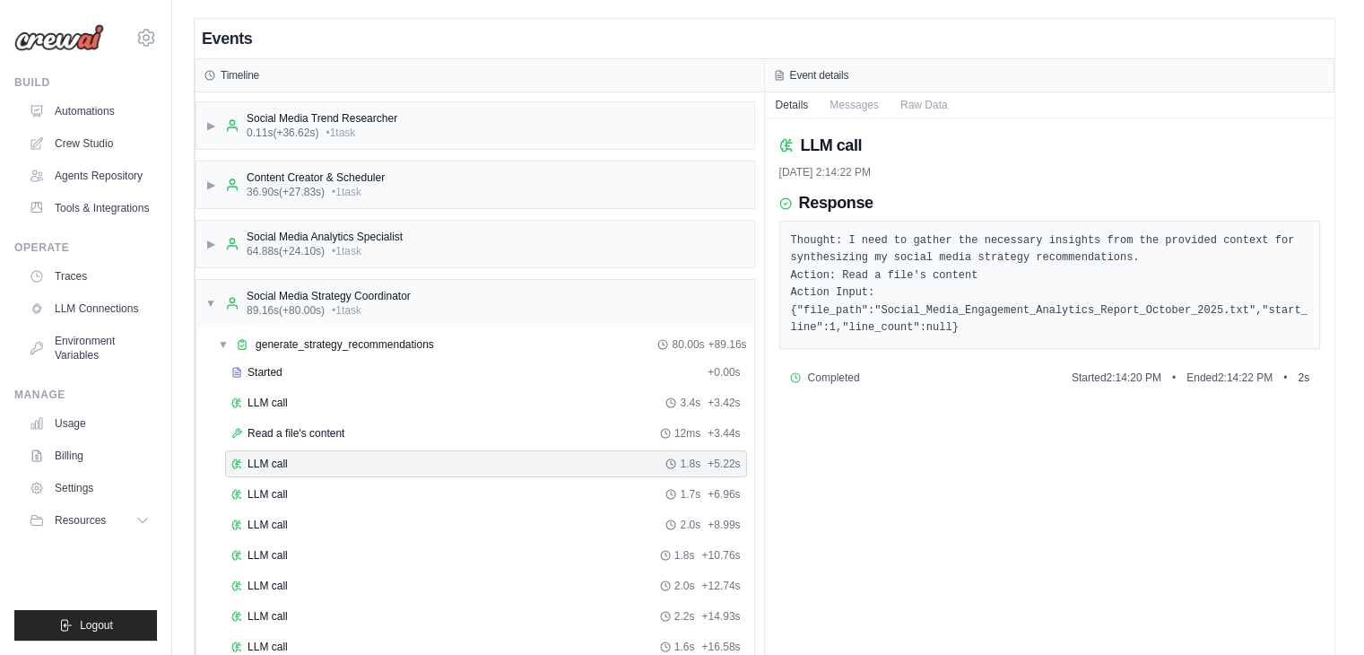
click at [490, 450] on div "LLM call 1.8s + 5.22s" at bounding box center [486, 463] width 522 height 27
click at [492, 428] on div "Read a file's content 12ms + 3.44s" at bounding box center [485, 433] width 509 height 14
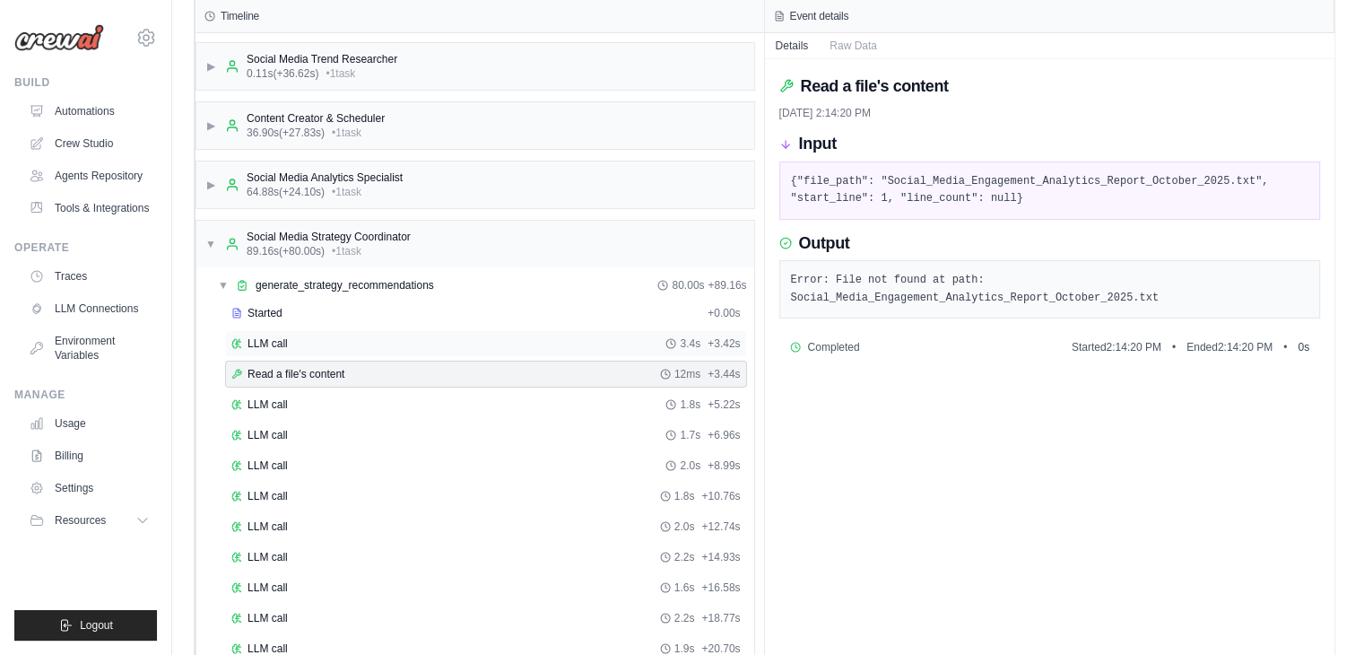
scroll to position [90, 0]
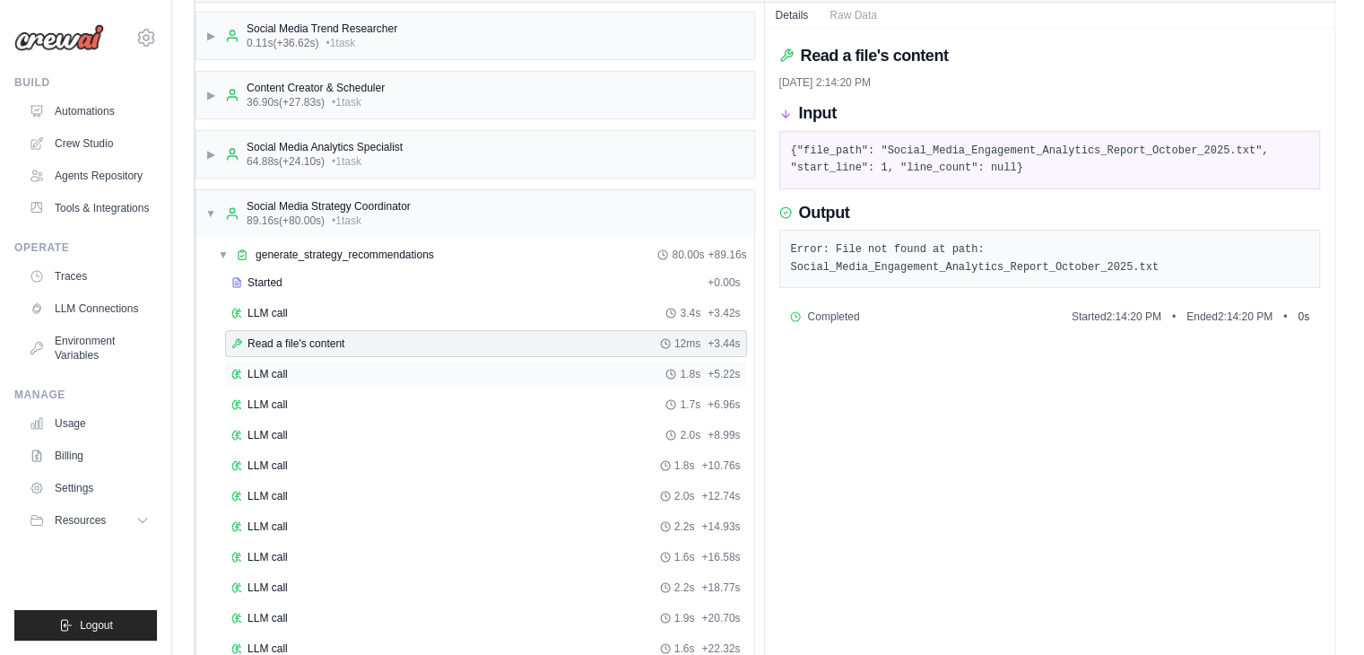
click at [492, 383] on div "LLM call 1.8s + 5.22s" at bounding box center [486, 373] width 522 height 27
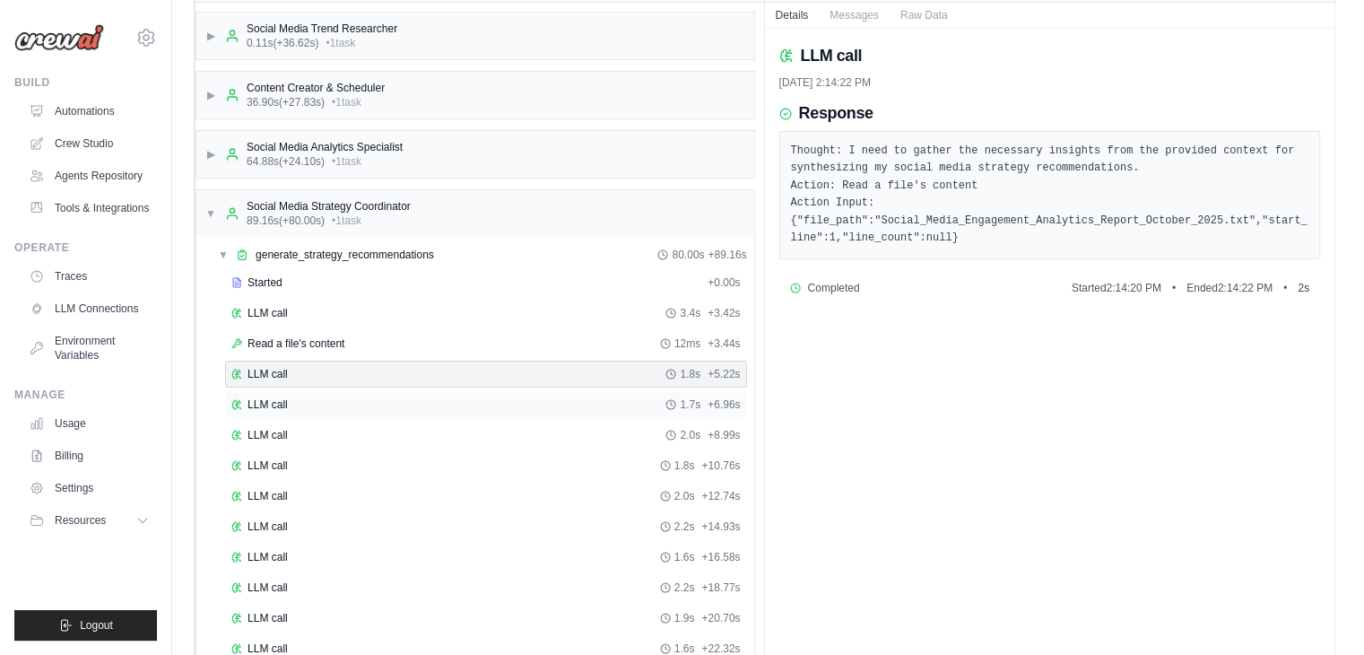
click at [487, 403] on div "LLM call 1.7s + 6.96s" at bounding box center [485, 404] width 509 height 14
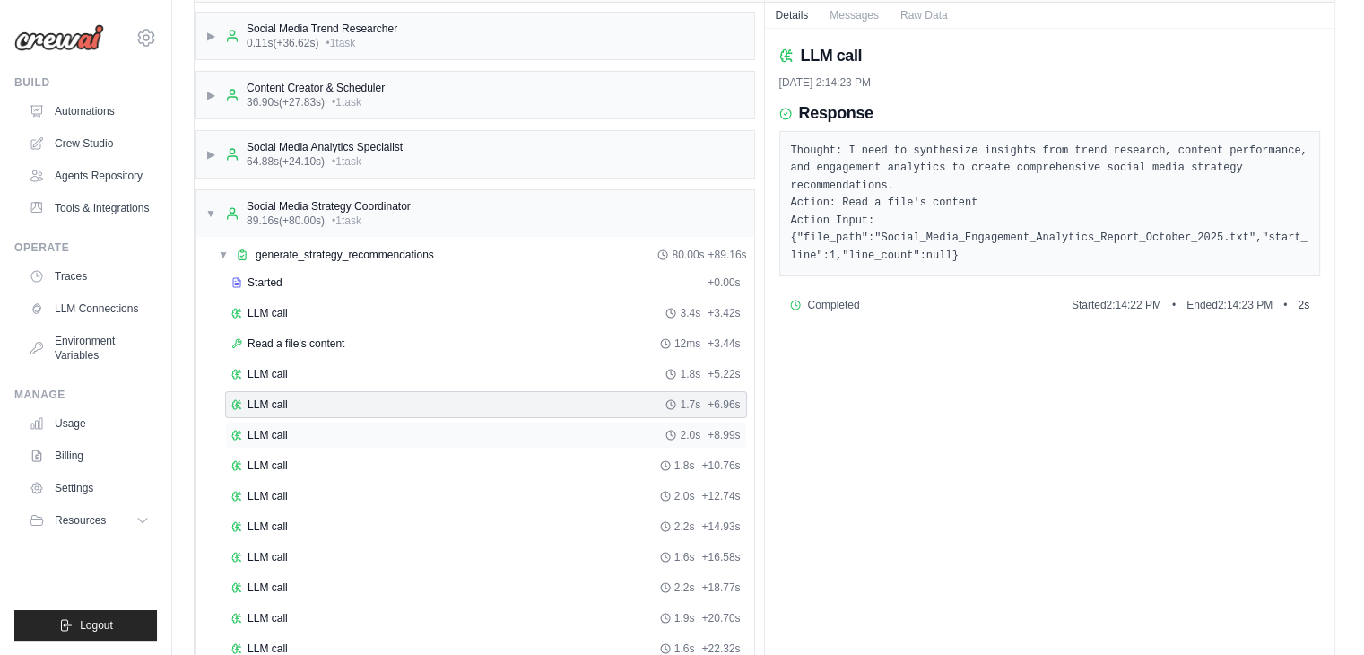
click at [485, 428] on div "LLM call 2.0s + 8.99s" at bounding box center [485, 435] width 509 height 14
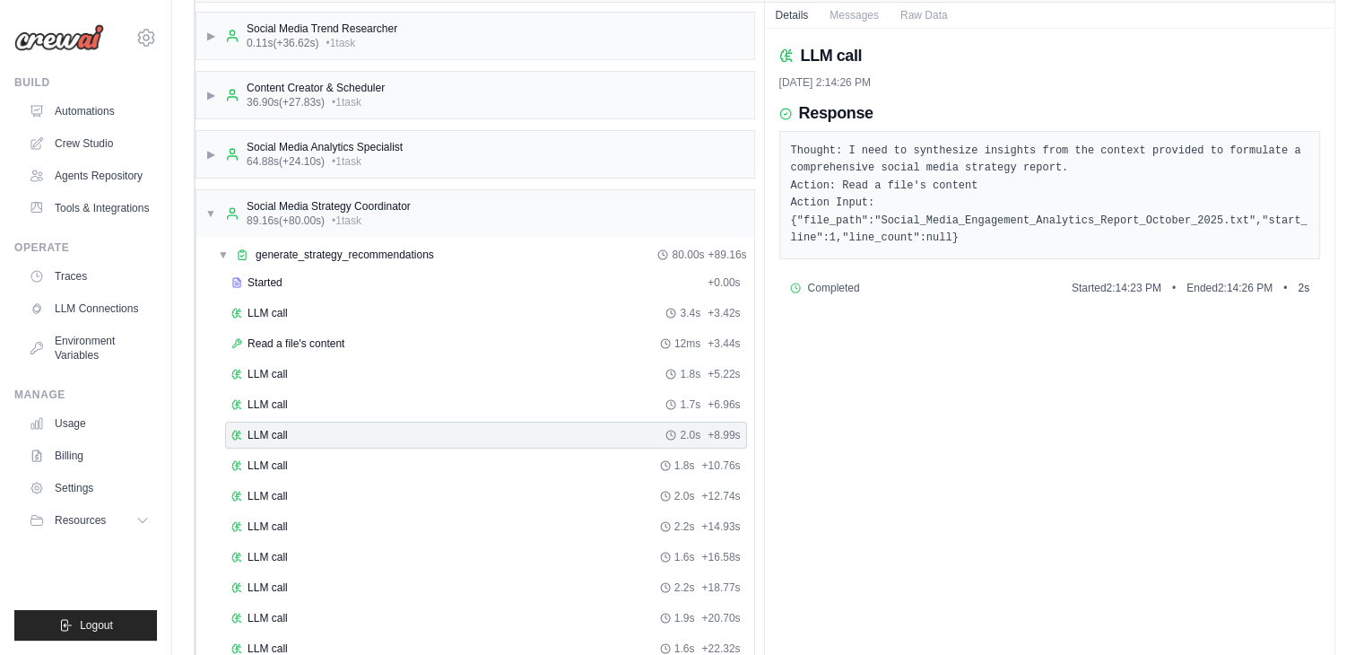
click at [485, 444] on div "LLM call 2.0s + 8.99s" at bounding box center [486, 434] width 522 height 27
click at [485, 458] on div "LLM call 1.8s + 10.76s" at bounding box center [485, 465] width 509 height 14
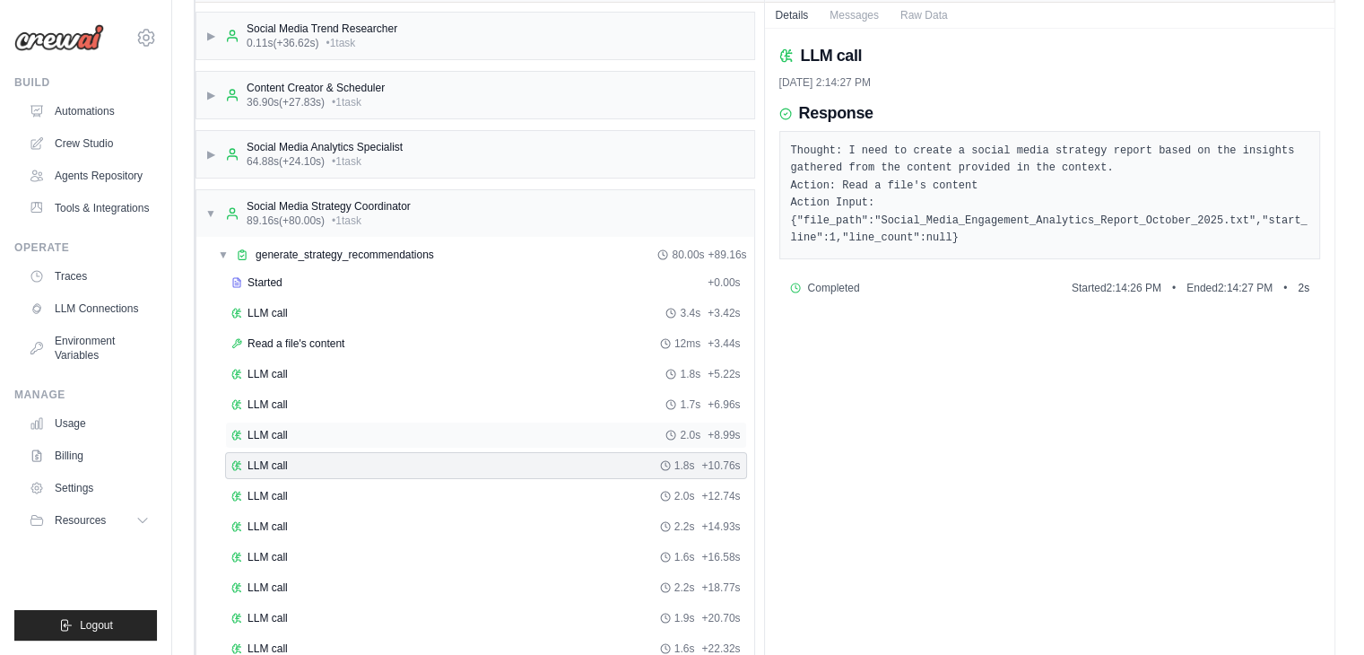
click at [485, 428] on div "LLM call 2.0s + 8.99s" at bounding box center [485, 435] width 509 height 14
click at [488, 460] on div "LLM call 1.8s + 10.76s" at bounding box center [485, 465] width 509 height 14
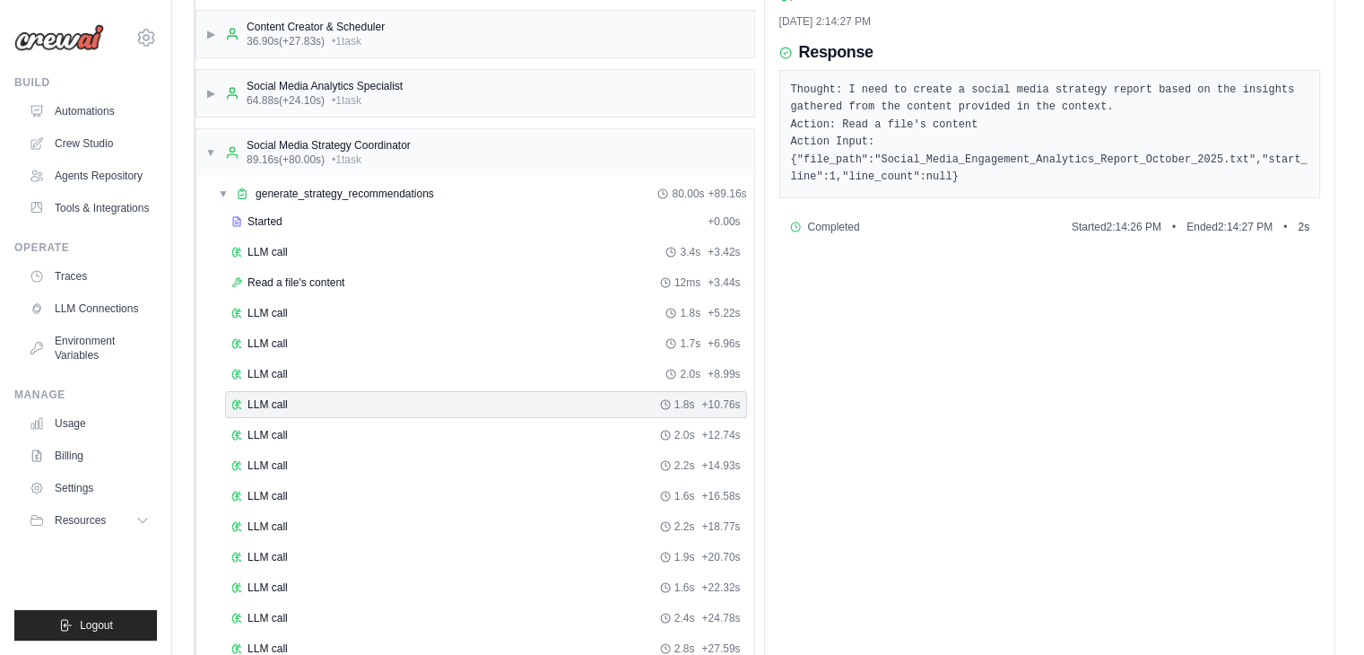
scroll to position [179, 0]
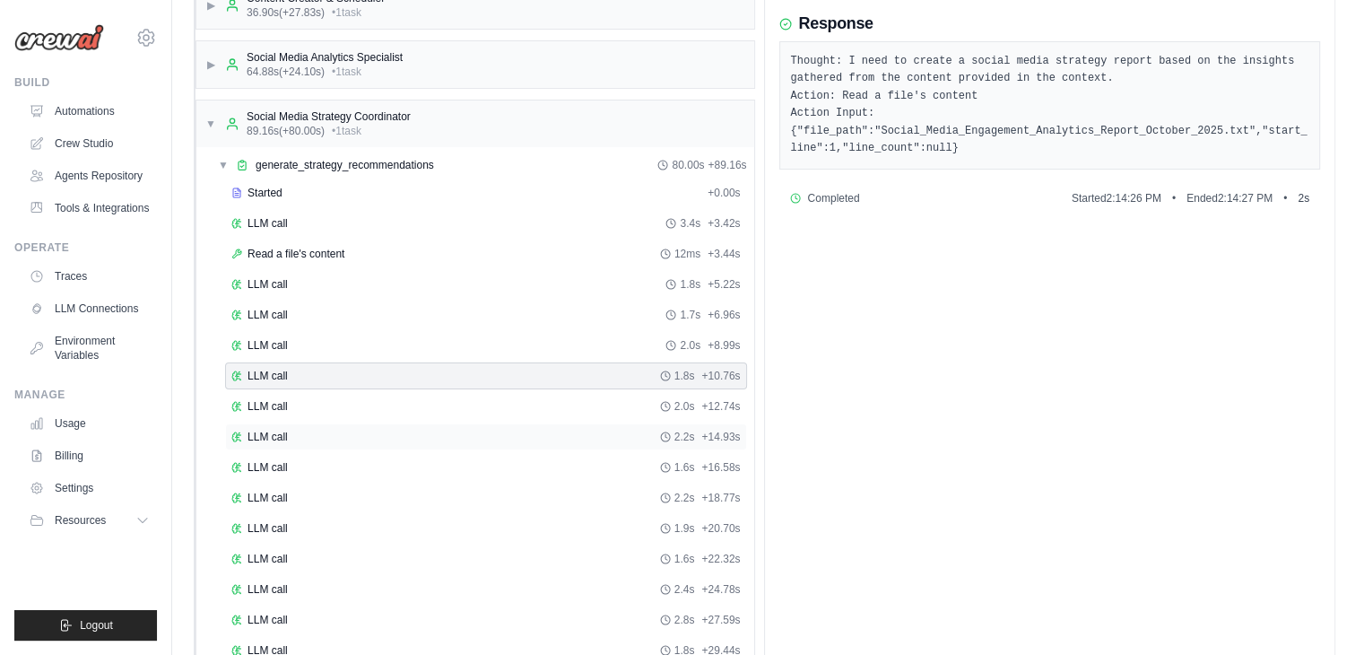
click at [477, 437] on div "LLM call 2.2s + 14.93s" at bounding box center [485, 436] width 509 height 14
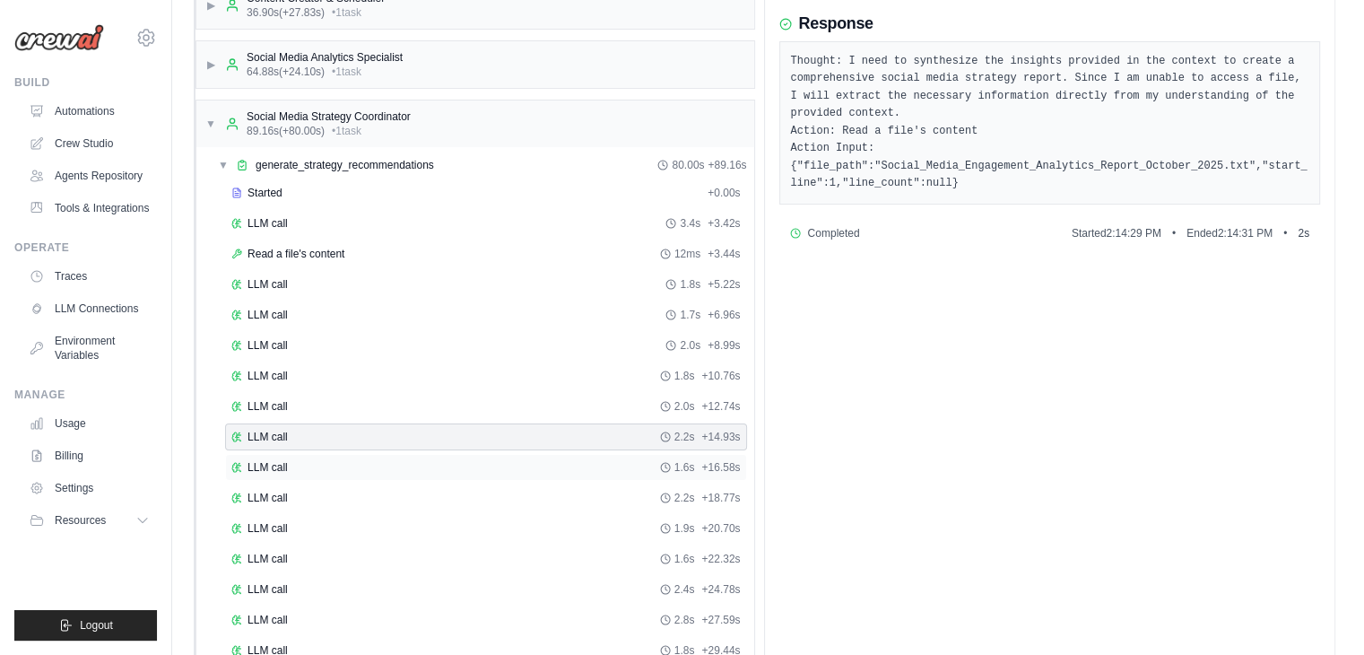
click at [470, 467] on div "LLM call 1.6s + 16.58s" at bounding box center [485, 467] width 509 height 14
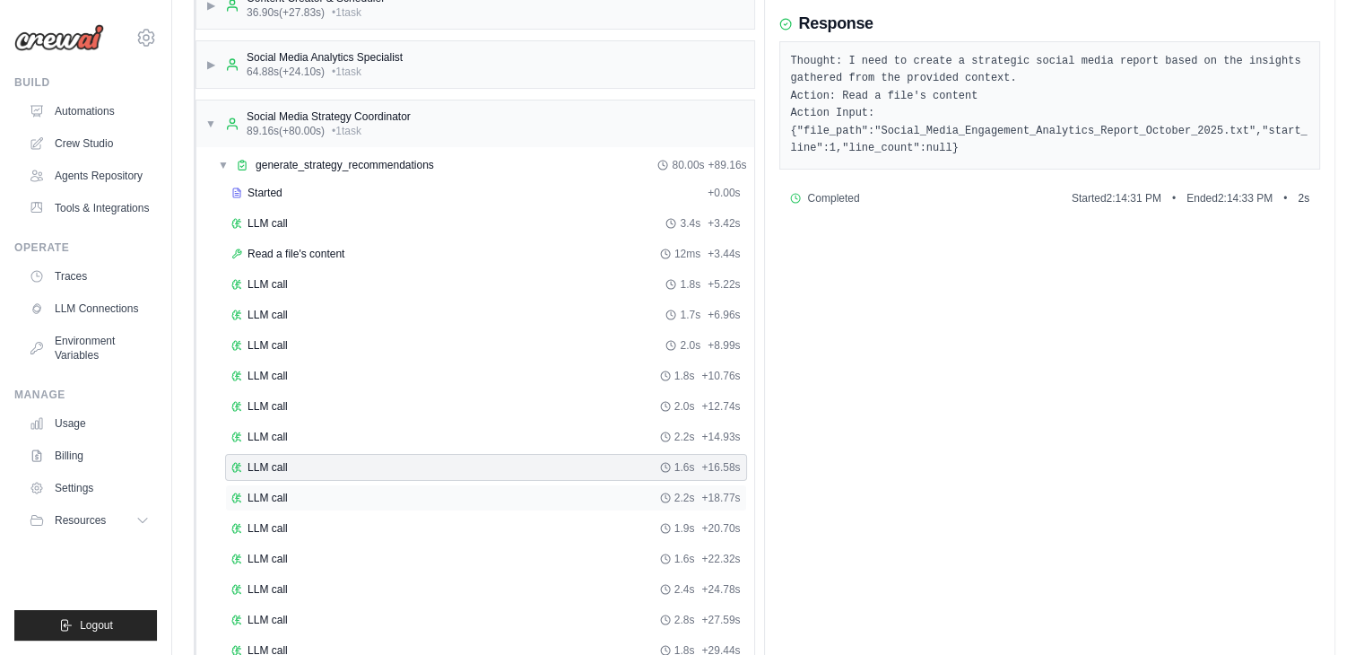
click at [475, 490] on div "LLM call 2.2s + 18.77s" at bounding box center [485, 497] width 509 height 14
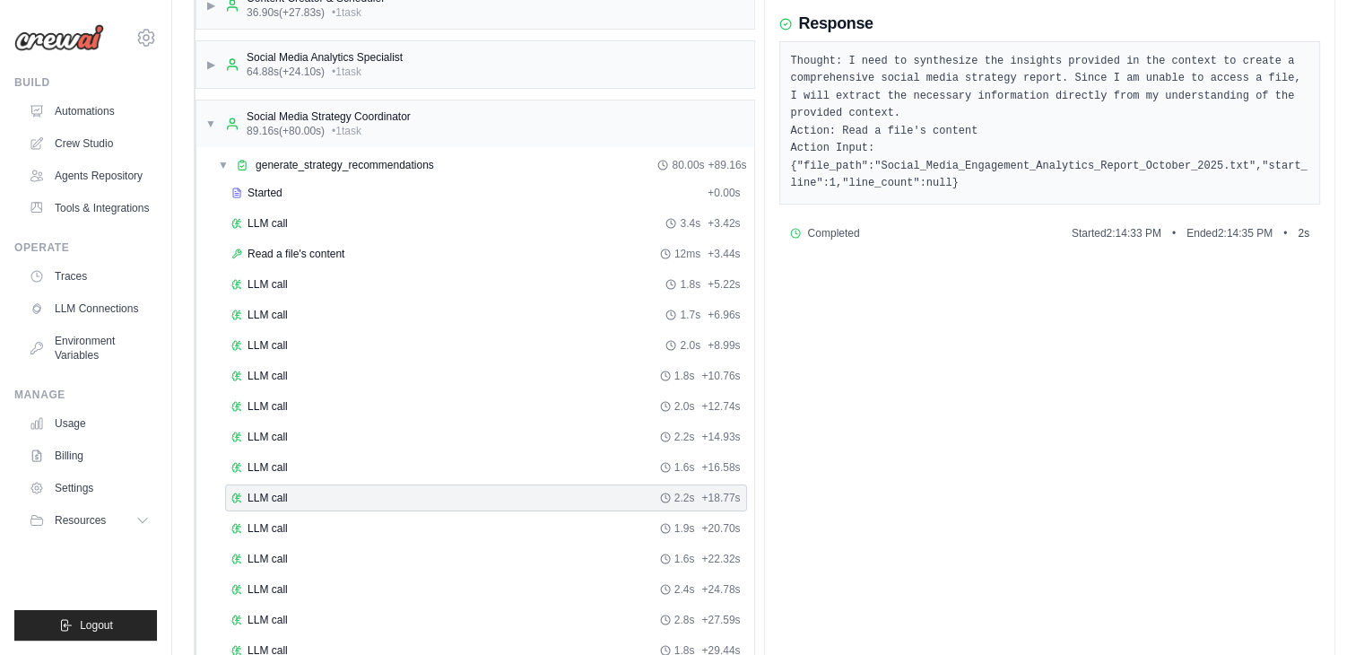
scroll to position [269, 0]
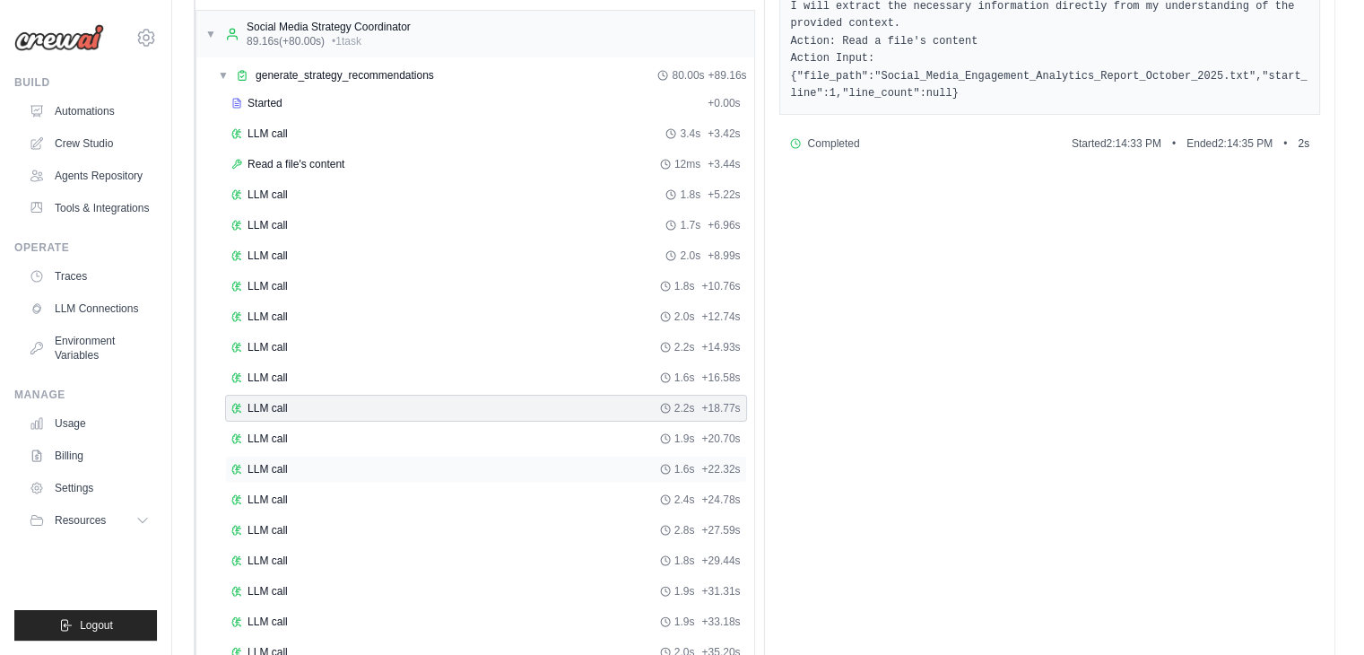
click at [476, 462] on div "LLM call 1.6s + 22.32s" at bounding box center [485, 469] width 509 height 14
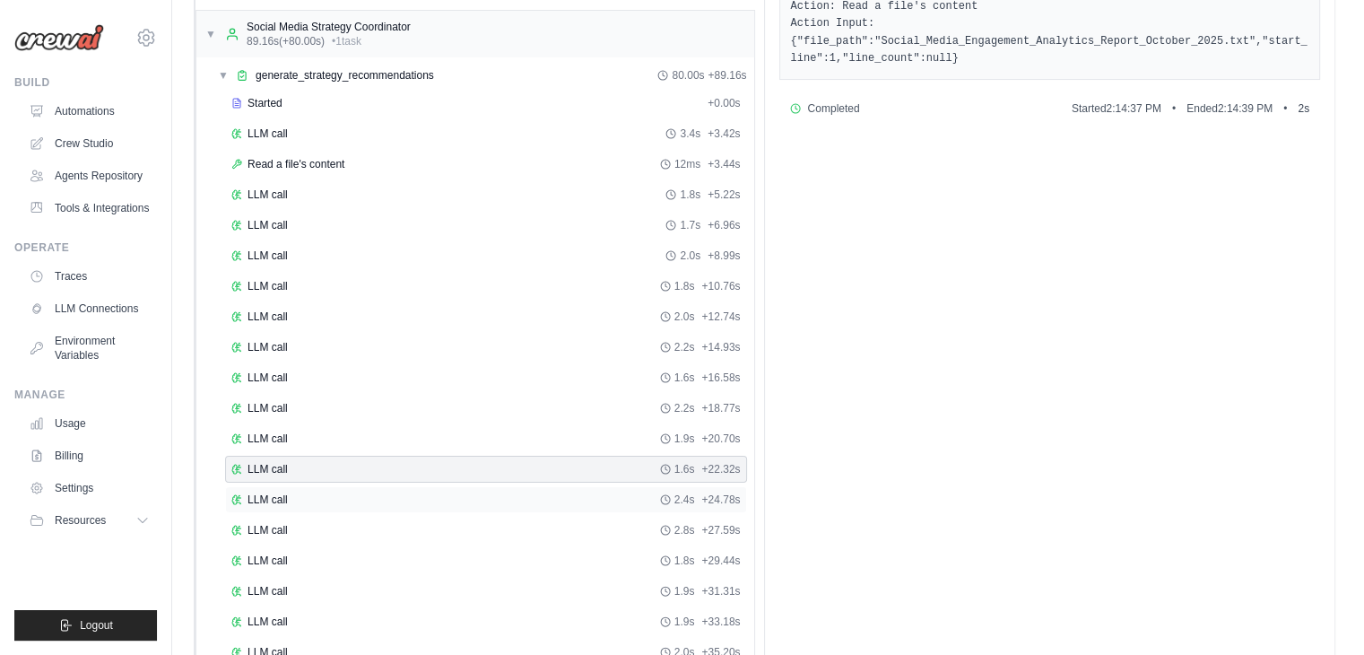
click at [479, 486] on div "LLM call 2.4s + 24.78s" at bounding box center [486, 499] width 522 height 27
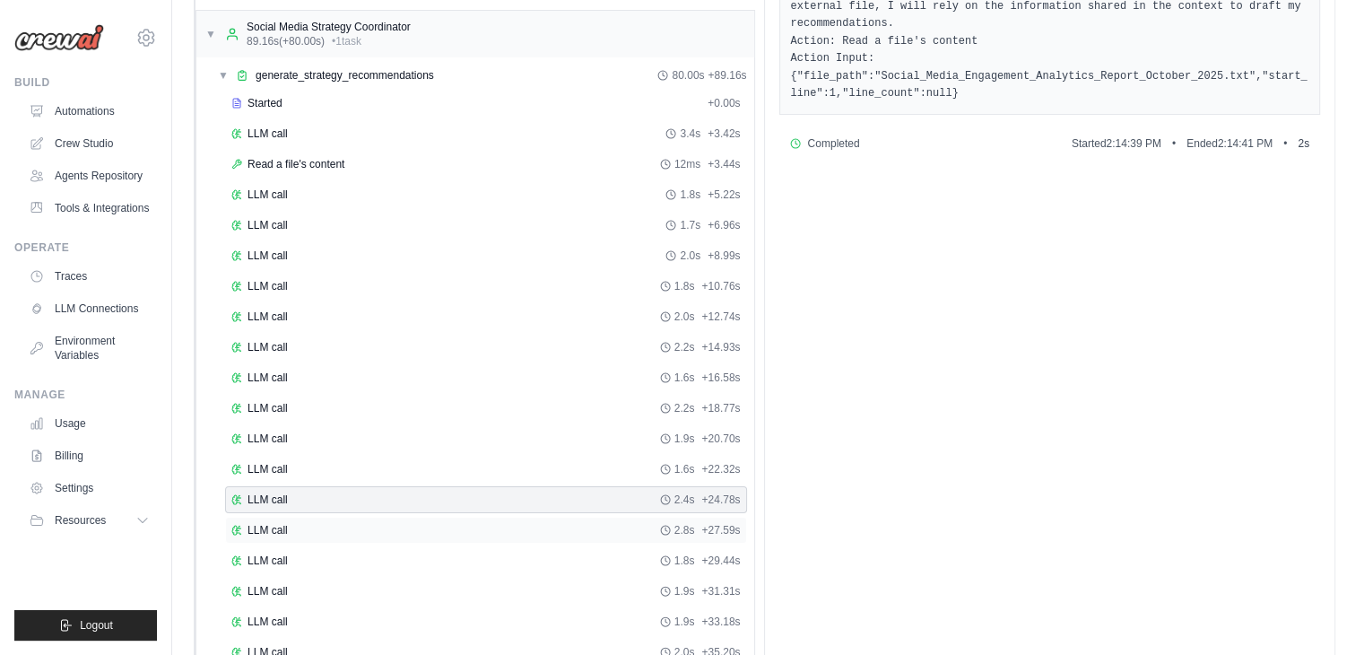
click at [488, 516] on div "LLM call 2.8s + 27.59s" at bounding box center [486, 529] width 522 height 27
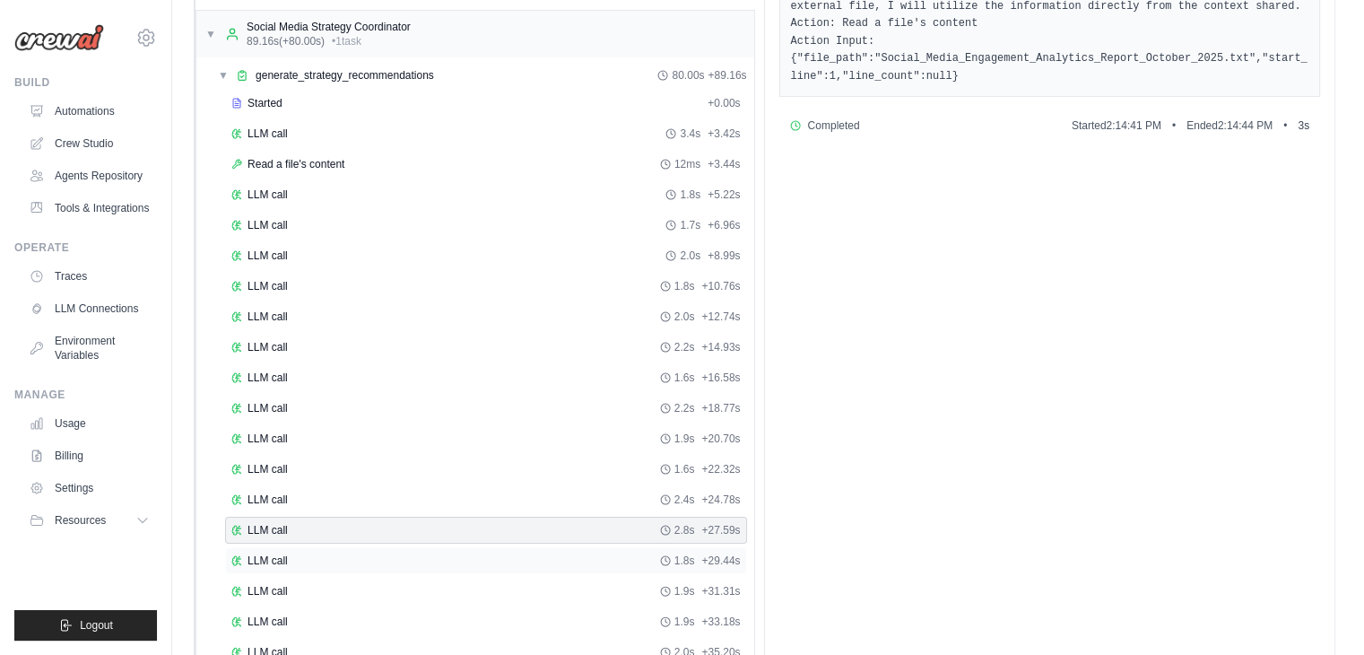
click at [528, 547] on div "LLM call 1.8s + 29.44s" at bounding box center [486, 560] width 522 height 27
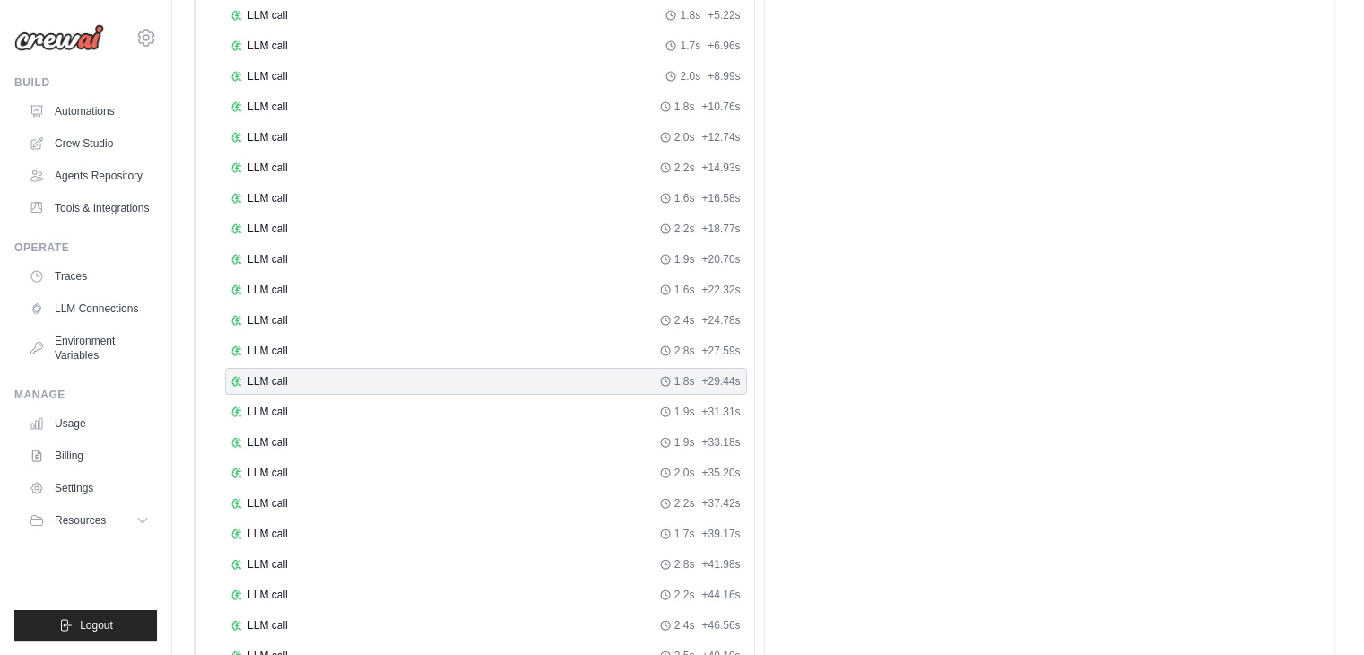
click at [499, 508] on div "Started + 0.00s LLM call 3.4s + 3.42s Read a file's content 12ms + 3.44s LLM ca…" at bounding box center [482, 337] width 543 height 854
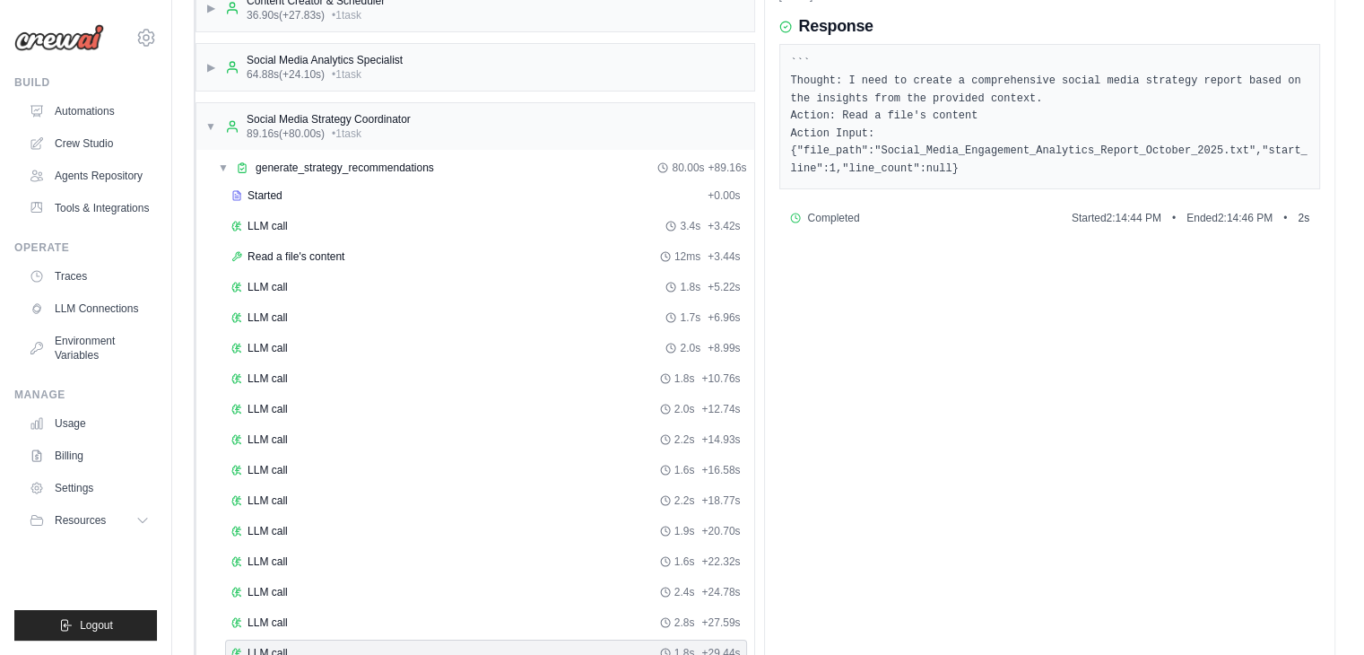
scroll to position [0, 0]
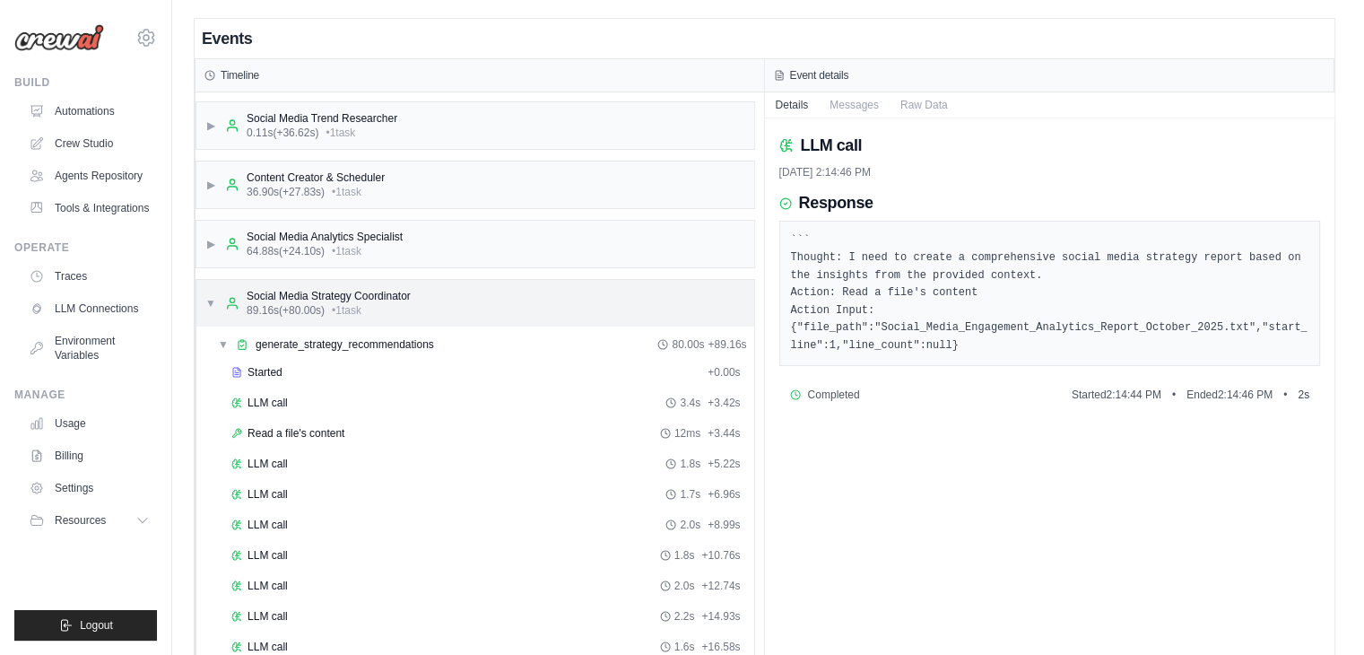
click at [209, 296] on span "▼" at bounding box center [210, 303] width 11 height 14
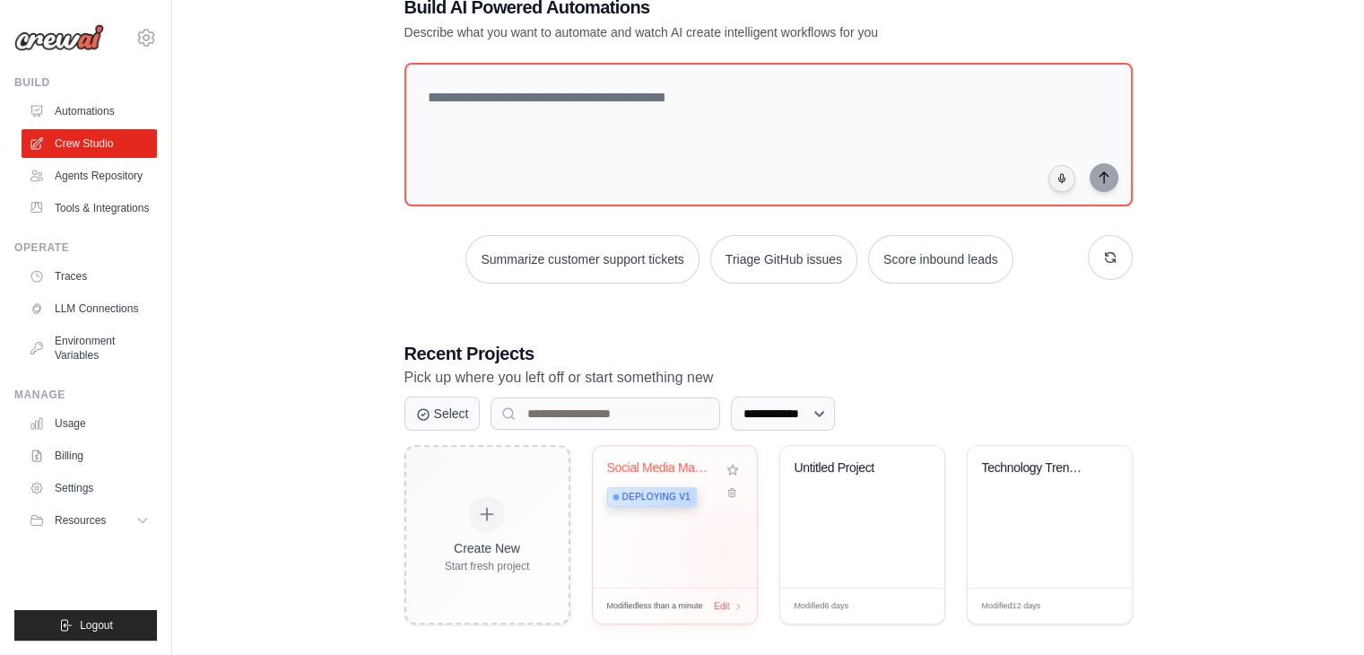
scroll to position [67, 0]
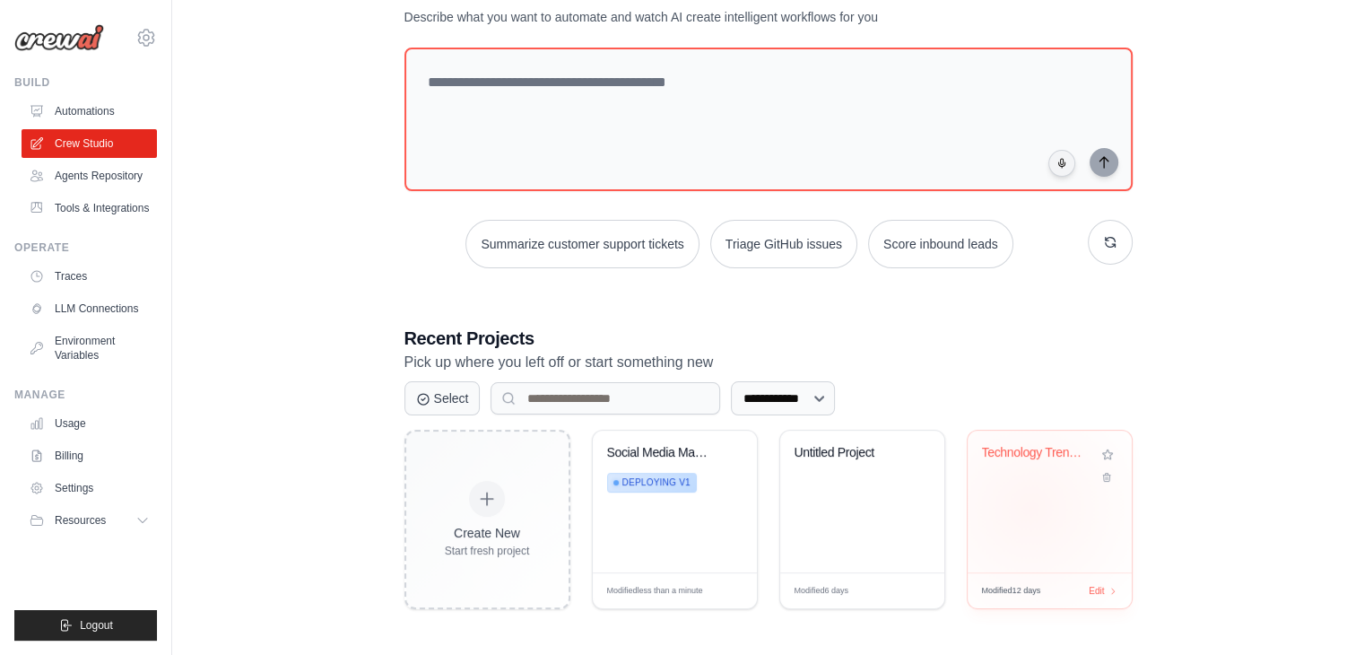
click at [1029, 507] on div "Technology Trends Research Automati..." at bounding box center [1049, 501] width 164 height 142
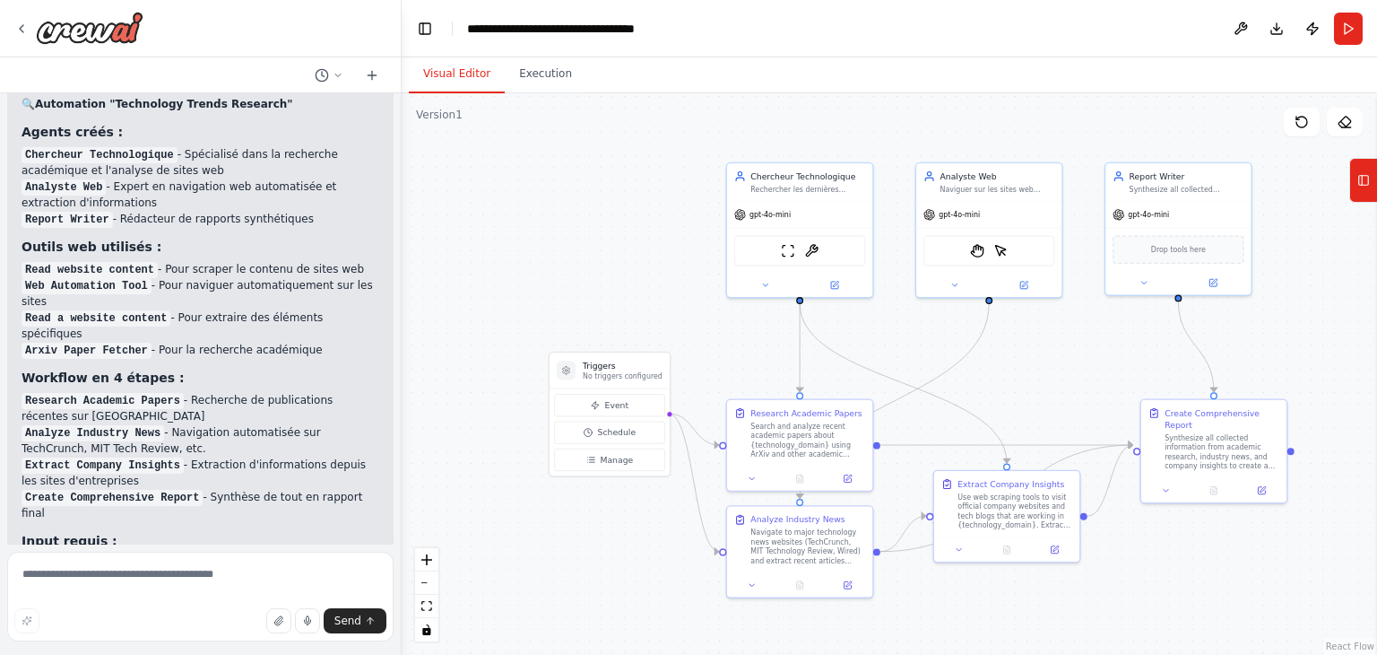
scroll to position [5751, 0]
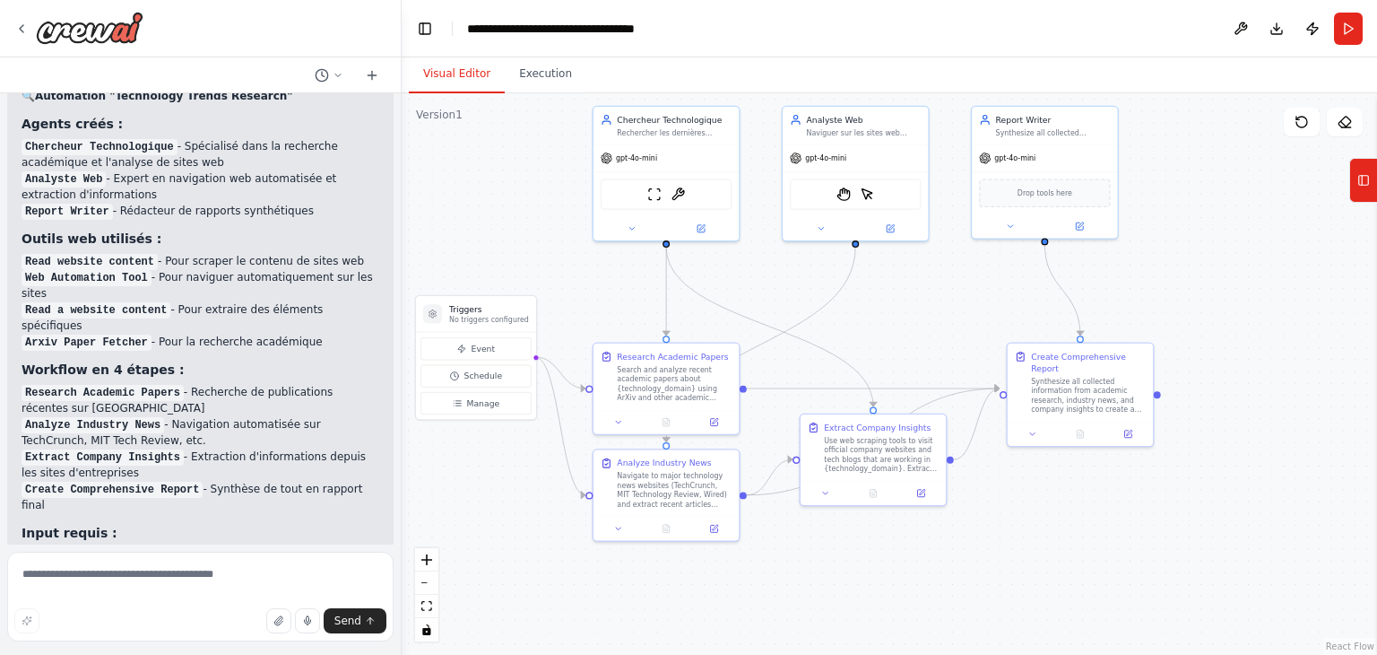
drag, startPoint x: 1083, startPoint y: 471, endPoint x: 842, endPoint y: 321, distance: 283.9
click at [842, 321] on div ".deletable-edge-delete-btn { width: 20px; height: 20px; border: 0px solid #ffff…" at bounding box center [890, 373] width 976 height 561
click at [1349, 24] on button "Run" at bounding box center [1348, 29] width 29 height 32
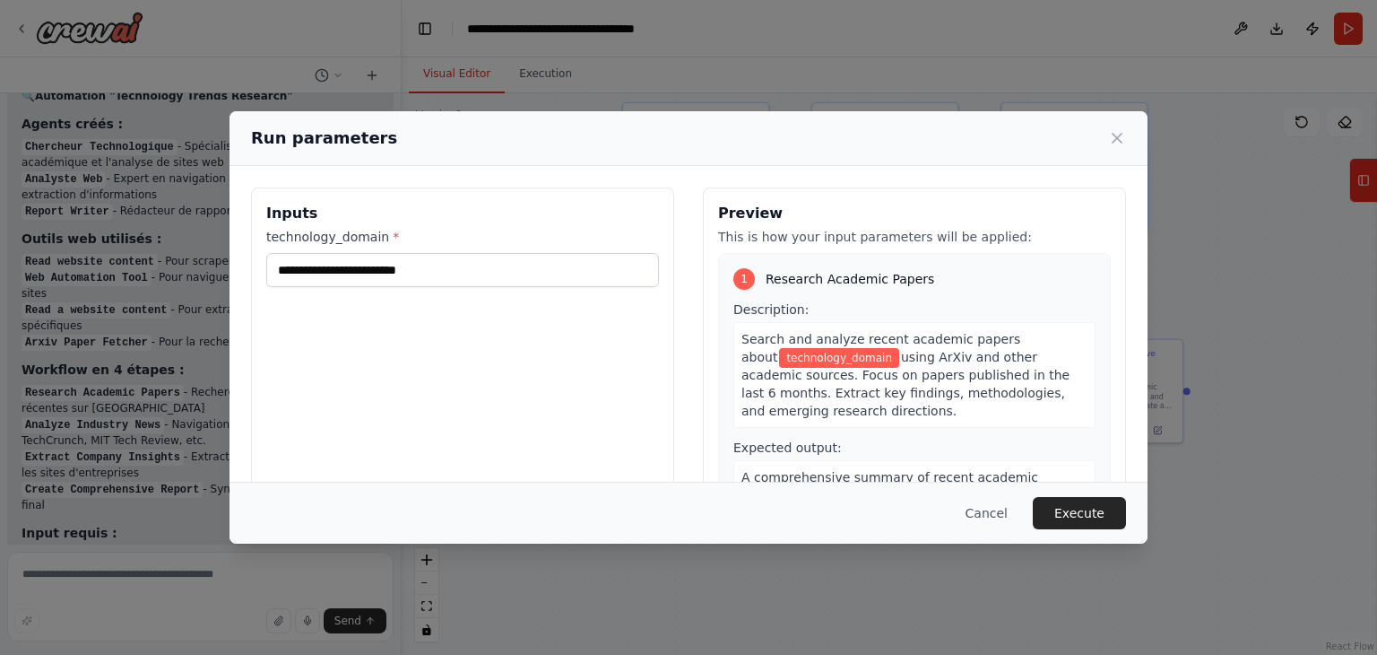
drag, startPoint x: 678, startPoint y: 293, endPoint x: 708, endPoint y: 290, distance: 30.7
click at [708, 290] on body "SYSTEM (instructions agent / role) Tu es "ScraperAgent", un agent responsable d…" at bounding box center [688, 327] width 1377 height 655
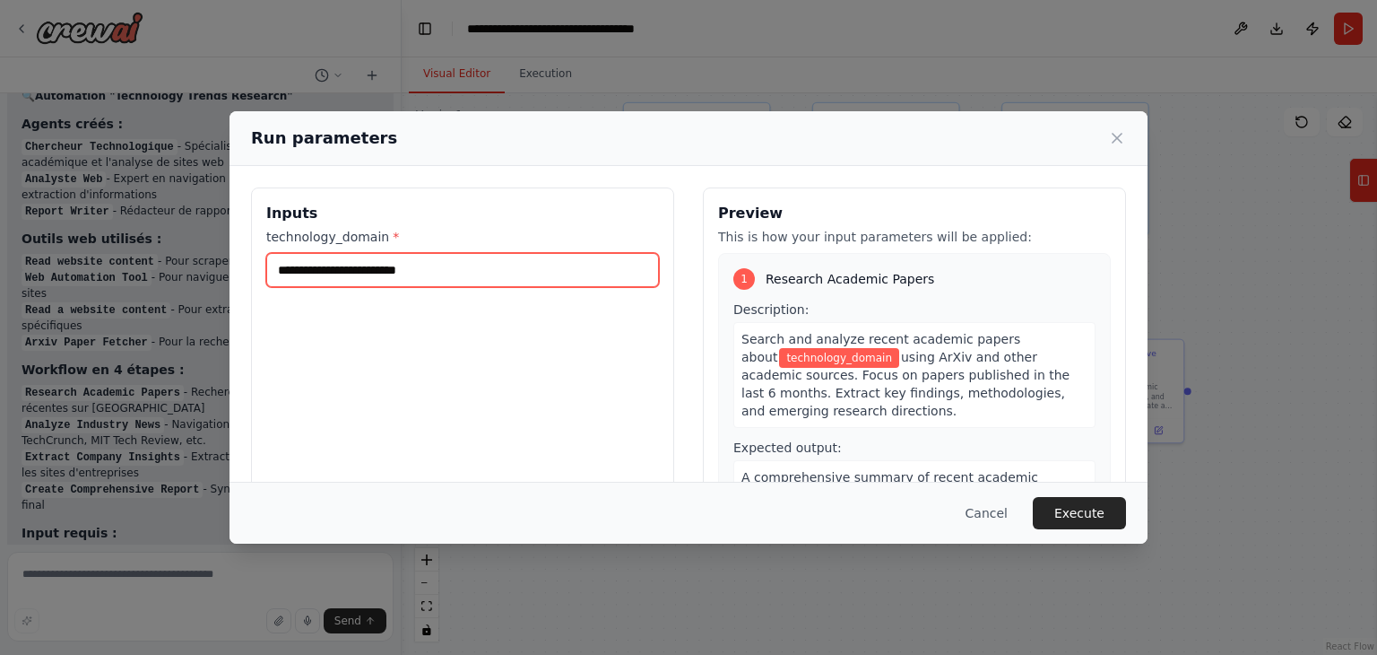
click at [452, 272] on input "technology_domain *" at bounding box center [462, 270] width 393 height 34
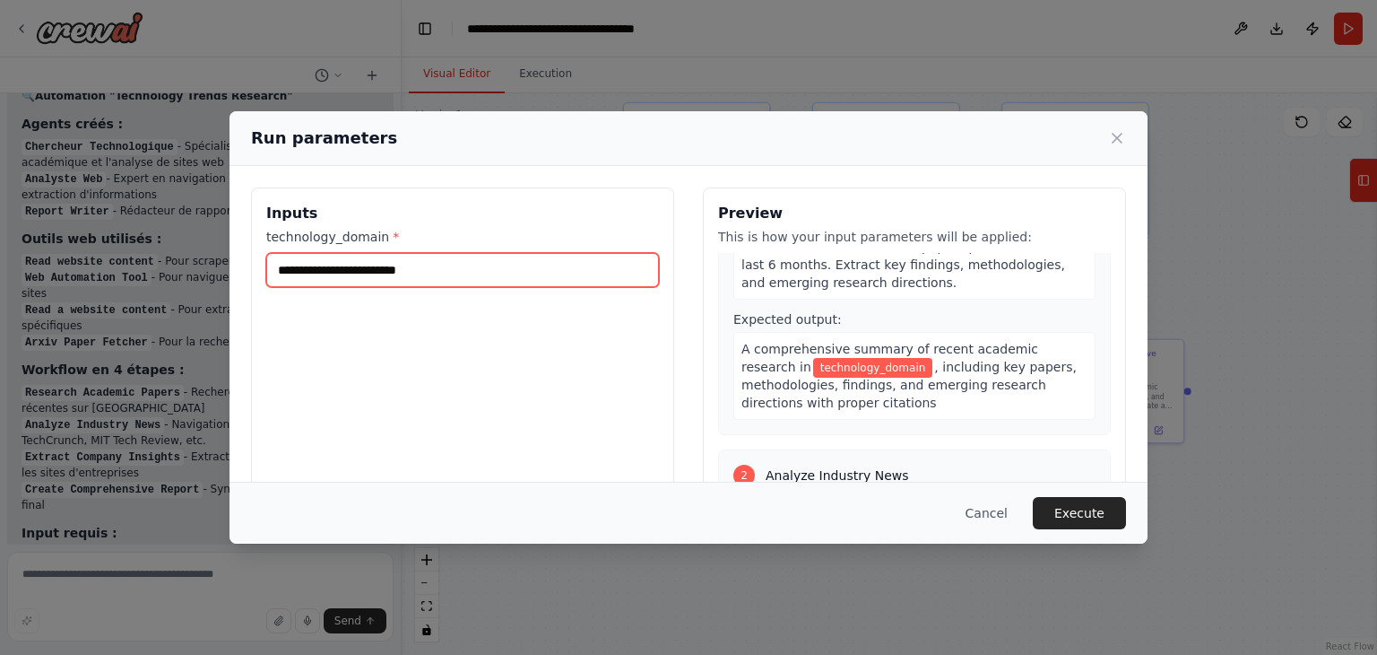
scroll to position [0, 0]
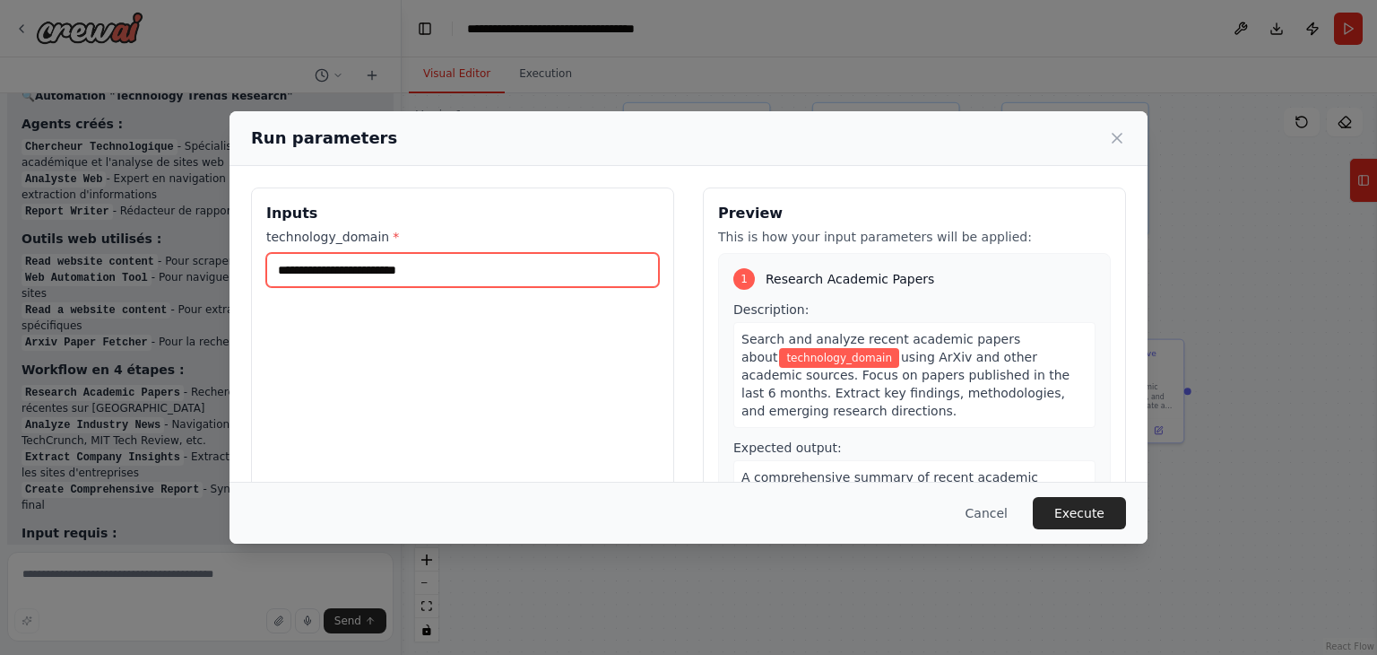
click at [467, 268] on input "technology_domain *" at bounding box center [462, 270] width 393 height 34
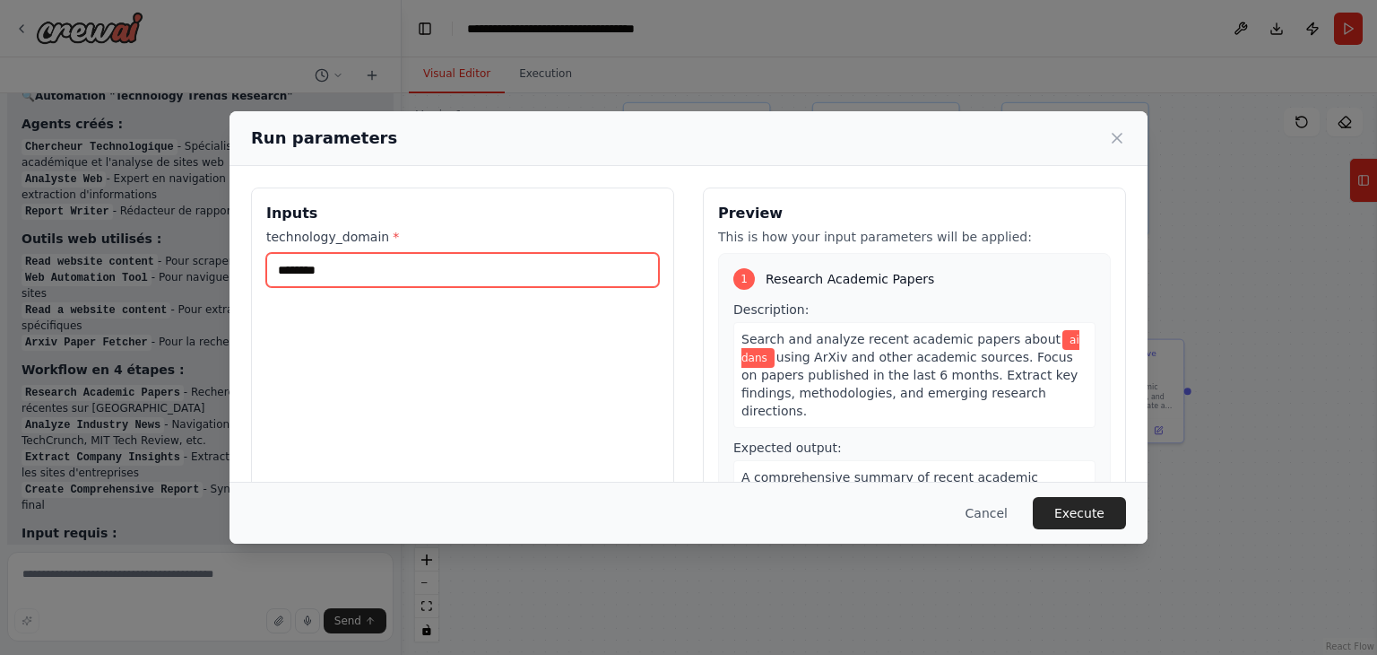
type input "**"
type input "***"
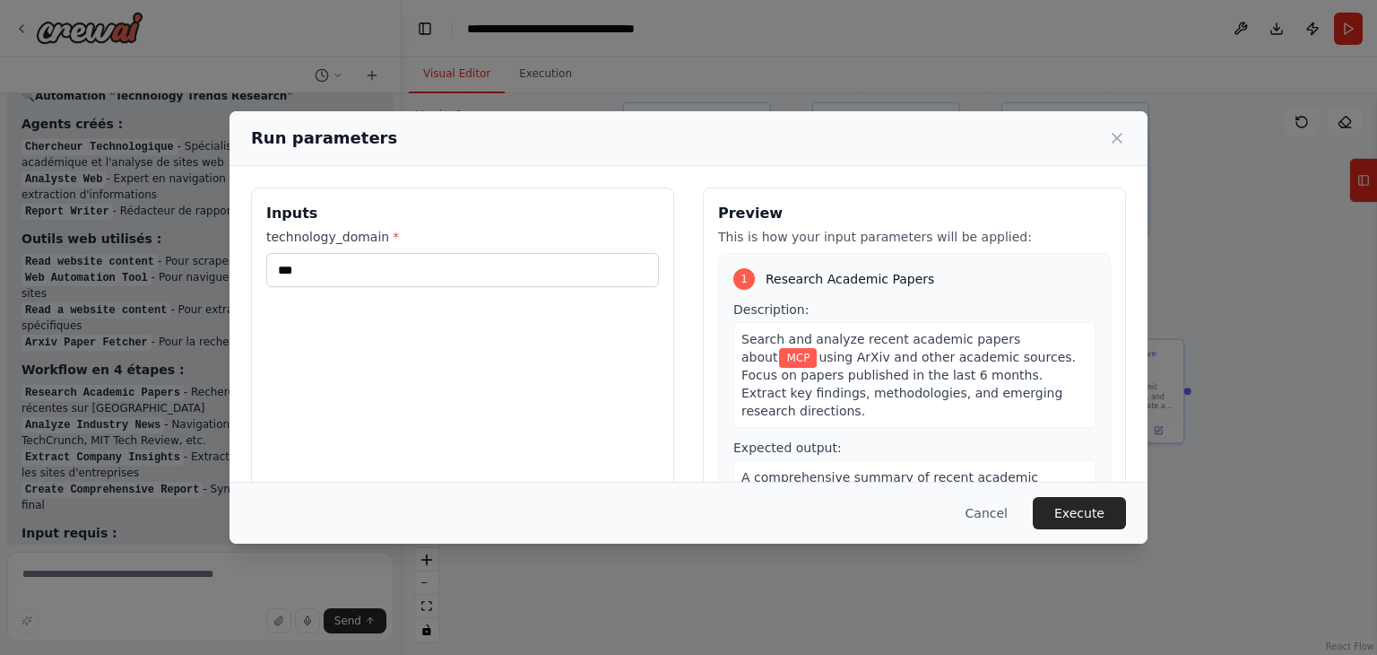
click at [498, 330] on div "Inputs technology_domain * ***" at bounding box center [462, 399] width 423 height 425
click at [1126, 518] on div "Cancel Execute" at bounding box center [689, 513] width 918 height 62
click at [1097, 507] on button "Execute" at bounding box center [1079, 513] width 93 height 32
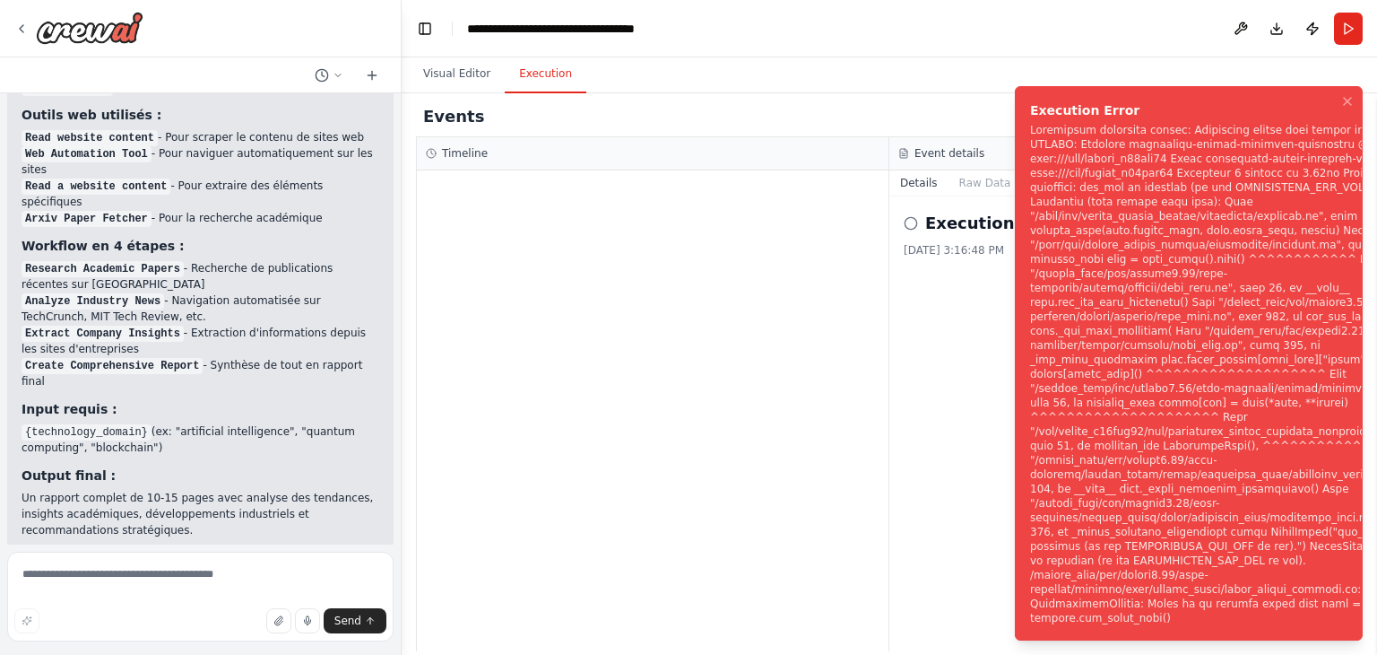
scroll to position [5896, 0]
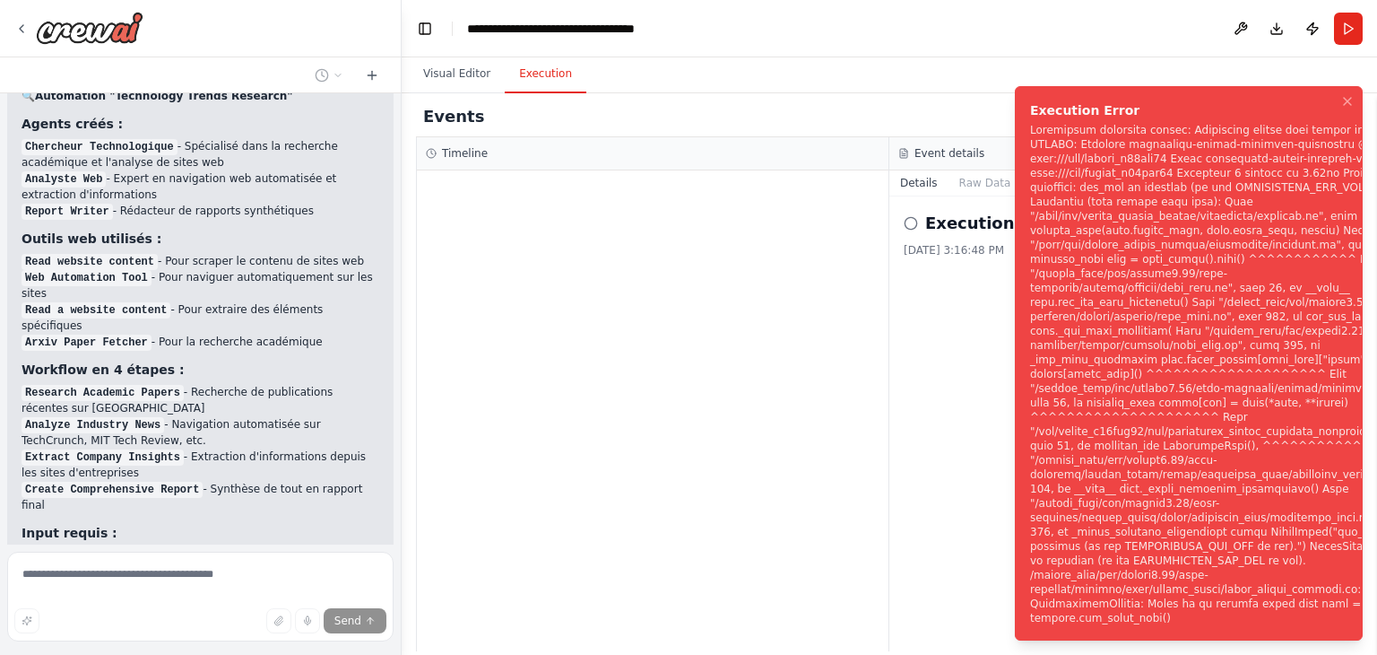
scroll to position [5821, 0]
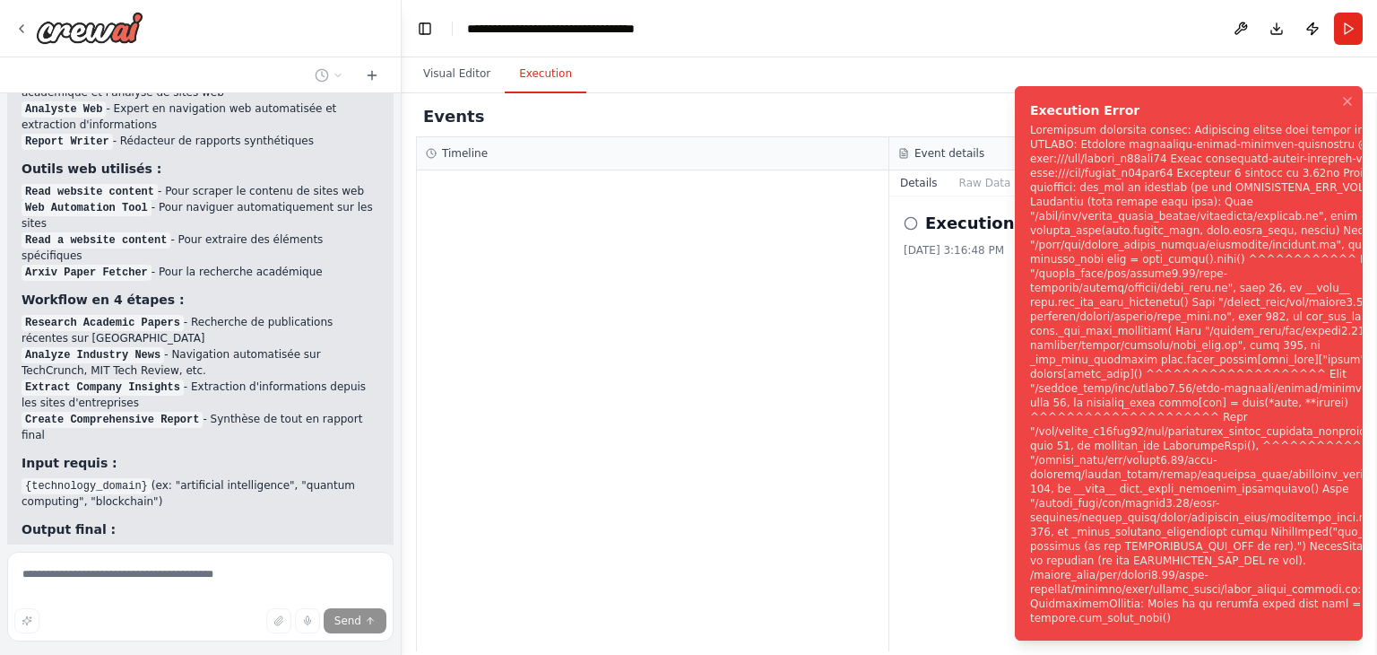
click at [1105, 546] on div "Notifications (F8)" at bounding box center [1230, 374] width 401 height 502
drag, startPoint x: 1148, startPoint y: 534, endPoint x: 1245, endPoint y: 532, distance: 96.9
click at [1194, 532] on div "Notifications (F8)" at bounding box center [1230, 374] width 401 height 502
click at [1245, 532] on div "Notifications (F8)" at bounding box center [1230, 374] width 401 height 502
click at [1291, 534] on div "Notifications (F8)" at bounding box center [1230, 374] width 401 height 502
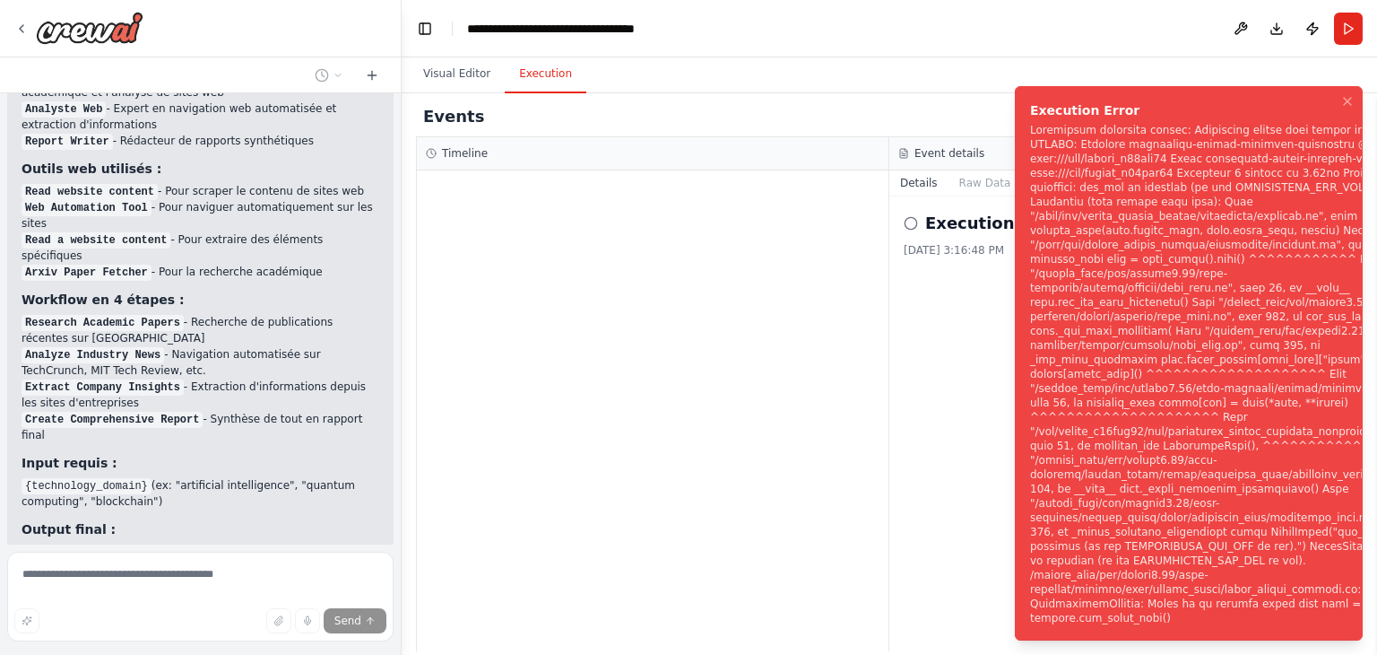
click at [1279, 558] on div "Notifications (F8)" at bounding box center [1230, 374] width 401 height 502
click at [1067, 557] on div "Notifications (F8)" at bounding box center [1230, 374] width 401 height 502
click at [714, 438] on div at bounding box center [653, 410] width 472 height 481
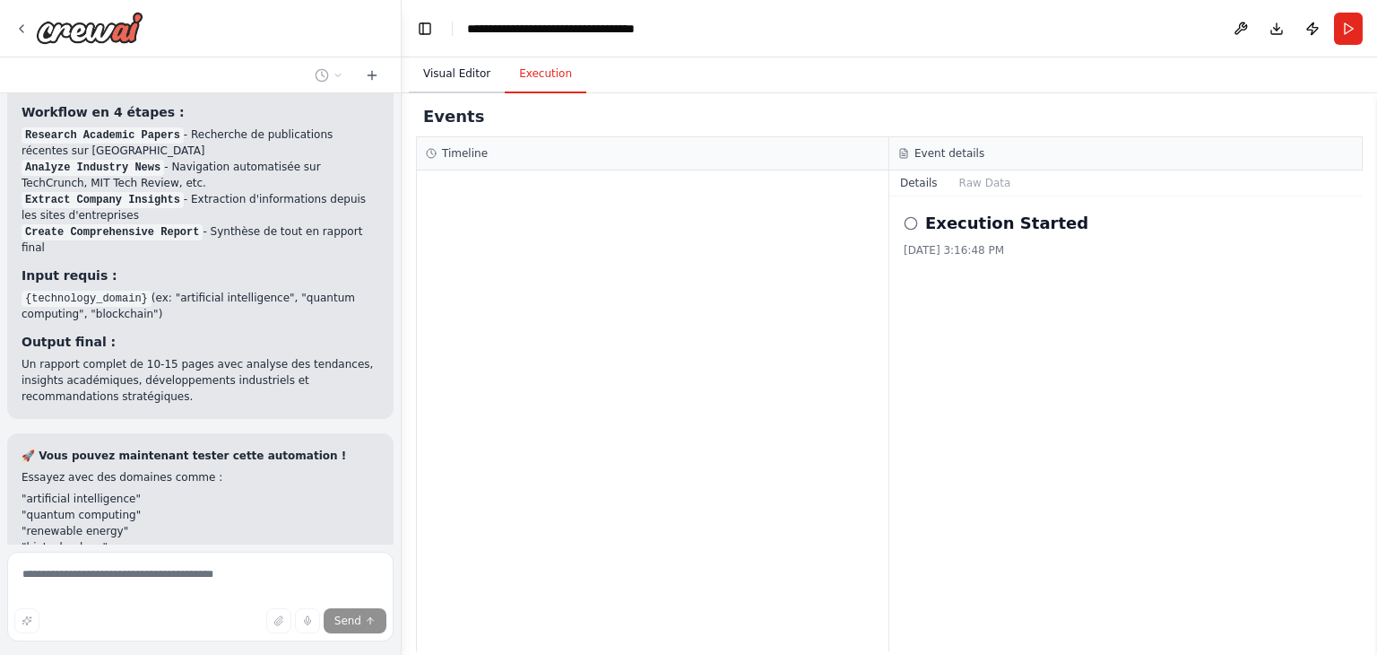
scroll to position [6025, 0]
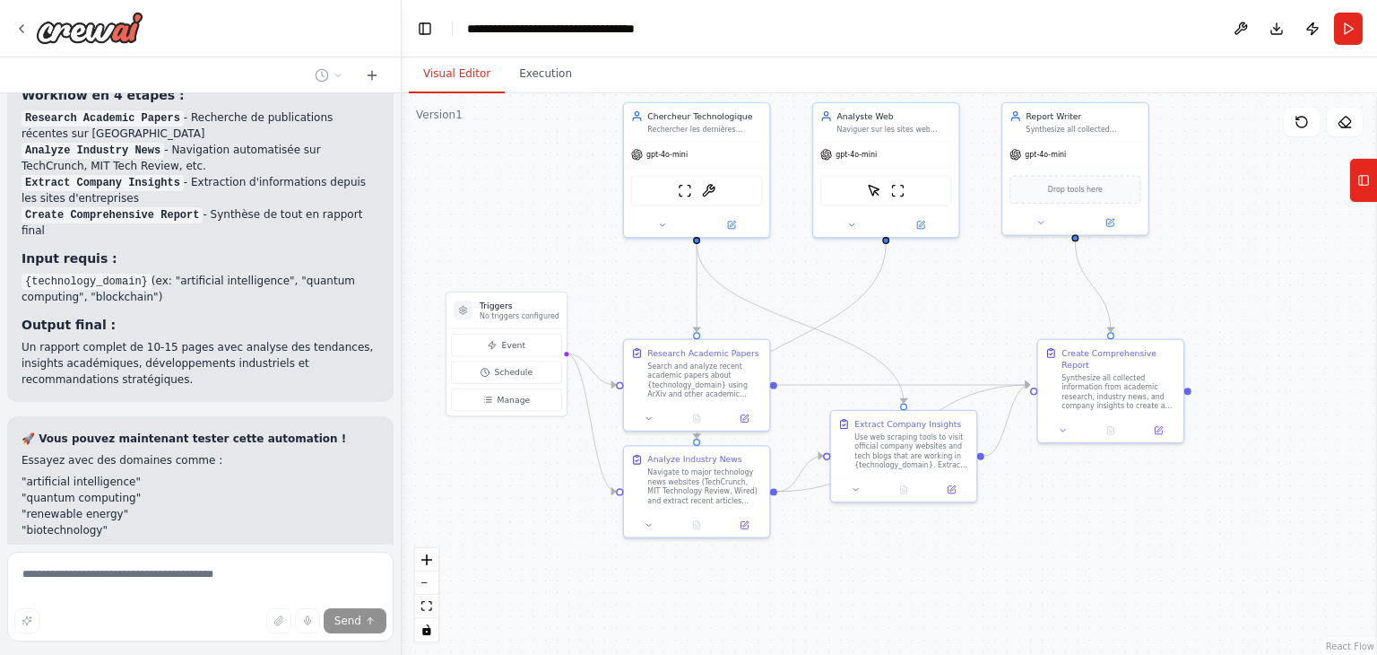
click at [459, 74] on button "Visual Editor" at bounding box center [457, 75] width 96 height 38
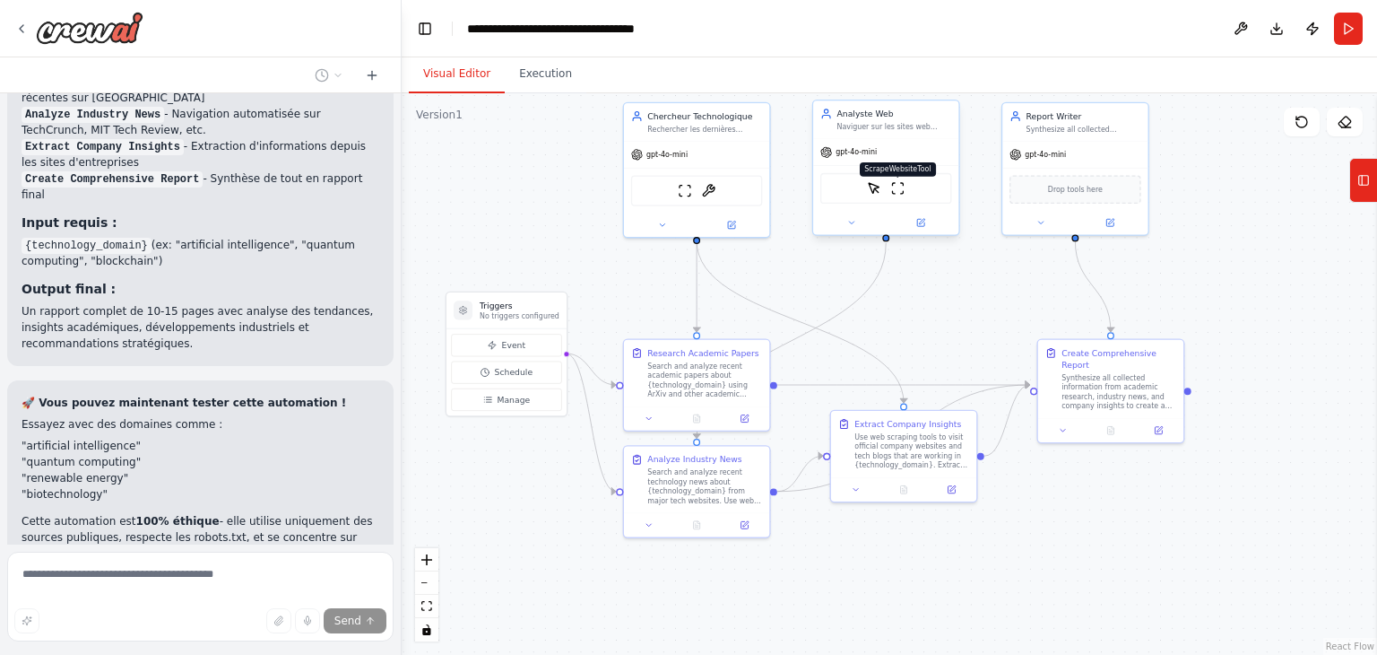
scroll to position [6097, 0]
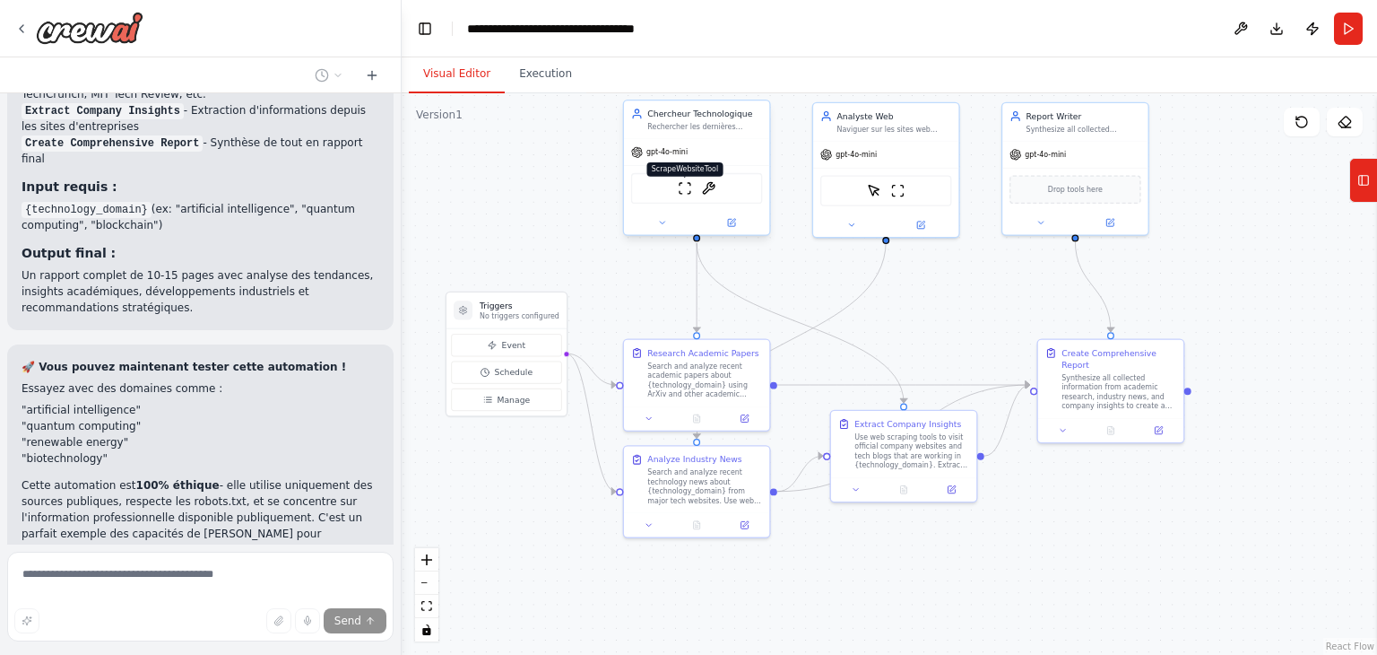
click at [685, 188] on img at bounding box center [685, 188] width 14 height 14
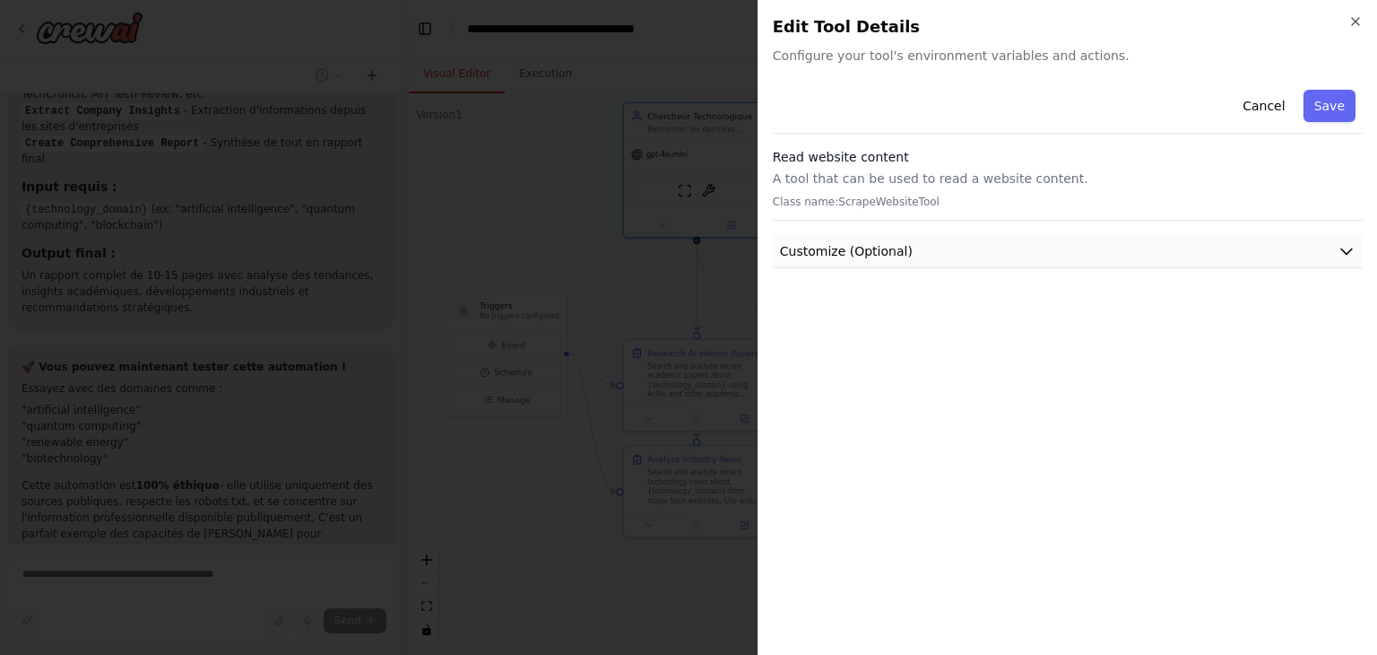
click at [868, 246] on span "Customize (Optional)" at bounding box center [846, 251] width 133 height 18
click at [845, 180] on p "A tool that can be used to read a website content." at bounding box center [1068, 178] width 590 height 18
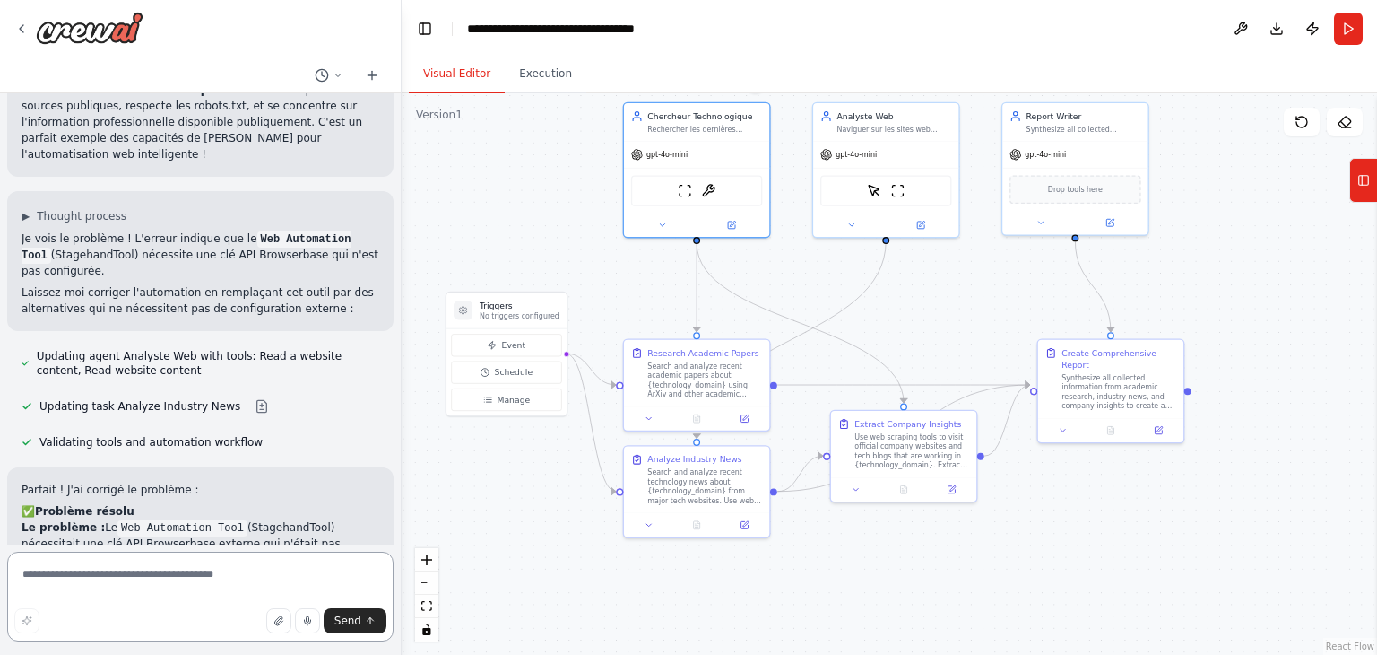
scroll to position [6403, 0]
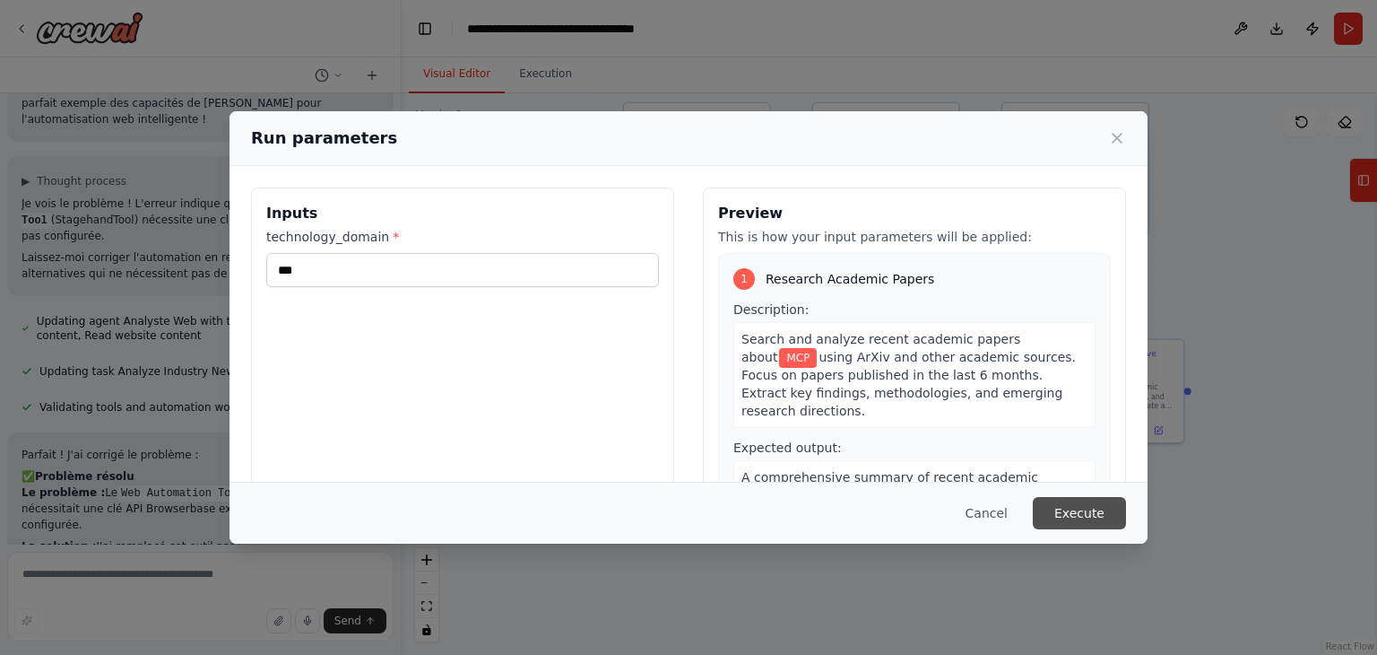
click at [1080, 521] on button "Execute" at bounding box center [1079, 513] width 93 height 32
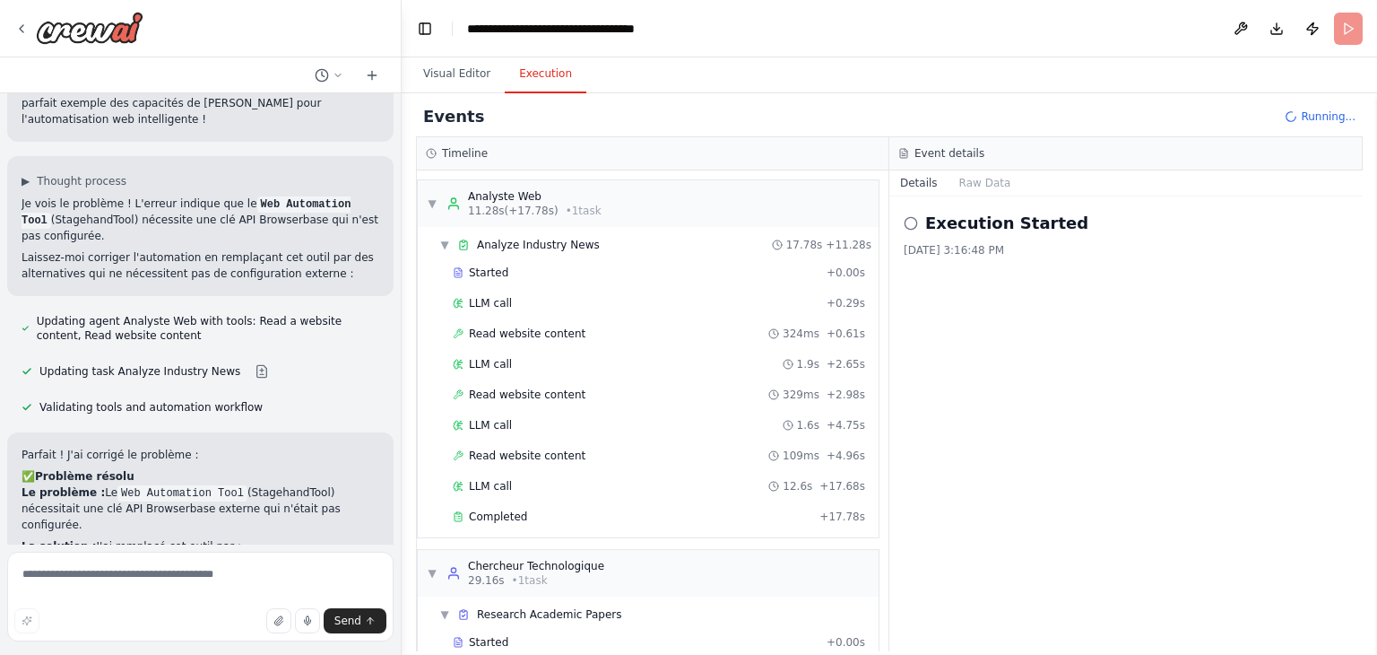
scroll to position [118, 0]
